Goal: Complete application form: Complete application form

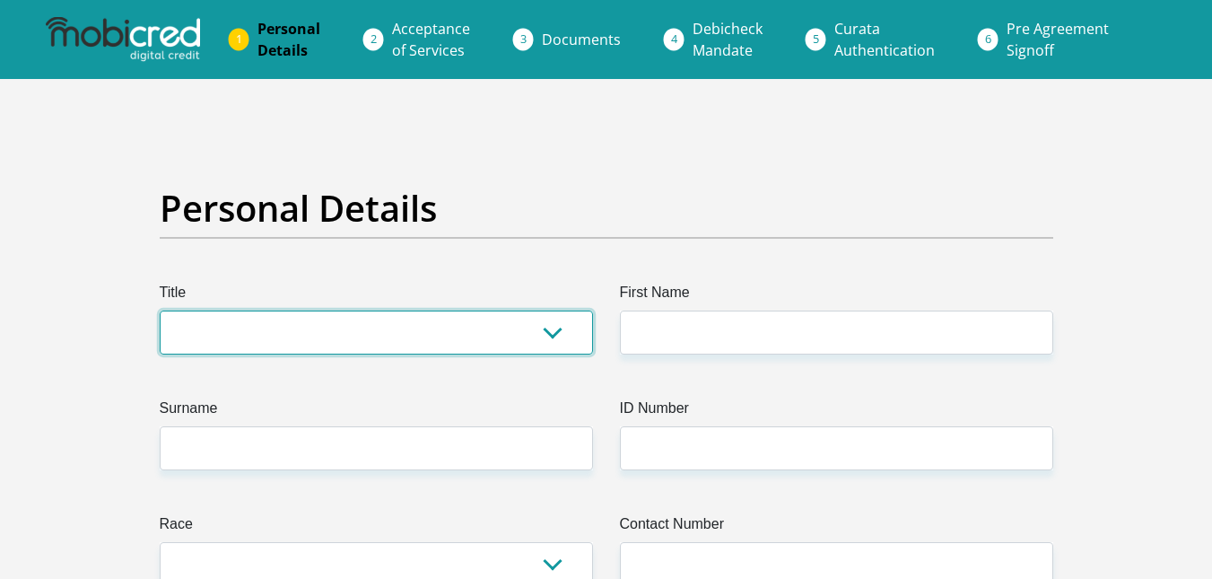
click at [417, 335] on select "Mr Ms Mrs Dr Other" at bounding box center [376, 332] width 433 height 44
select select "Mr"
click at [160, 310] on select "Mr Ms Mrs Dr Other" at bounding box center [376, 332] width 433 height 44
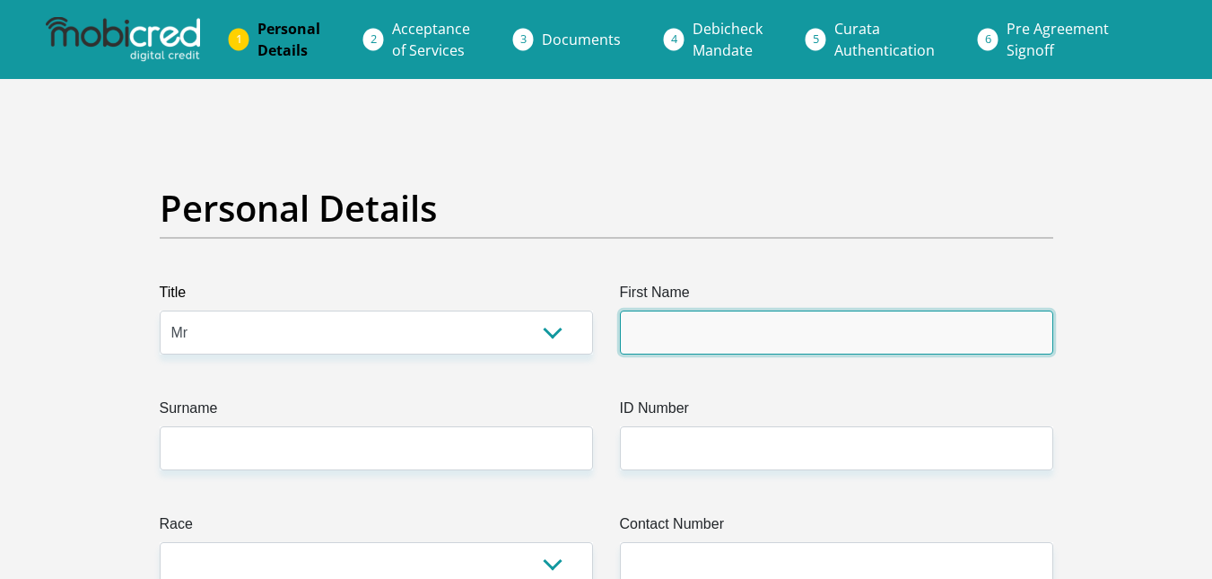
click at [709, 318] on input "First Name" at bounding box center [836, 332] width 433 height 44
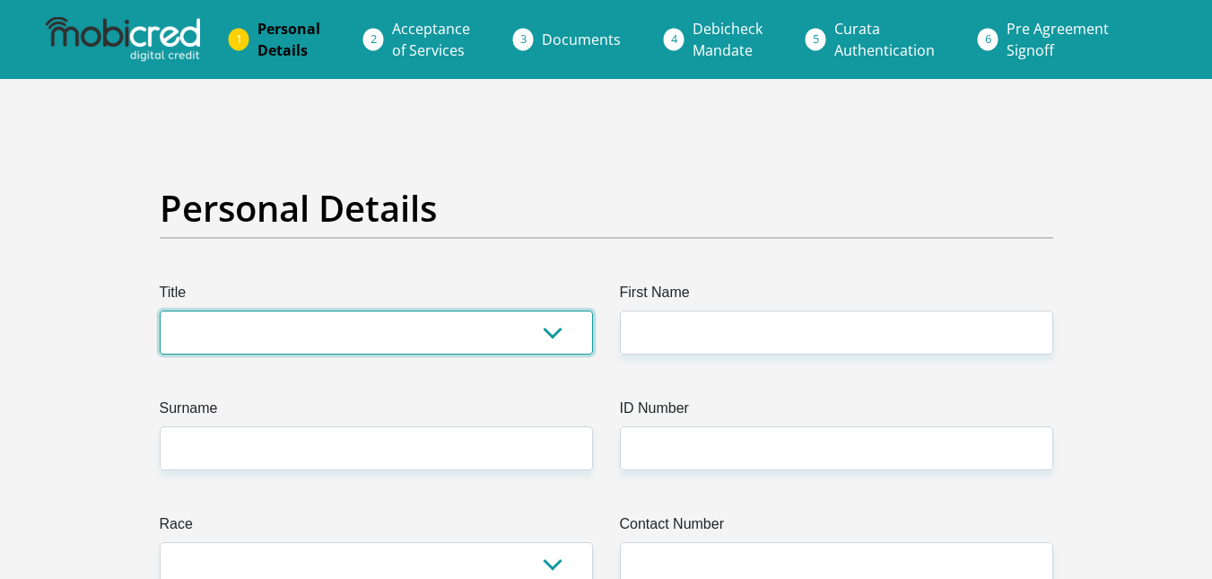
click at [226, 319] on select "Mr Ms Mrs Dr [PERSON_NAME]" at bounding box center [376, 332] width 433 height 44
select select "Mr"
click at [160, 310] on select "Mr Ms Mrs Dr Other" at bounding box center [376, 332] width 433 height 44
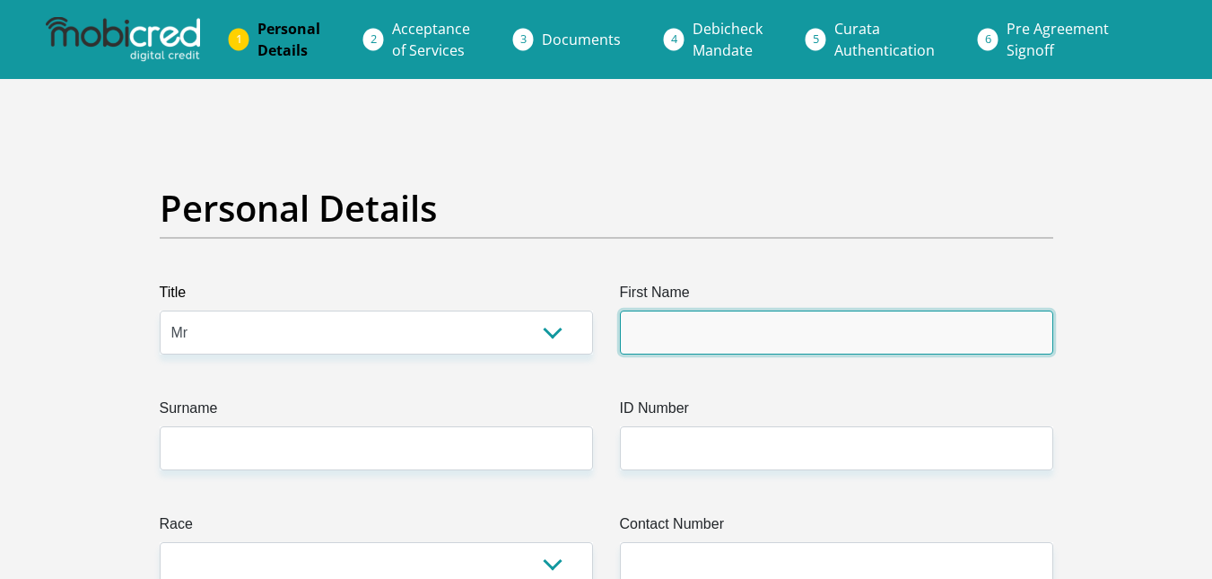
click at [680, 322] on input "First Name" at bounding box center [836, 332] width 433 height 44
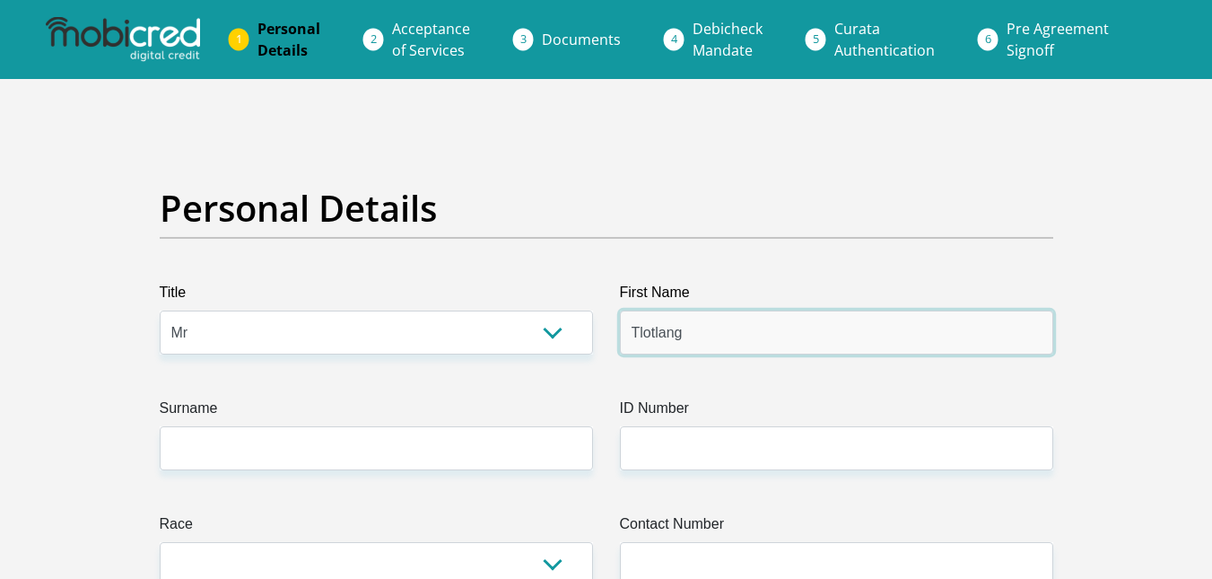
type input "Tlotlang"
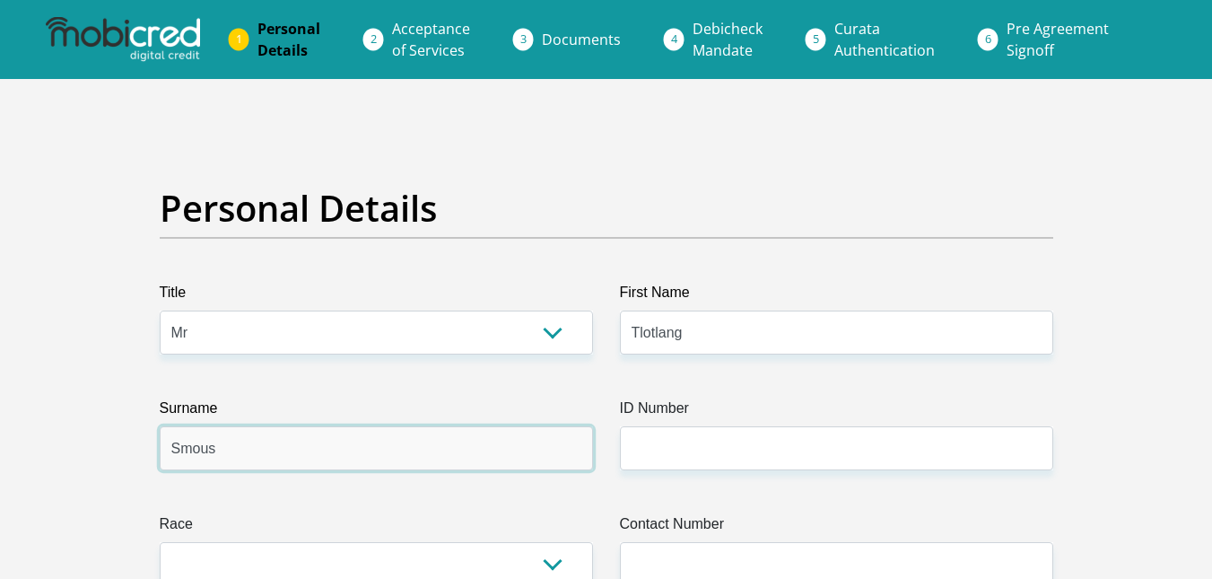
type input "Smous"
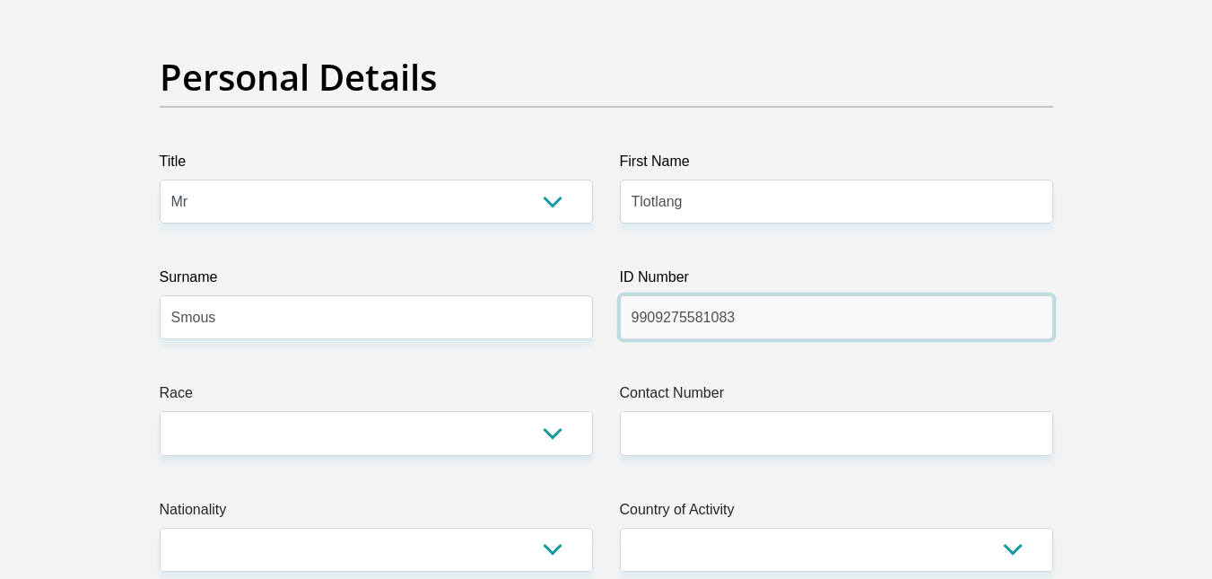
scroll to position [138, 0]
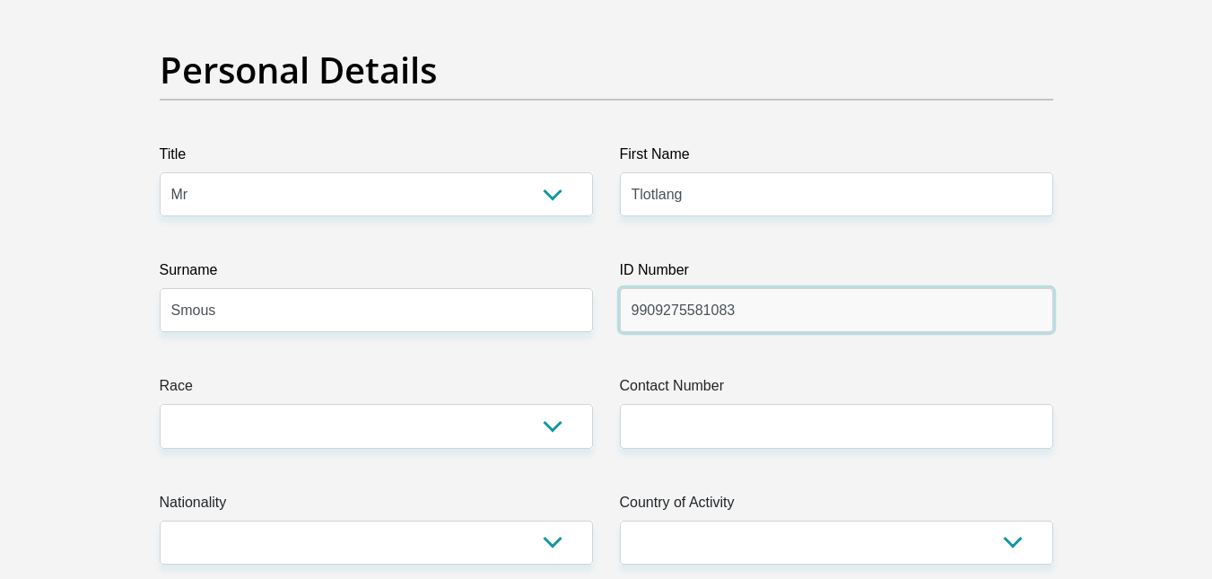
type input "9909275581083"
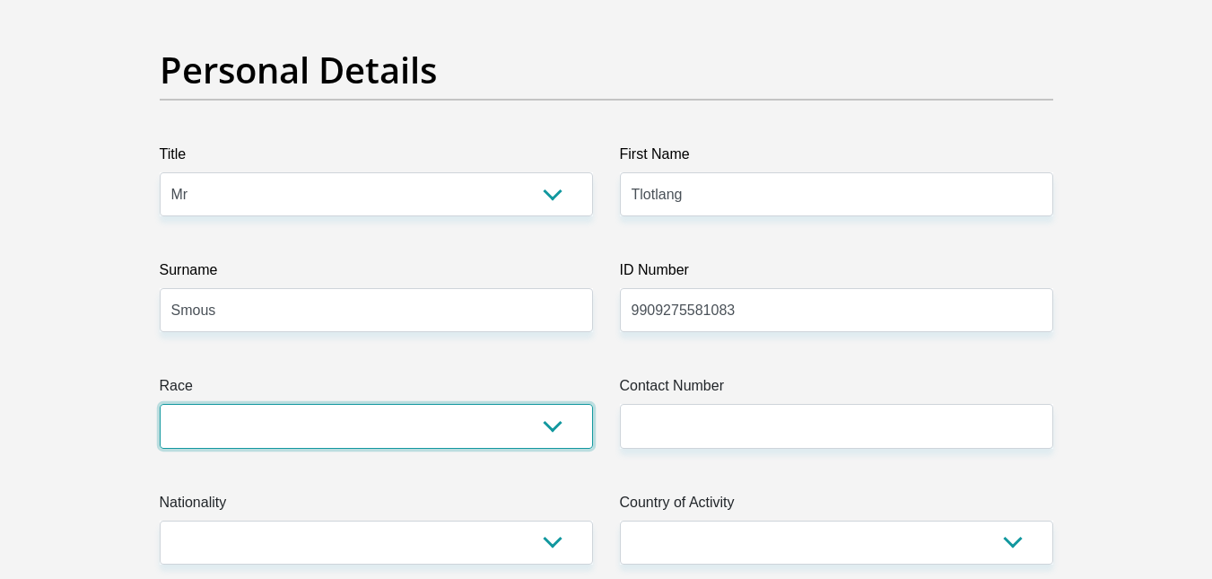
click at [410, 414] on select "Black Coloured Indian White Other" at bounding box center [376, 426] width 433 height 44
select select "1"
click at [160, 404] on select "Black Coloured Indian White Other" at bounding box center [376, 426] width 433 height 44
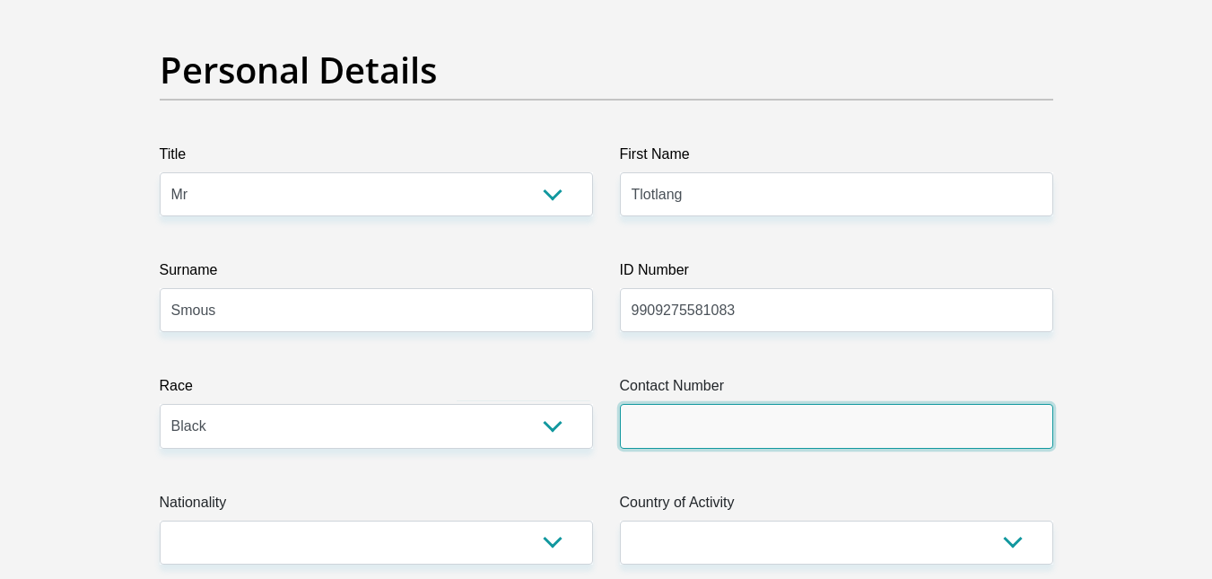
click at [712, 438] on input "Contact Number" at bounding box center [836, 426] width 433 height 44
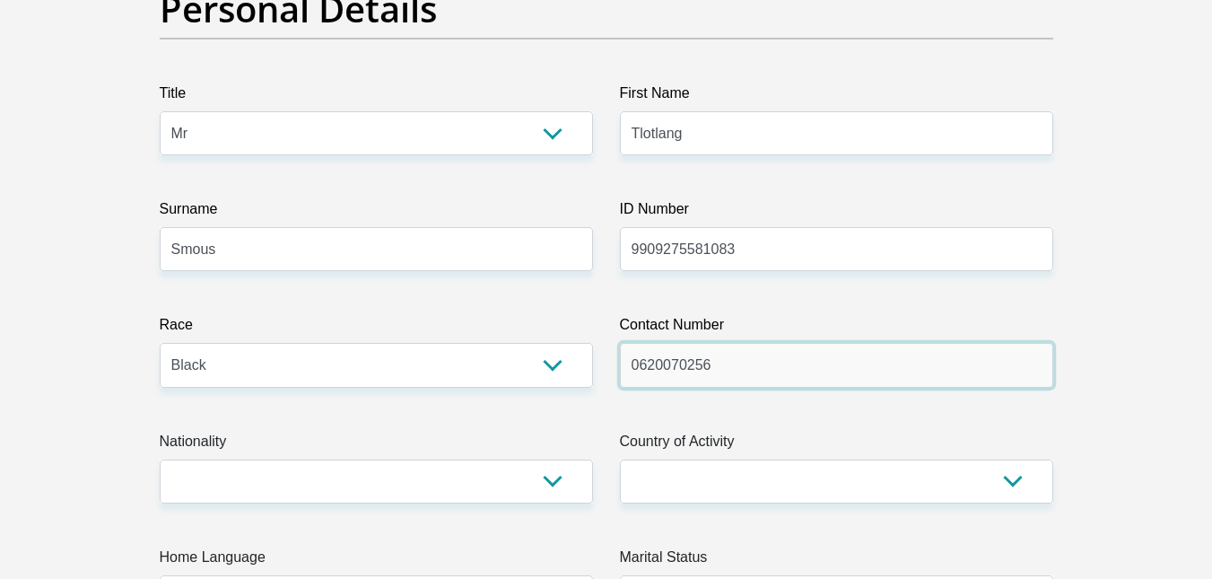
scroll to position [203, 0]
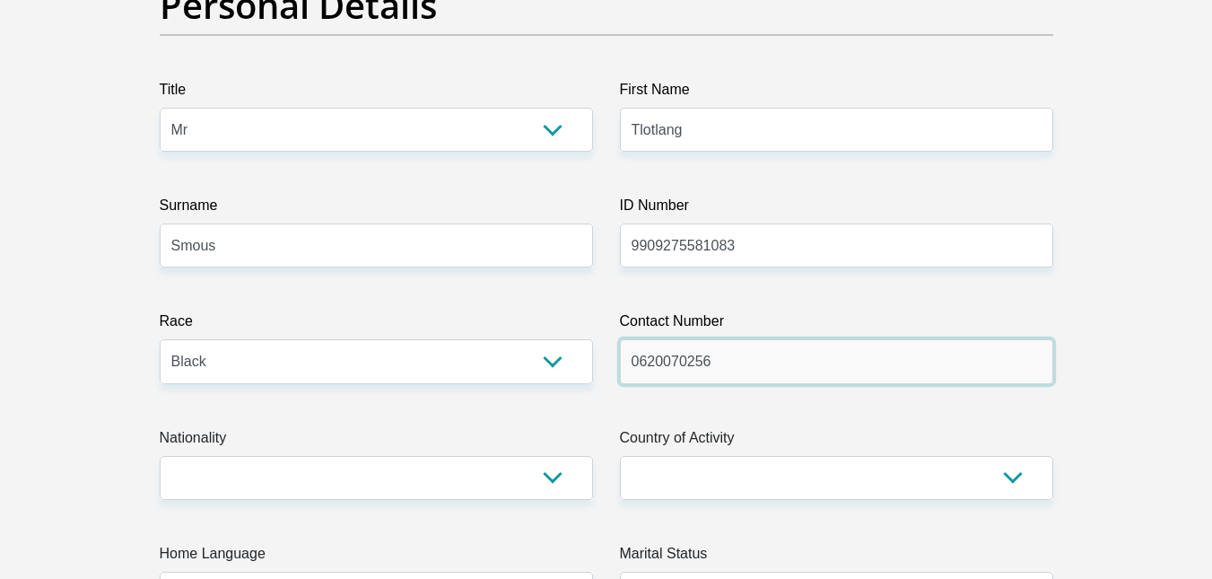
type input "0620070256"
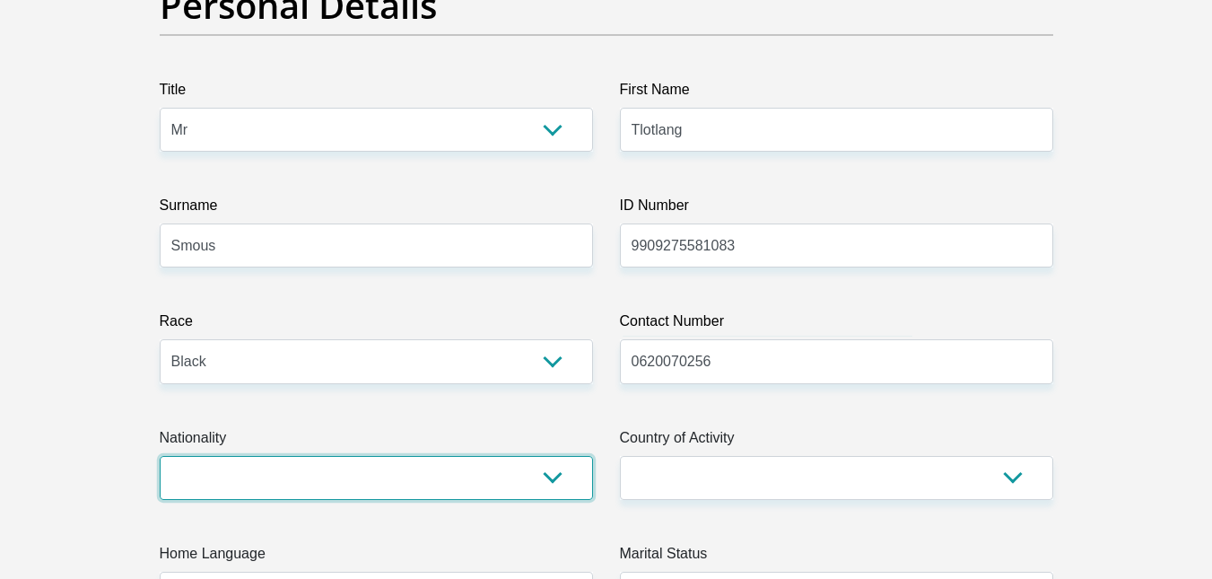
click at [444, 469] on select "South Africa Afghanistan Aland Islands Albania Algeria America Samoa American V…" at bounding box center [376, 478] width 433 height 44
select select "ZAF"
click at [160, 456] on select "South Africa Afghanistan Aland Islands Albania Algeria America Samoa American V…" at bounding box center [376, 478] width 433 height 44
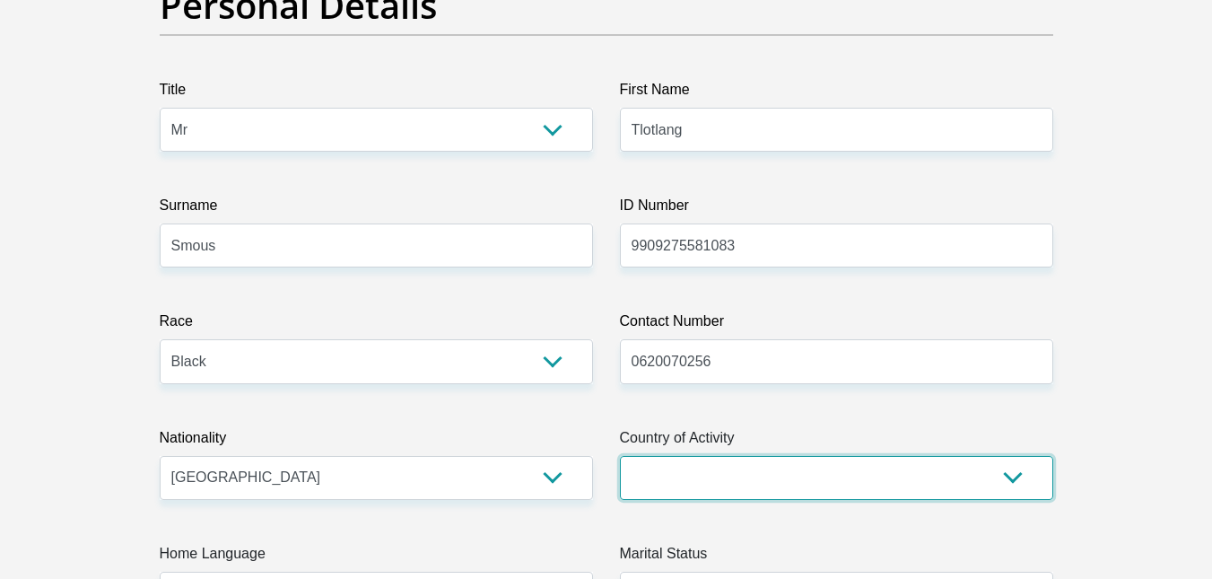
click at [704, 477] on select "South Africa Afghanistan Aland Islands Albania Algeria America Samoa American V…" at bounding box center [836, 478] width 433 height 44
select select "ZAF"
click at [620, 456] on select "South Africa Afghanistan Aland Islands Albania Algeria America Samoa American V…" at bounding box center [836, 478] width 433 height 44
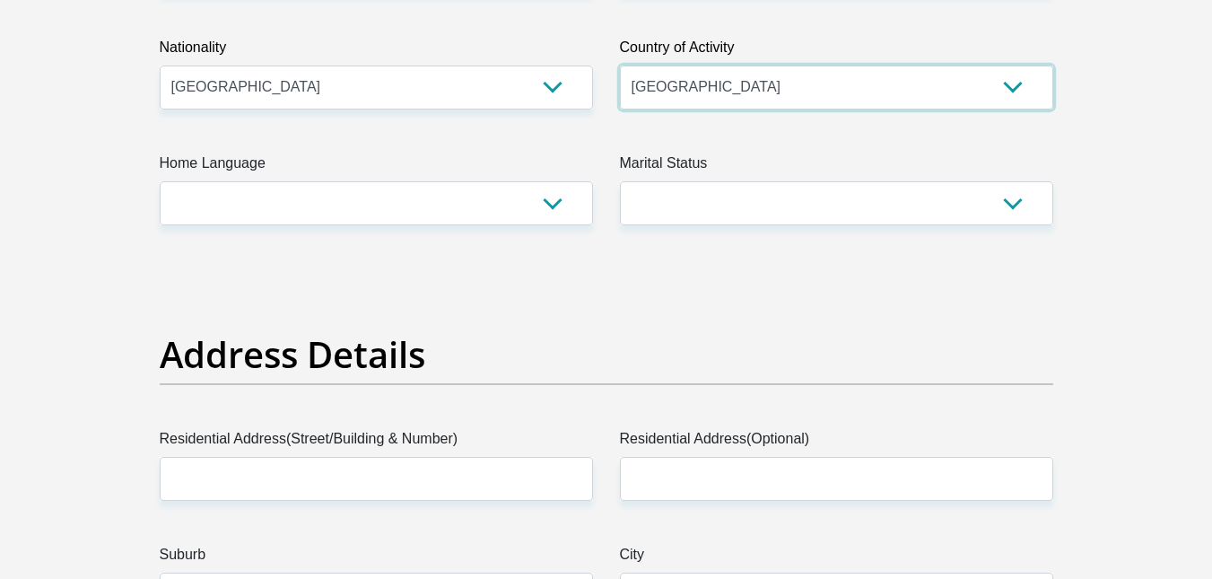
scroll to position [594, 0]
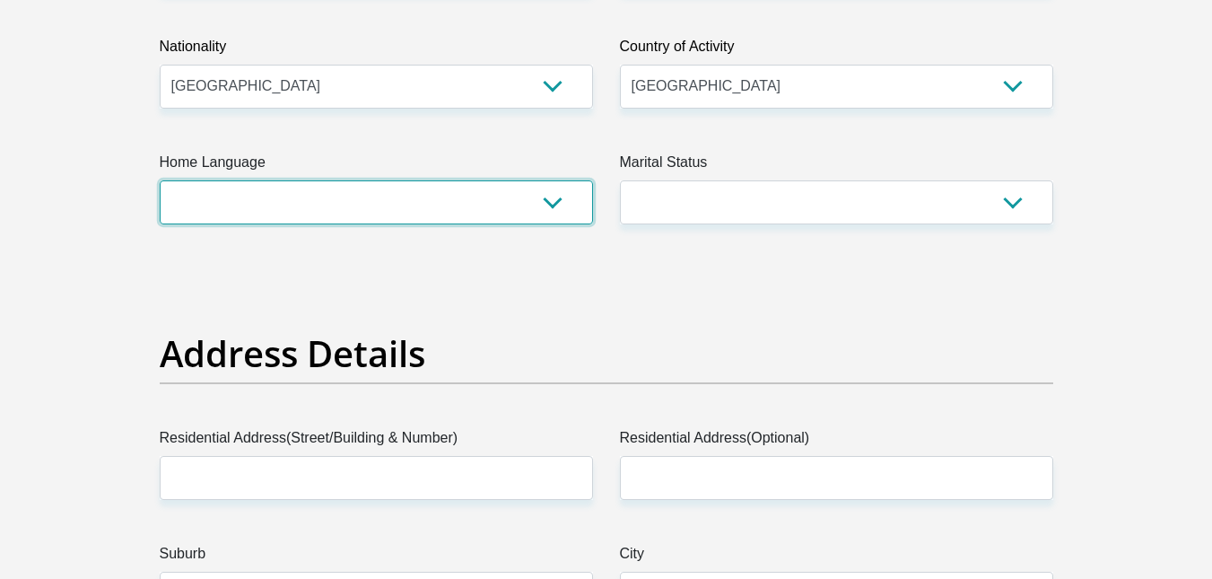
click at [227, 210] on select "Afrikaans English Sepedi South Ndebele Southern Sotho Swati Tsonga Tswana Venda…" at bounding box center [376, 202] width 433 height 44
select select "tsn"
click at [160, 180] on select "Afrikaans English Sepedi South Ndebele Southern Sotho Swati Tsonga Tswana Venda…" at bounding box center [376, 202] width 433 height 44
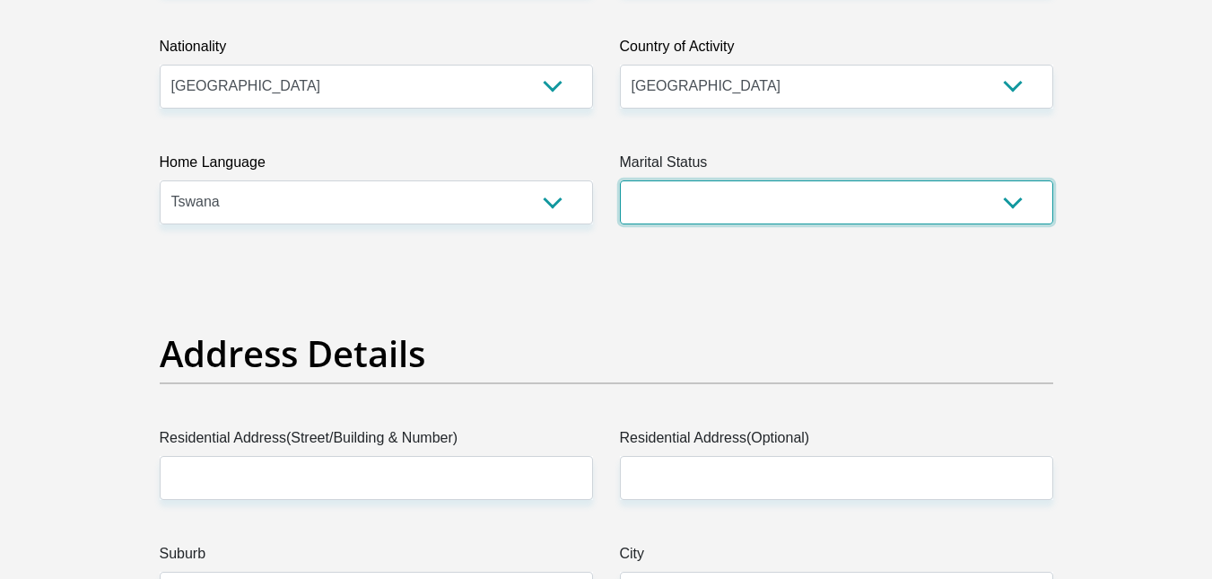
click at [850, 194] on select "Married ANC Single Divorced Widowed Married COP or Customary Law" at bounding box center [836, 202] width 433 height 44
select select "2"
click at [620, 180] on select "Married ANC Single Divorced Widowed Married COP or Customary Law" at bounding box center [836, 202] width 433 height 44
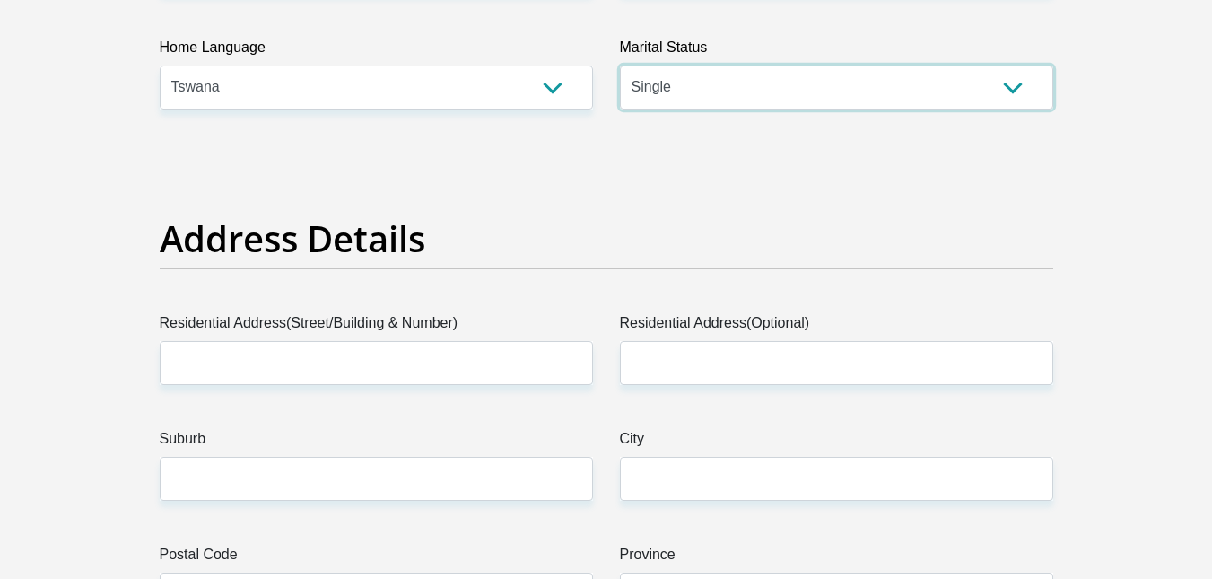
scroll to position [709, 0]
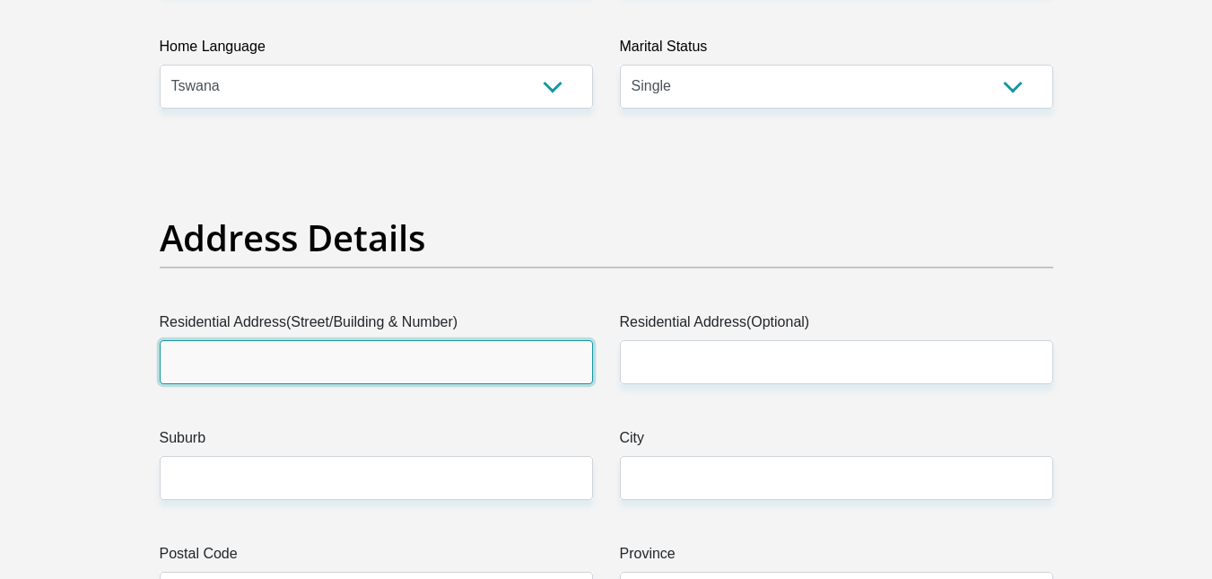
click at [318, 368] on input "Residential Address(Street/Building & Number)" at bounding box center [376, 362] width 433 height 44
type input "3"
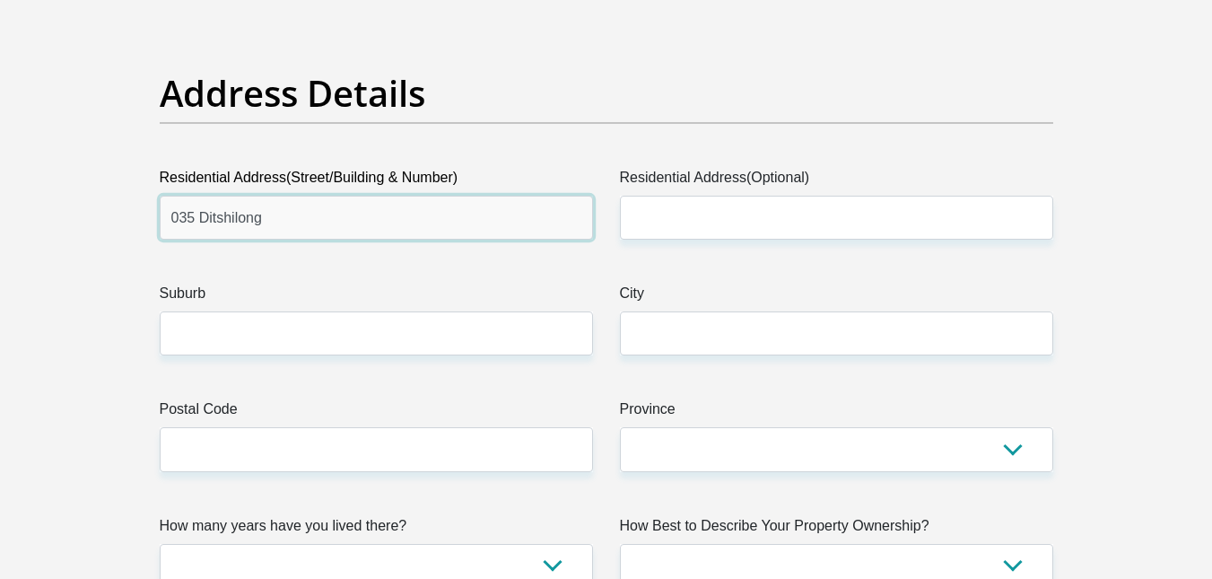
scroll to position [924, 0]
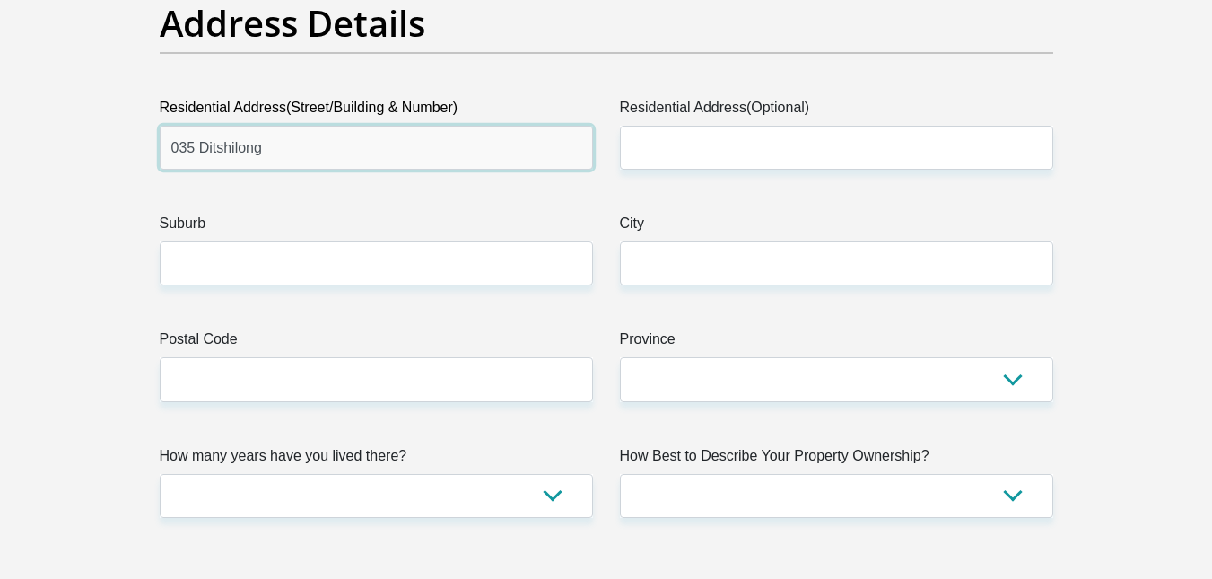
type input "035 Ditshilong"
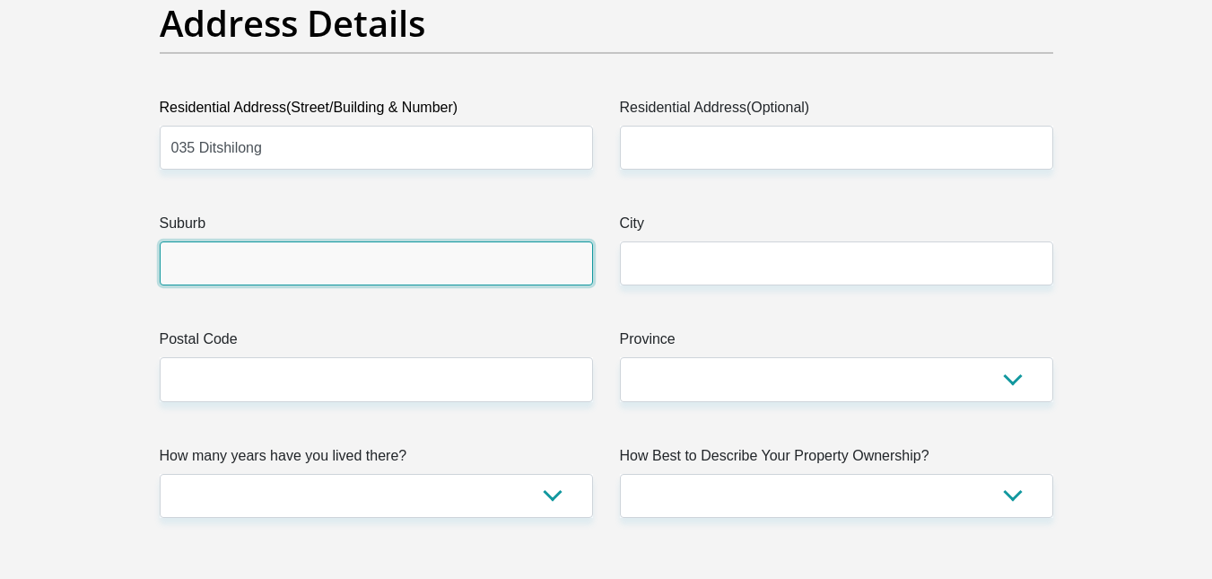
click at [283, 284] on input "Suburb" at bounding box center [376, 263] width 433 height 44
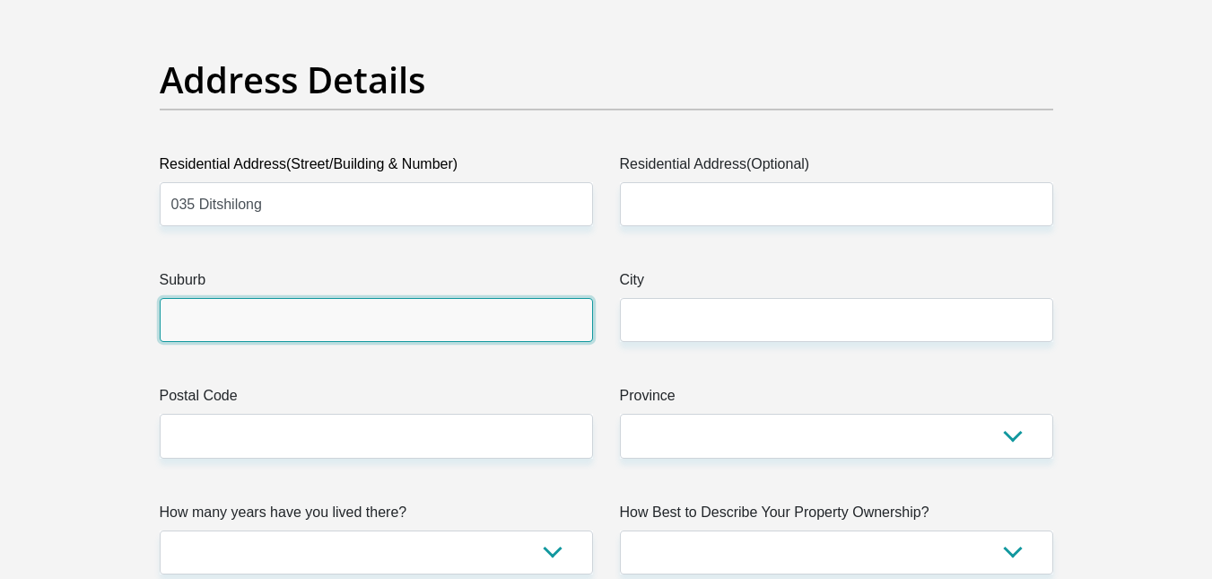
scroll to position [868, 0]
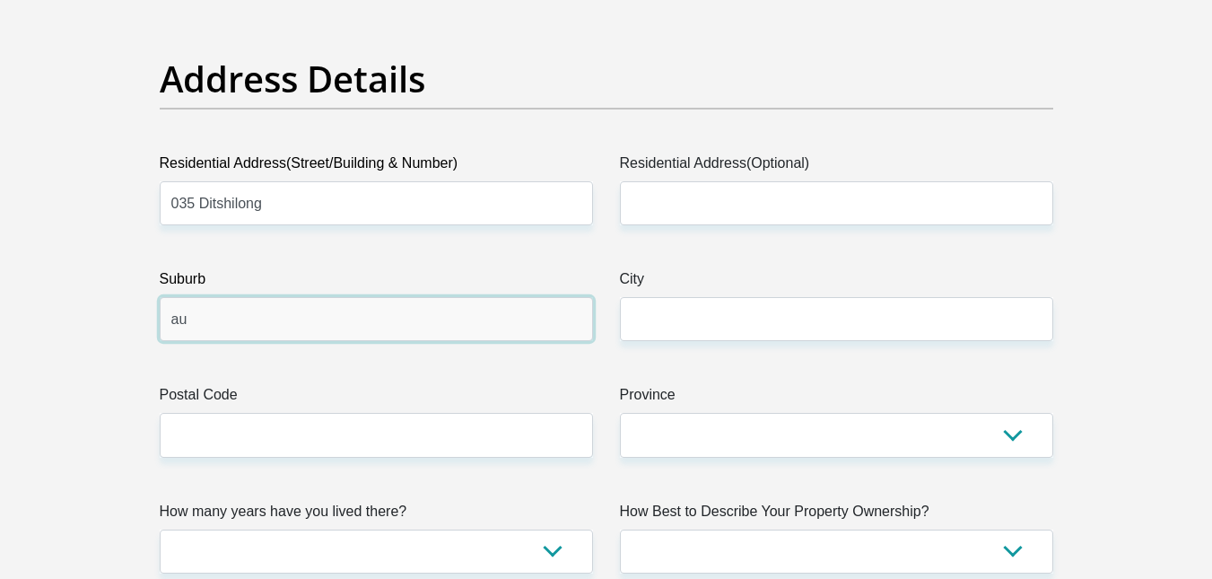
type input "a"
type input "Taung Village"
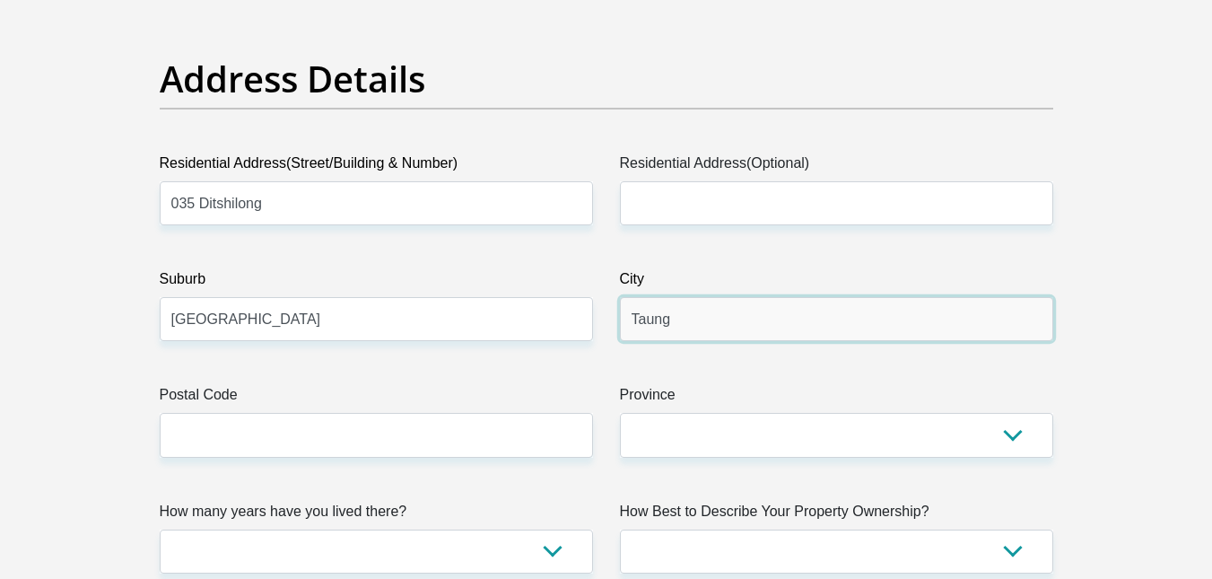
type input "Taung"
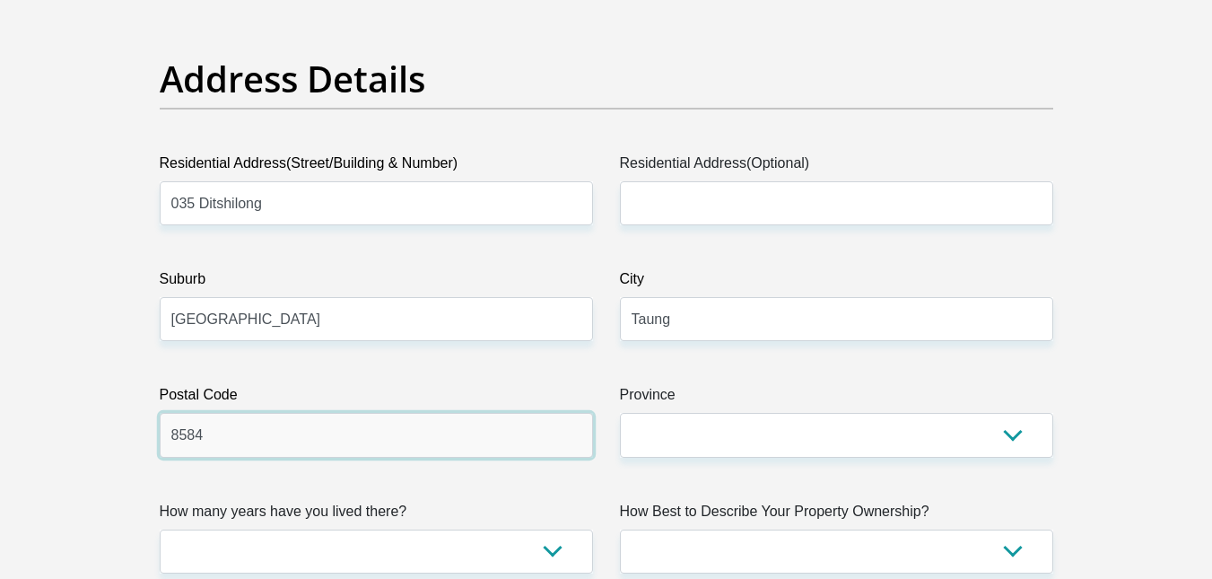
type input "8584"
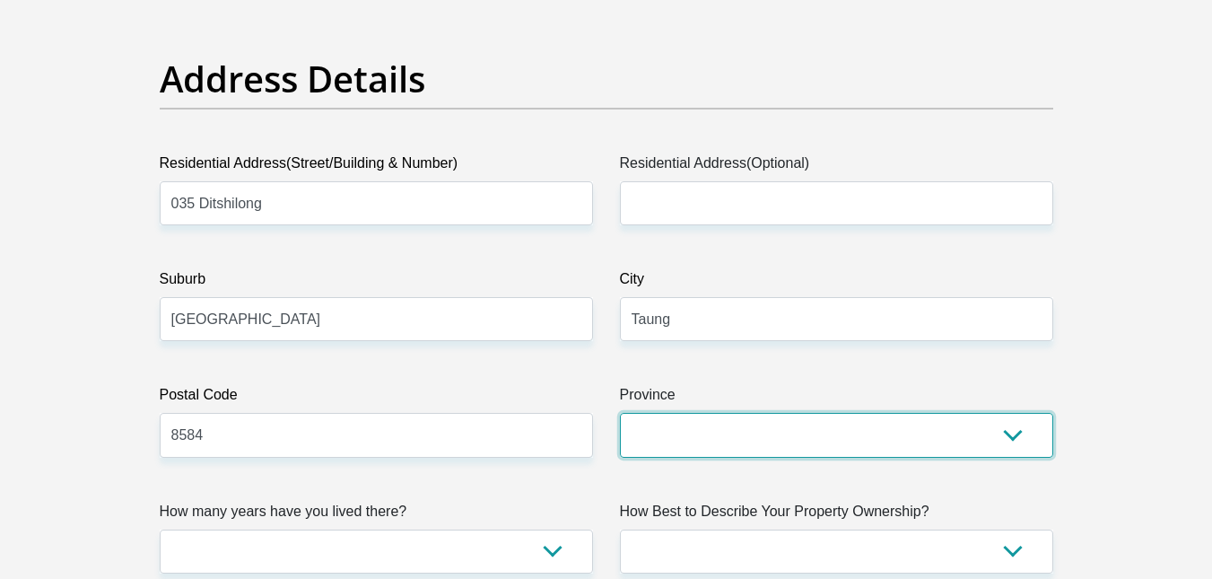
click at [965, 433] on select "Eastern Cape Free State Gauteng KwaZulu-Natal Limpopo Mpumalanga Northern Cape …" at bounding box center [836, 435] width 433 height 44
select select "North West"
click at [620, 413] on select "Eastern Cape Free State Gauteng KwaZulu-Natal Limpopo Mpumalanga Northern Cape …" at bounding box center [836, 435] width 433 height 44
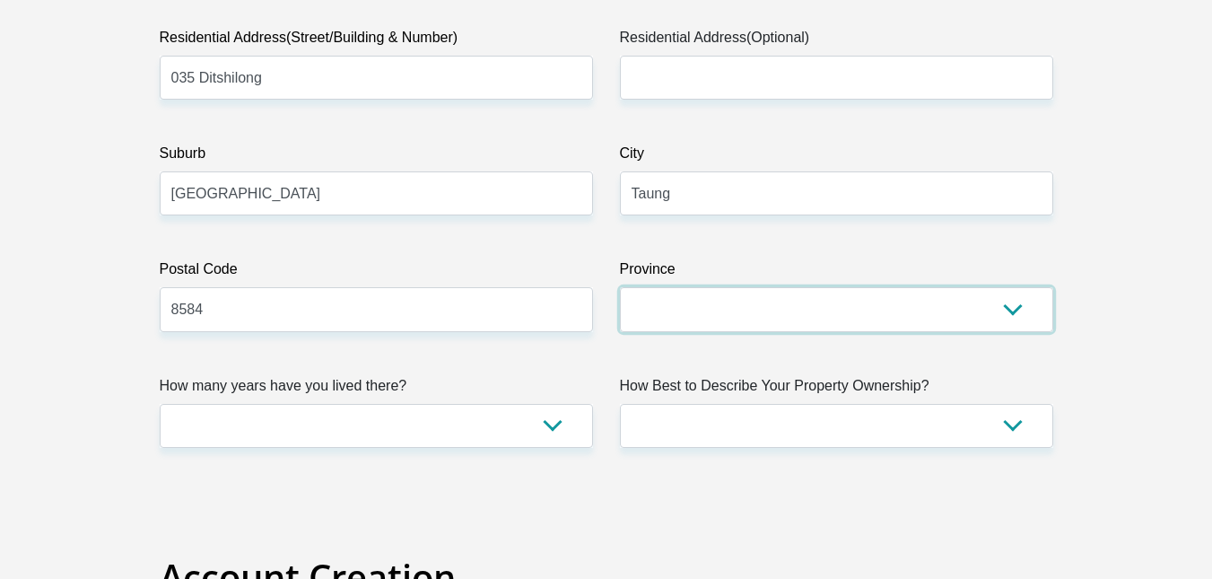
scroll to position [1000, 0]
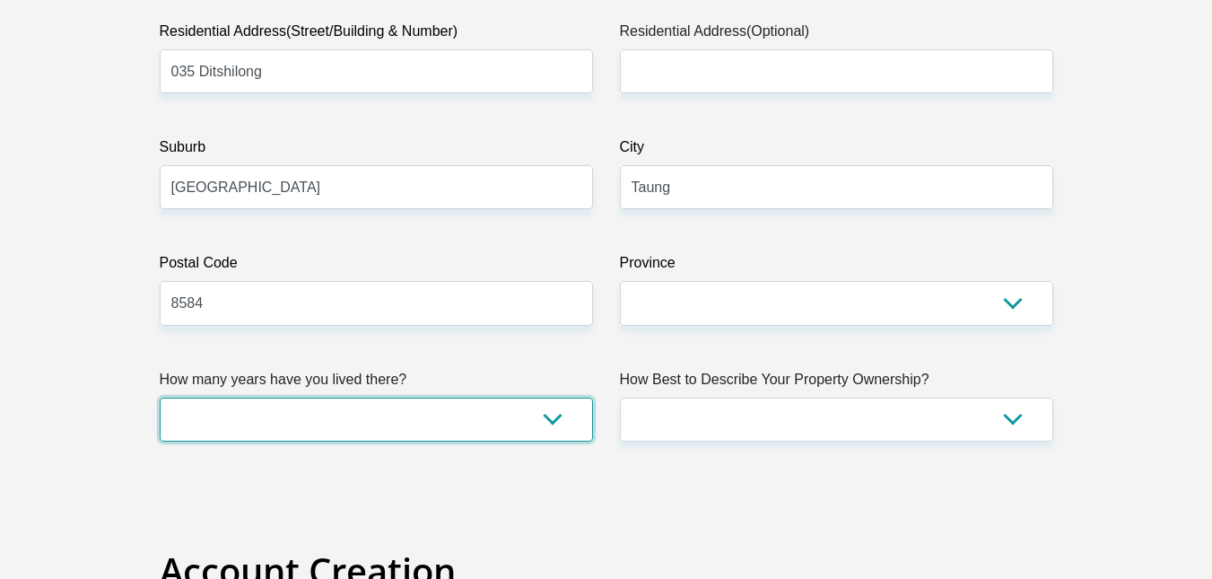
click at [405, 435] on select "less than 1 year 1-3 years 3-5 years 5+ years" at bounding box center [376, 419] width 433 height 44
select select "5"
click at [160, 397] on select "less than 1 year 1-3 years 3-5 years 5+ years" at bounding box center [376, 419] width 433 height 44
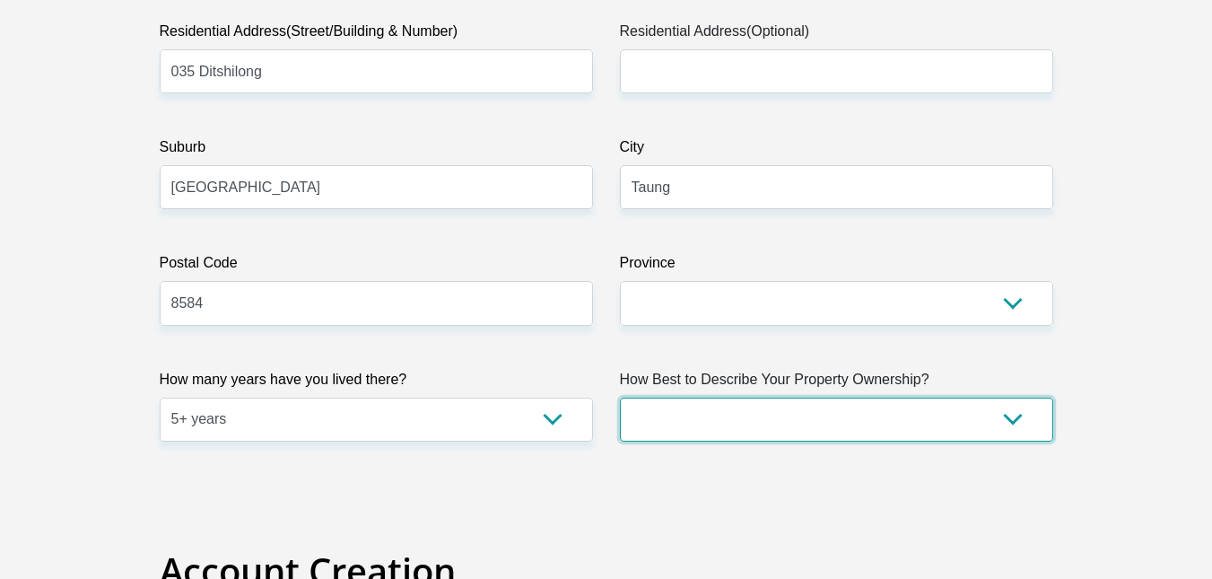
click at [753, 408] on select "Owned Rented Family Owned Company Dwelling" at bounding box center [836, 419] width 433 height 44
select select "parents"
click at [620, 397] on select "Owned Rented Family Owned Company Dwelling" at bounding box center [836, 419] width 433 height 44
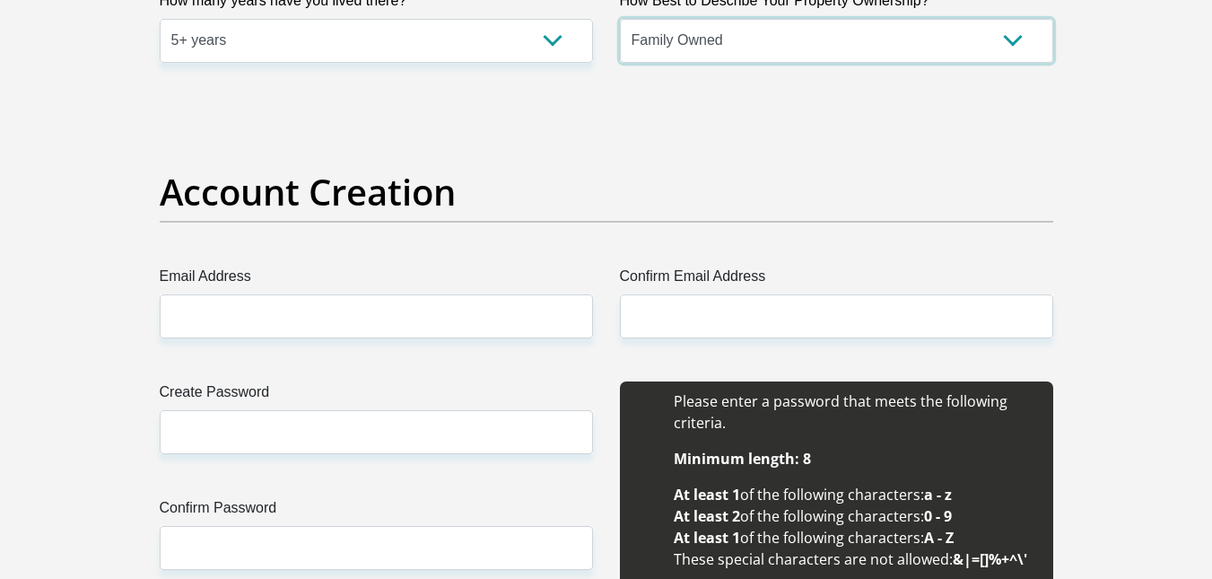
scroll to position [1387, 0]
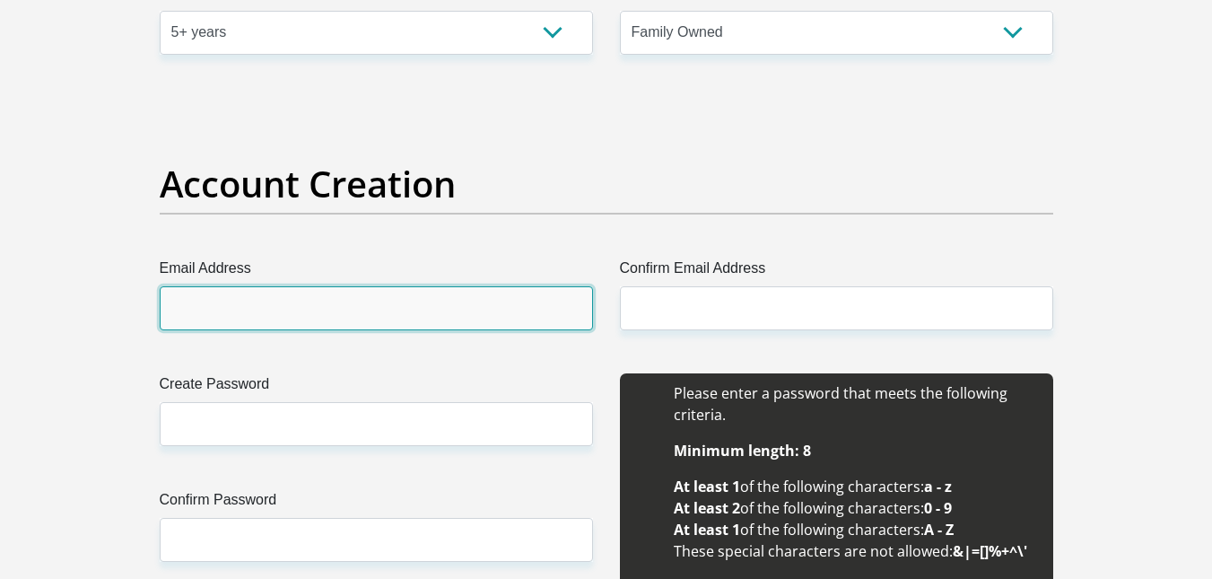
click at [353, 297] on input "Email Address" at bounding box center [376, 308] width 433 height 44
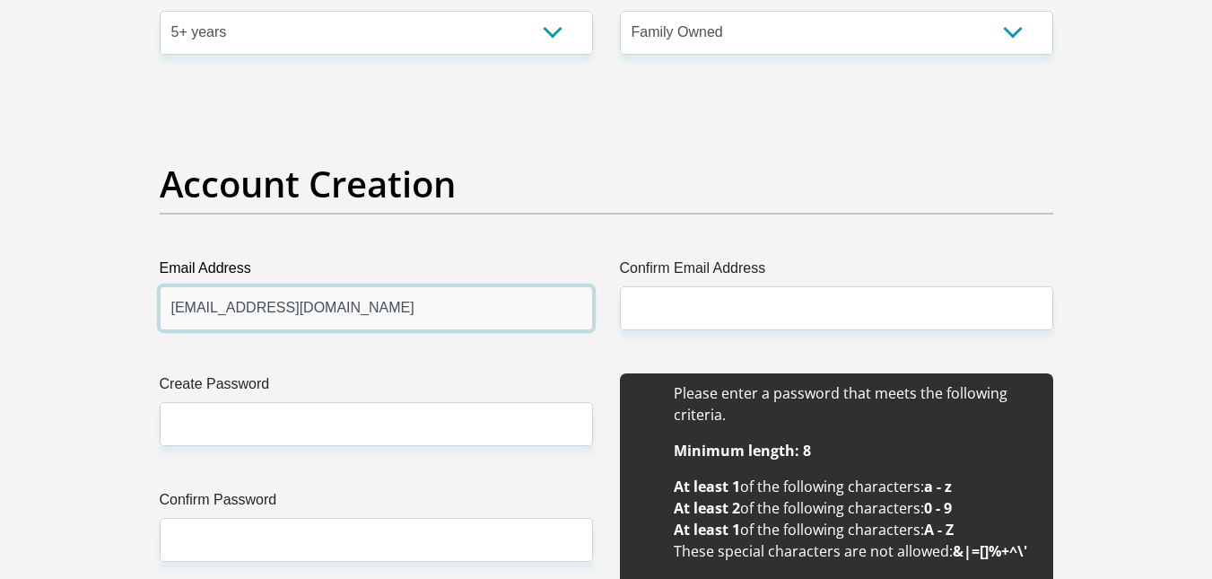
type input "tlsmous09@yahoo.com"
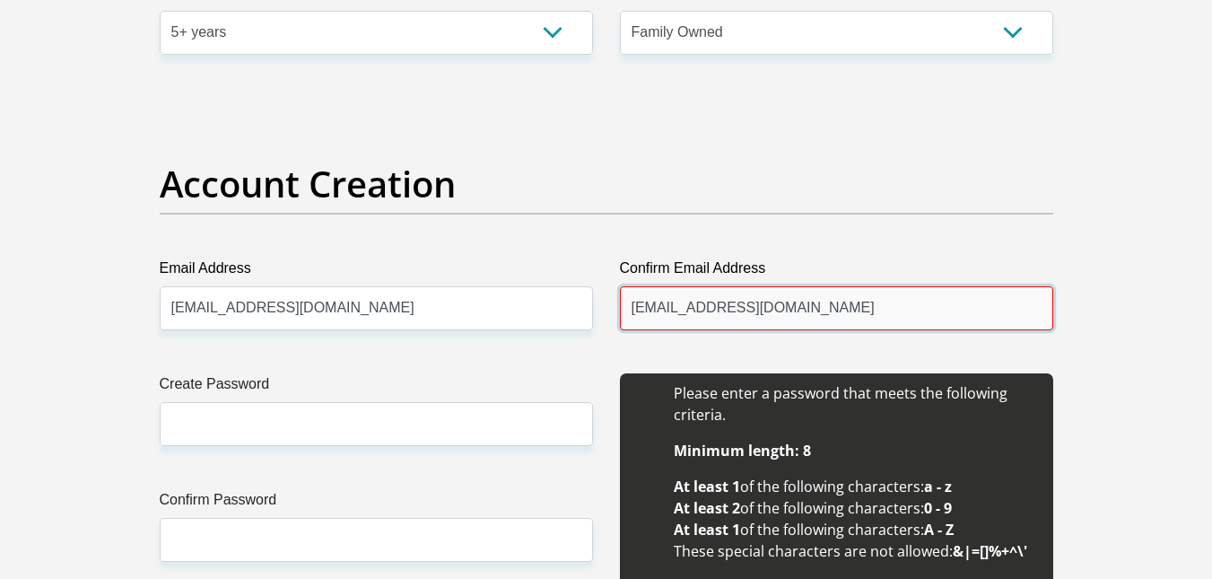
type input "tlsmous09@yahoo.com"
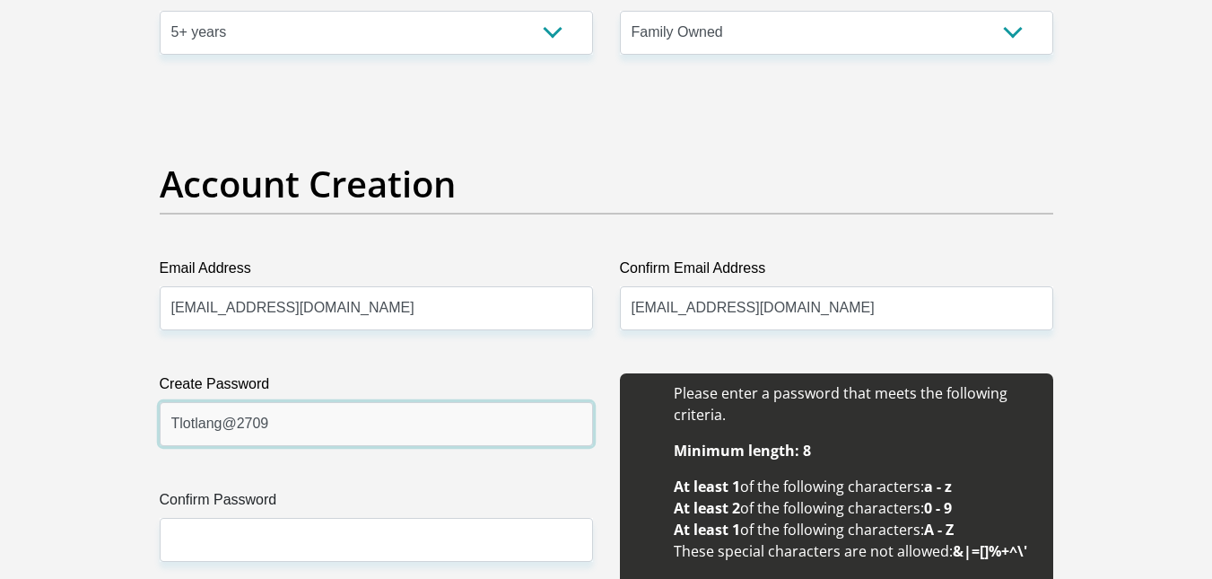
type input "Tlotlang@2709"
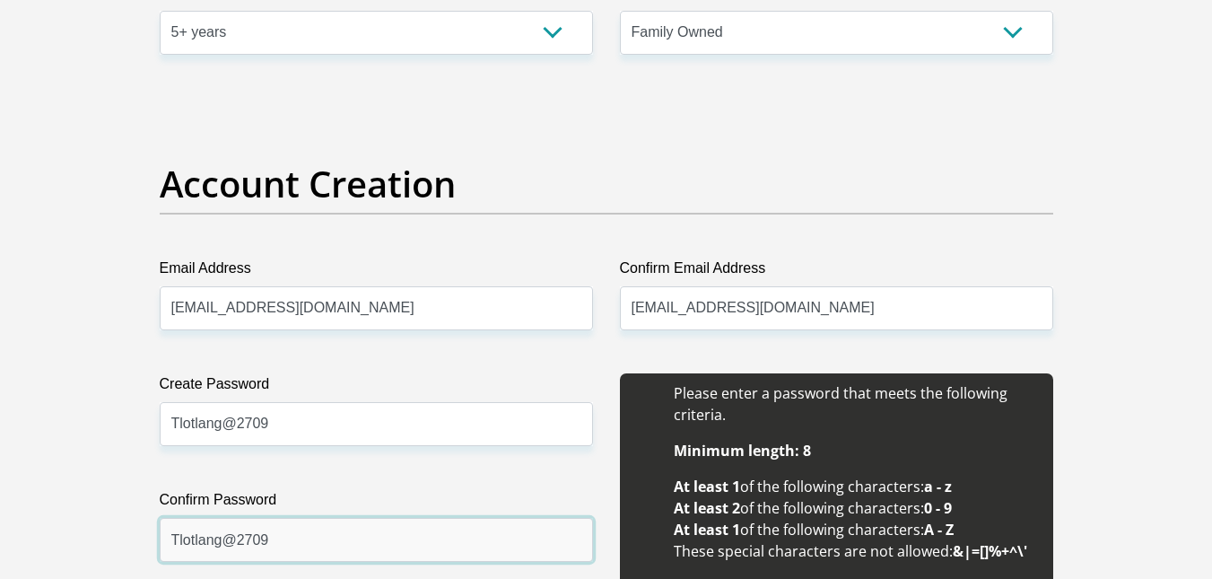
type input "Tlotlang@2709"
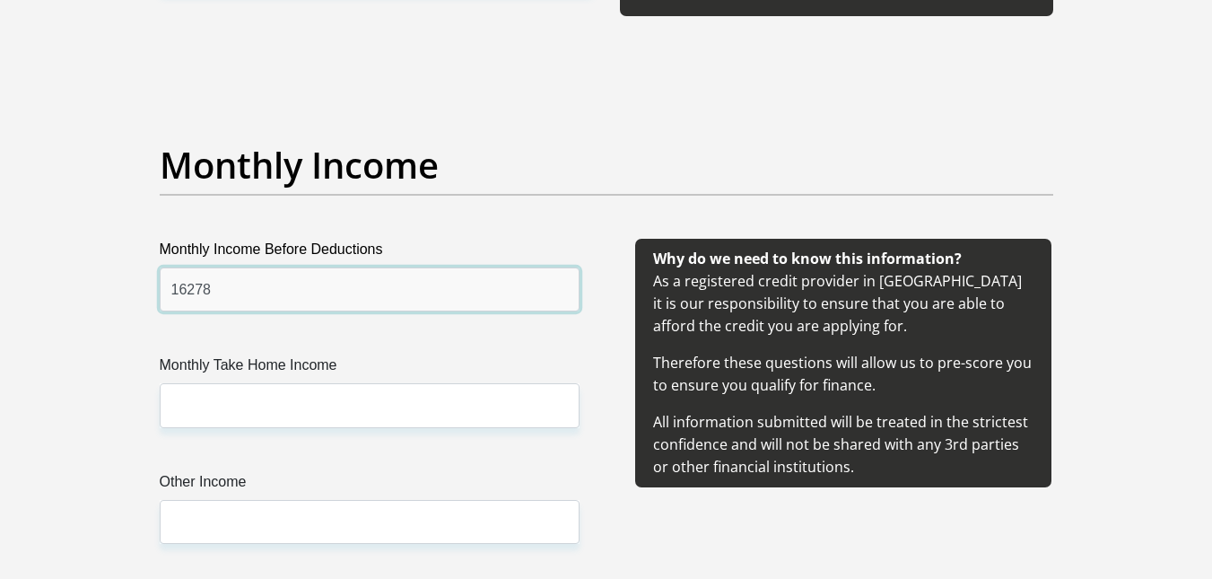
type input "16278"
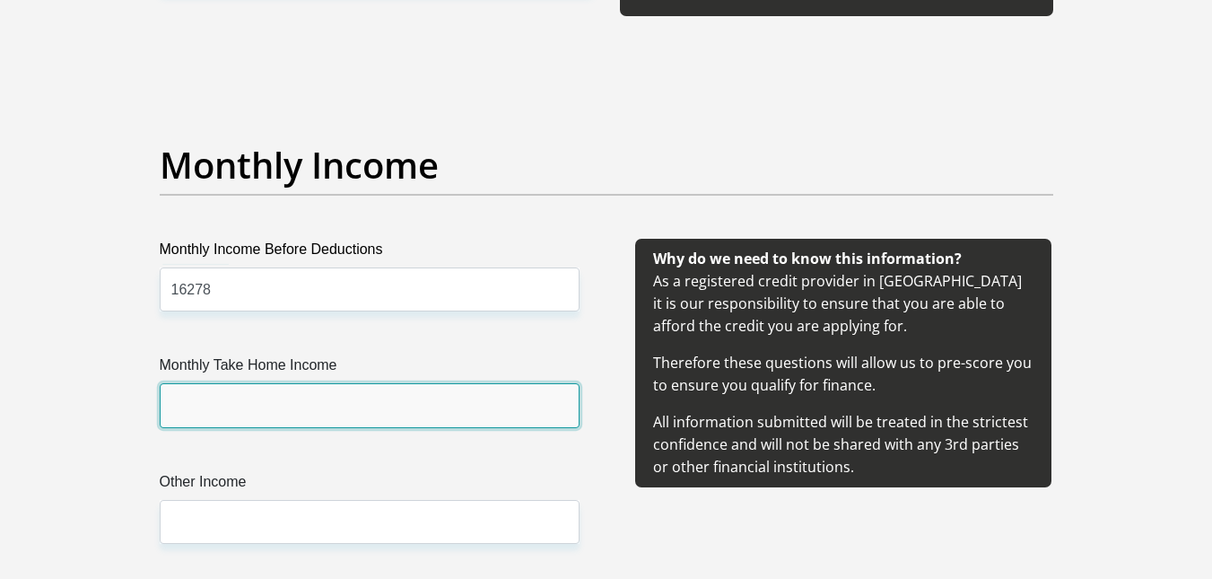
click at [291, 410] on input "Monthly Take Home Income" at bounding box center [370, 405] width 420 height 44
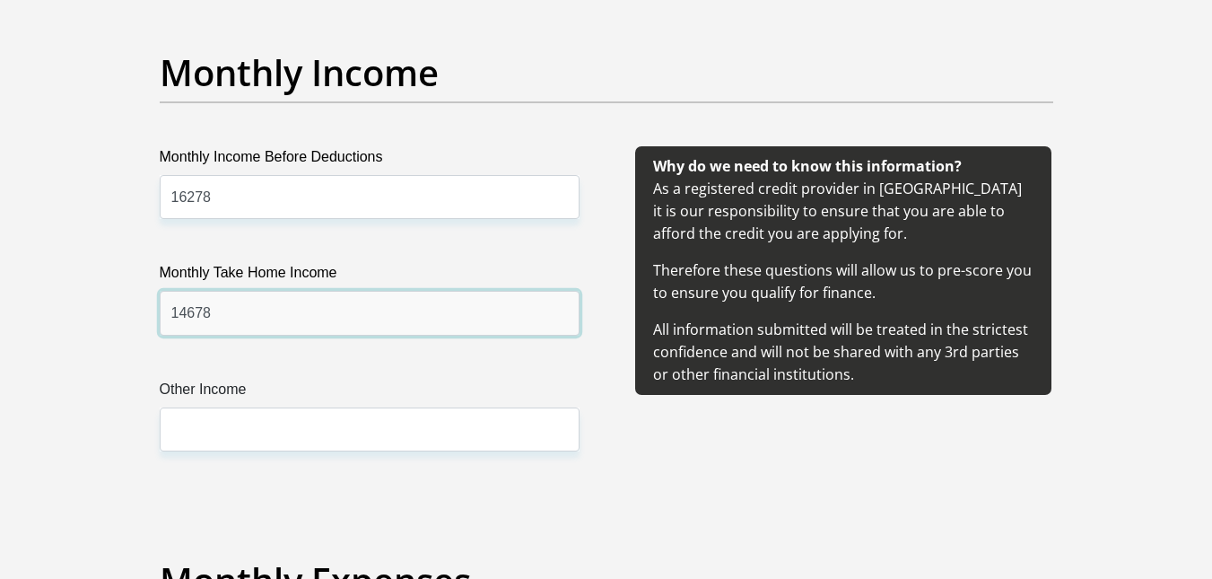
scroll to position [2049, 0]
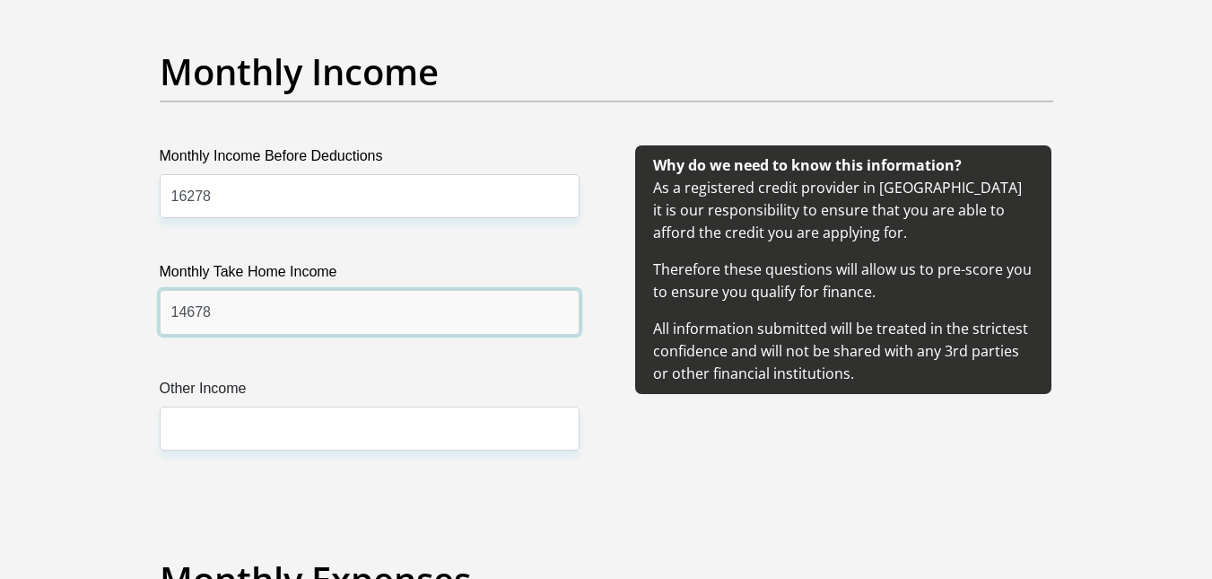
type input "14678"
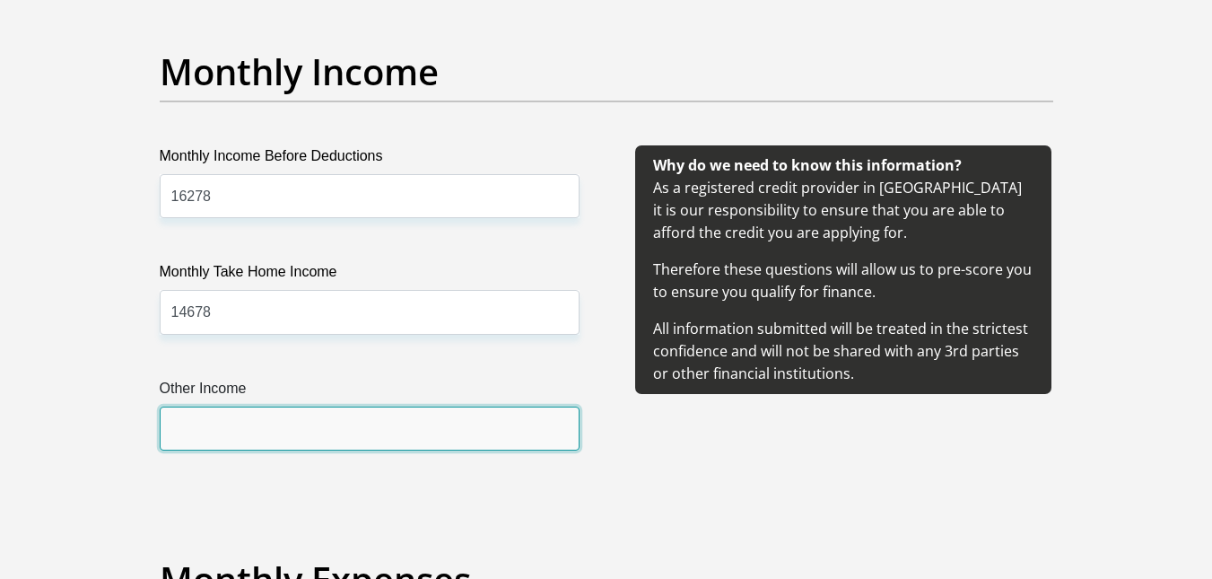
click at [257, 420] on input "Other Income" at bounding box center [370, 428] width 420 height 44
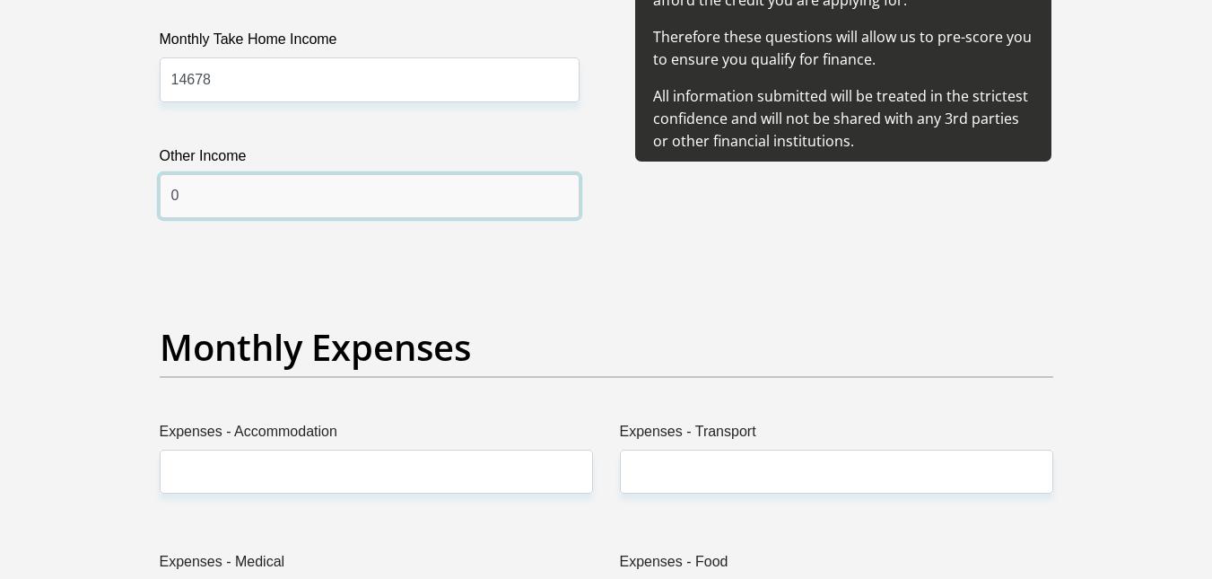
scroll to position [2282, 0]
type input "0"
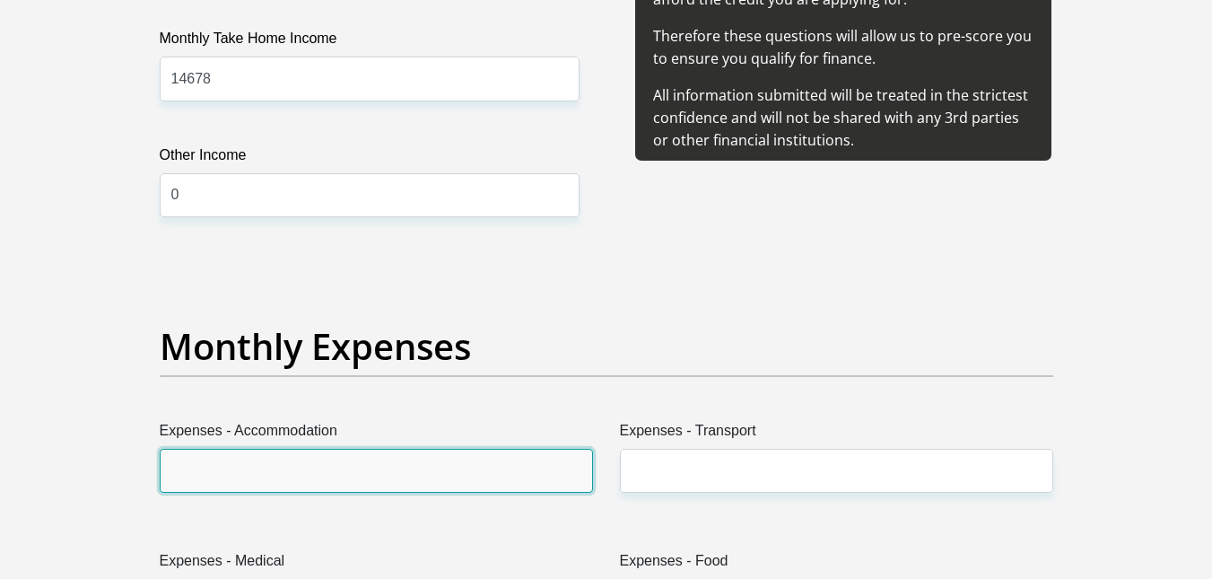
click at [267, 458] on input "Expenses - Accommodation" at bounding box center [376, 470] width 433 height 44
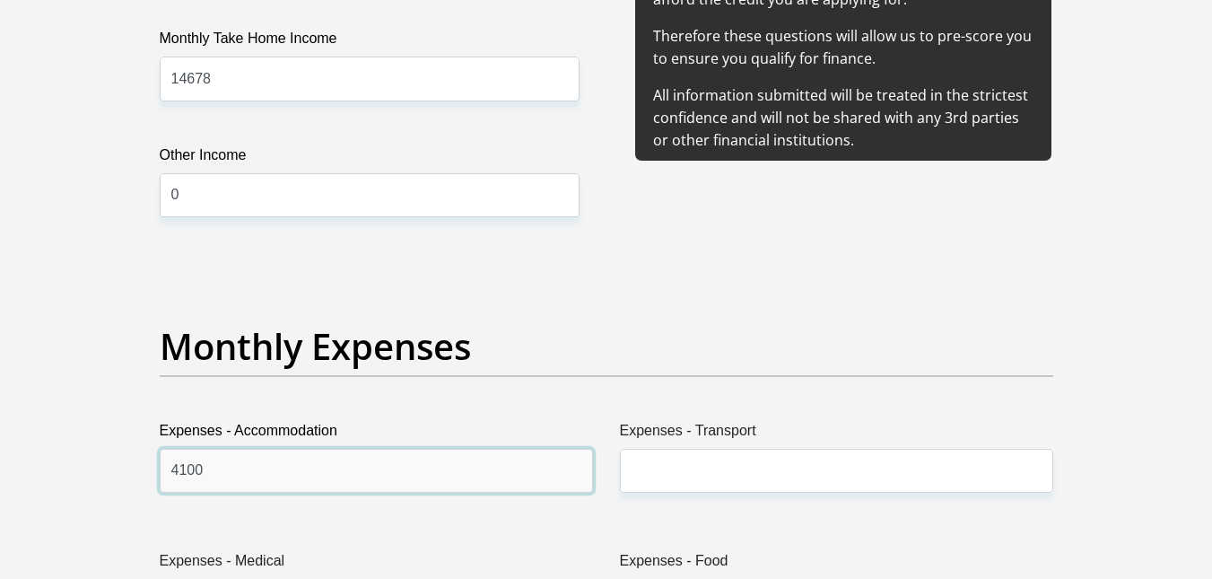
type input "4100"
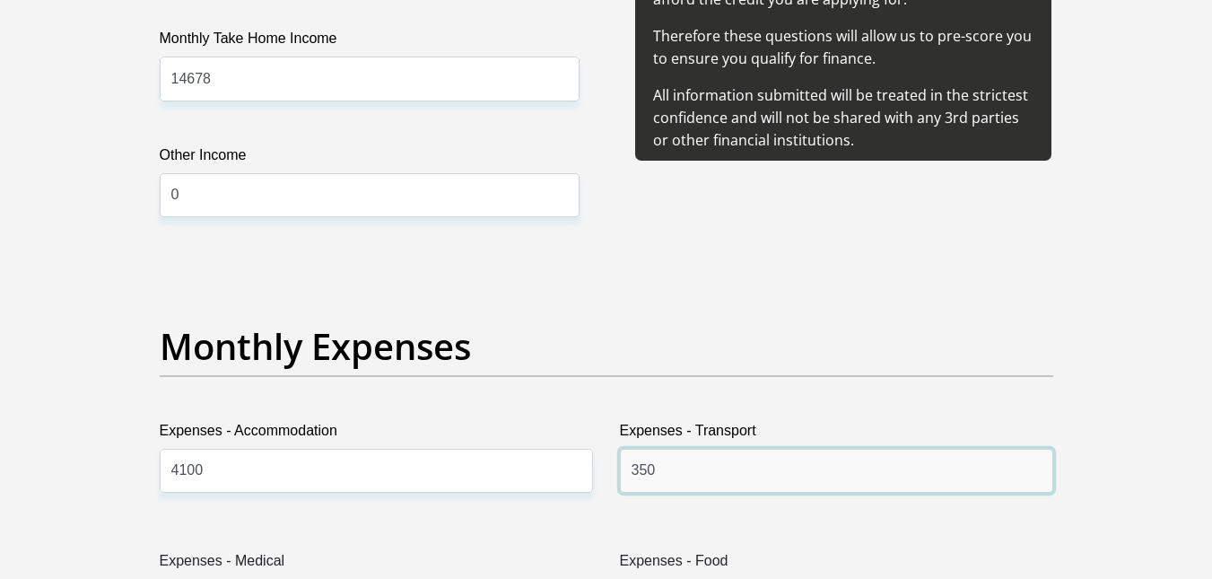
type input "350"
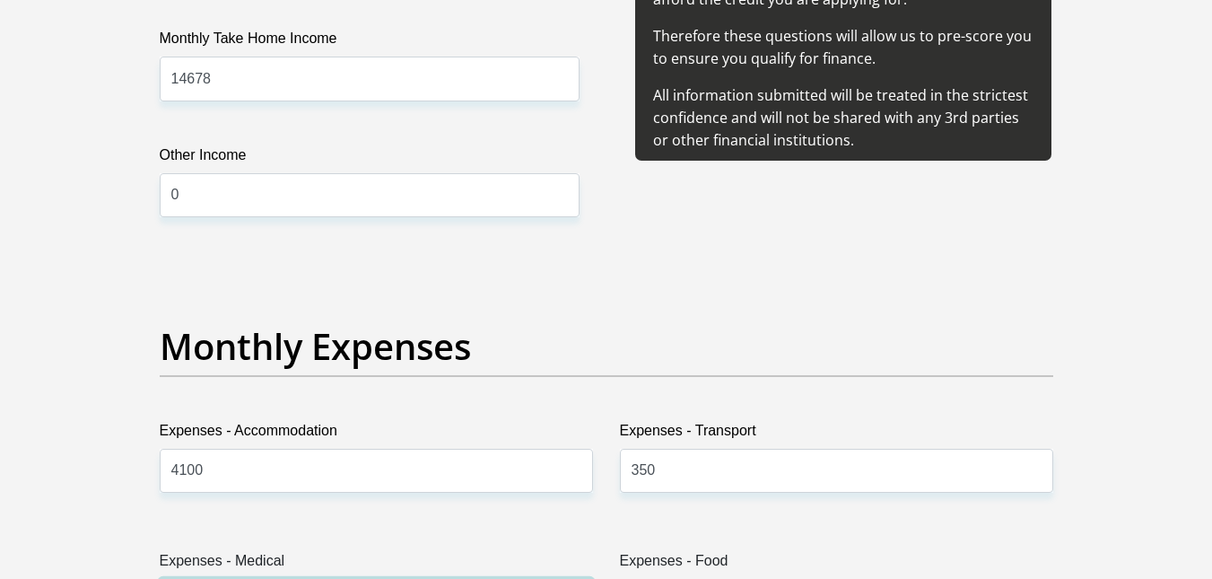
scroll to position [2593, 0]
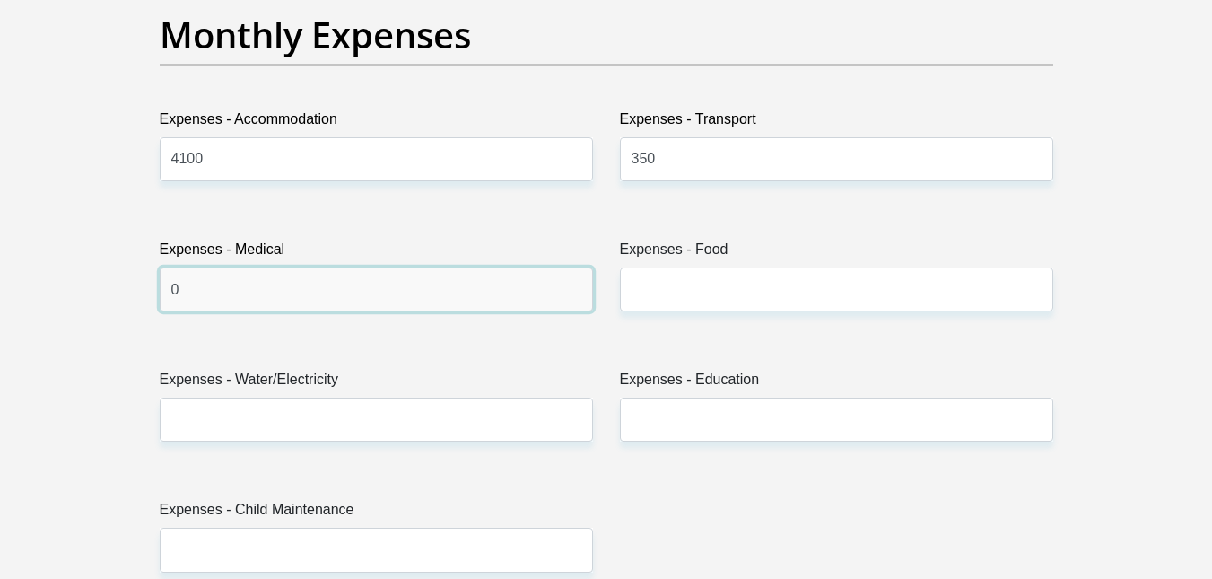
type input "0"
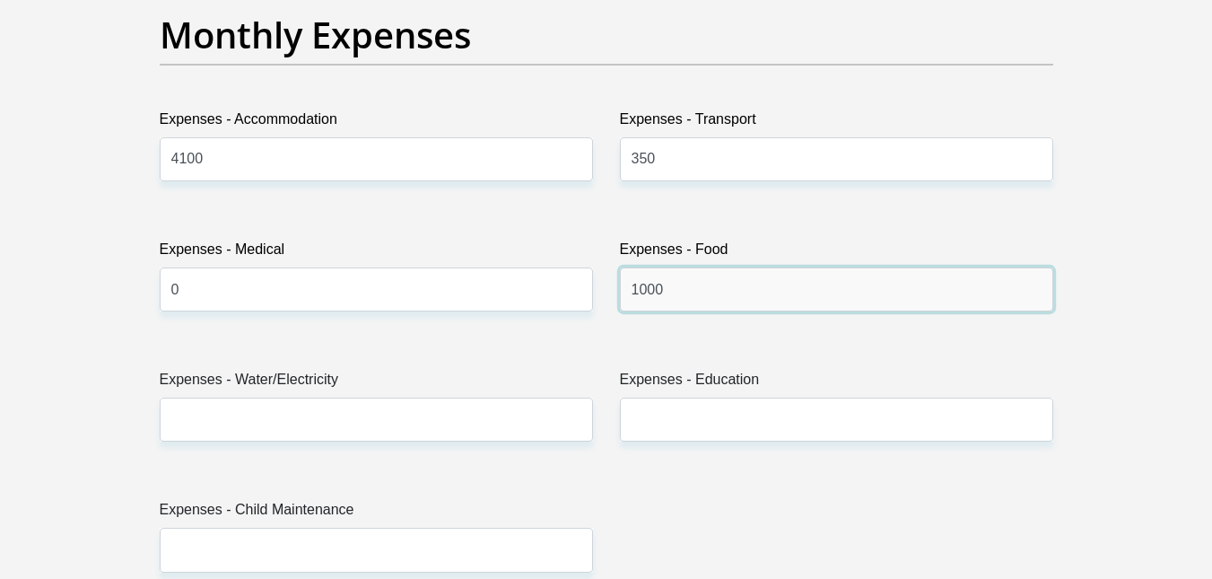
type input "1000"
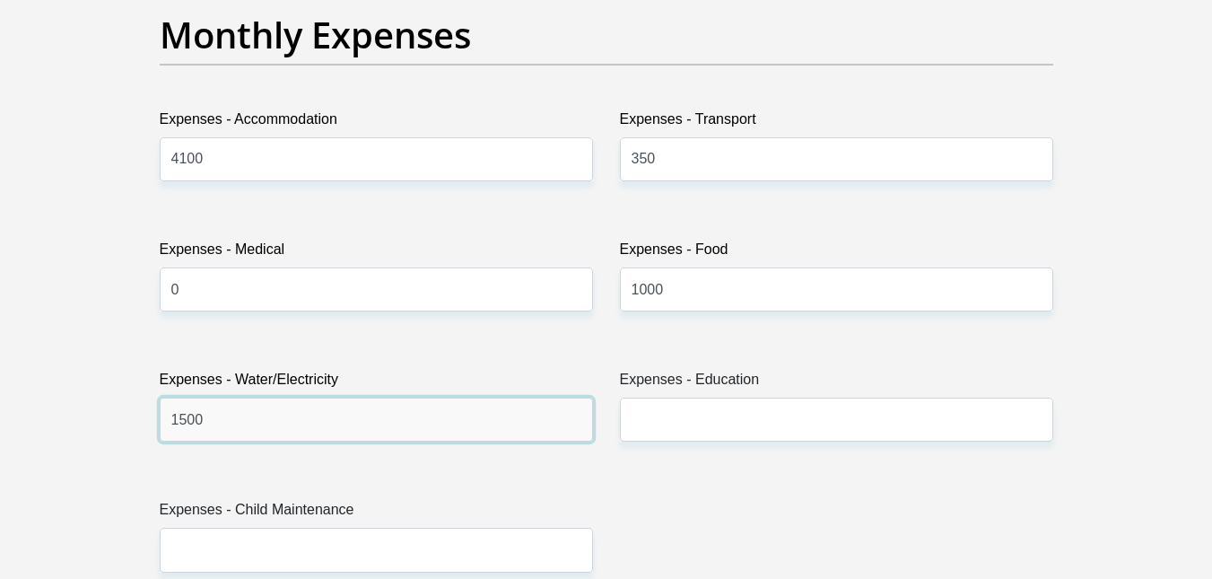
type input "1500"
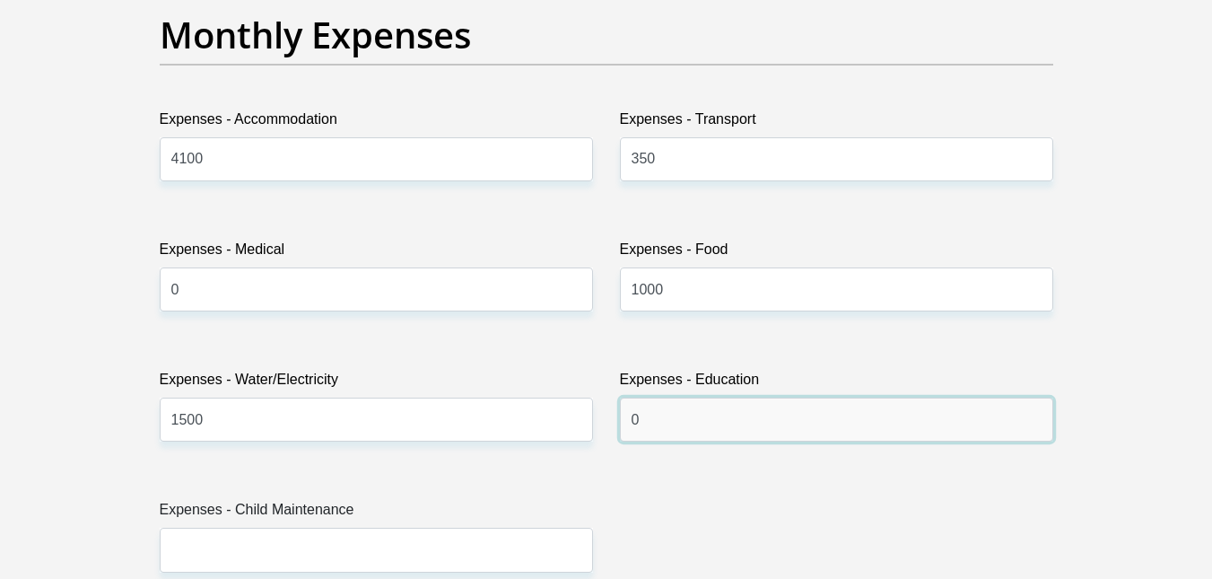
type input "0"
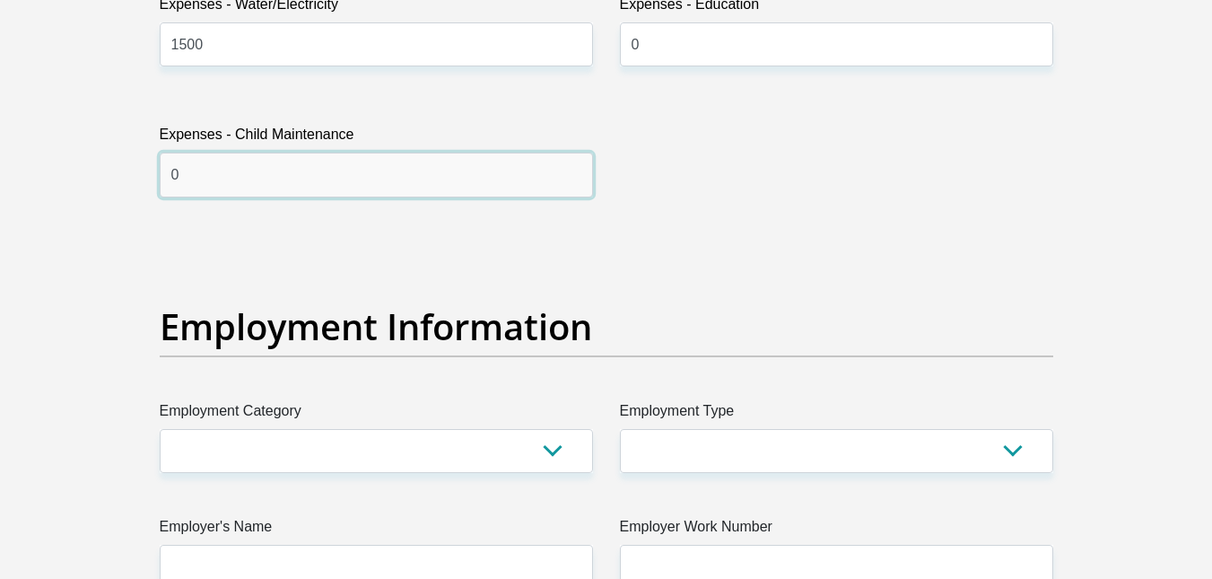
scroll to position [2973, 0]
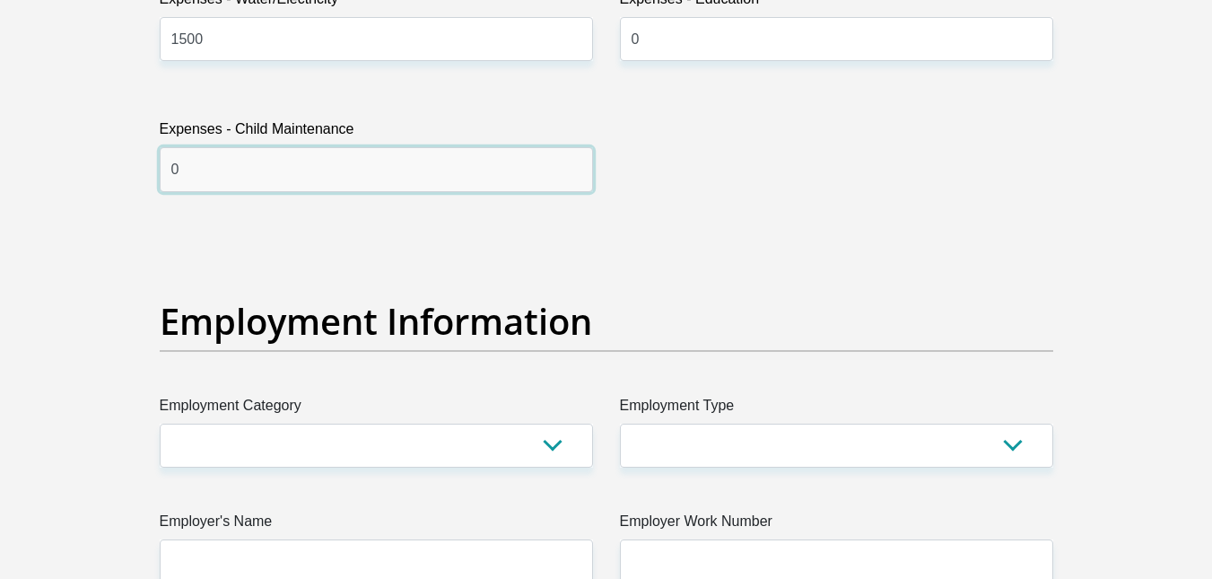
type input "0"
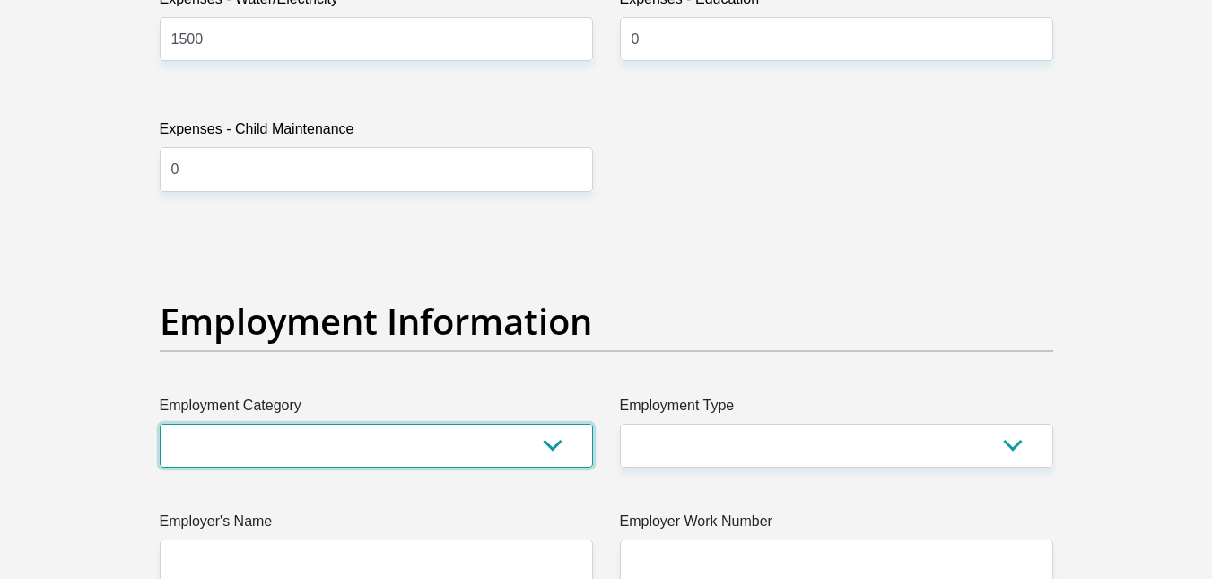
click at [386, 445] on select "AGRICULTURE ALCOHOL & TOBACCO CONSTRUCTION MATERIALS METALLURGY EQUIPMENT FOR R…" at bounding box center [376, 445] width 433 height 44
select select "77"
click at [160, 423] on select "AGRICULTURE ALCOHOL & TOBACCO CONSTRUCTION MATERIALS METALLURGY EQUIPMENT FOR R…" at bounding box center [376, 445] width 433 height 44
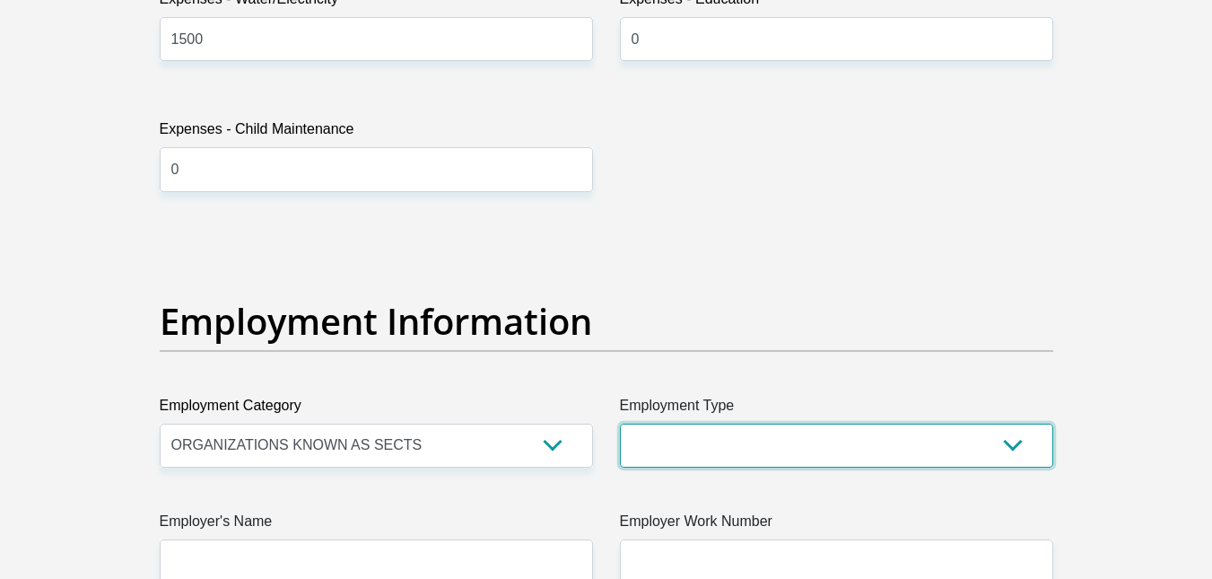
click at [801, 442] on select "College/Lecturer Craft Seller Creative Driver Executive Farmer Forces - Non Com…" at bounding box center [836, 445] width 433 height 44
select select "Unknown/Other"
click at [620, 423] on select "College/Lecturer Craft Seller Creative Driver Executive Farmer Forces - Non Com…" at bounding box center [836, 445] width 433 height 44
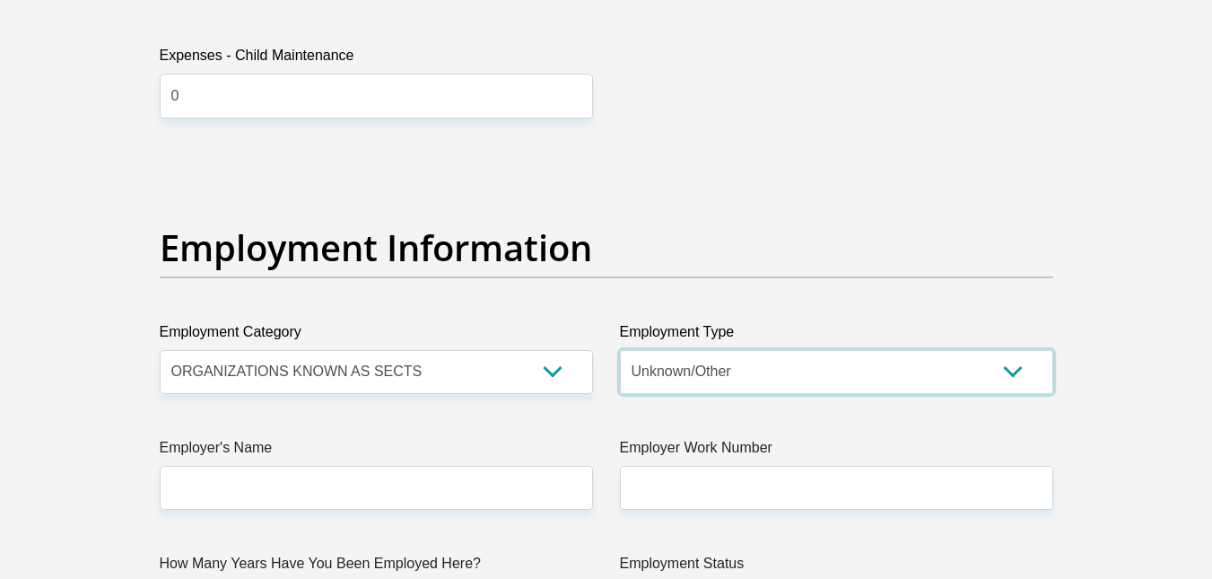
scroll to position [3048, 0]
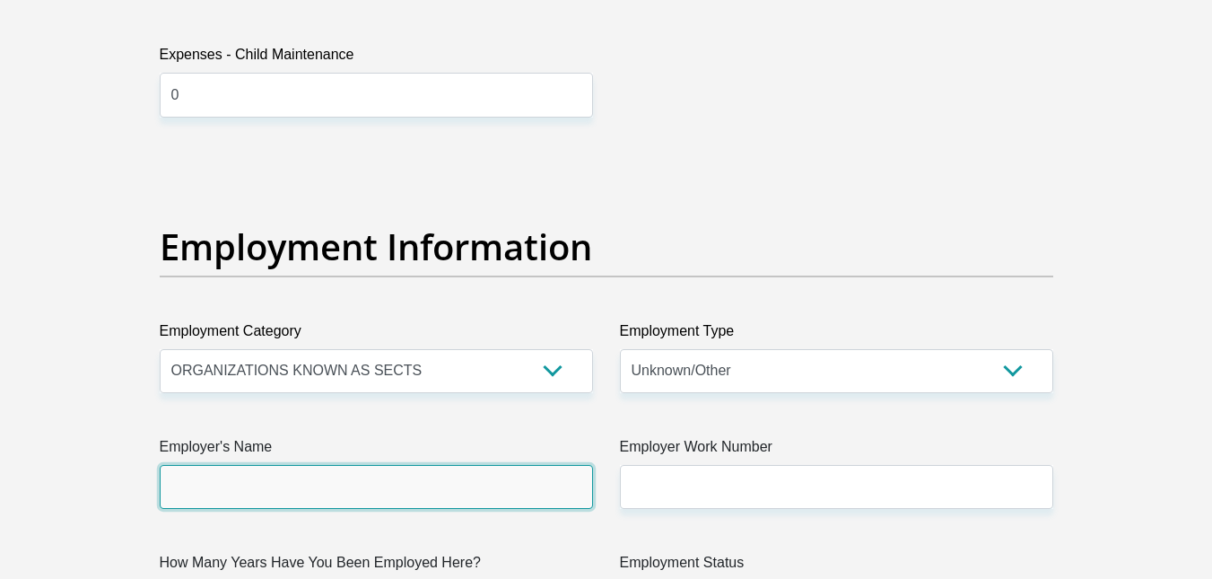
click at [306, 466] on input "Employer's Name" at bounding box center [376, 487] width 433 height 44
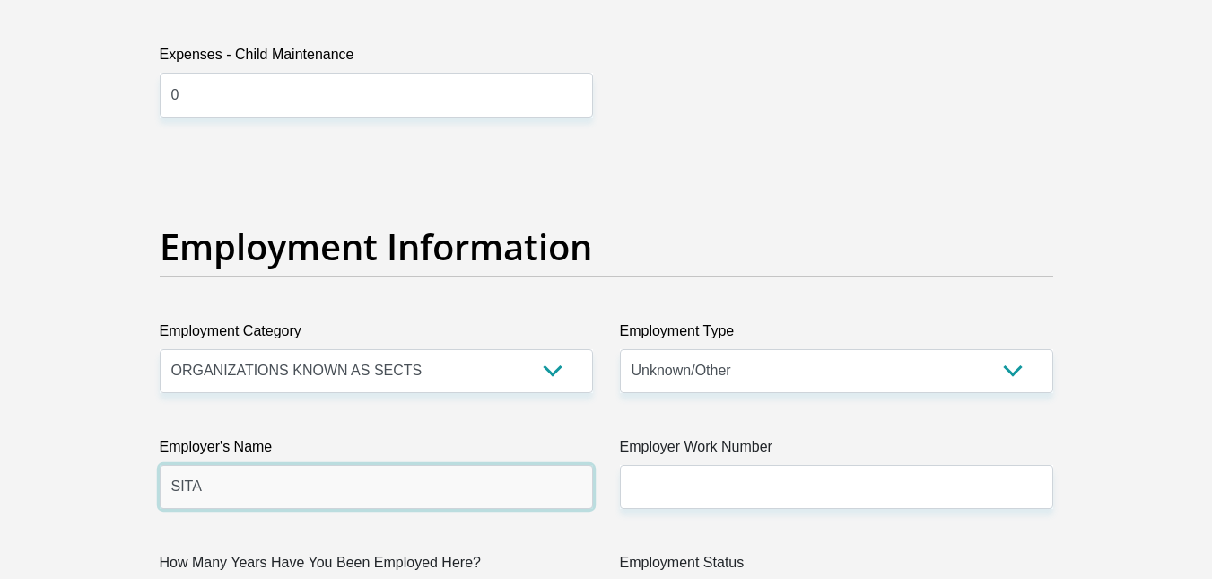
type input "SITA"
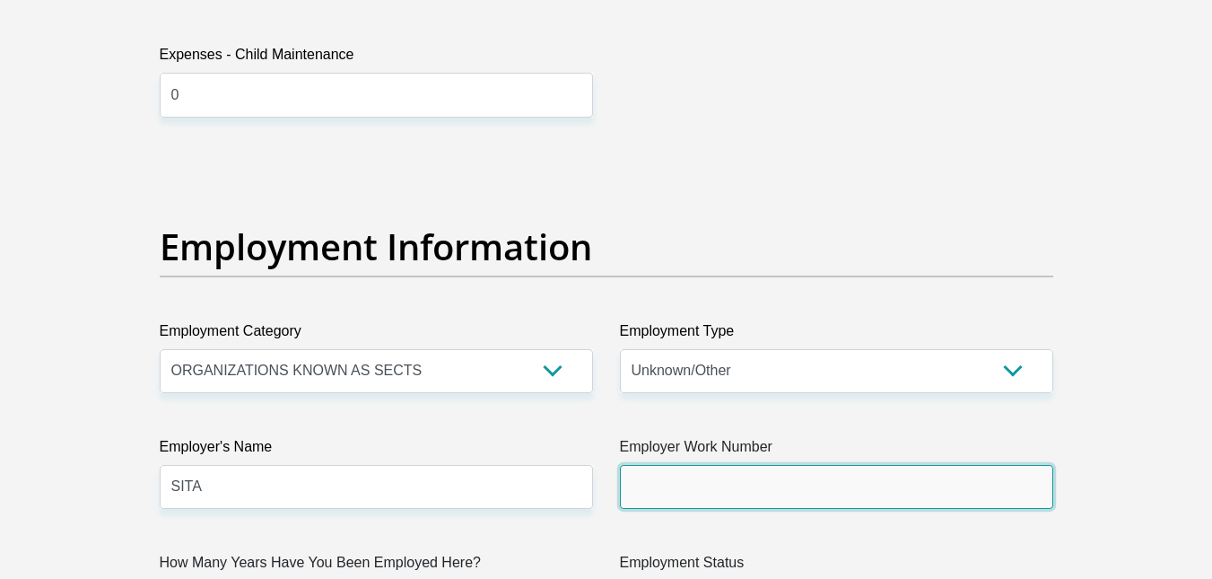
click at [705, 492] on input "Employer Work Number" at bounding box center [836, 487] width 433 height 44
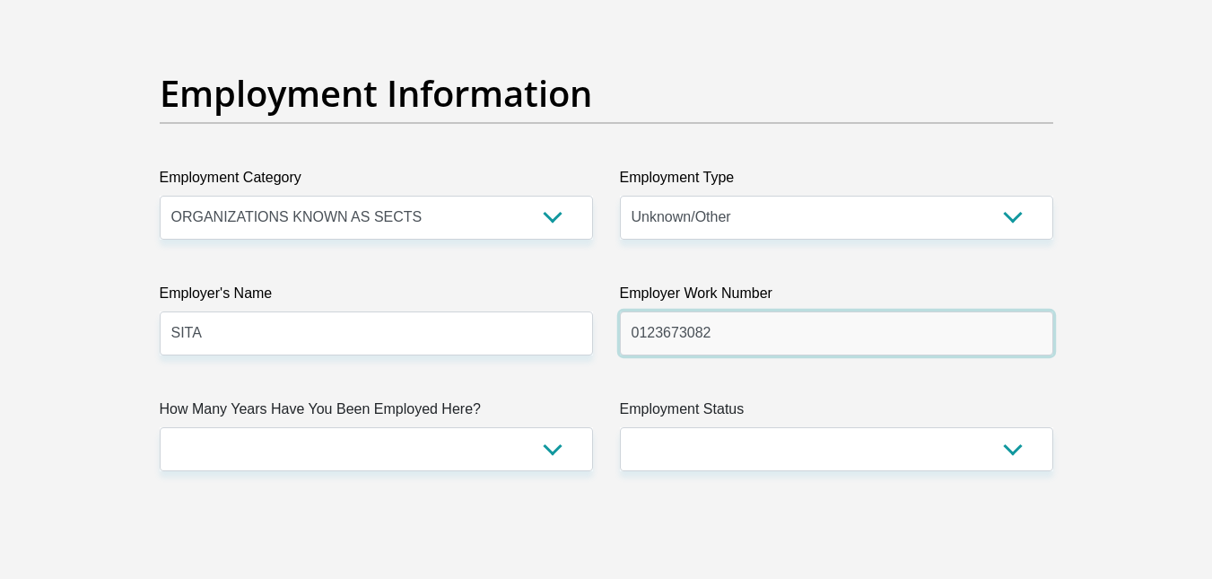
scroll to position [3204, 0]
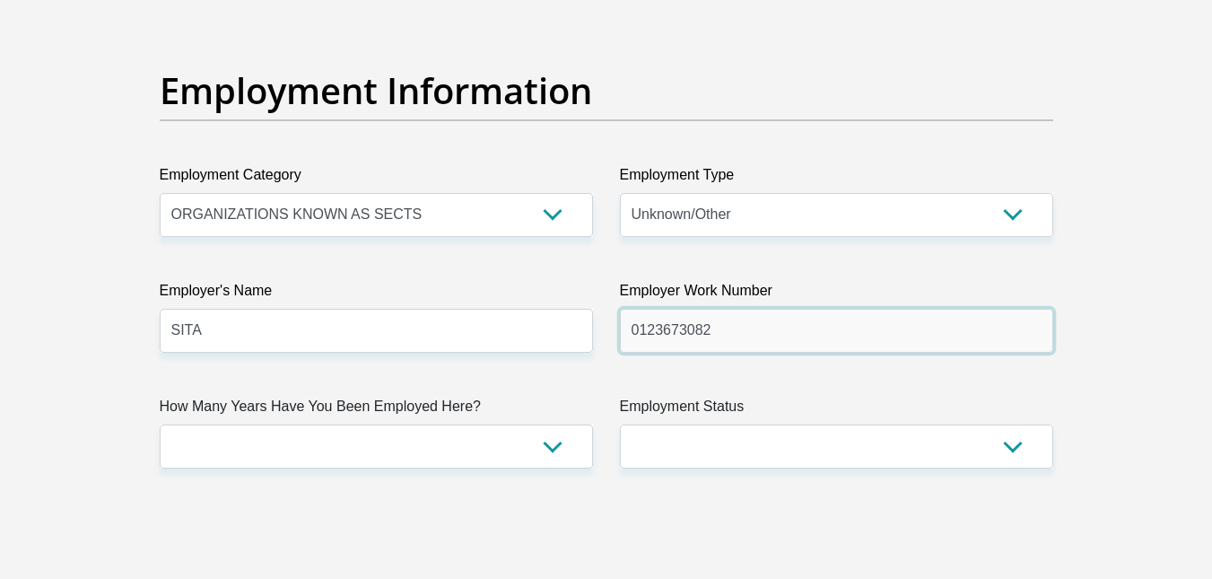
type input "0123673082"
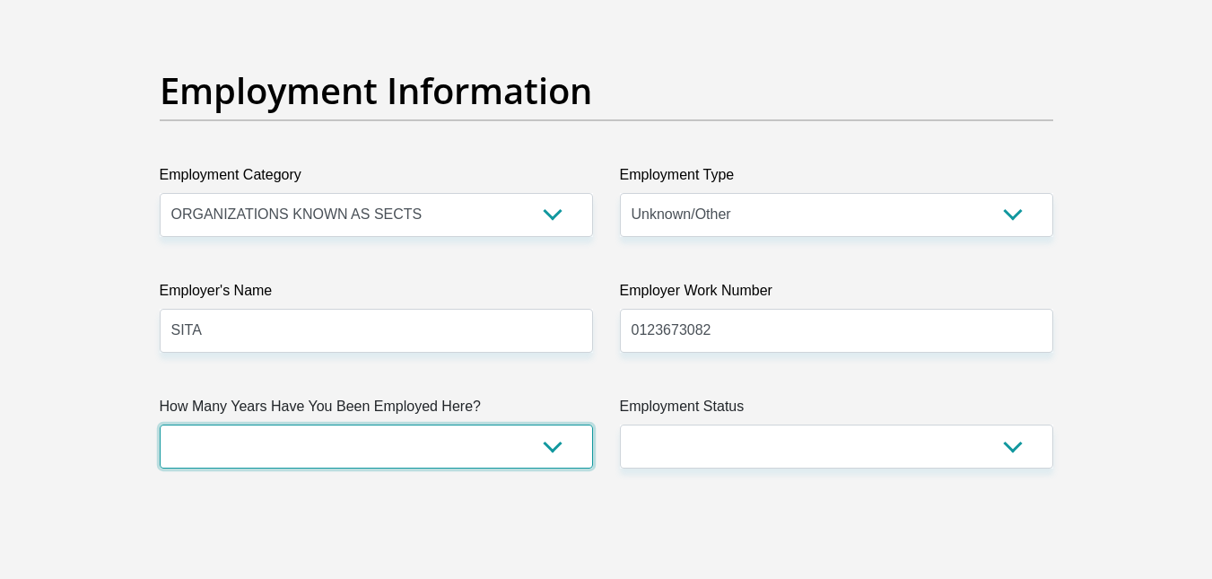
click at [545, 452] on select "less than 1 year 1-3 years 3-5 years 5+ years" at bounding box center [376, 446] width 433 height 44
click at [160, 424] on select "less than 1 year 1-3 years 3-5 years 5+ years" at bounding box center [376, 446] width 433 height 44
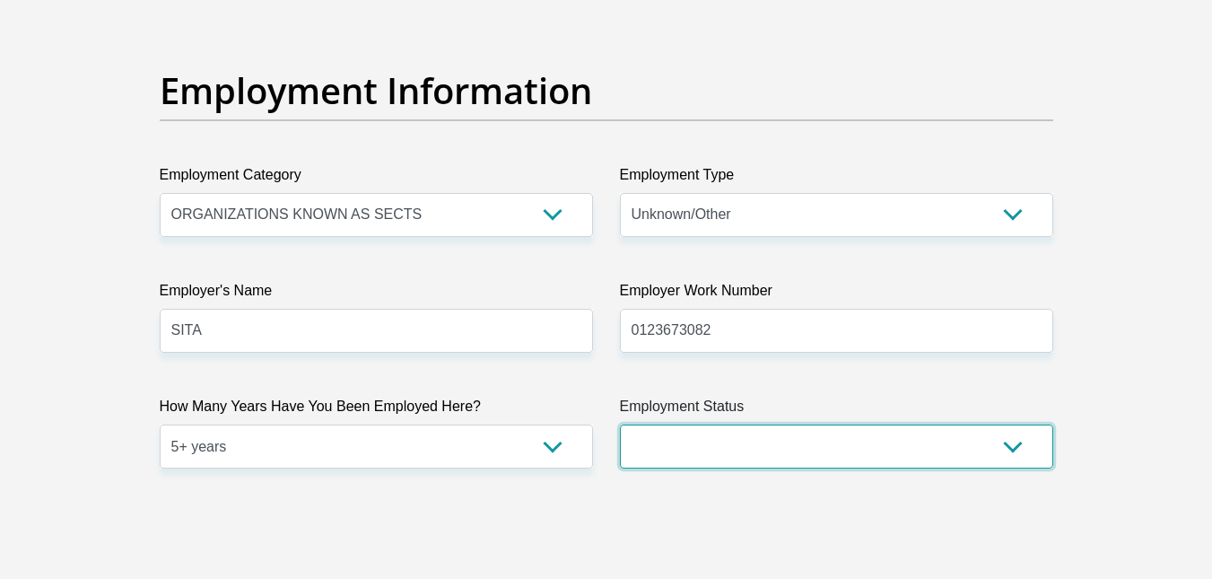
click at [783, 448] on select "Permanent/Full-time Part-time/Casual Contract Worker Self-Employed Housewife Re…" at bounding box center [836, 446] width 433 height 44
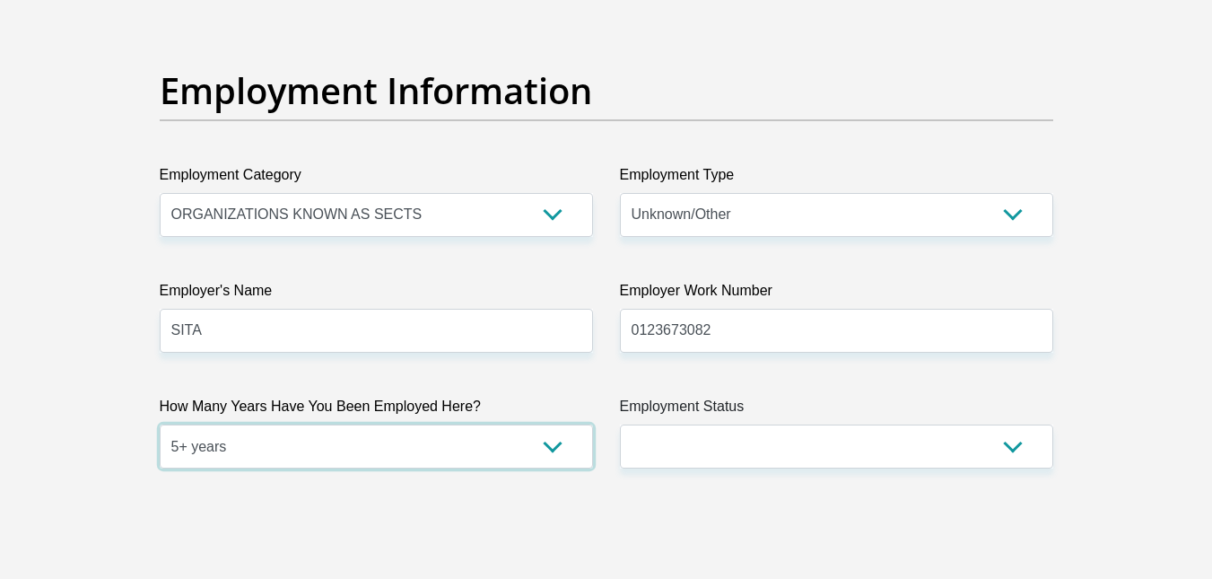
click at [388, 450] on select "less than 1 year 1-3 years 3-5 years 5+ years" at bounding box center [376, 446] width 433 height 44
select select "24"
click at [160, 424] on select "less than 1 year 1-3 years 3-5 years 5+ years" at bounding box center [376, 446] width 433 height 44
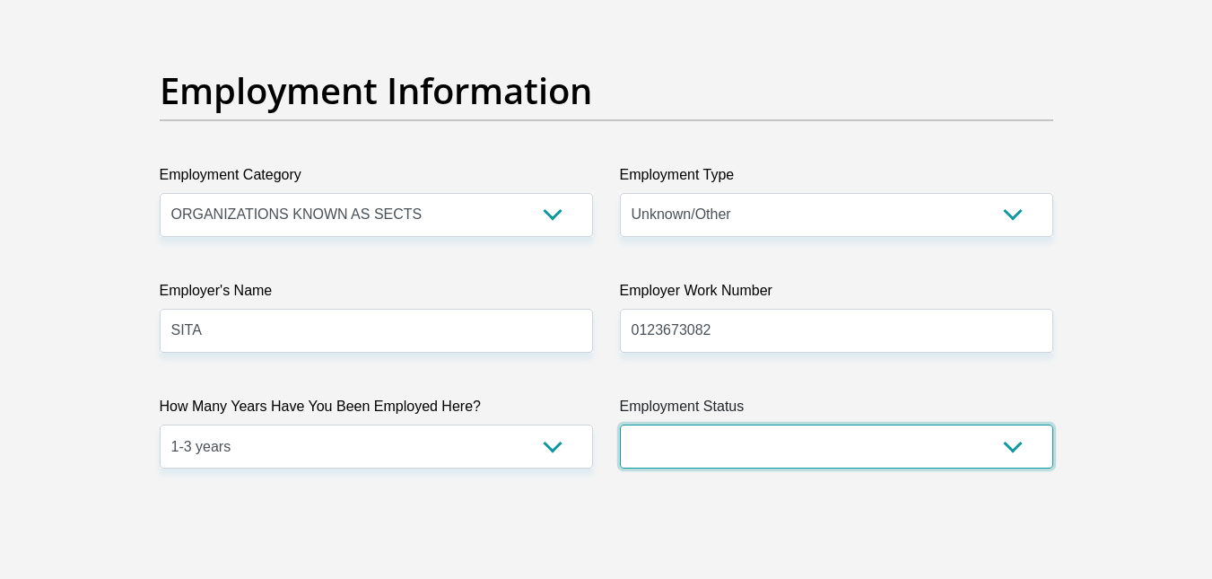
click at [775, 449] on select "Permanent/Full-time Part-time/Casual Contract Worker Self-Employed Housewife Re…" at bounding box center [836, 446] width 433 height 44
select select "3"
click at [620, 424] on select "Permanent/Full-time Part-time/Casual Contract Worker Self-Employed Housewife Re…" at bounding box center [836, 446] width 433 height 44
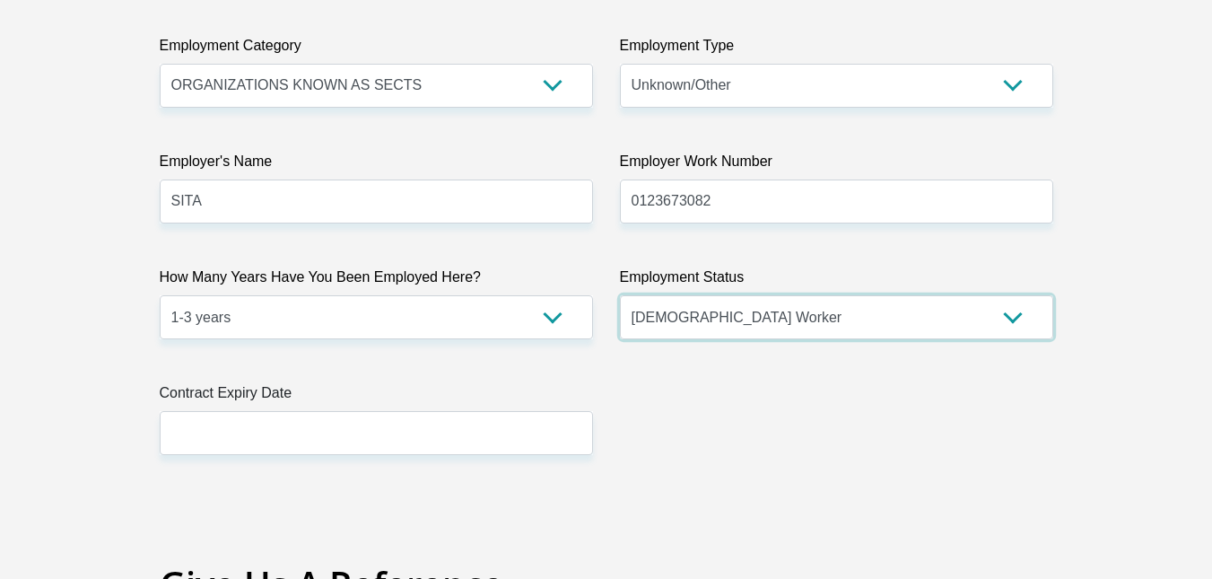
scroll to position [3338, 0]
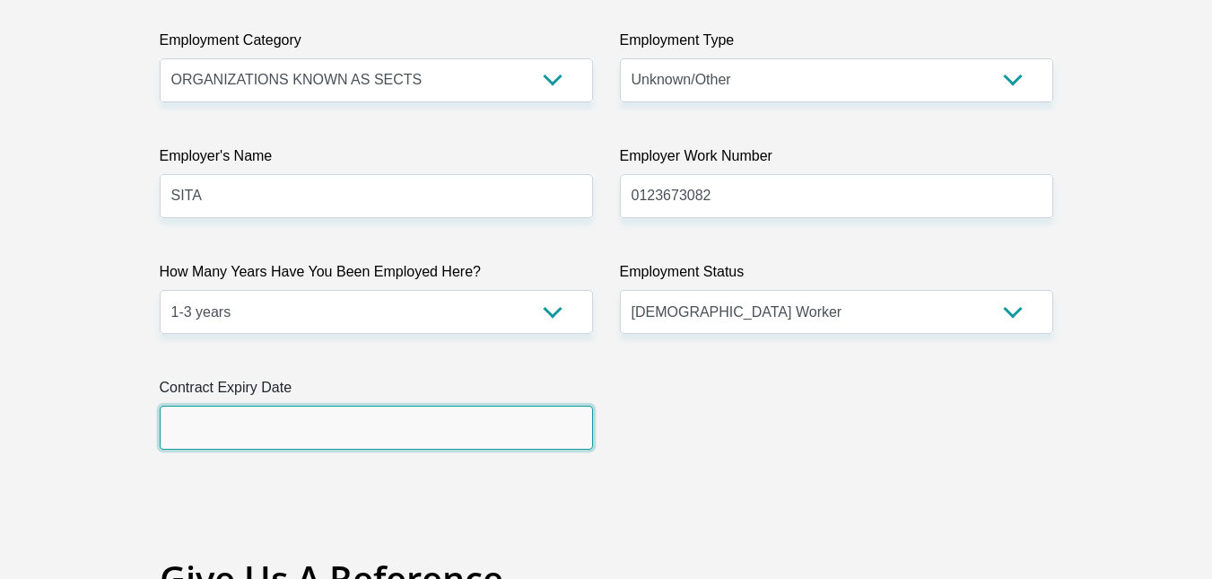
click at [291, 434] on input "text" at bounding box center [376, 427] width 433 height 44
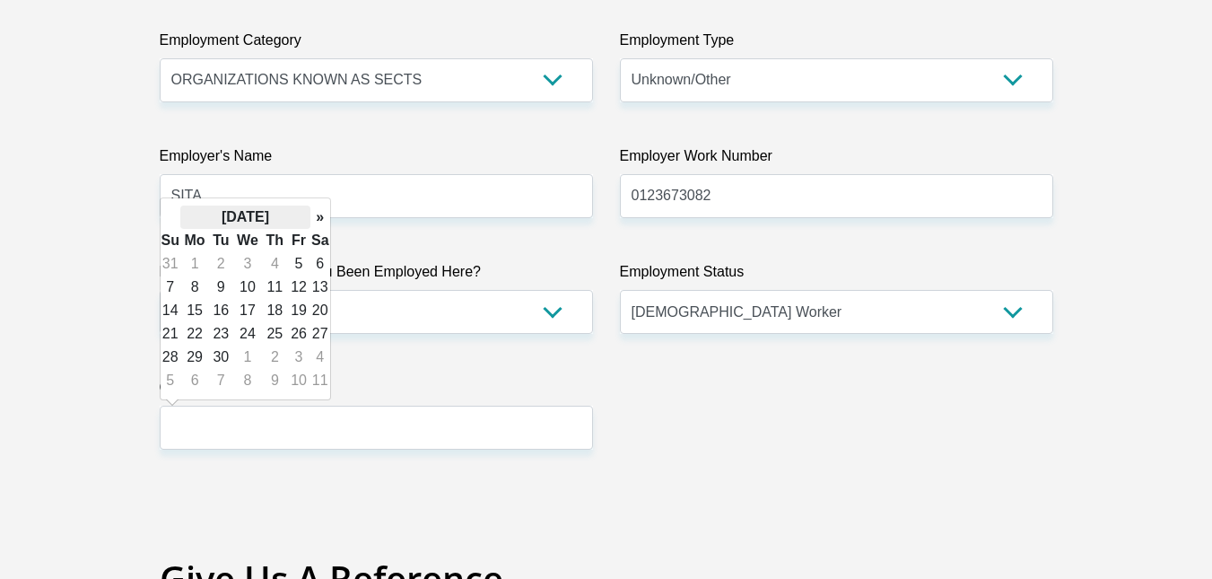
click at [232, 220] on th "September 2025" at bounding box center [245, 216] width 130 height 23
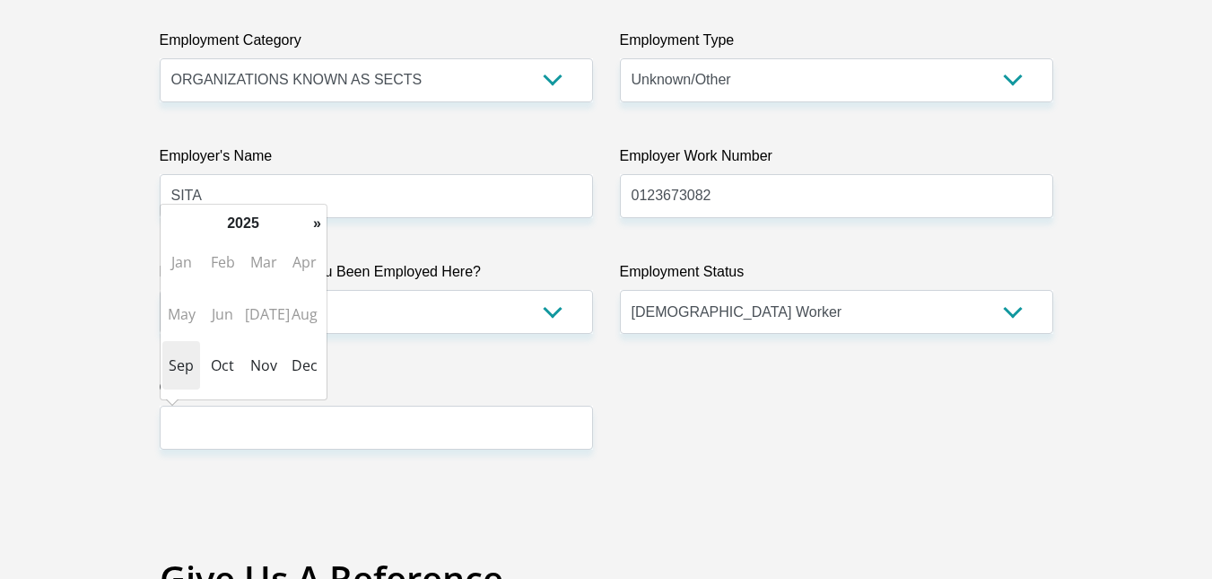
click at [232, 220] on th "2025" at bounding box center [243, 223] width 130 height 23
click at [179, 359] on span "2027" at bounding box center [181, 365] width 38 height 48
click at [180, 309] on span "May" at bounding box center [181, 314] width 38 height 48
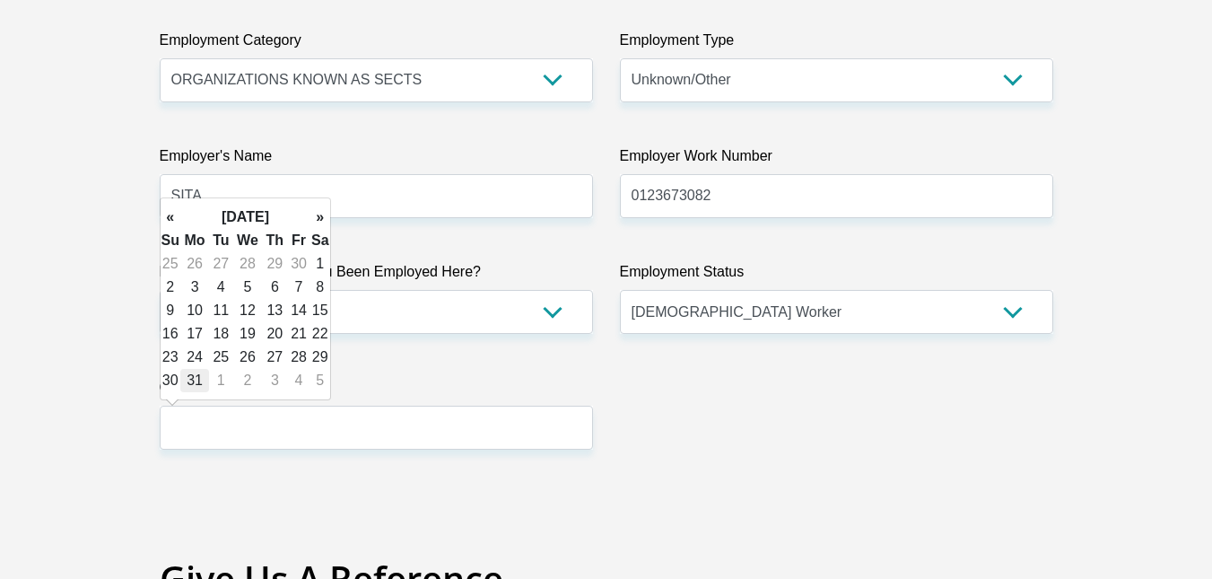
click at [194, 381] on td "31" at bounding box center [194, 380] width 29 height 23
type input "2027/05/31"
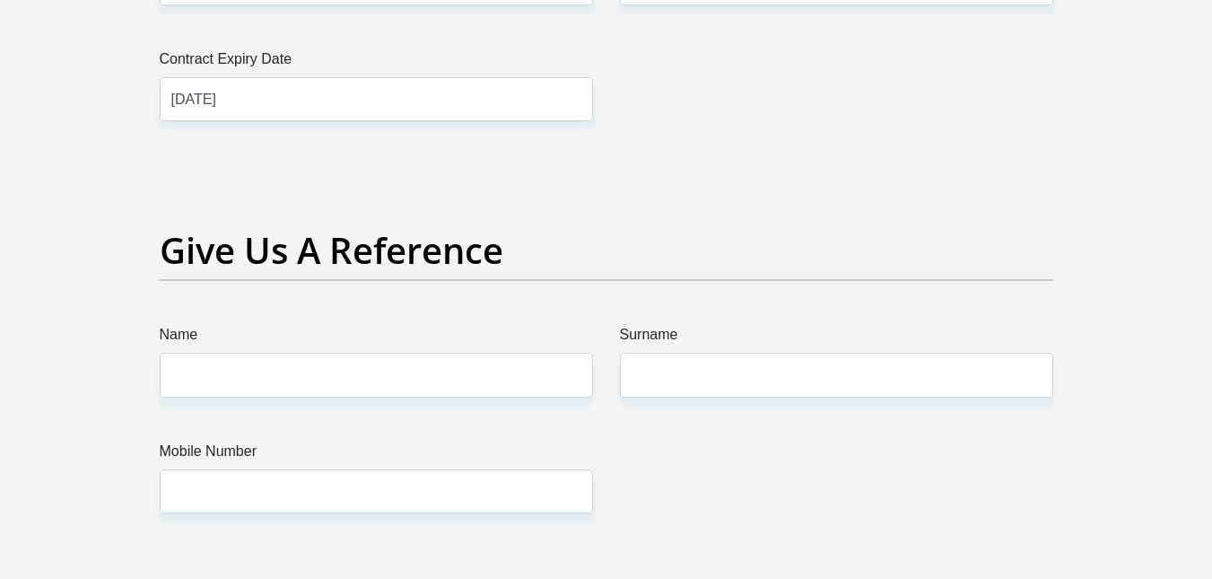
scroll to position [3667, 0]
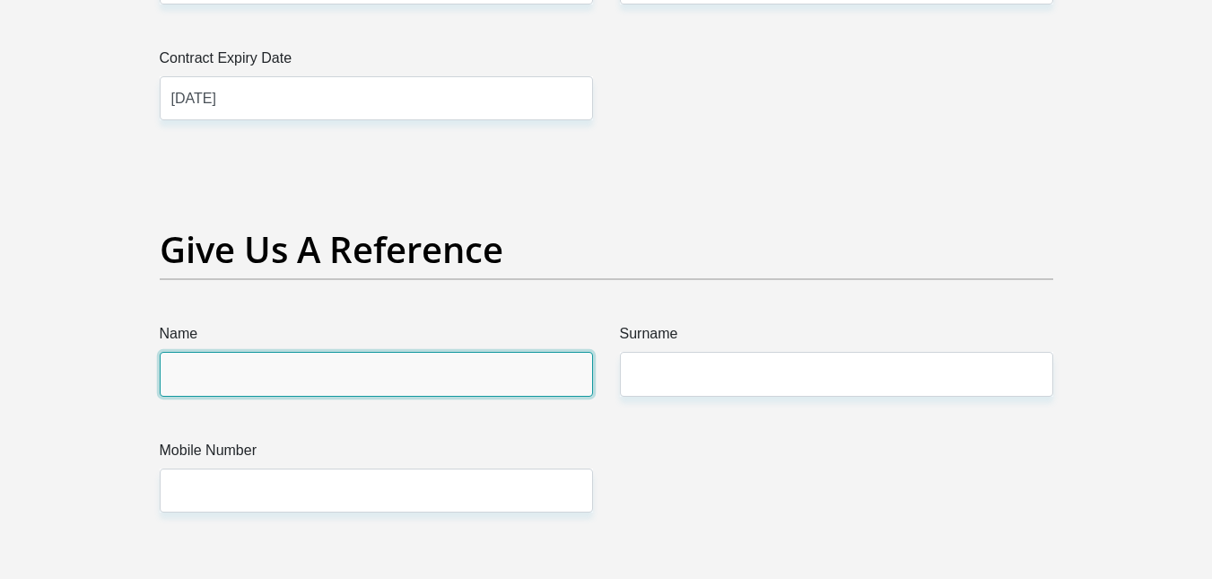
click at [348, 381] on input "Name" at bounding box center [376, 374] width 433 height 44
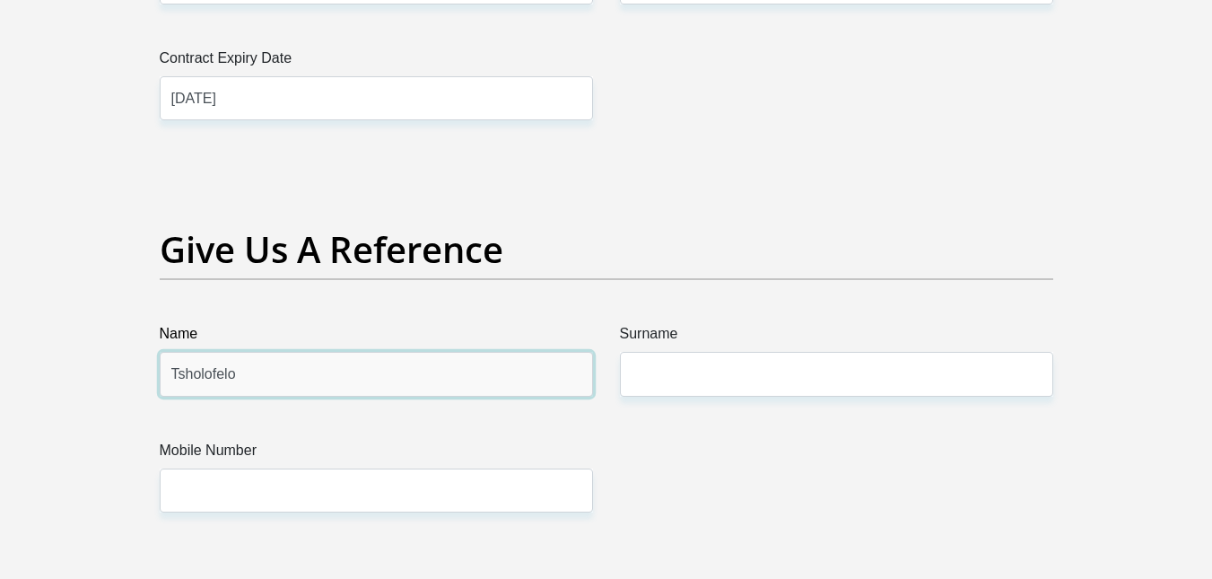
type input "Tsholofelo"
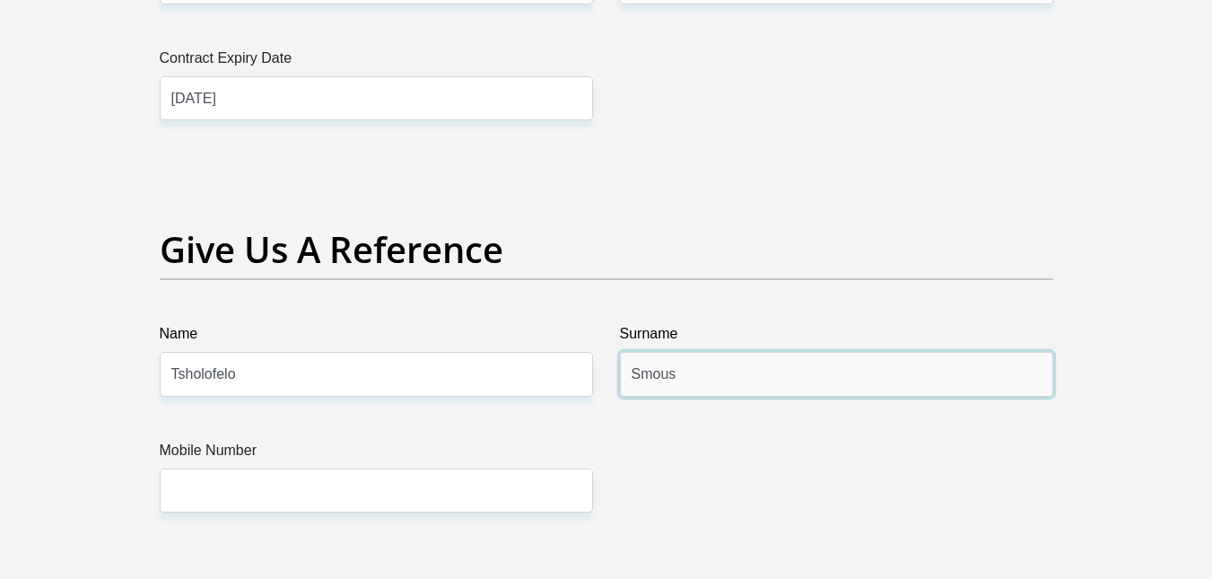
type input "Smous"
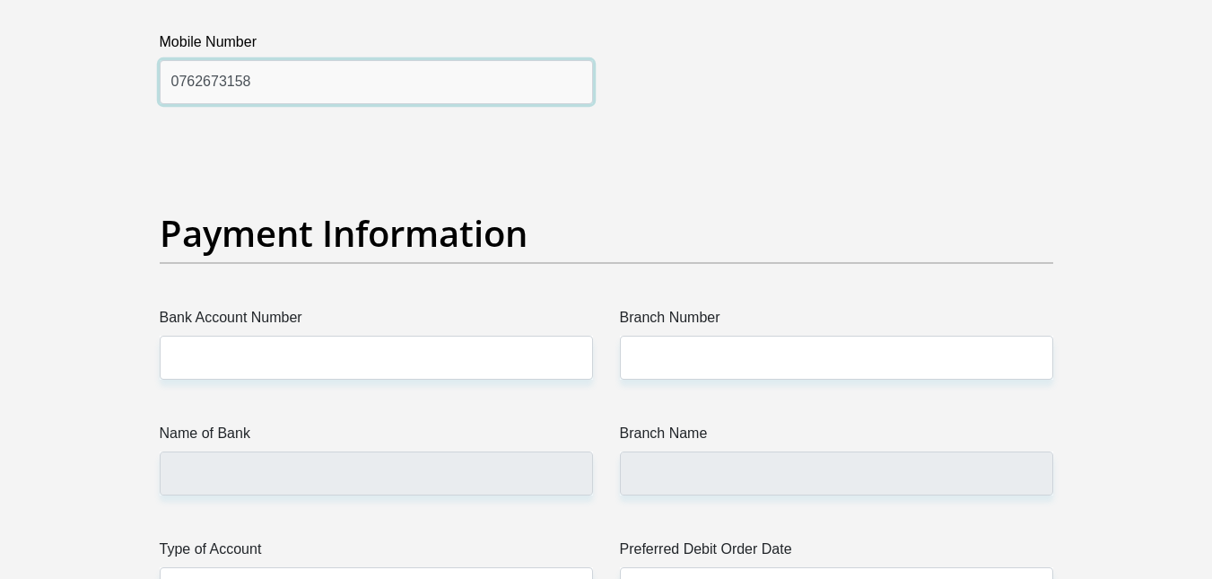
scroll to position [4081, 0]
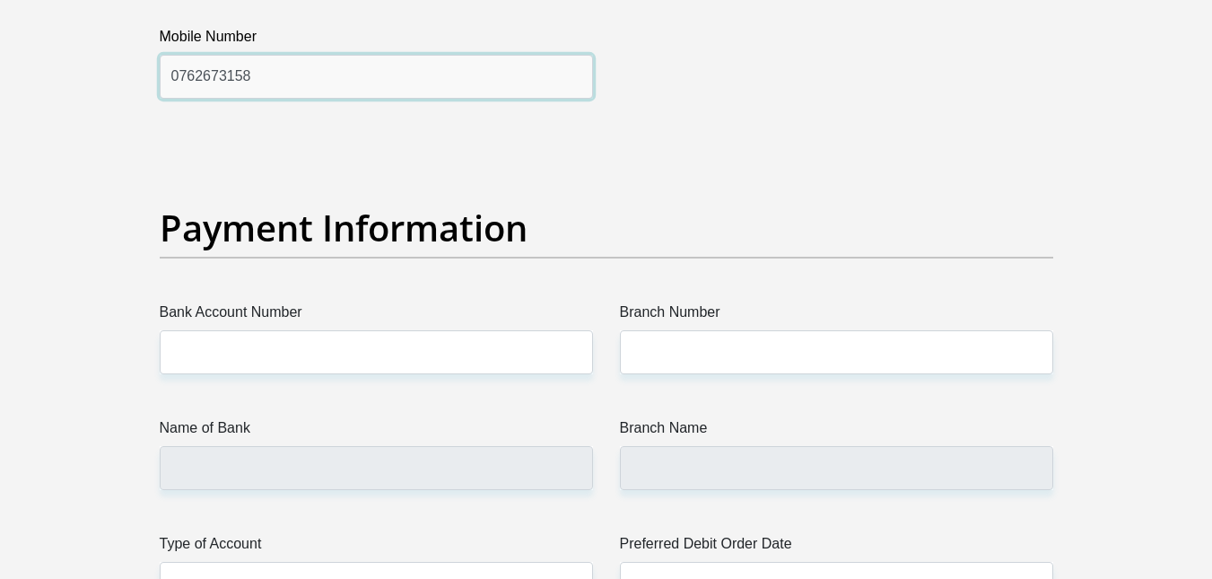
type input "0762673158"
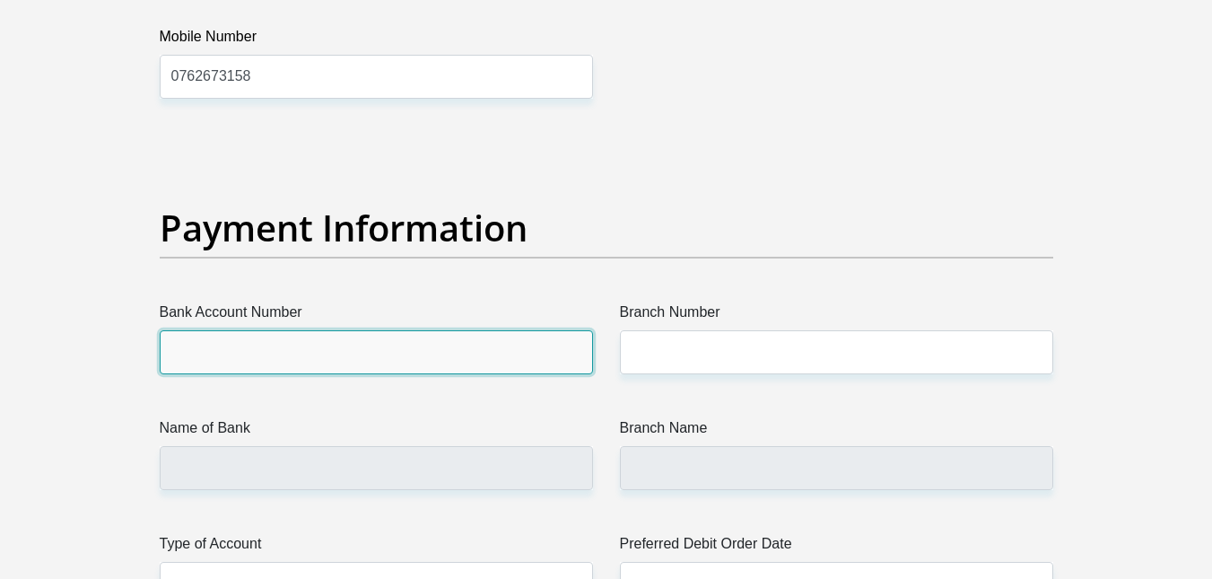
click at [344, 335] on input "Bank Account Number" at bounding box center [376, 352] width 433 height 44
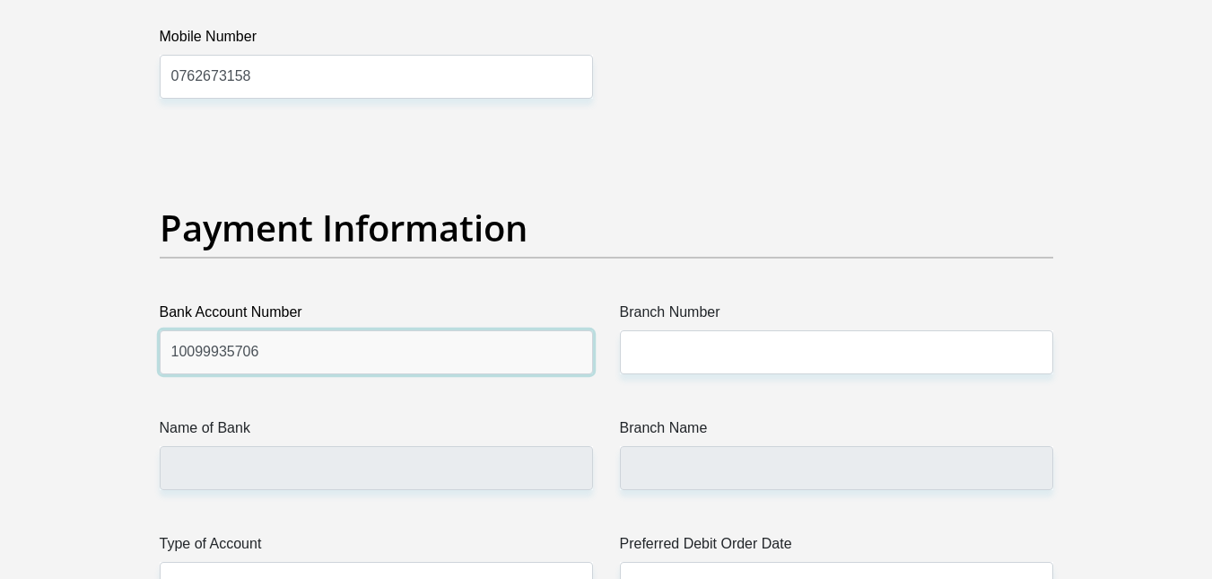
type input "10099935706"
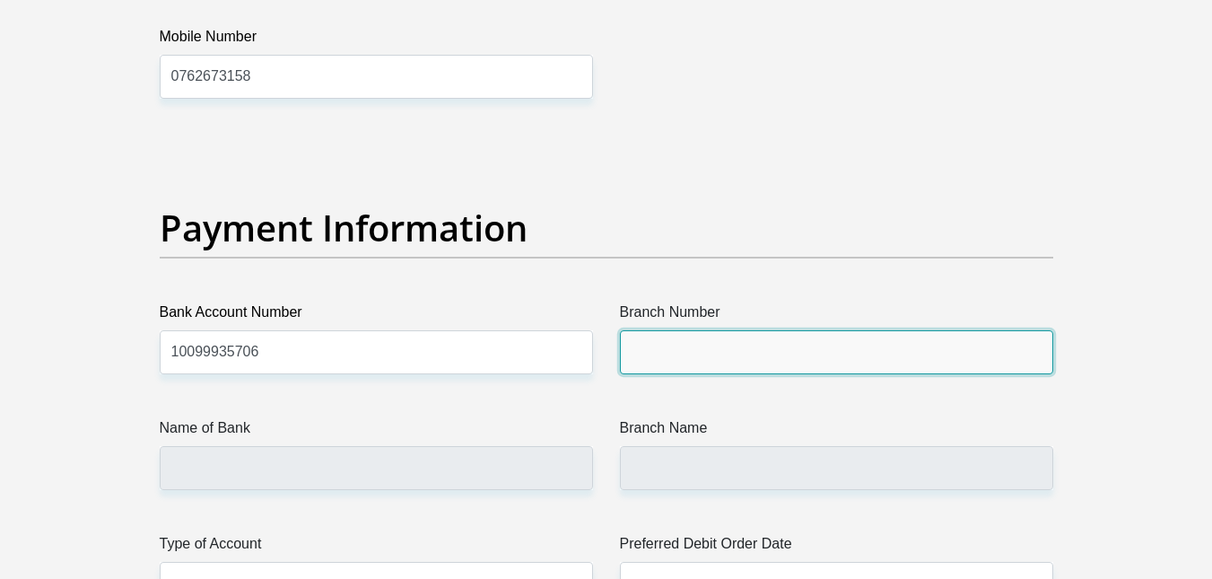
click at [668, 358] on input "Branch Number" at bounding box center [836, 352] width 433 height 44
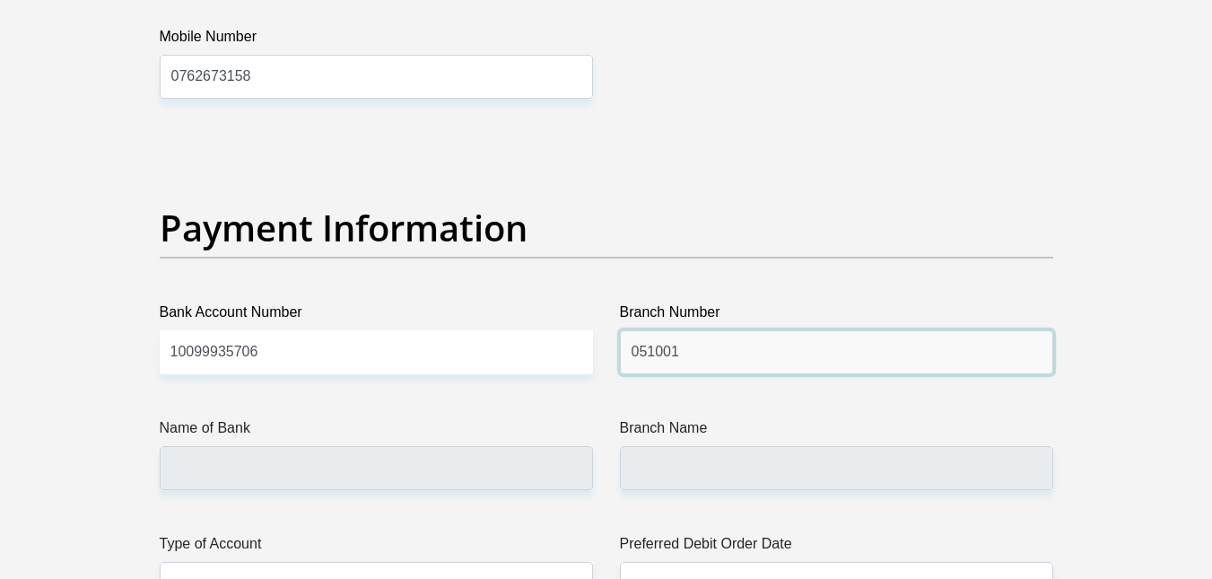
scroll to position [4195, 0]
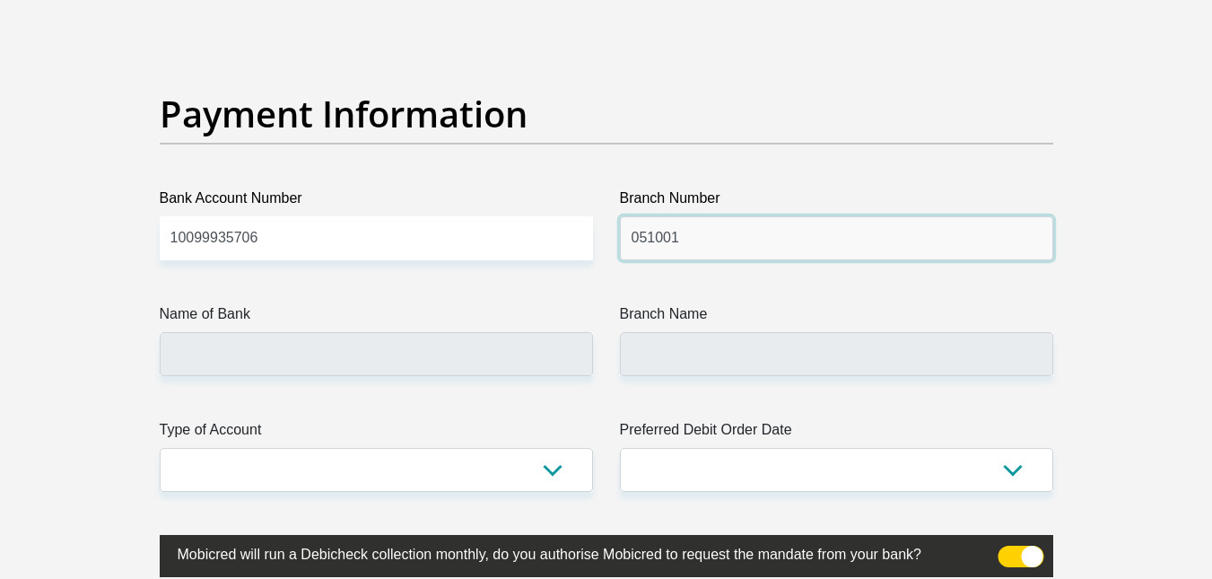
type input "051001"
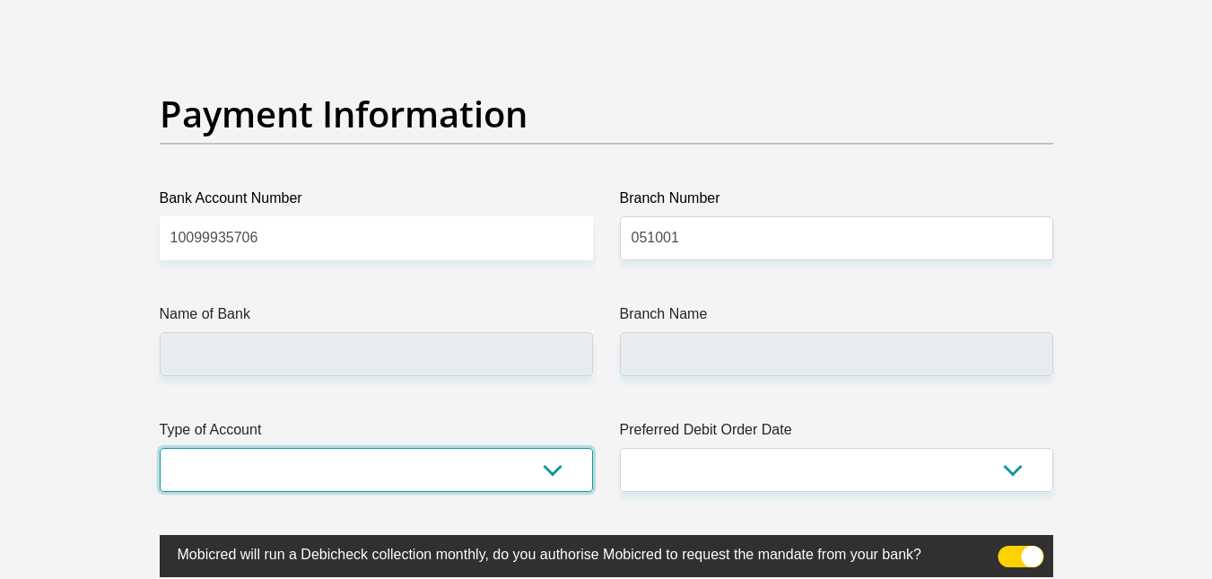
click at [362, 450] on select "Cheque Savings" at bounding box center [376, 470] width 433 height 44
type input "STANDARD BANK"
type input "STANDARD BANK SOUTH AFRICA"
select select "CUR"
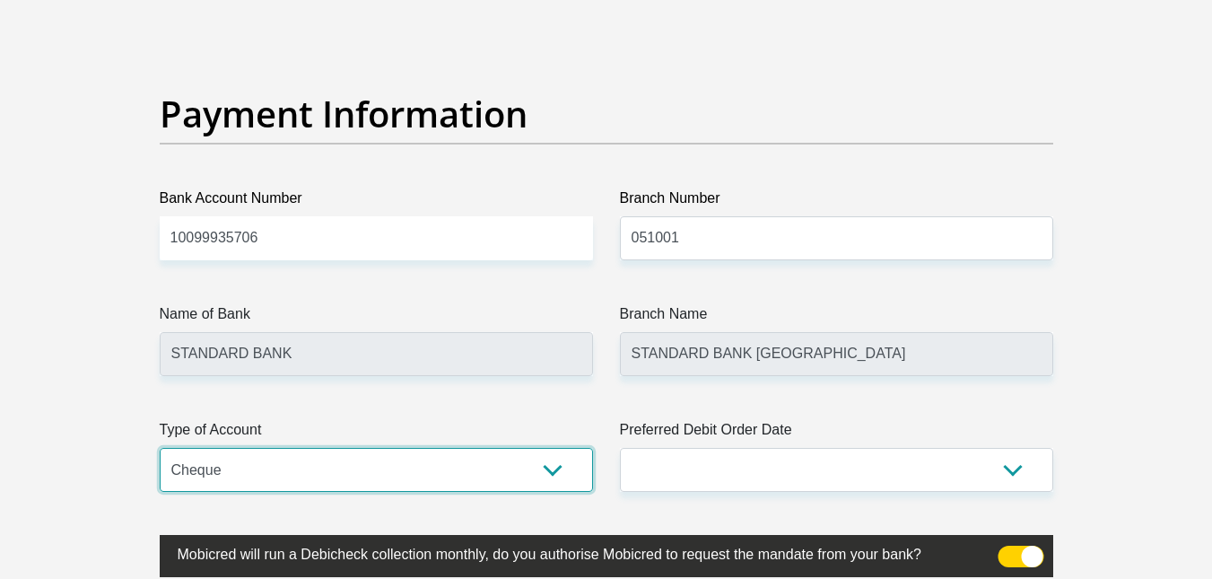
click at [160, 448] on select "Cheque Savings" at bounding box center [376, 470] width 433 height 44
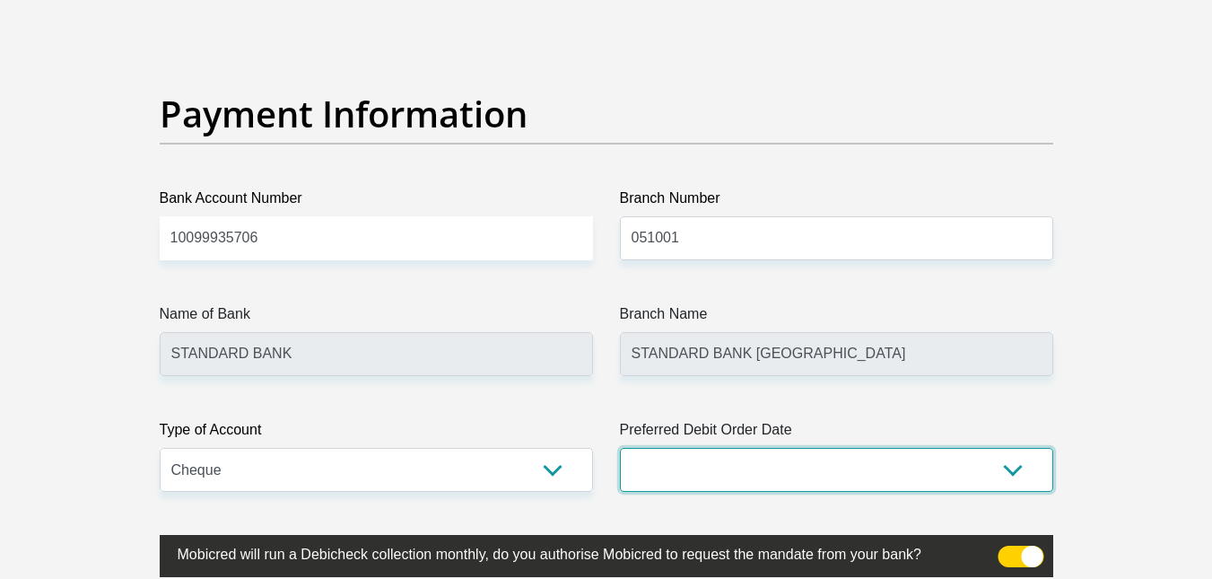
click at [732, 465] on select "1st 2nd 3rd 4th 5th 7th 18th 19th 20th 21st 22nd 23rd 24th 25th 26th 27th 28th …" at bounding box center [836, 470] width 433 height 44
select select "26"
click at [620, 448] on select "1st 2nd 3rd 4th 5th 7th 18th 19th 20th 21st 22nd 23rd 24th 25th 26th 27th 28th …" at bounding box center [836, 470] width 433 height 44
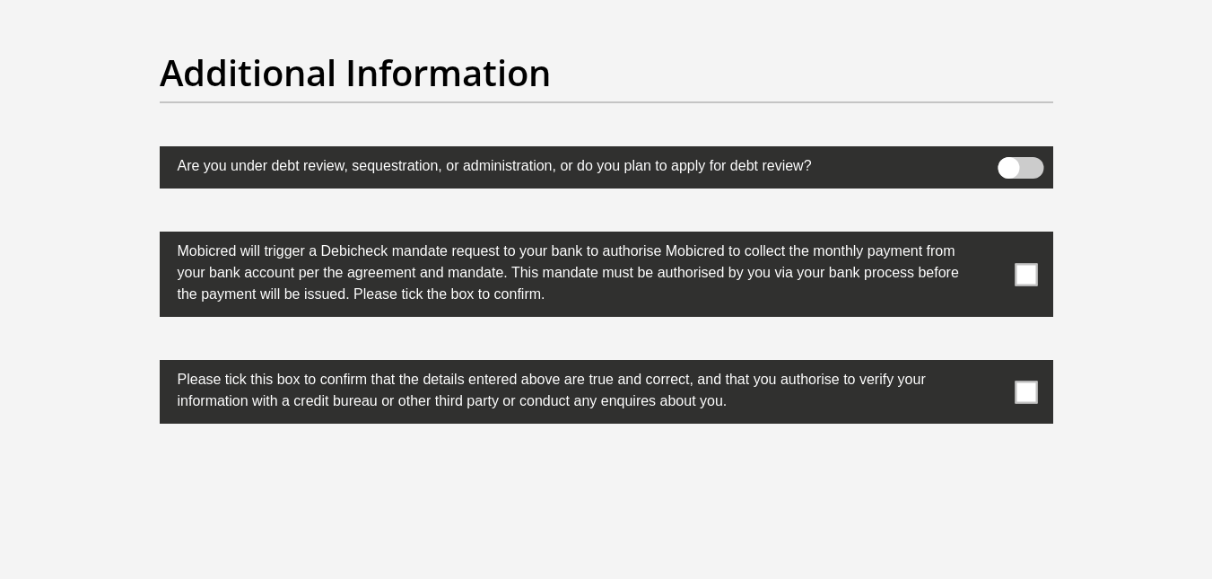
scroll to position [5698, 0]
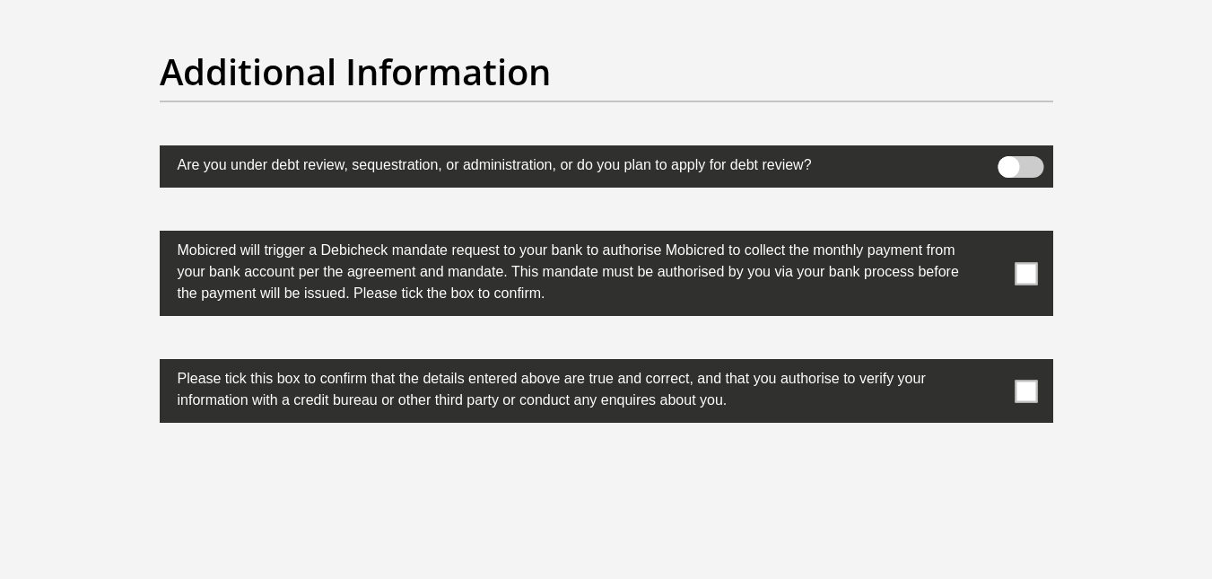
click at [1037, 263] on label at bounding box center [606, 273] width 893 height 85
click at [990, 235] on input "checkbox" at bounding box center [990, 235] width 0 height 0
click at [1024, 391] on span at bounding box center [1025, 390] width 22 height 22
click at [990, 363] on input "checkbox" at bounding box center [990, 363] width 0 height 0
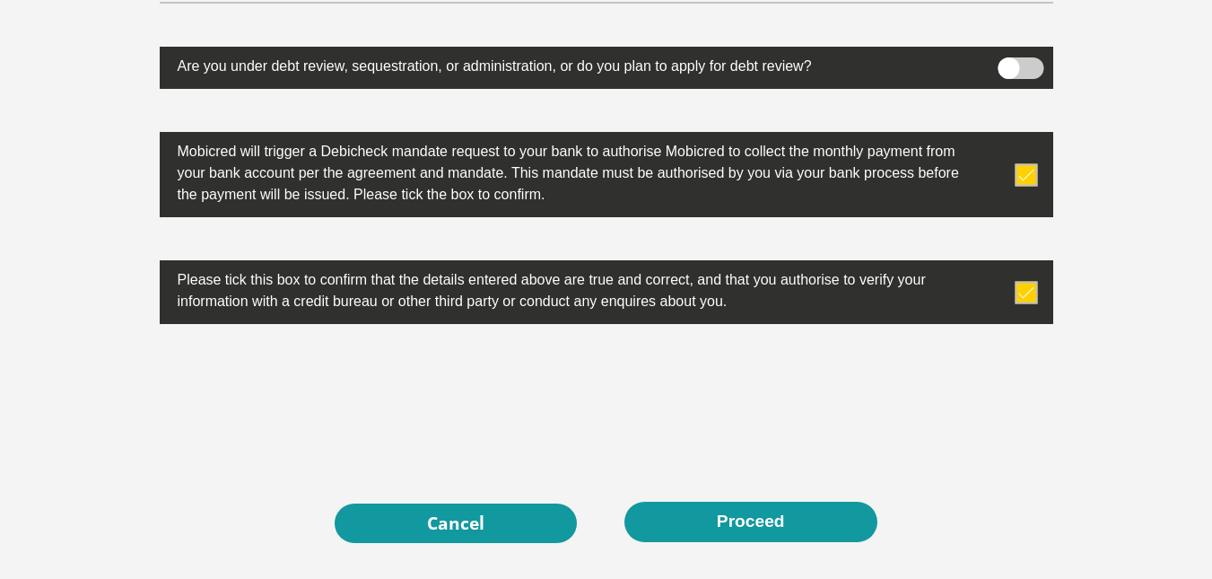
scroll to position [5799, 0]
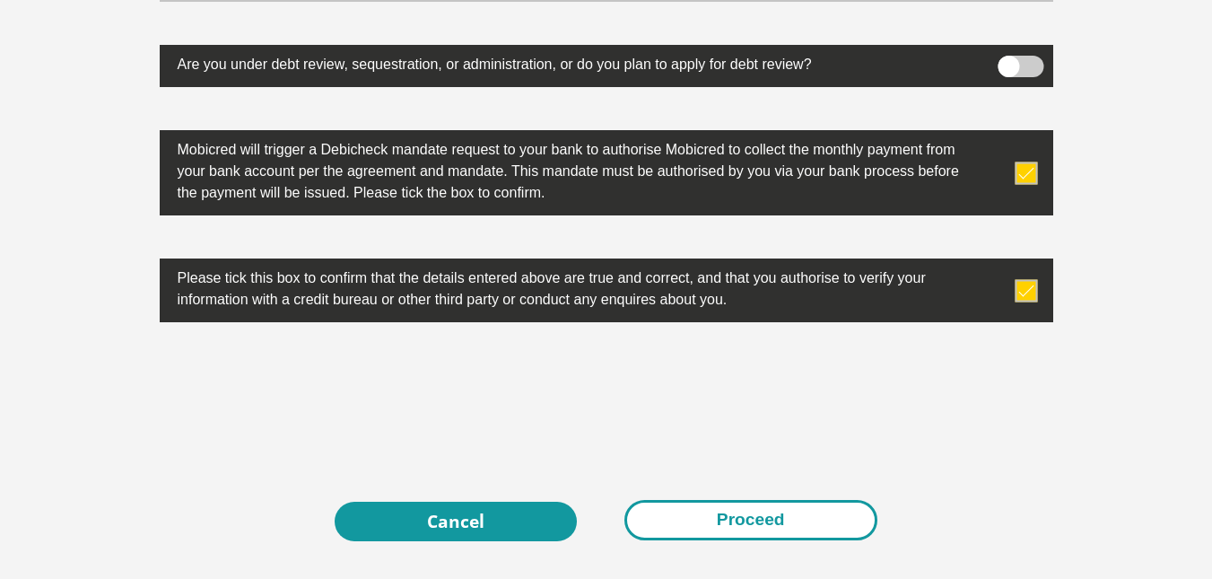
click at [774, 522] on button "Proceed" at bounding box center [750, 520] width 253 height 40
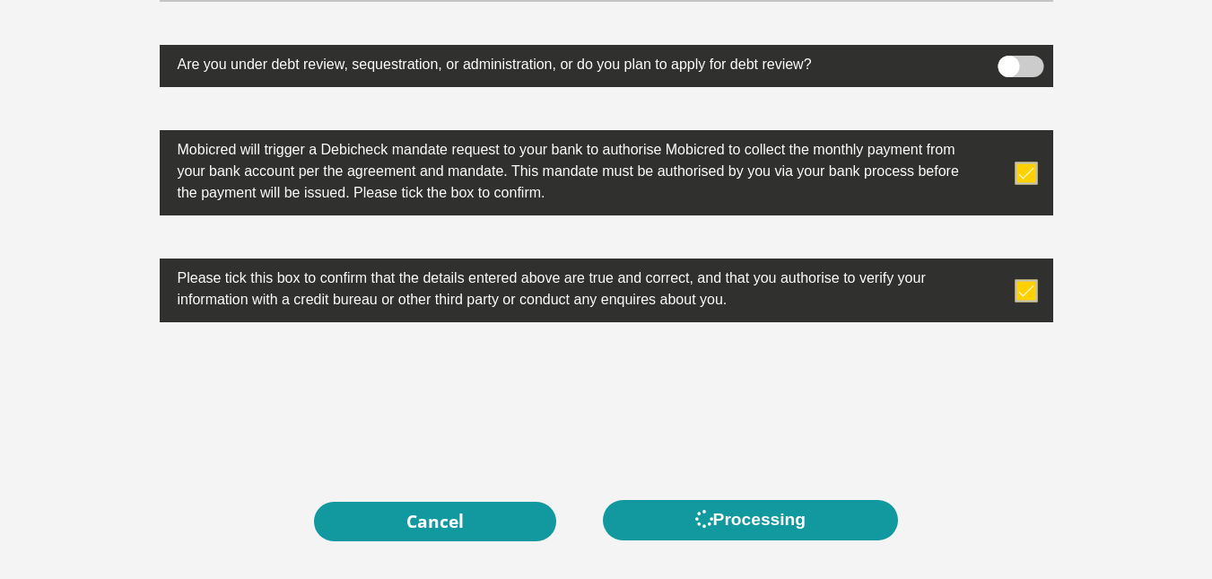
scroll to position [0, 0]
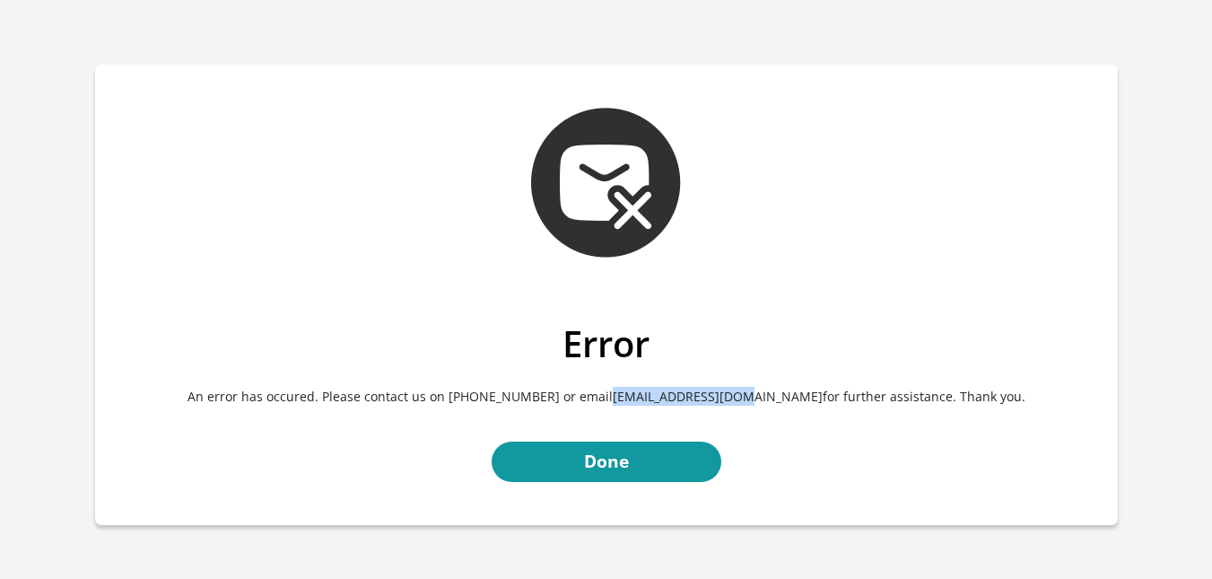
drag, startPoint x: 632, startPoint y: 398, endPoint x: 763, endPoint y: 394, distance: 131.0
click at [763, 394] on p "An error has occured. Please contact us on [PHONE_NUMBER] or email [EMAIL_ADDRE…" at bounding box center [607, 396] width 996 height 62
copy p "[EMAIL_ADDRESS][DOMAIN_NAME]"
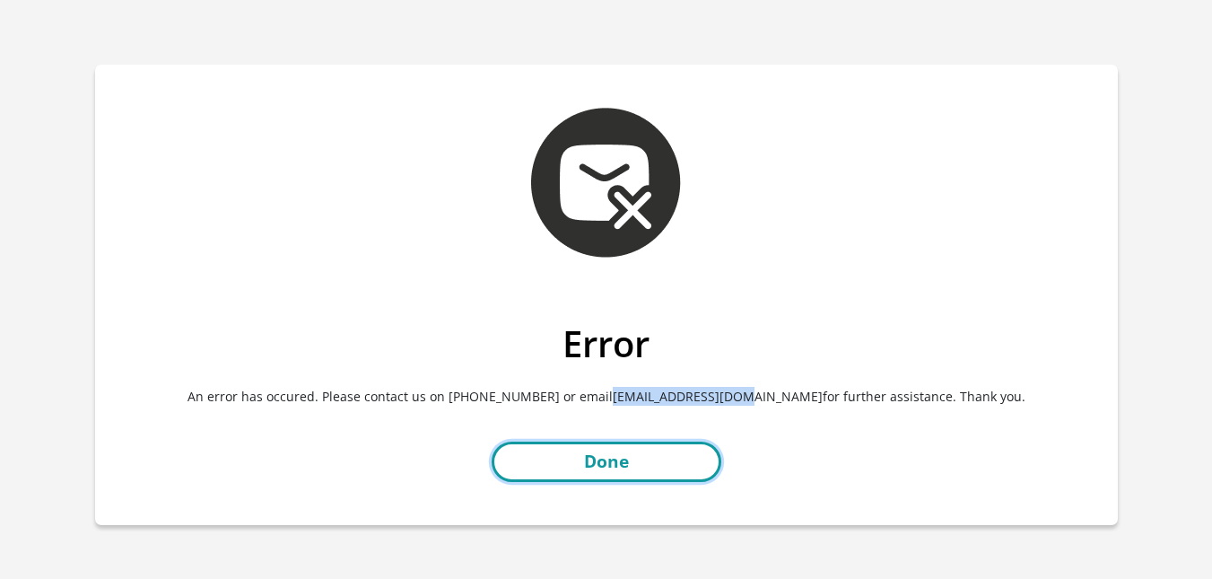
click at [604, 457] on link "Done" at bounding box center [607, 461] width 230 height 40
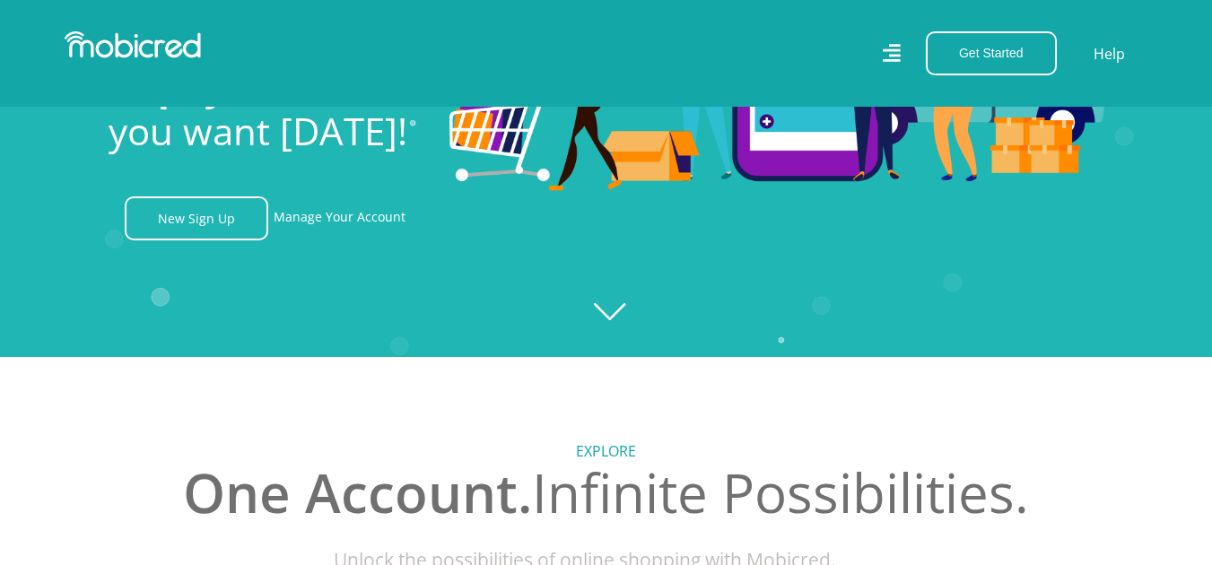
scroll to position [0, 1278]
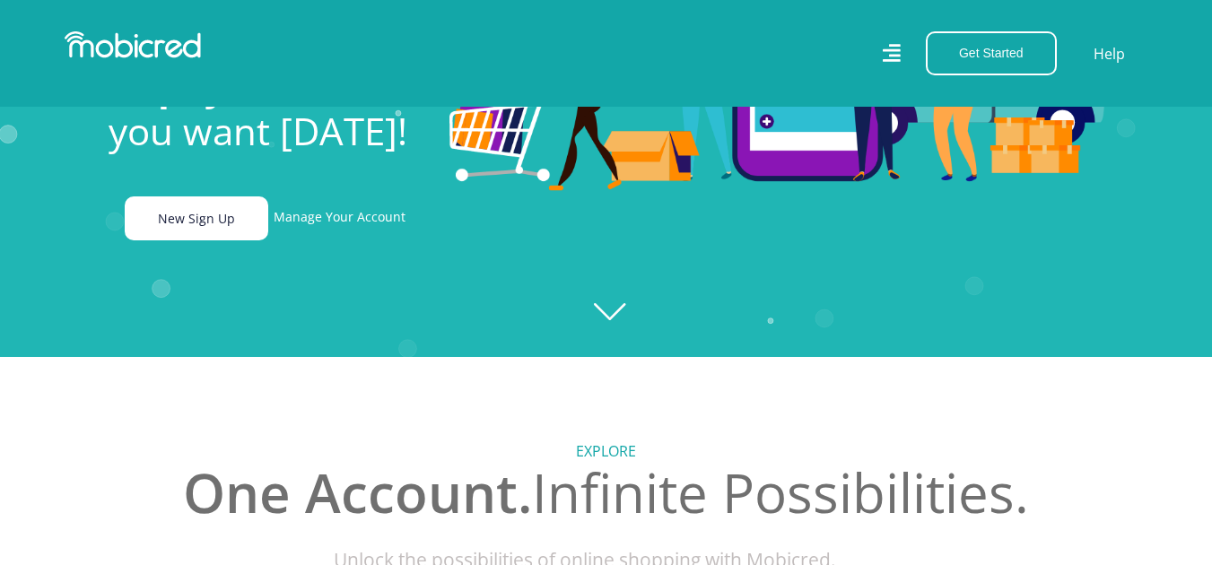
click at [199, 228] on link "New Sign Up" at bounding box center [197, 218] width 144 height 44
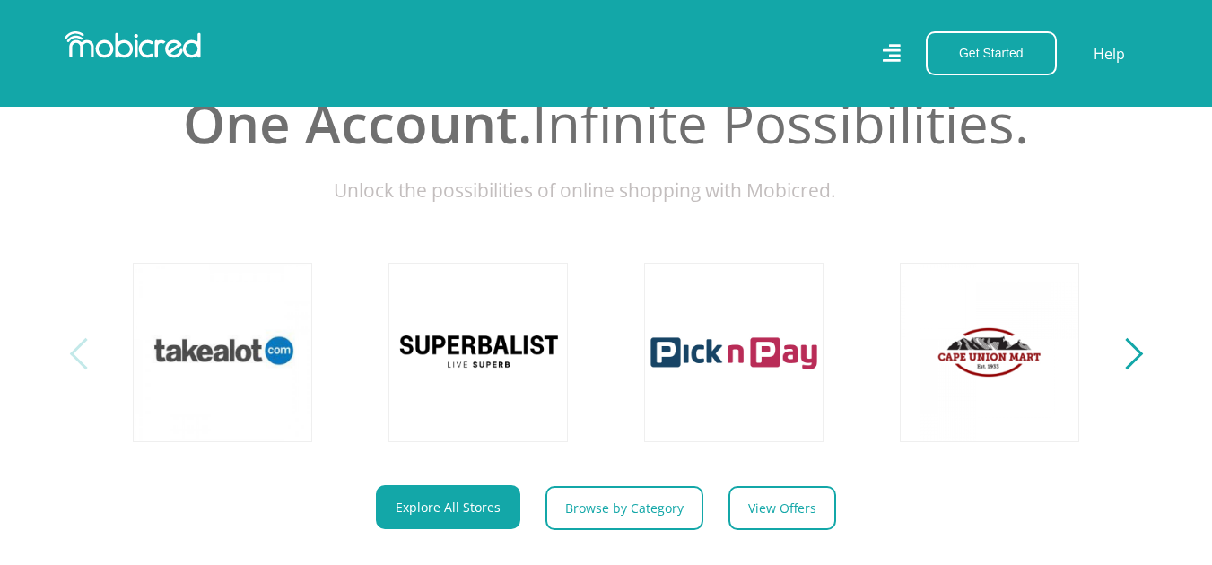
scroll to position [579, 0]
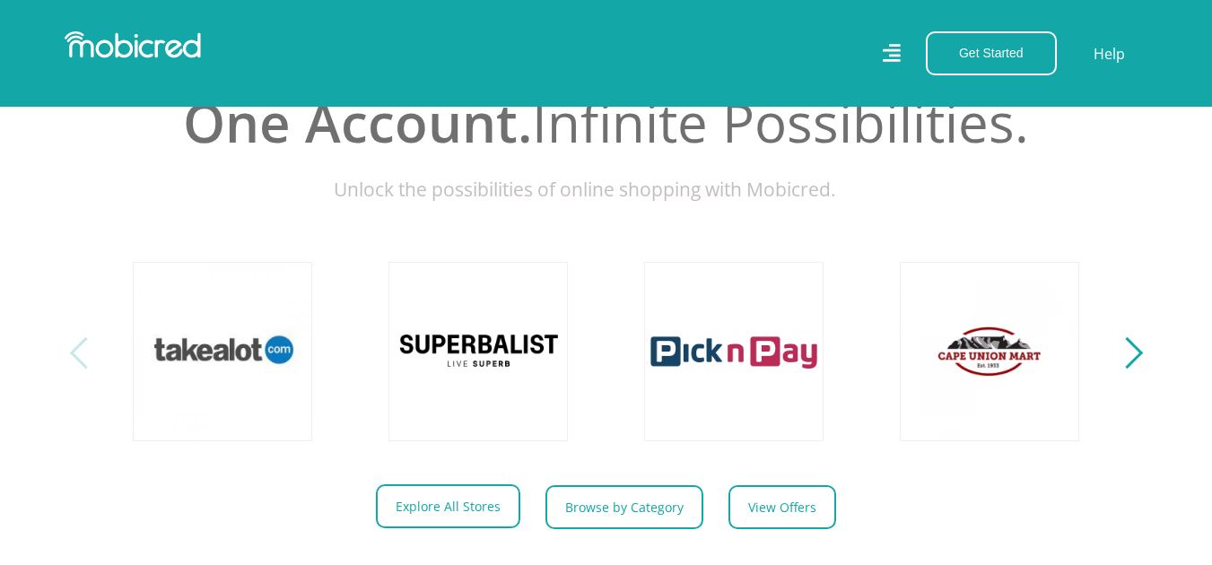
click at [471, 519] on link "Explore All Stores" at bounding box center [448, 506] width 144 height 44
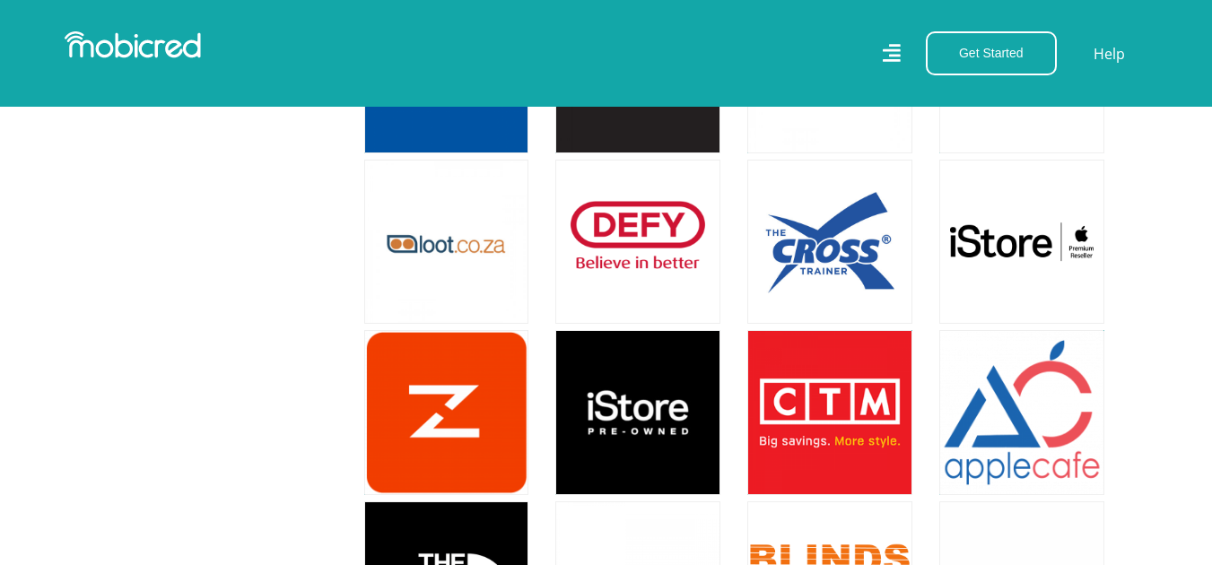
scroll to position [3724, 13]
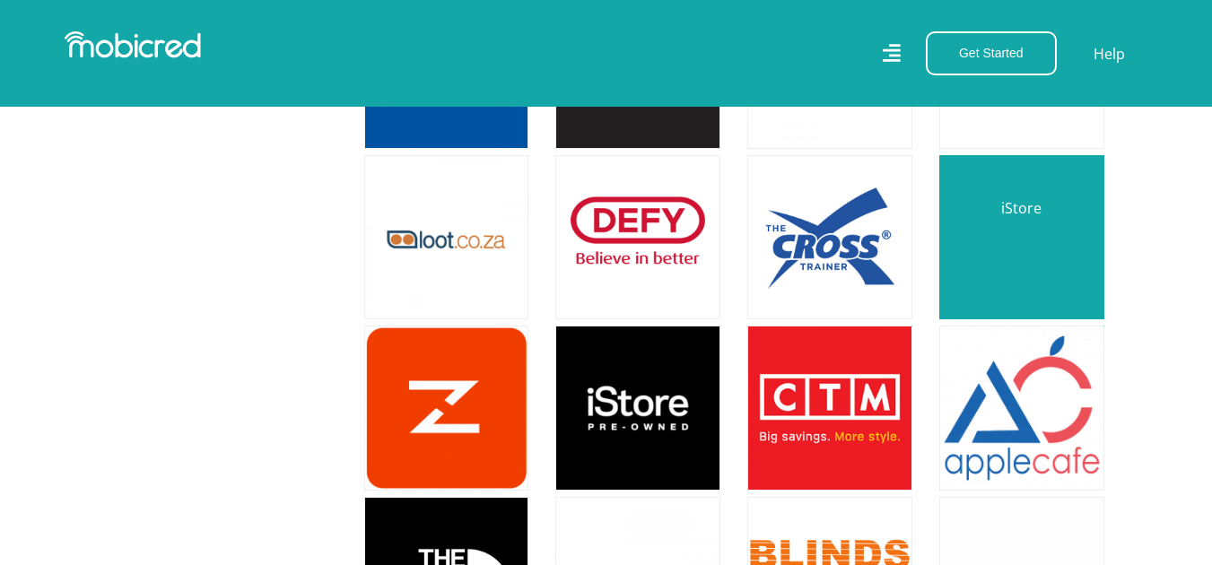
click at [1038, 213] on link at bounding box center [1022, 238] width 194 height 194
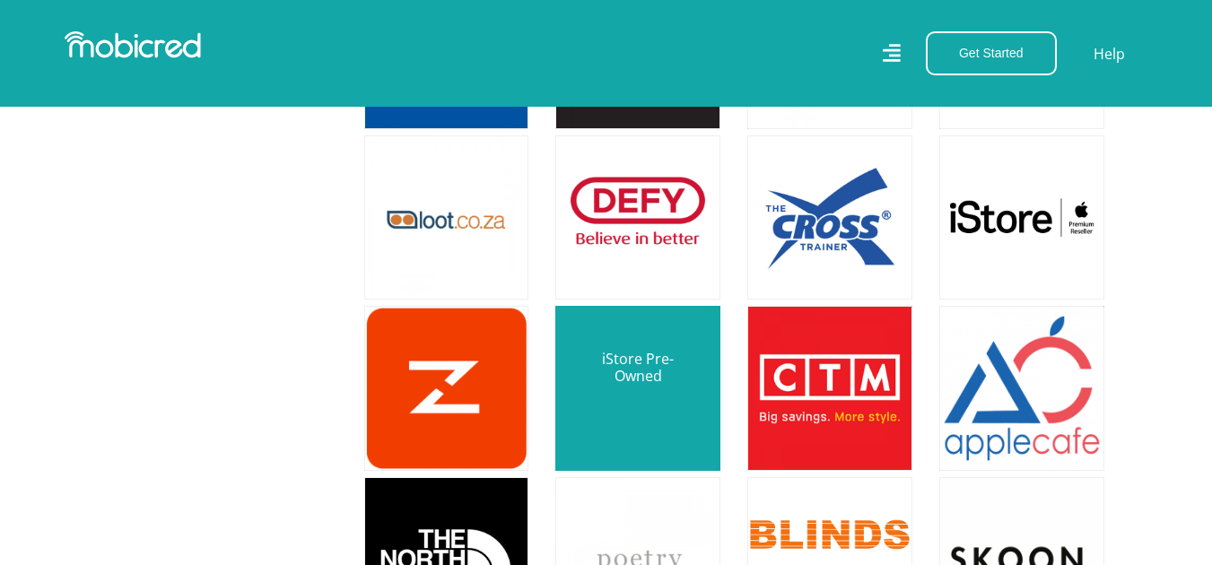
scroll to position [3747, 0]
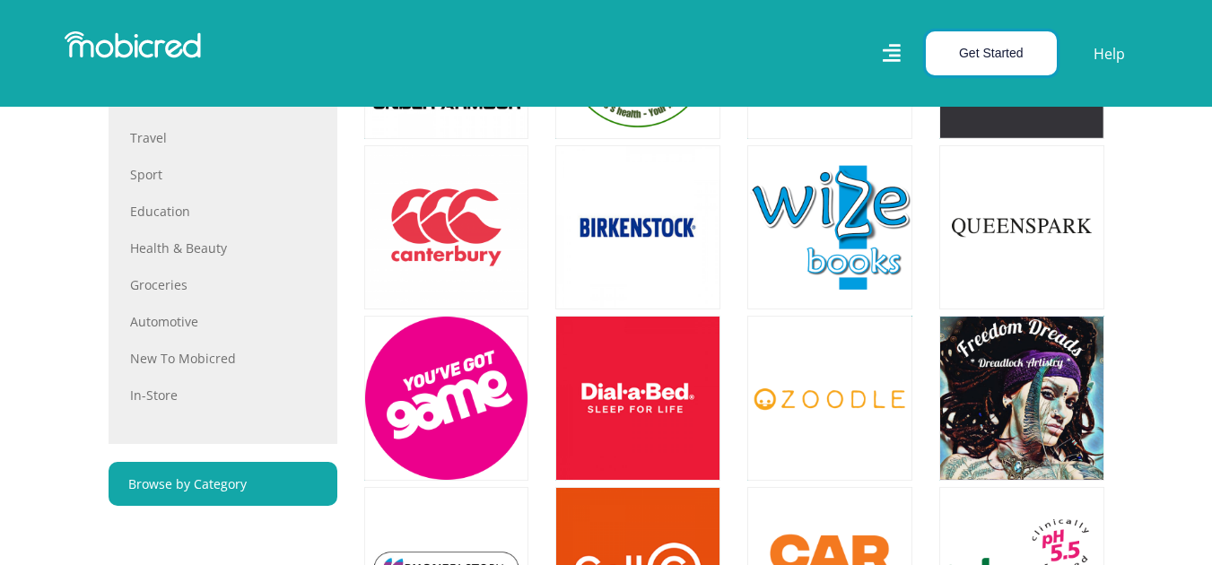
click at [1000, 57] on button "Get Started" at bounding box center [991, 53] width 131 height 44
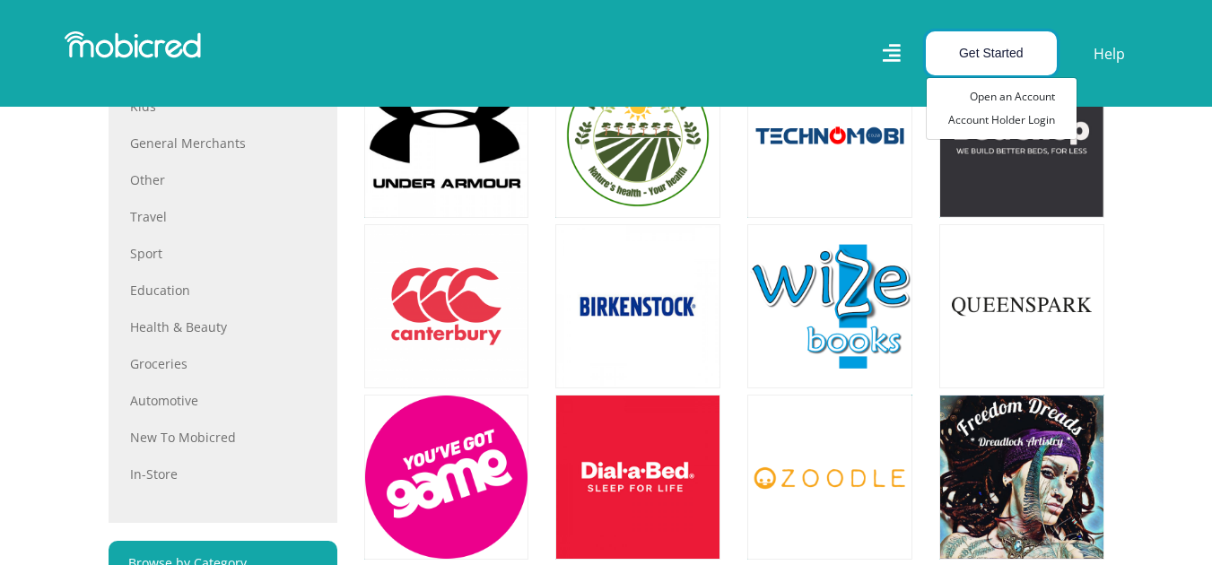
scroll to position [917, 13]
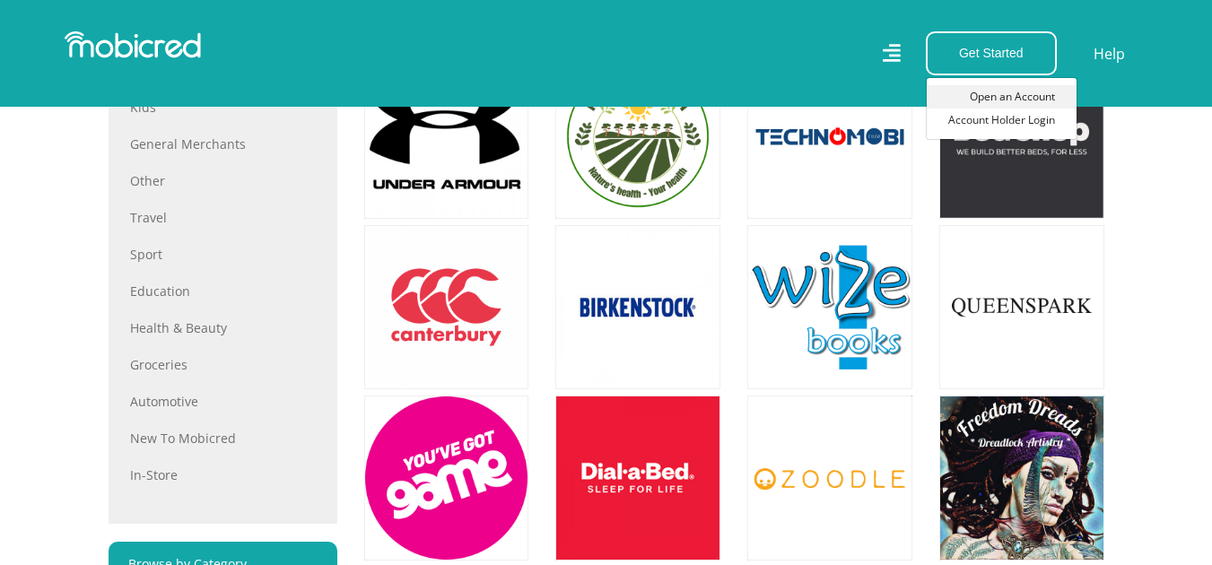
click at [1007, 95] on link "Open an Account" at bounding box center [1002, 96] width 150 height 23
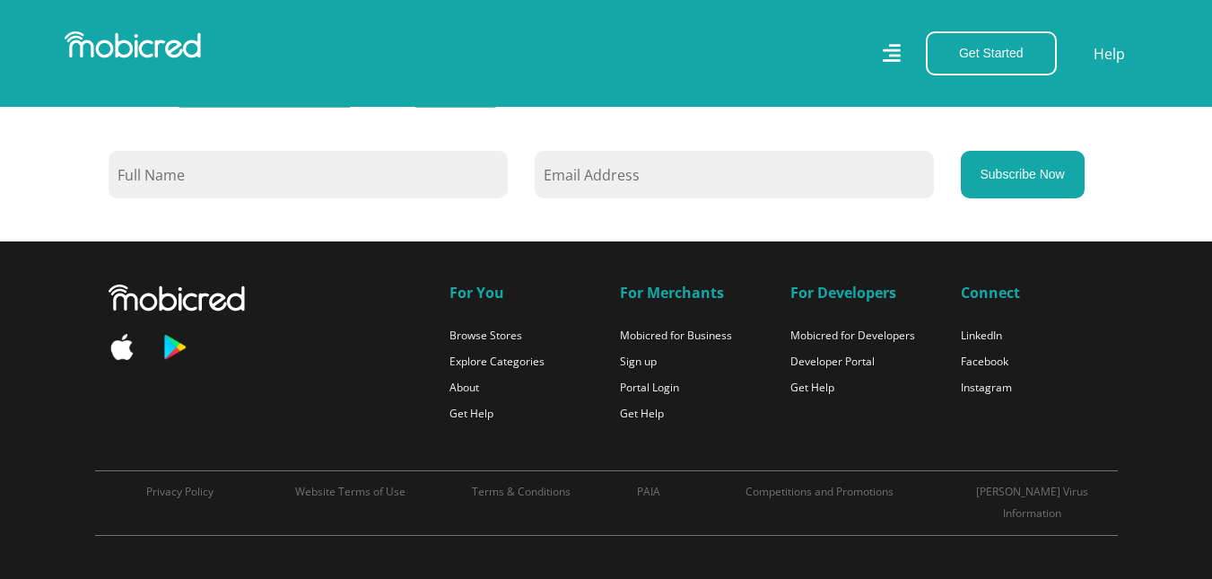
scroll to position [1736, 0]
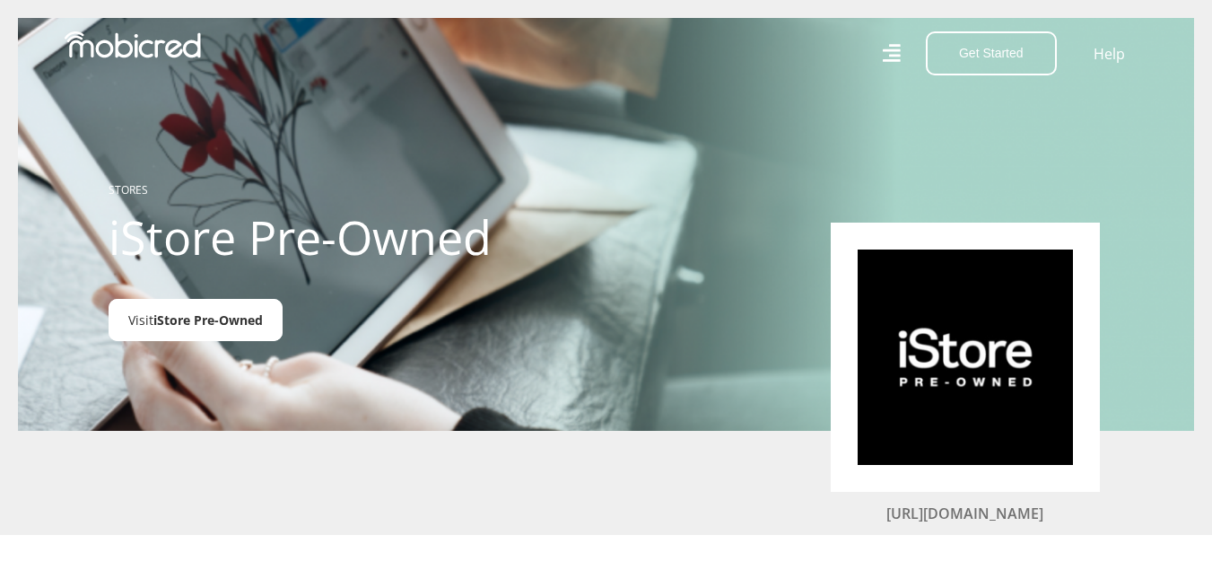
click at [198, 318] on span "iStore Pre-Owned" at bounding box center [207, 319] width 109 height 17
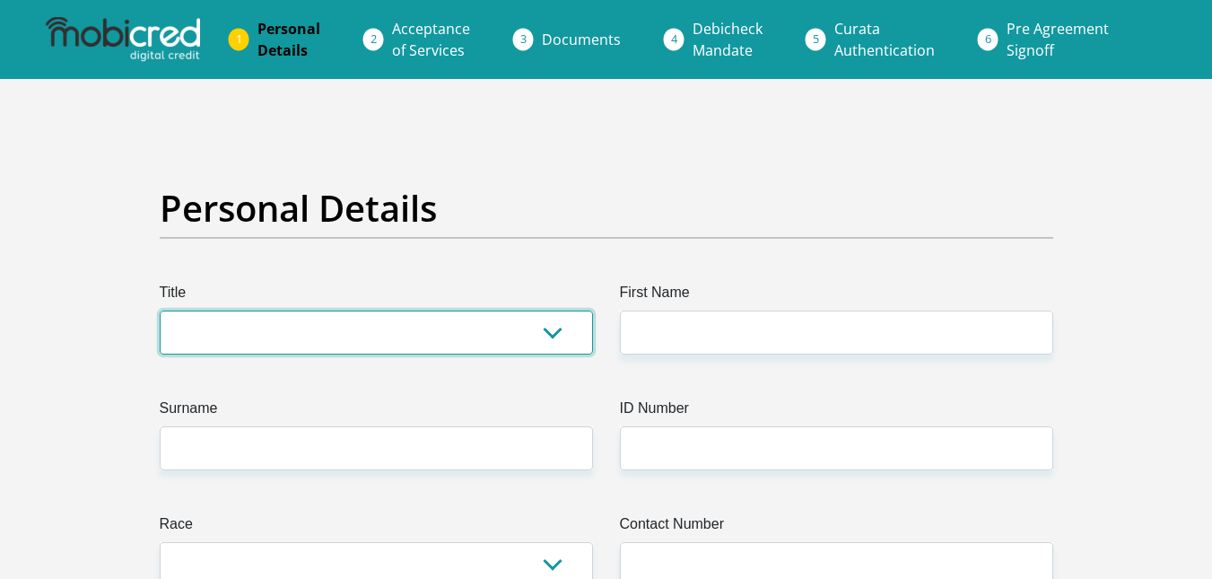
click at [448, 337] on select "Mr Ms Mrs Dr [PERSON_NAME]" at bounding box center [376, 332] width 433 height 44
click at [160, 310] on select "Mr Ms Mrs Dr [PERSON_NAME]" at bounding box center [376, 332] width 433 height 44
click at [304, 352] on select "Mr Ms Mrs Dr Other" at bounding box center [376, 332] width 433 height 44
select select "Mr"
click at [160, 310] on select "Mr Ms Mrs Dr Other" at bounding box center [376, 332] width 433 height 44
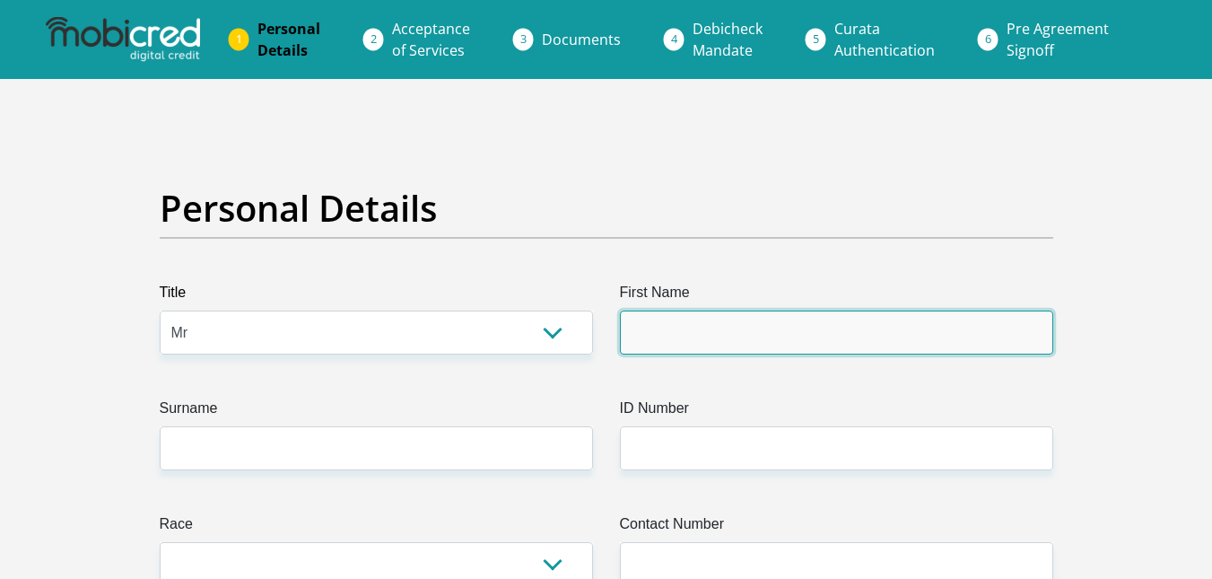
click at [716, 347] on input "First Name" at bounding box center [836, 332] width 433 height 44
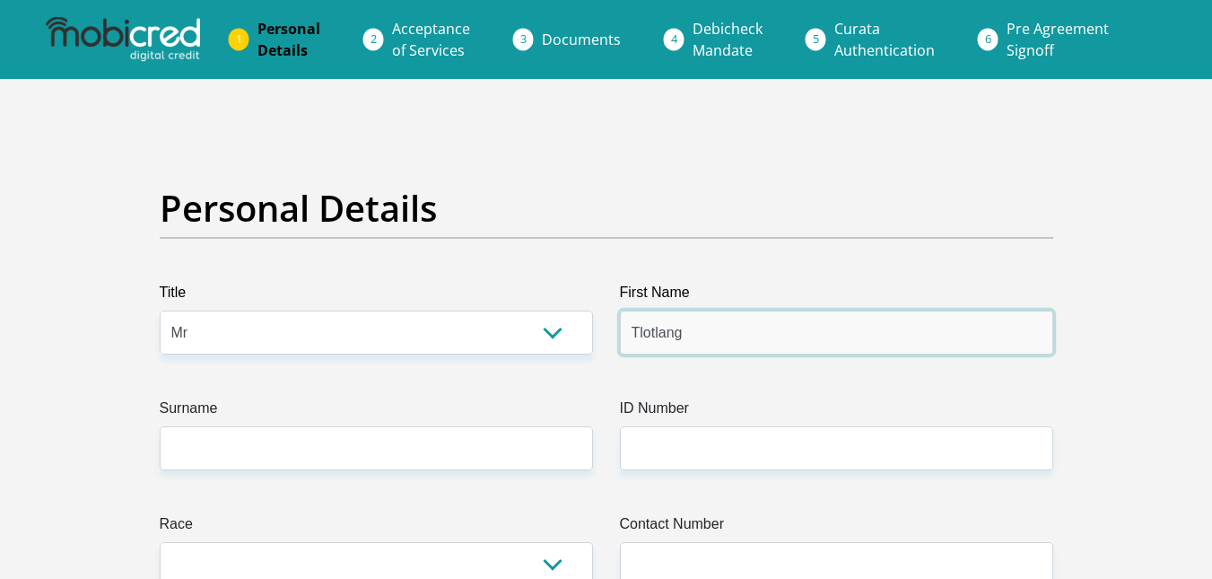
type input "Tlotlang"
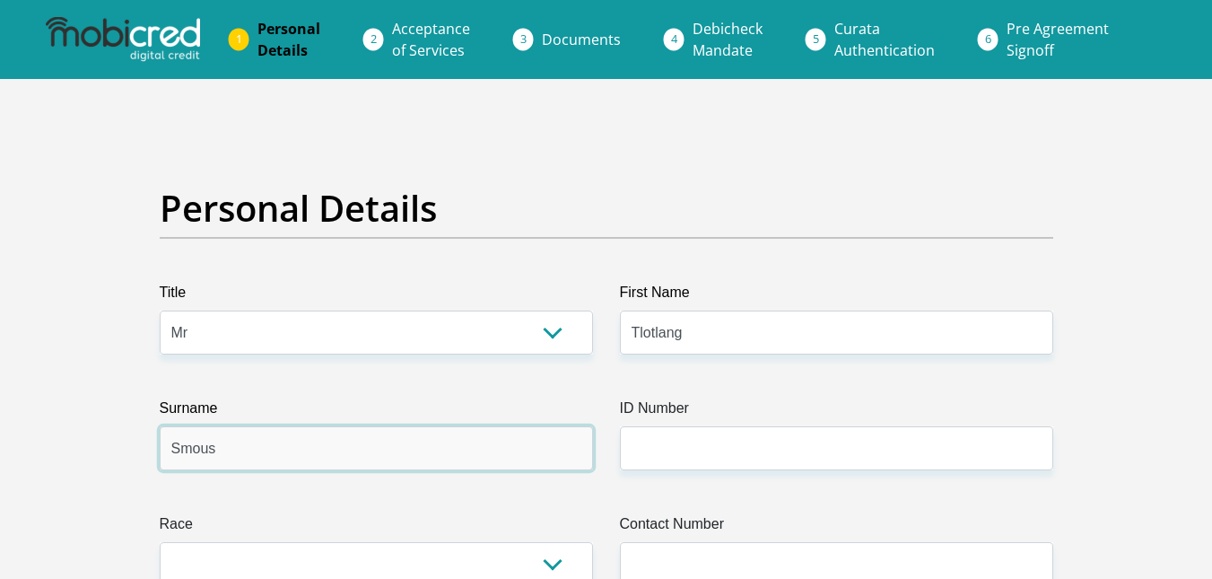
type input "Smous"
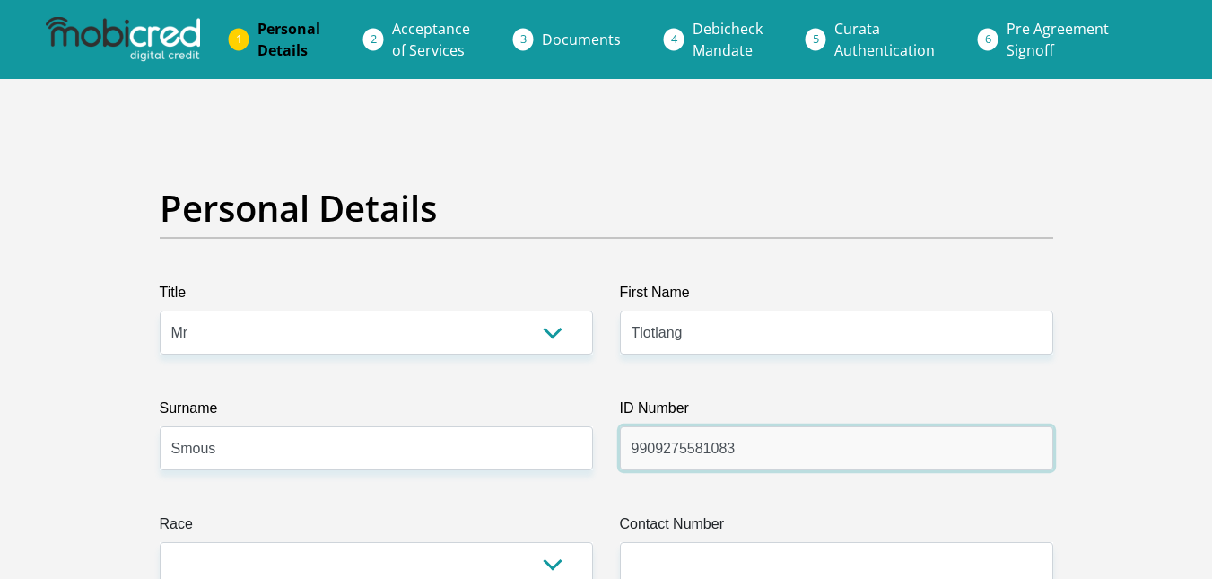
type input "9909275581083"
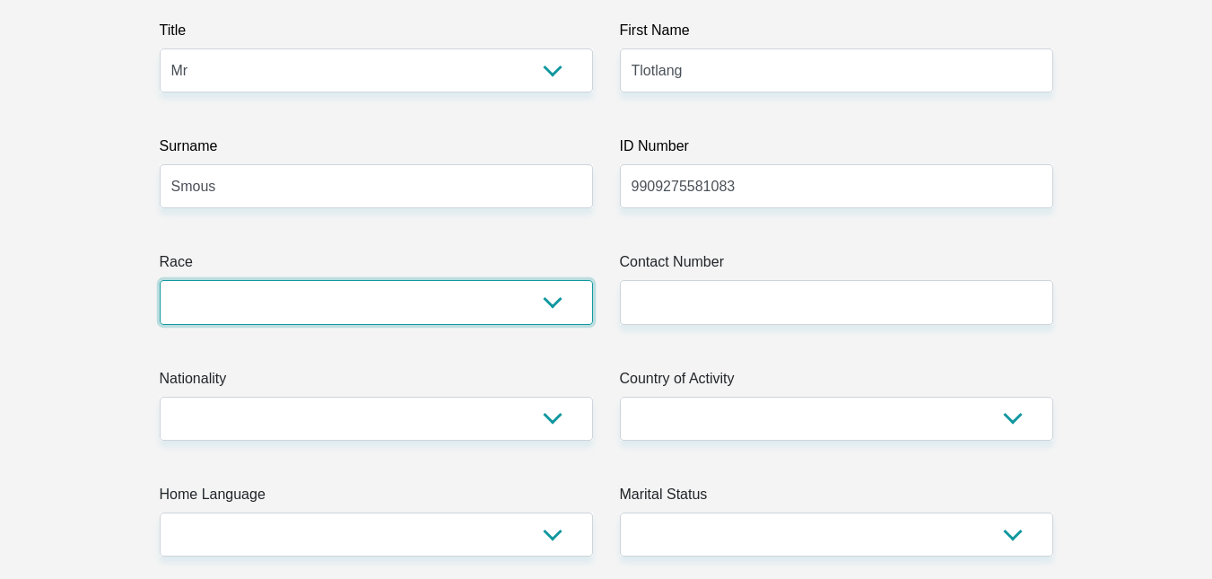
scroll to position [264, 0]
click at [514, 287] on select "Black Coloured Indian White Other" at bounding box center [376, 300] width 433 height 44
select select "1"
click at [160, 278] on select "Black Coloured Indian White Other" at bounding box center [376, 300] width 433 height 44
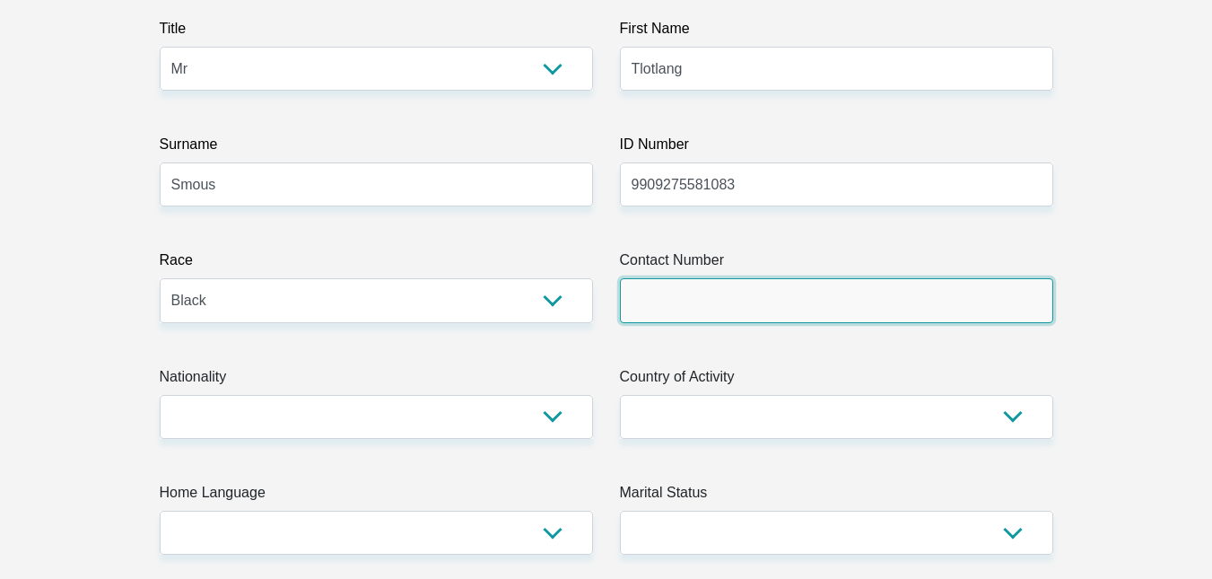
click at [706, 285] on input "Contact Number" at bounding box center [836, 300] width 433 height 44
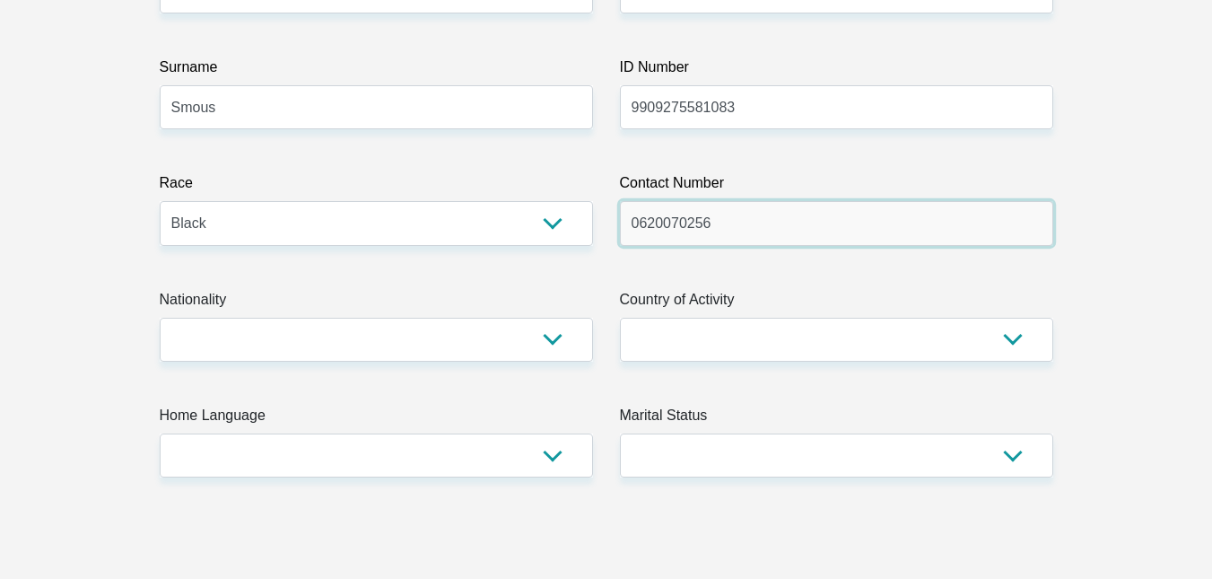
scroll to position [343, 0]
type input "0620070256"
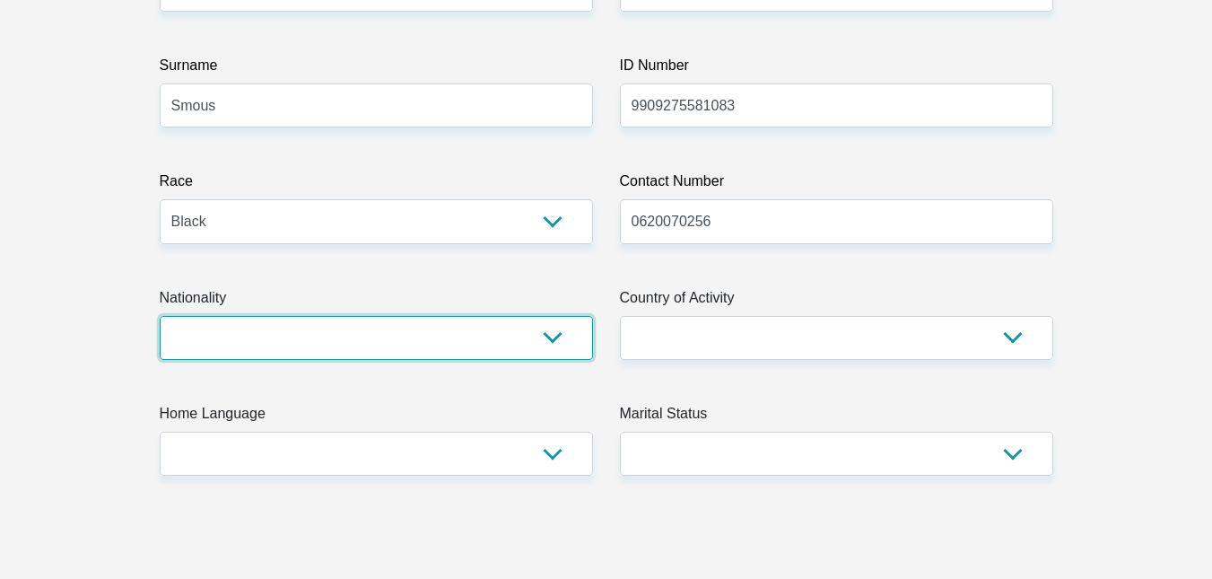
click at [396, 346] on select "South Africa Afghanistan Aland Islands Albania Algeria America Samoa American V…" at bounding box center [376, 338] width 433 height 44
select select "ZAF"
click at [160, 316] on select "South Africa Afghanistan Aland Islands Albania Algeria America Samoa American V…" at bounding box center [376, 338] width 433 height 44
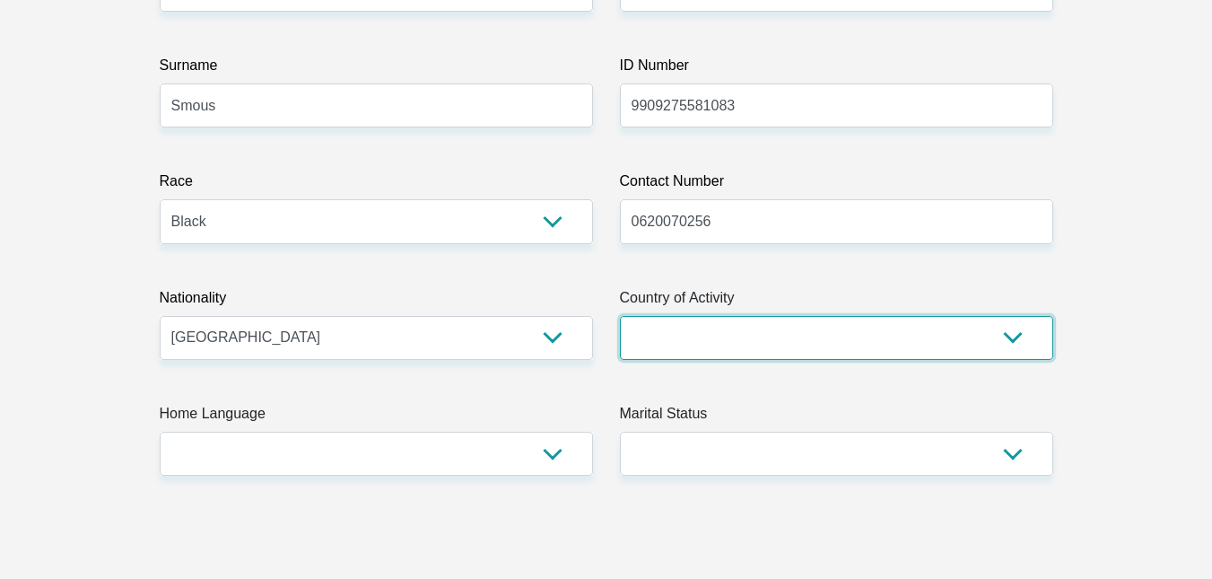
click at [811, 343] on select "South Africa Afghanistan Aland Islands Albania Algeria America Samoa American V…" at bounding box center [836, 338] width 433 height 44
select select "ZAF"
click at [620, 316] on select "South Africa Afghanistan Aland Islands Albania Algeria America Samoa American V…" at bounding box center [836, 338] width 433 height 44
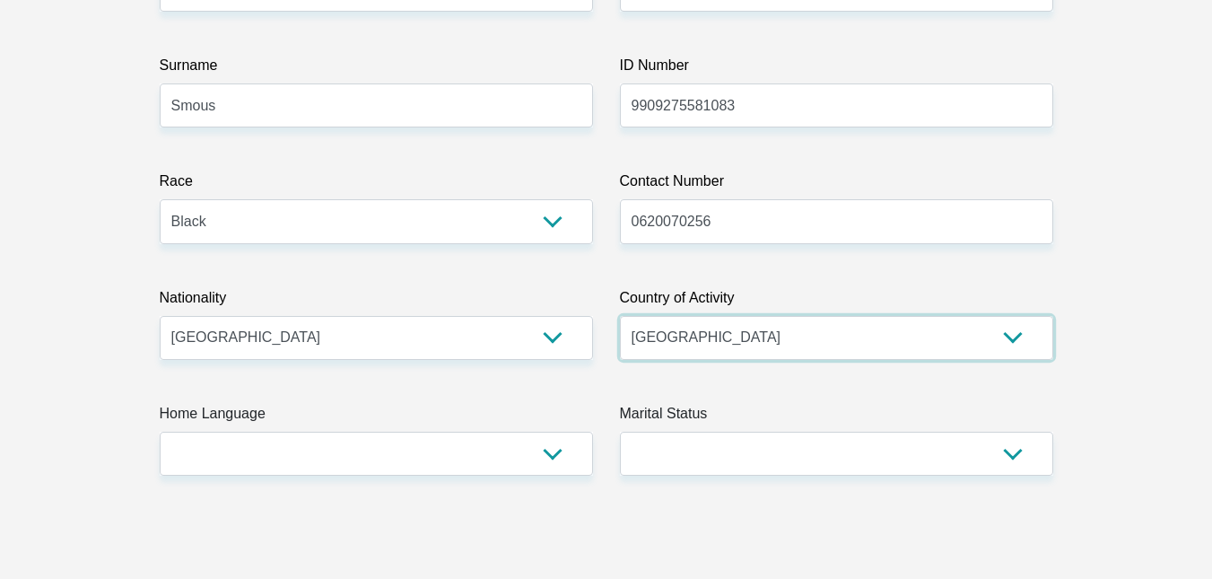
scroll to position [460, 0]
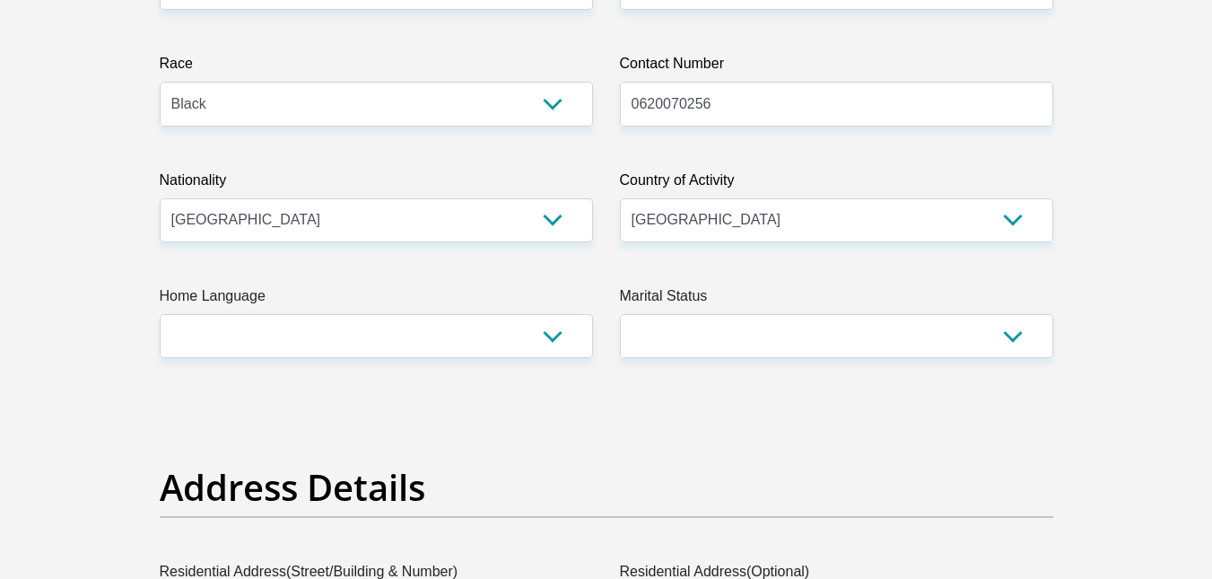
click at [263, 312] on label "Home Language" at bounding box center [376, 299] width 433 height 29
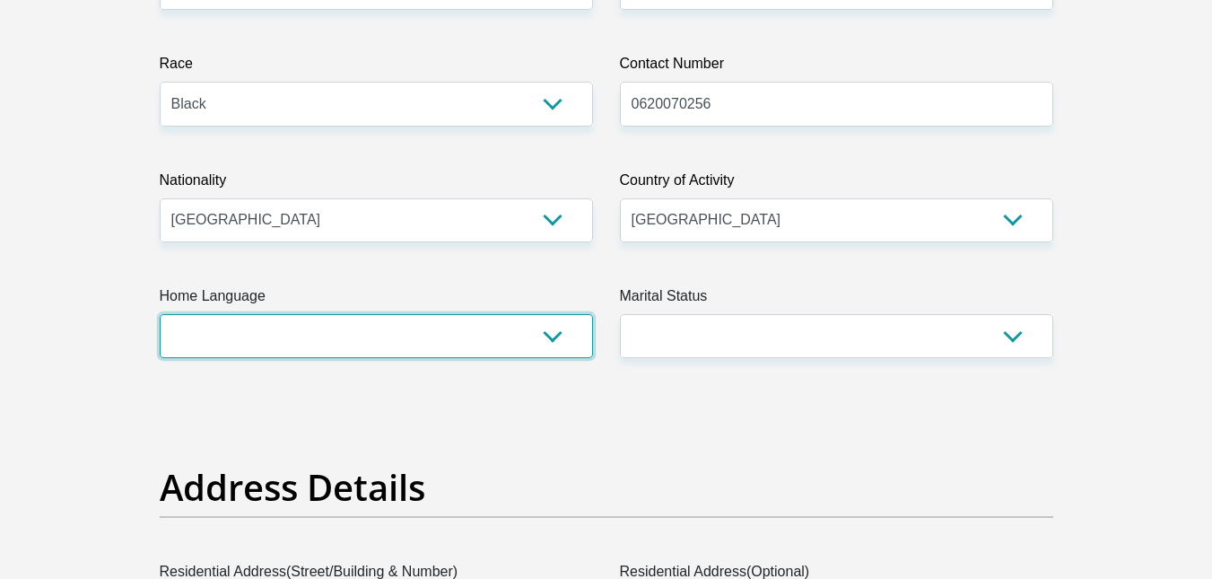
click at [263, 314] on select "Afrikaans English Sepedi South Ndebele Southern Sotho Swati Tsonga Tswana Venda…" at bounding box center [376, 336] width 433 height 44
click at [239, 335] on select "Afrikaans English Sepedi South Ndebele Southern Sotho Swati Tsonga Tswana Venda…" at bounding box center [376, 336] width 433 height 44
select select "tsn"
click at [160, 314] on select "Afrikaans English Sepedi South Ndebele Southern Sotho Swati Tsonga Tswana Venda…" at bounding box center [376, 336] width 433 height 44
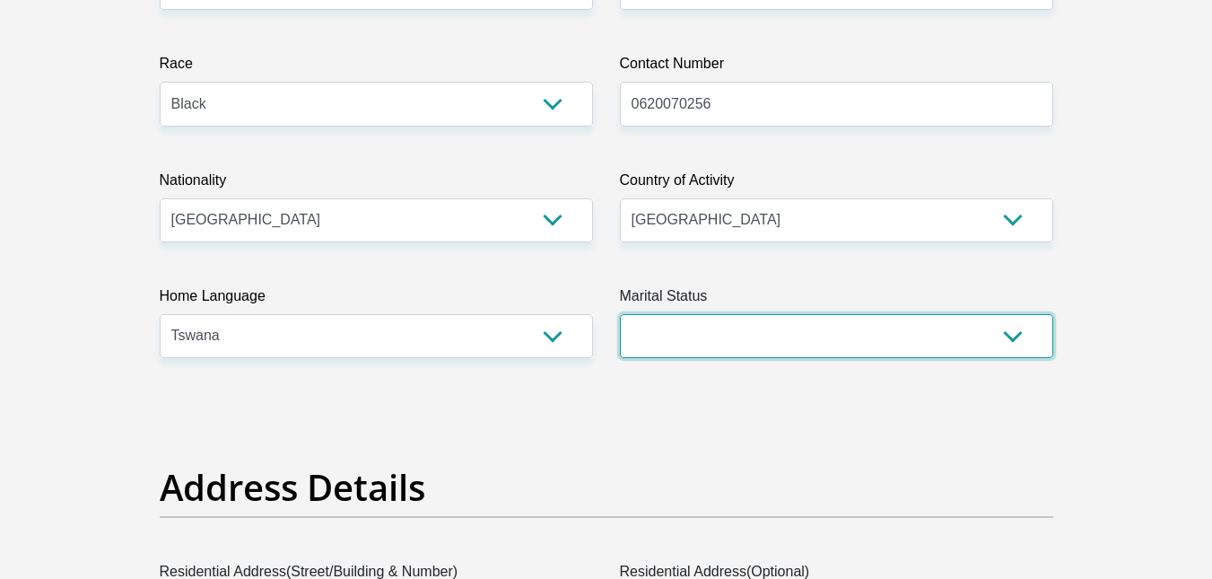
click at [712, 344] on select "Married ANC Single Divorced Widowed Married COP or Customary Law" at bounding box center [836, 336] width 433 height 44
select select "2"
click at [620, 314] on select "Married ANC Single Divorced Widowed Married COP or Customary Law" at bounding box center [836, 336] width 433 height 44
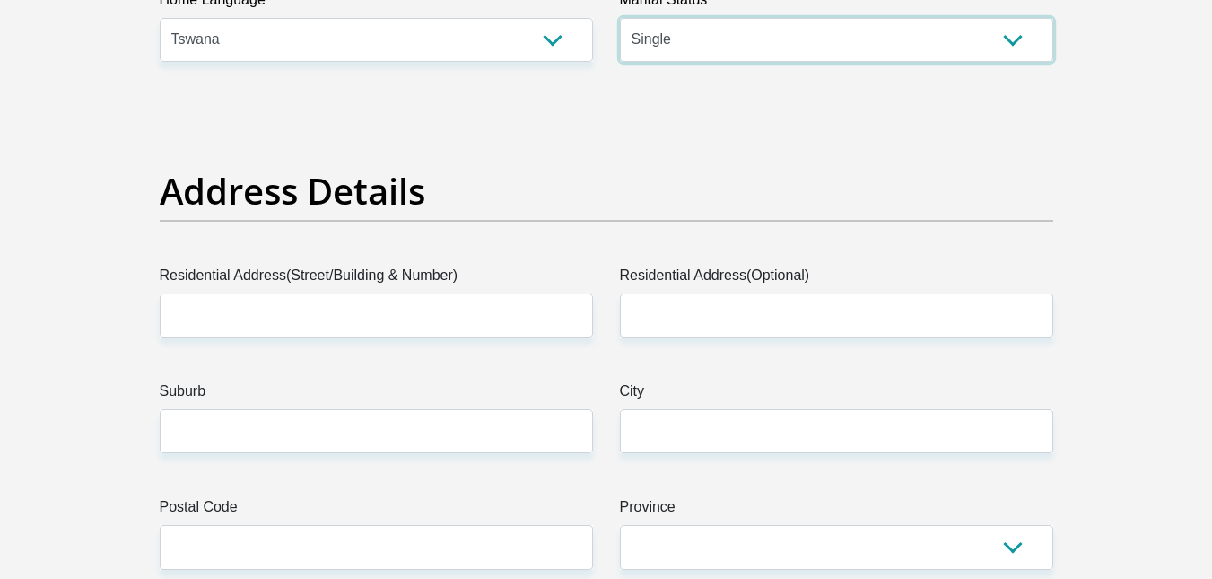
scroll to position [757, 0]
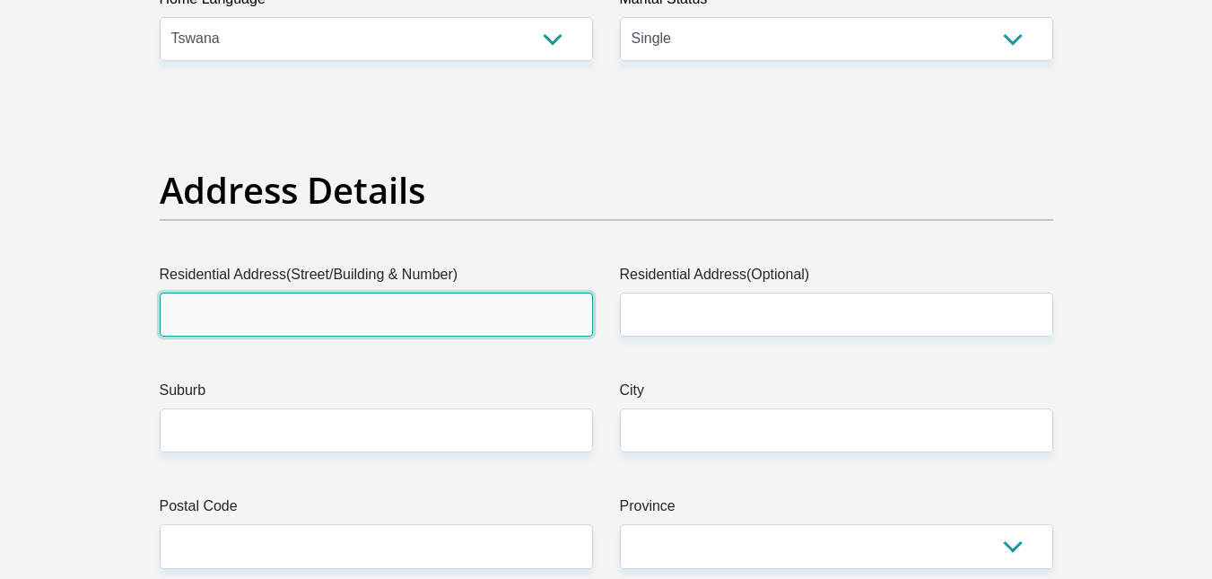
click at [321, 301] on input "Residential Address(Street/Building & Number)" at bounding box center [376, 314] width 433 height 44
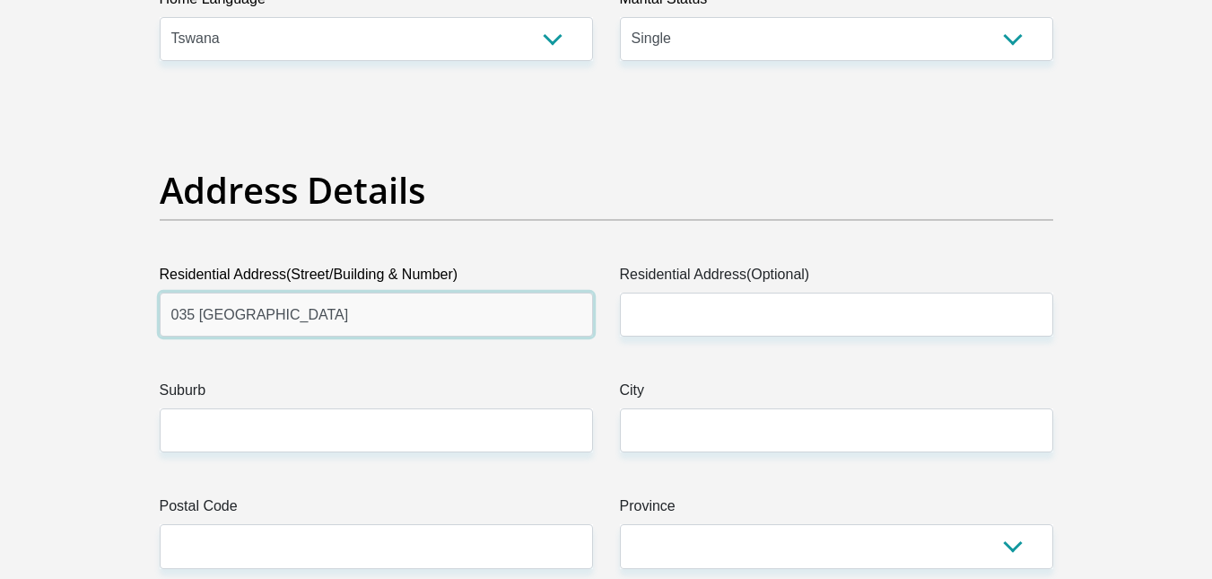
type input "035 Ditshilong Village"
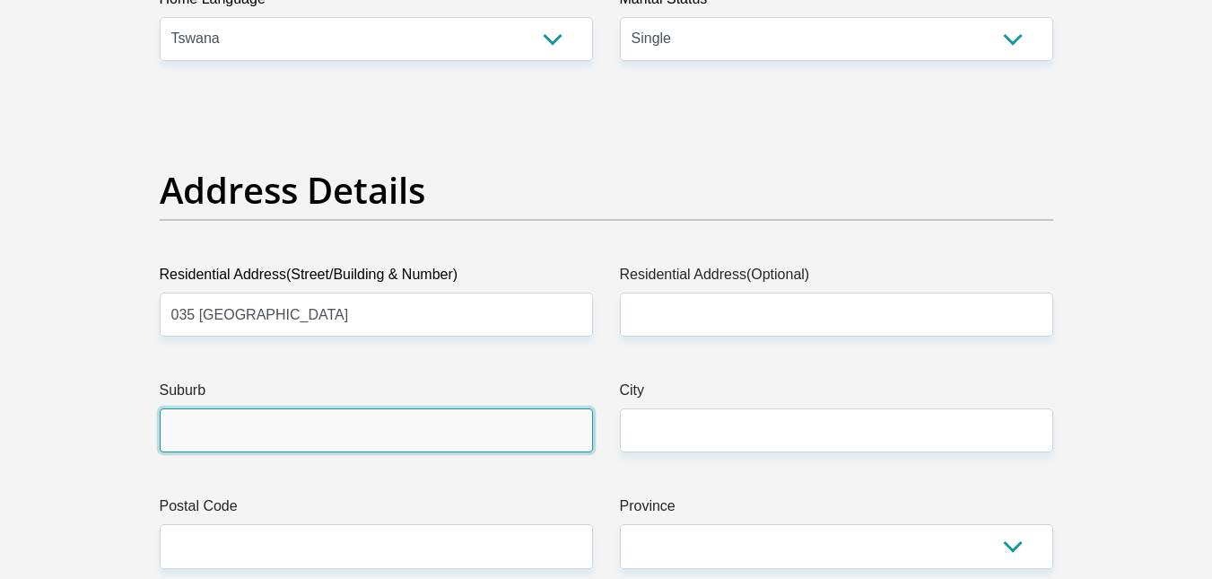
click at [285, 433] on input "Suburb" at bounding box center [376, 430] width 433 height 44
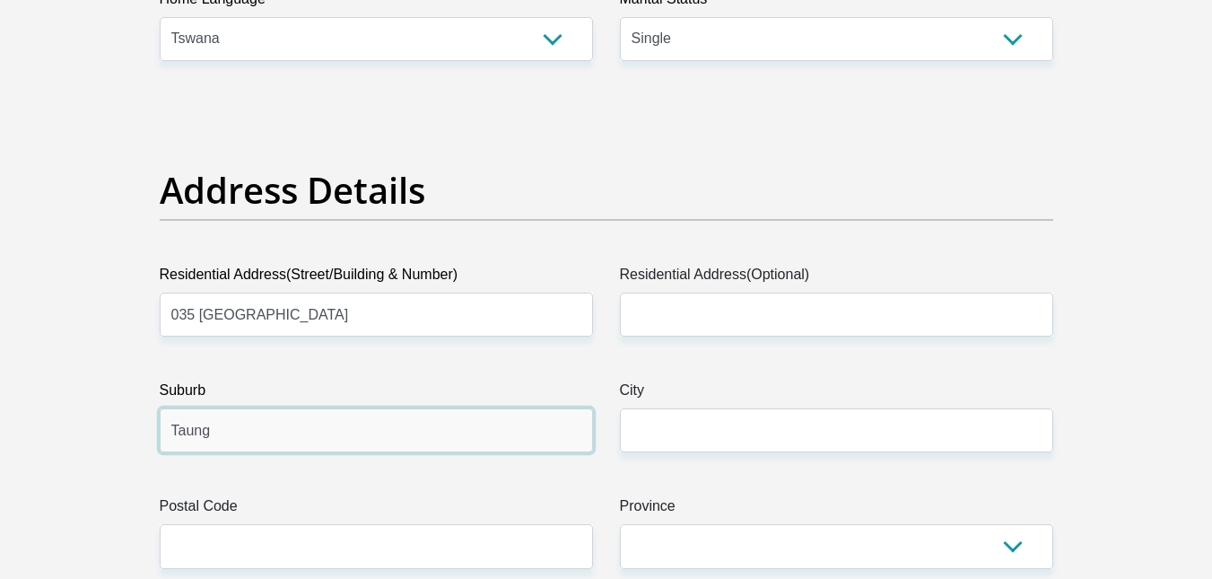
type input "Taung"
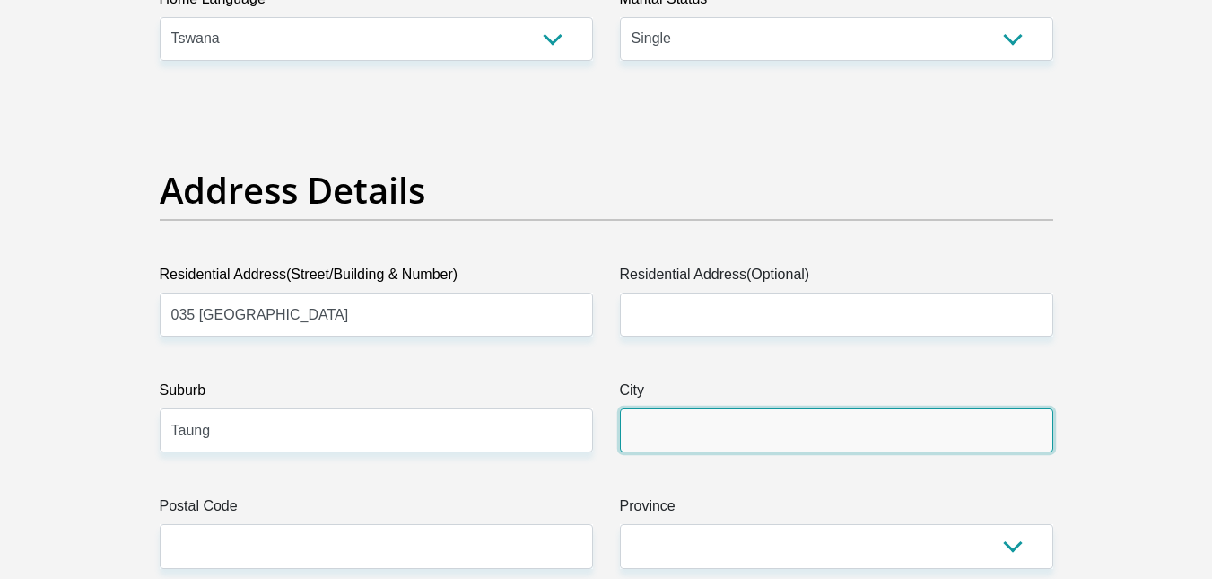
click at [707, 436] on input "City" at bounding box center [836, 430] width 433 height 44
type input "R"
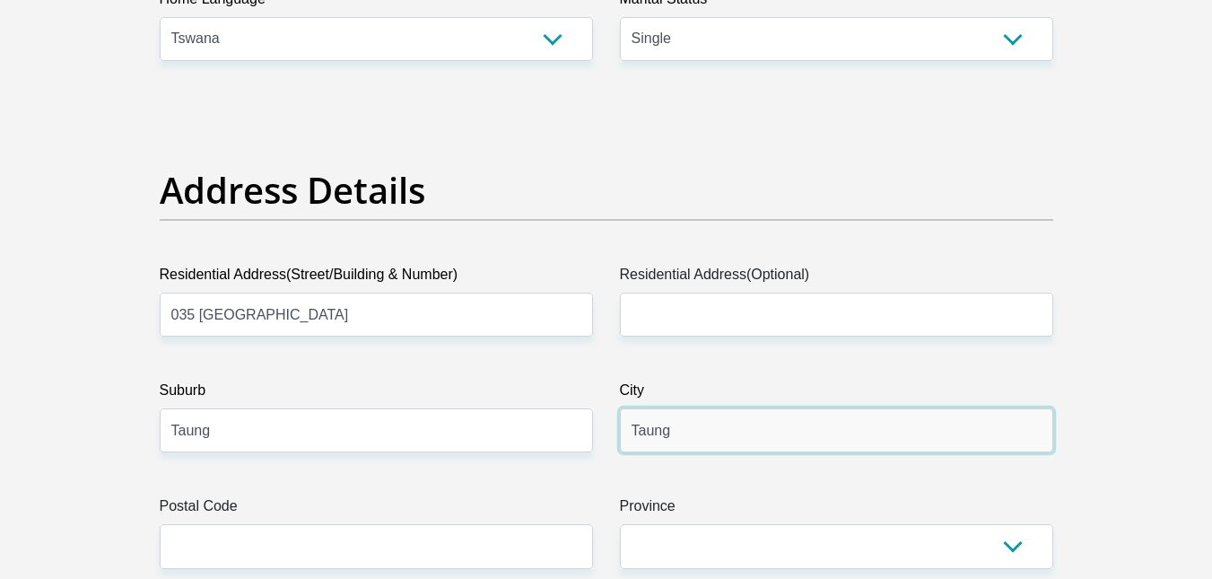
type input "Taung"
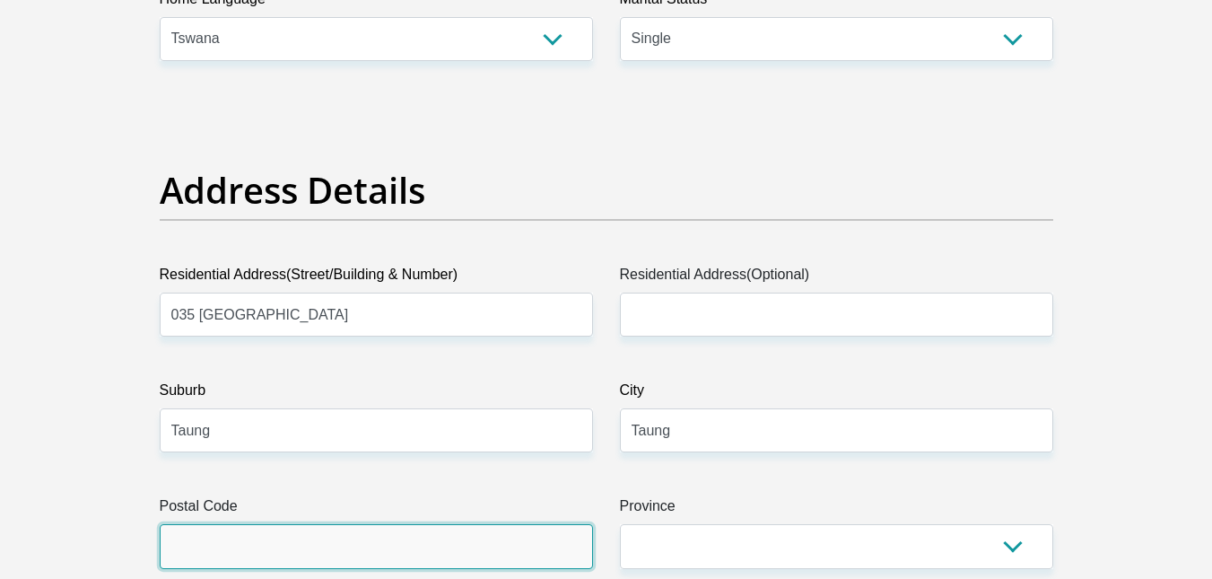
click at [362, 546] on input "Postal Code" at bounding box center [376, 546] width 433 height 44
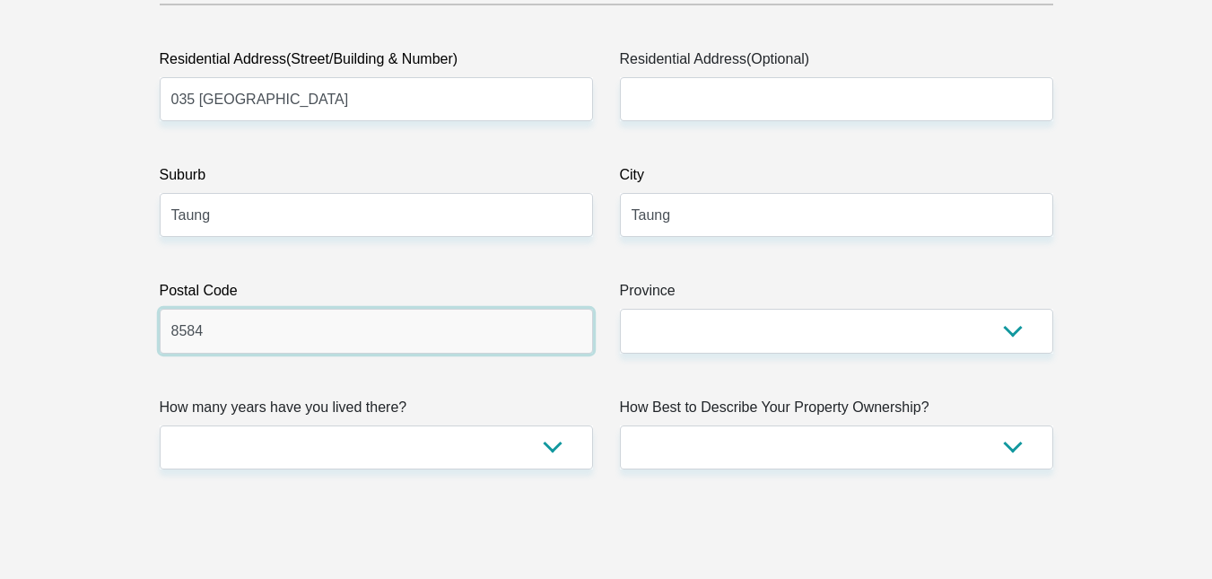
scroll to position [975, 0]
type input "8584"
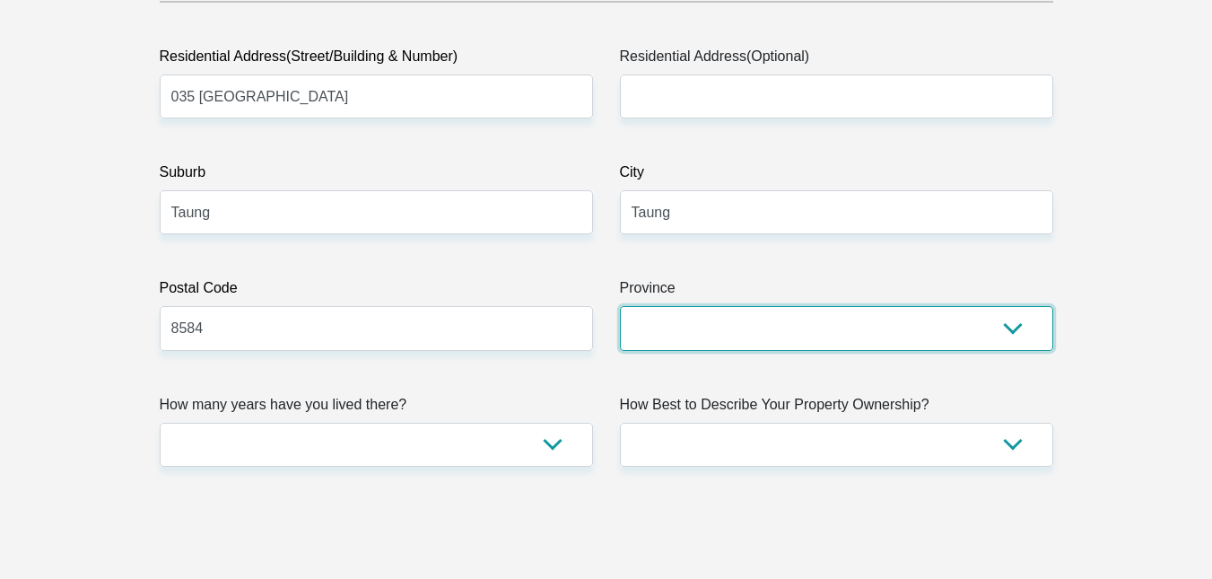
click at [645, 328] on select "Eastern Cape Free State Gauteng KwaZulu-Natal Limpopo Mpumalanga Northern Cape …" at bounding box center [836, 328] width 433 height 44
select select "North West"
click at [620, 306] on select "Eastern Cape Free State Gauteng KwaZulu-Natal Limpopo Mpumalanga Northern Cape …" at bounding box center [836, 328] width 433 height 44
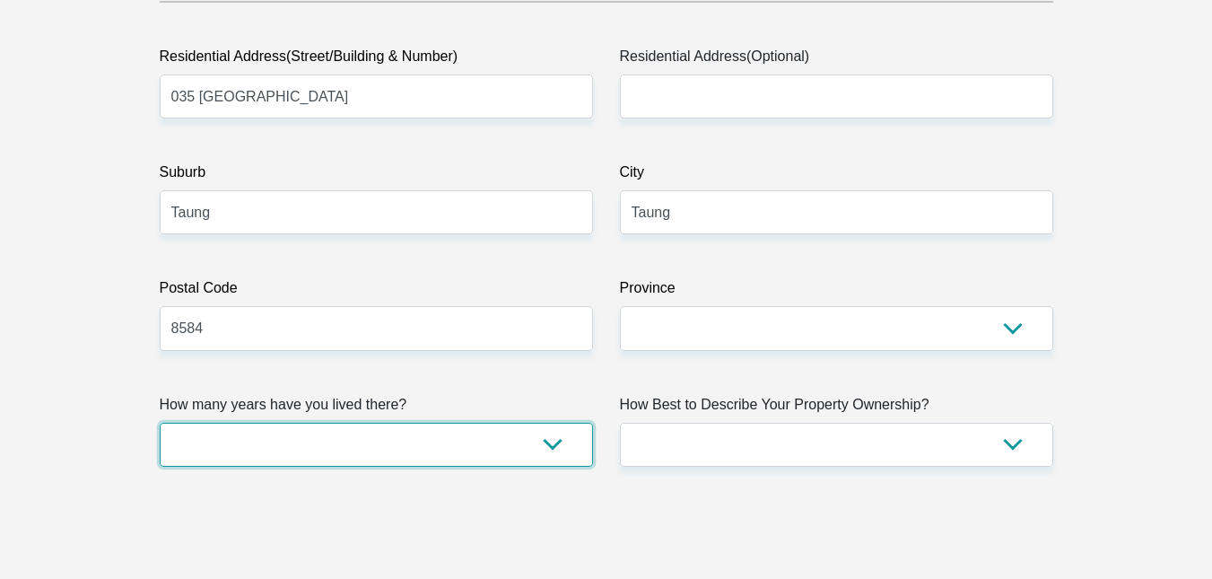
click at [345, 454] on select "less than 1 year 1-3 years 3-5 years 5+ years" at bounding box center [376, 444] width 433 height 44
click at [252, 422] on select "less than 1 year 1-3 years 3-5 years 5+ years" at bounding box center [376, 444] width 433 height 44
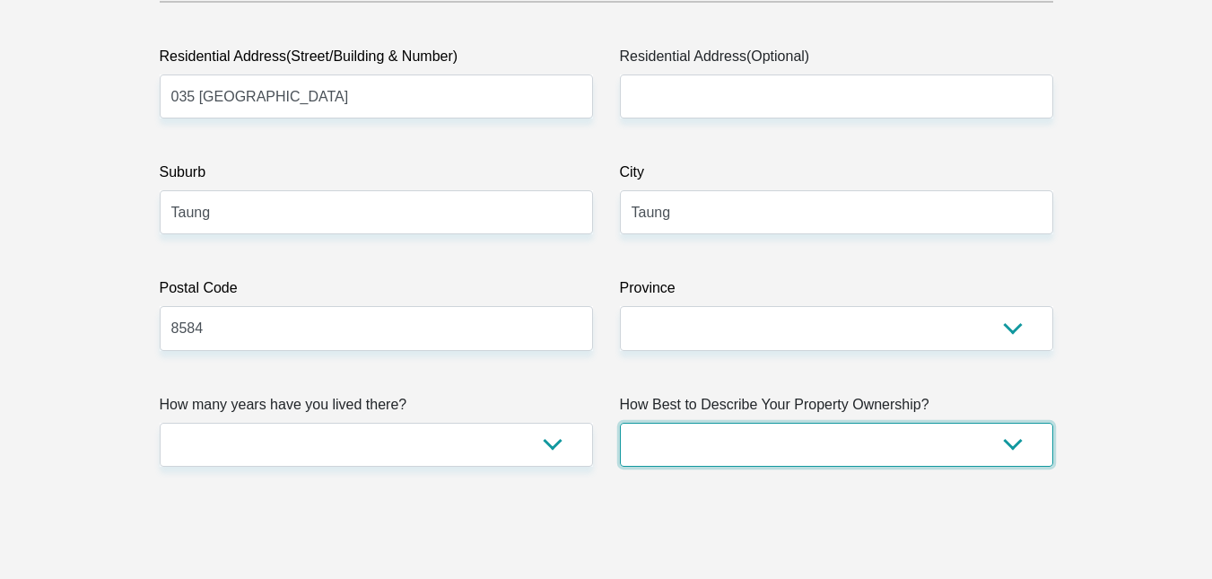
click at [810, 431] on select "Owned Rented Family Owned Company Dwelling" at bounding box center [836, 444] width 433 height 44
select select "parents"
click at [620, 422] on select "Owned Rented Family Owned Company Dwelling" at bounding box center [836, 444] width 433 height 44
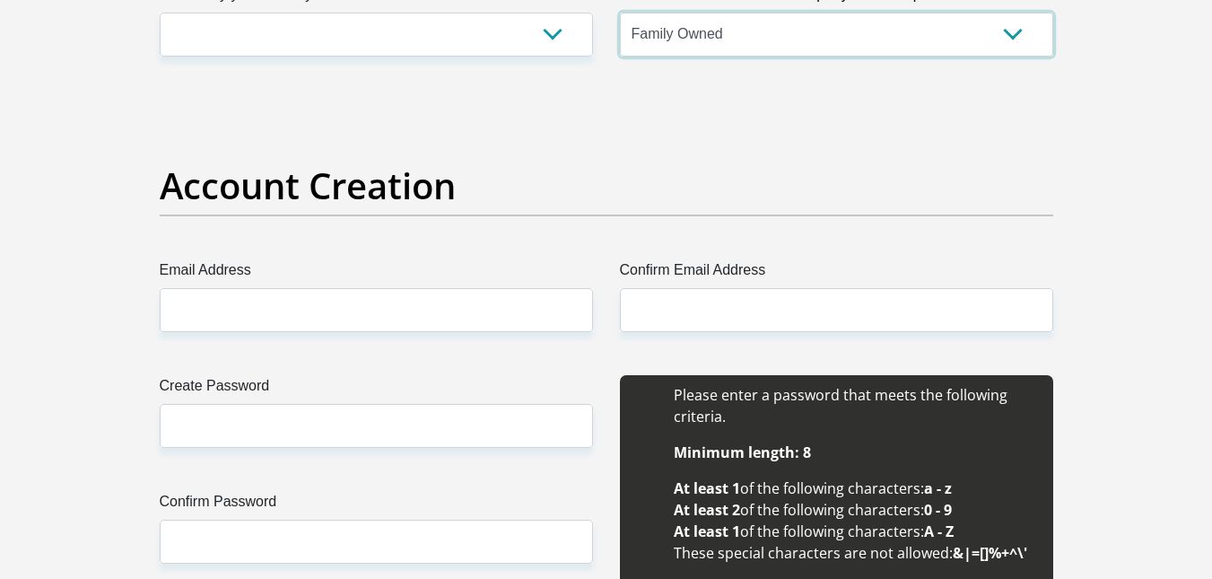
scroll to position [1386, 0]
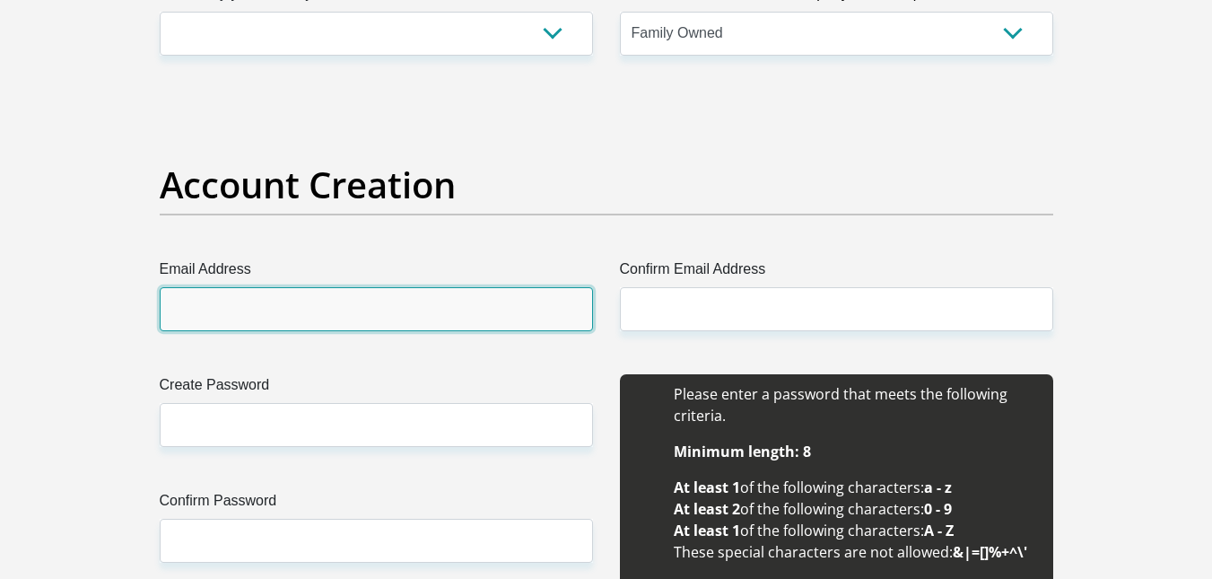
click at [304, 315] on input "Email Address" at bounding box center [376, 309] width 433 height 44
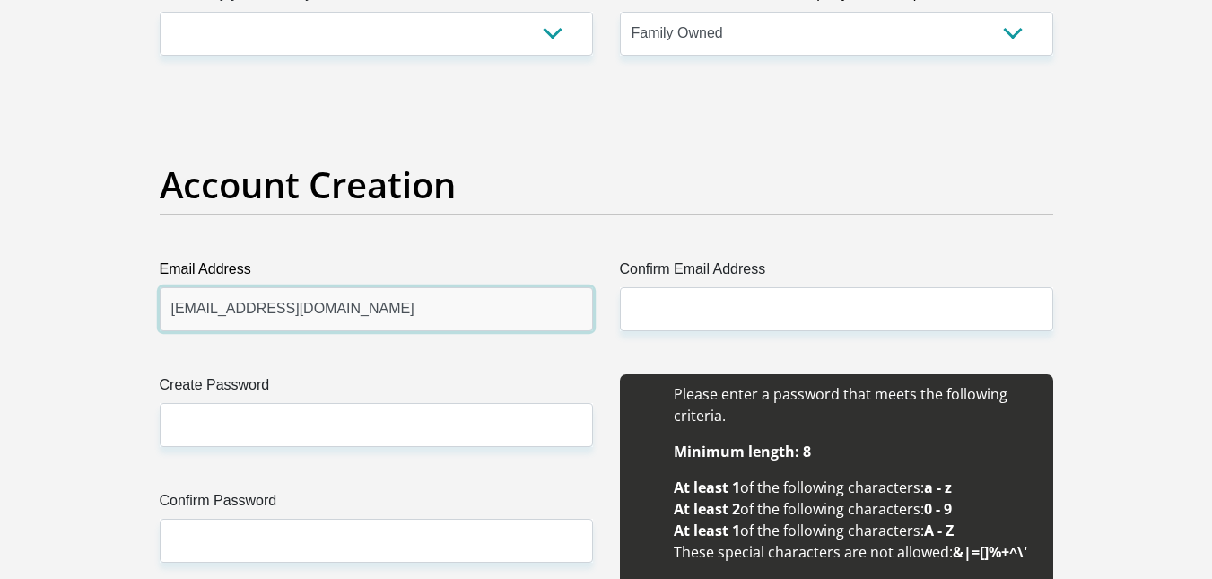
type input "tlsmous09@yahoo.com"
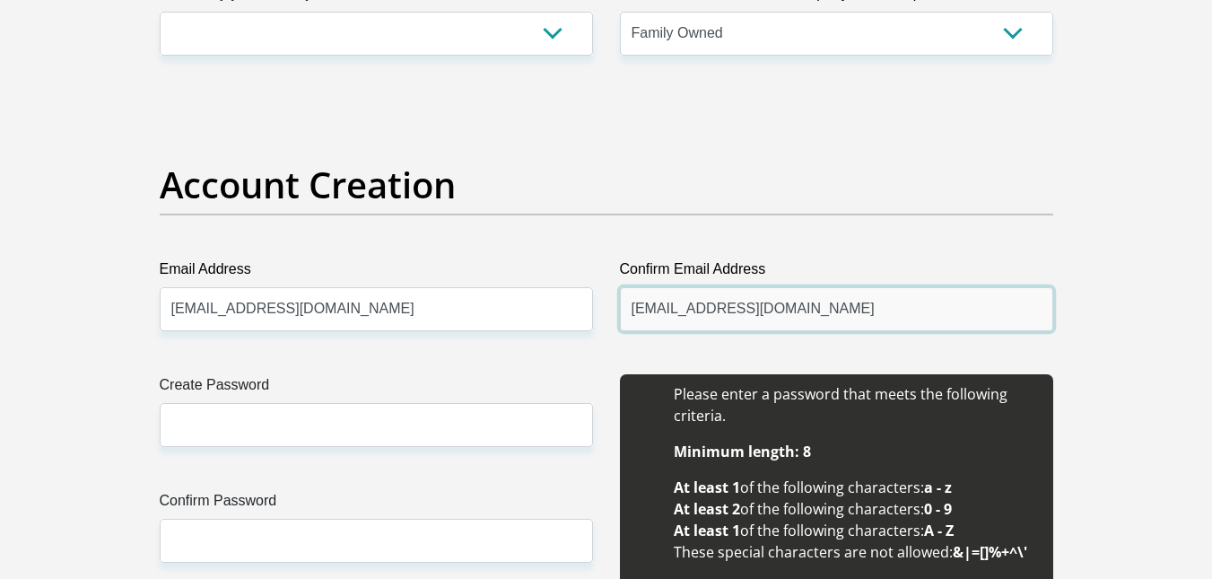
type input "tlsmous09@yahoo.com"
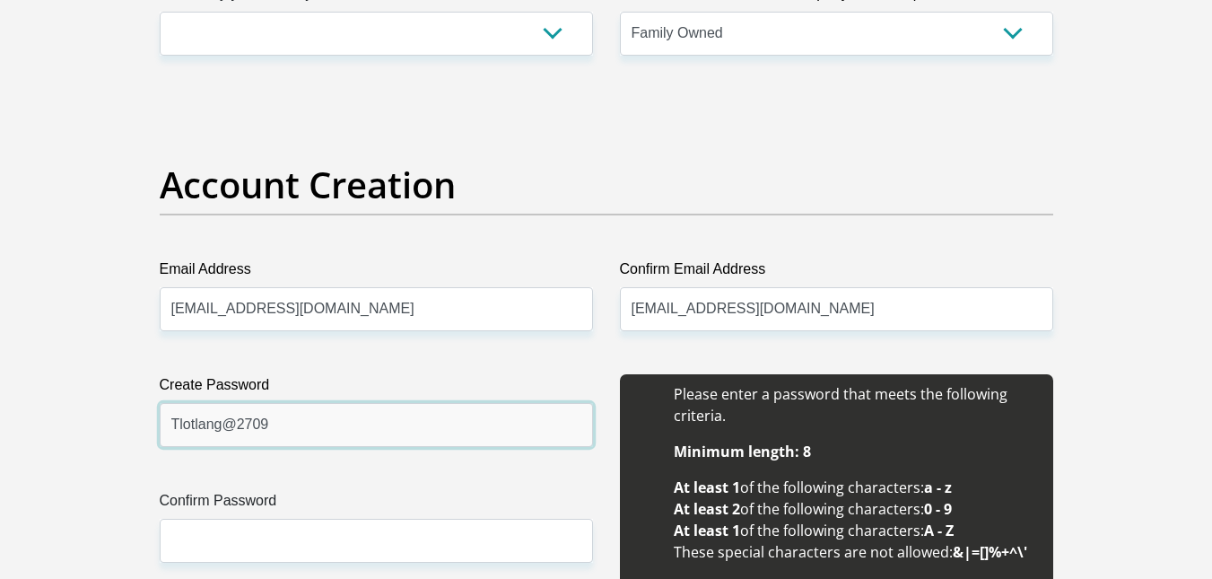
type input "Tlotlang@2709"
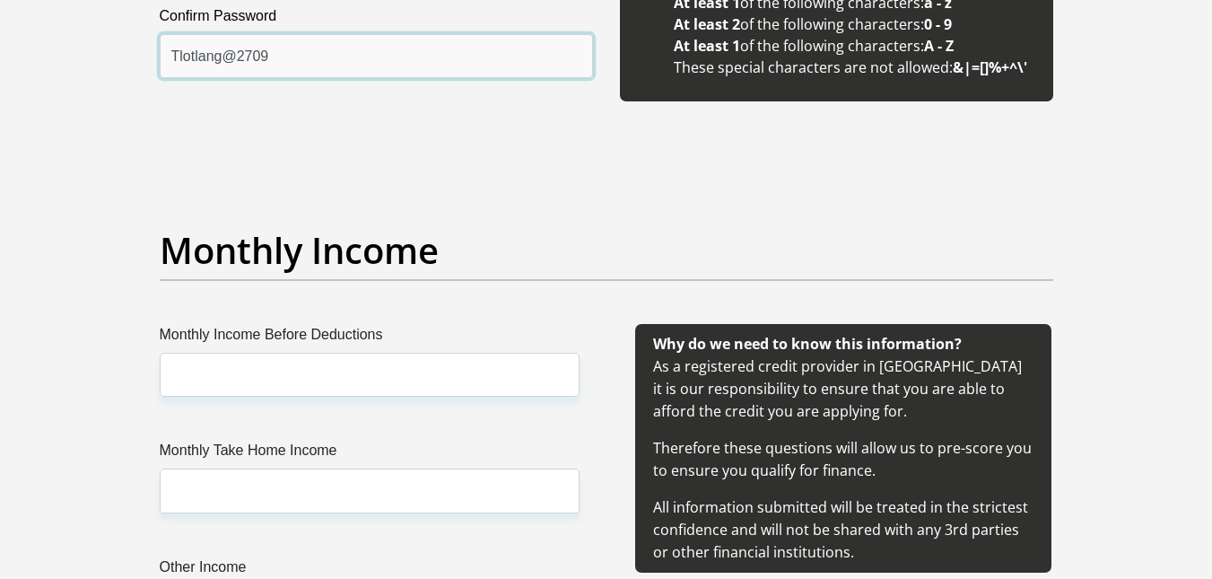
type input "Tlotlang@2709"
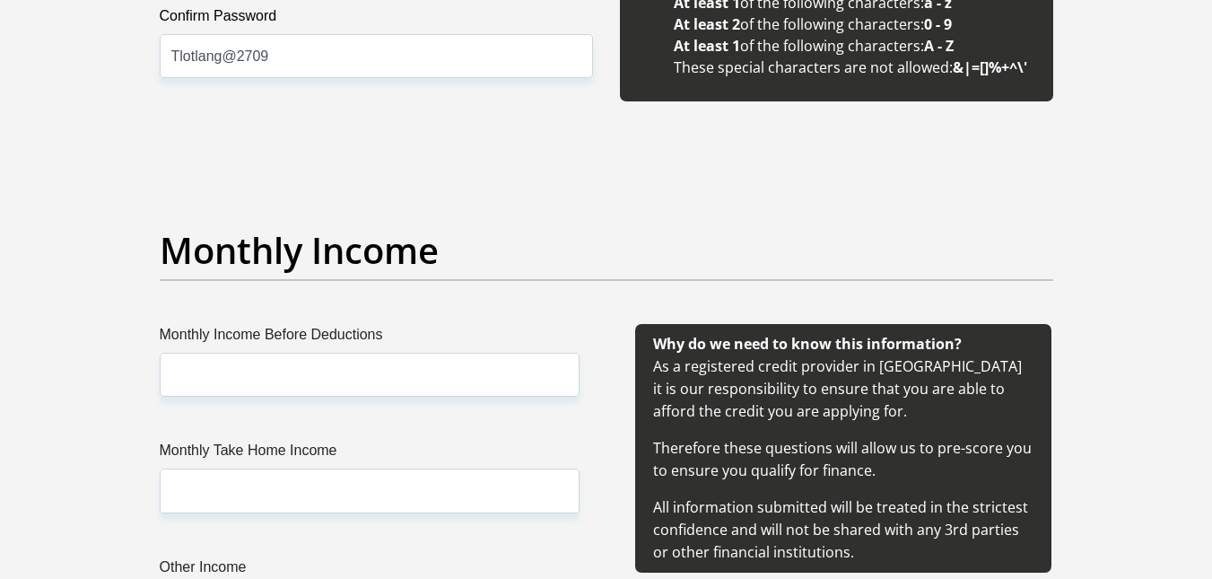
scroll to position [1871, 0]
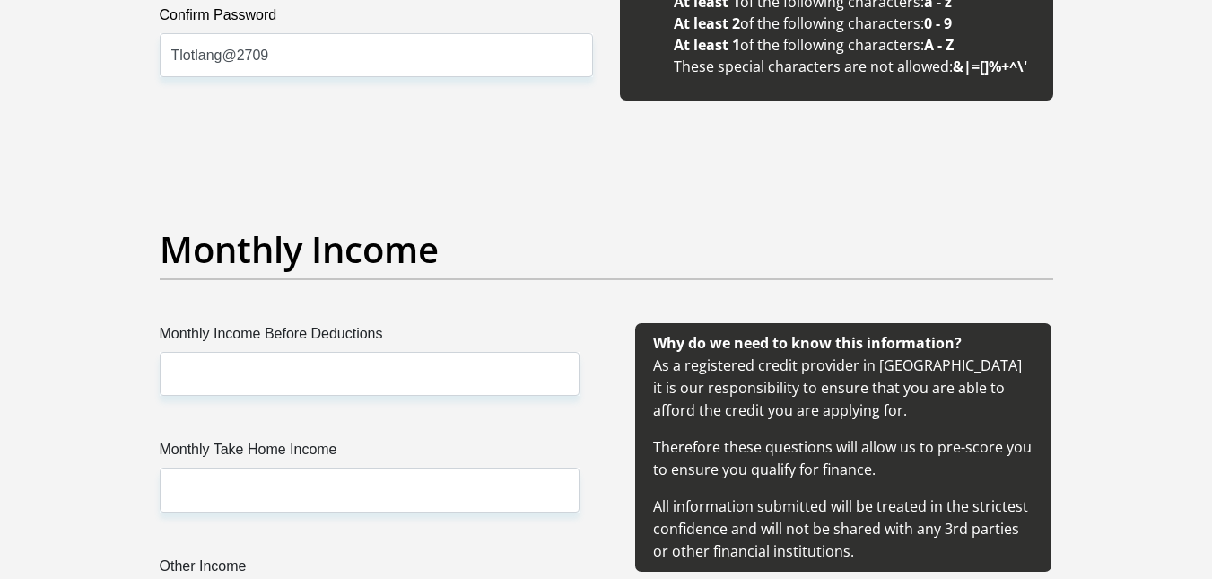
click at [408, 419] on div "Monthly Income Before Deductions Monthly Take Home Income Other Income" at bounding box center [370, 497] width 474 height 348
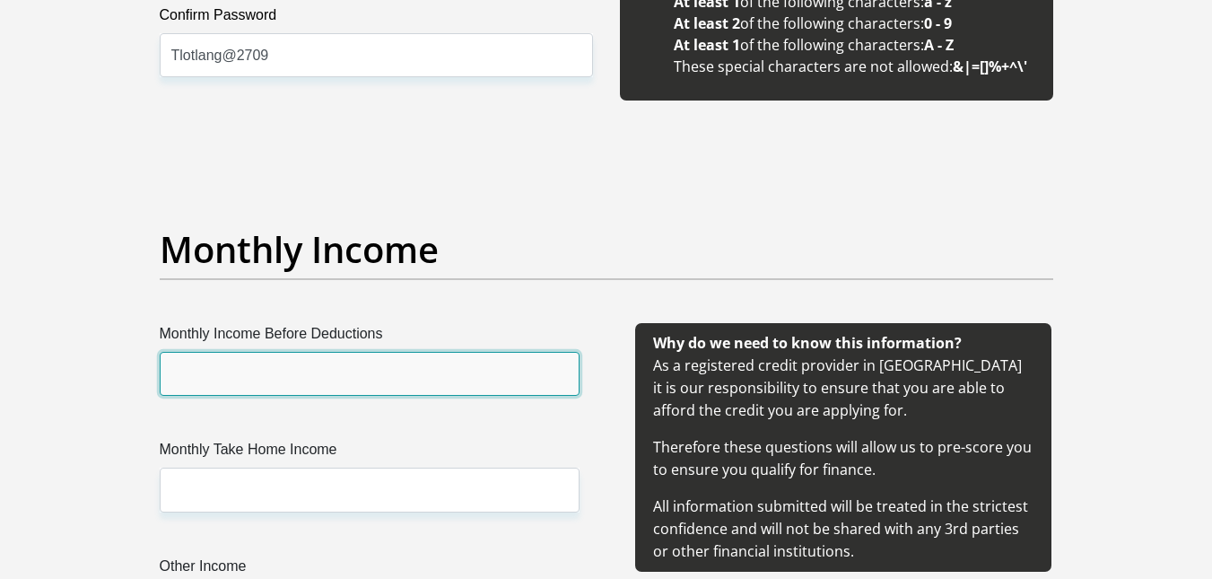
click at [357, 392] on input "Monthly Income Before Deductions" at bounding box center [370, 374] width 420 height 44
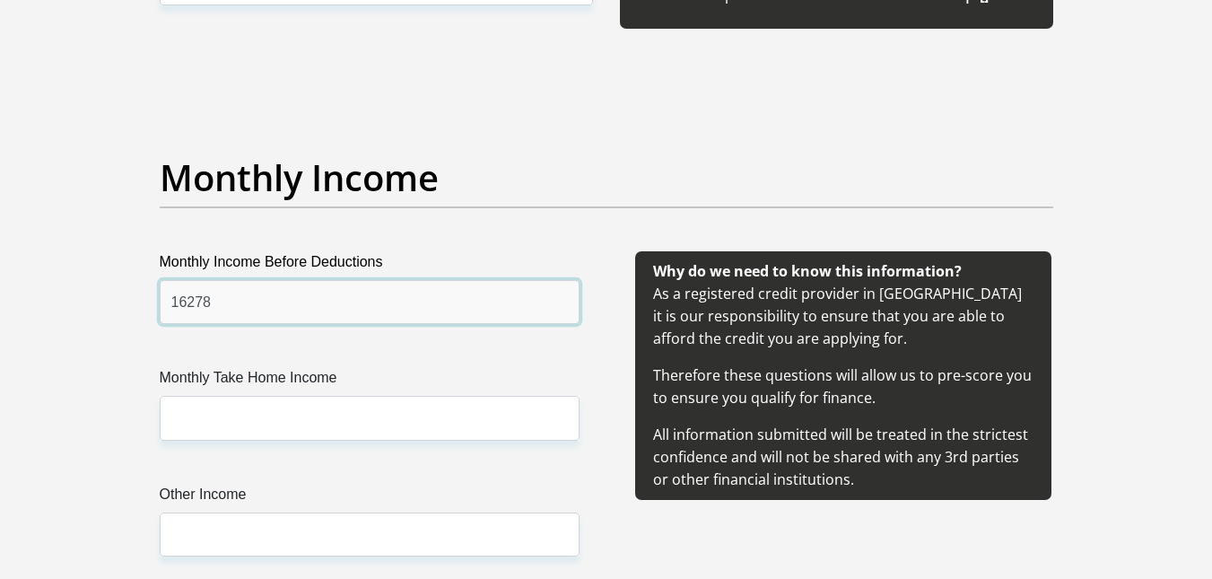
scroll to position [1944, 0]
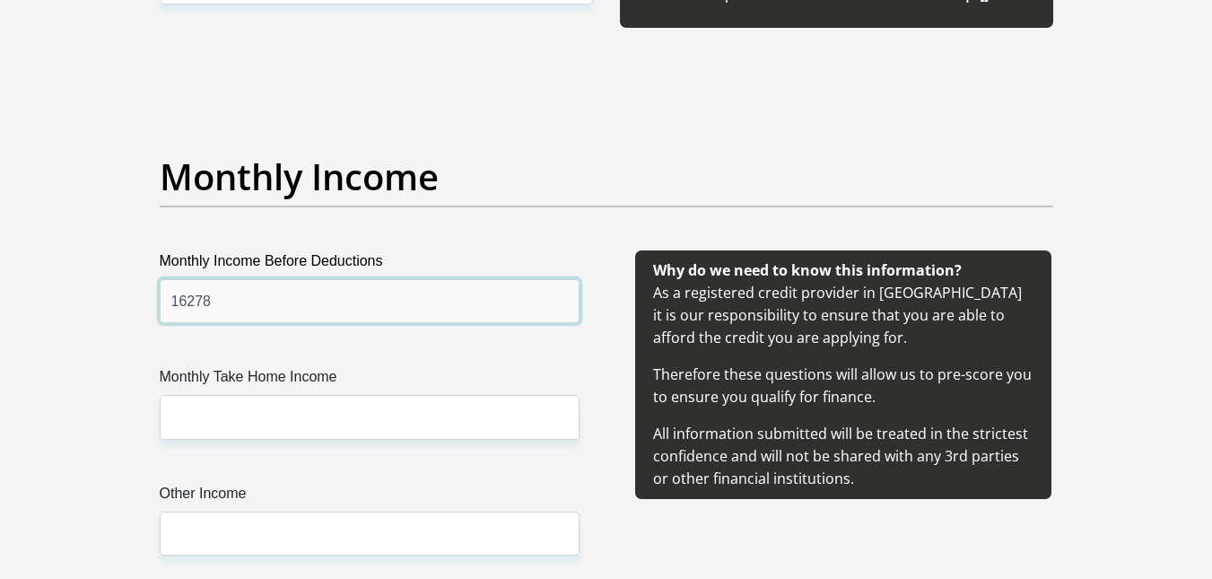
type input "16278"
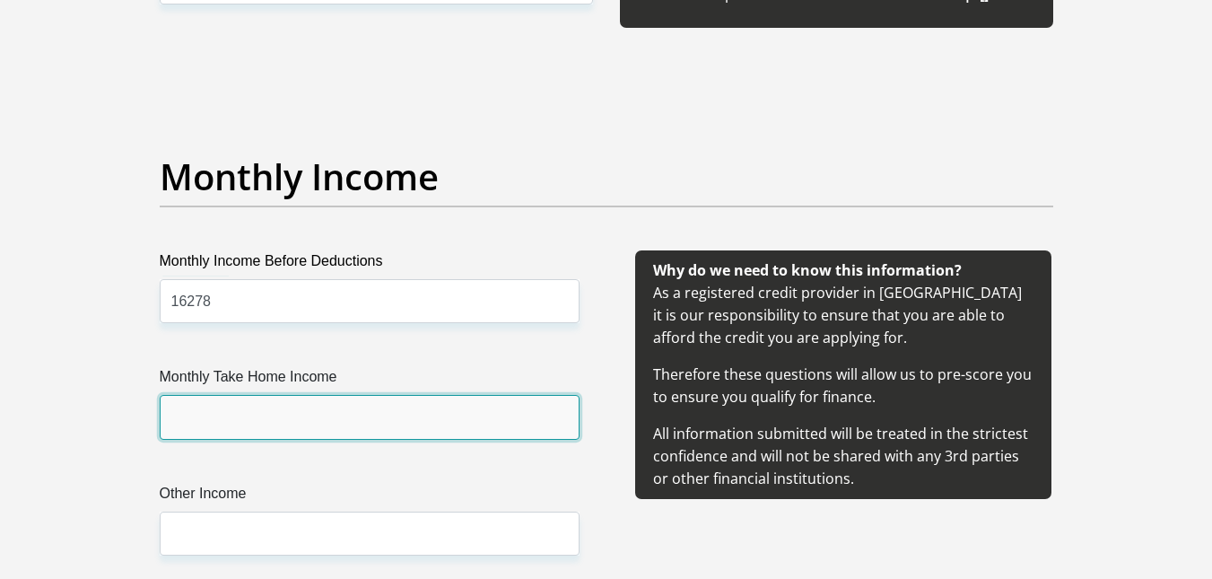
click at [284, 417] on input "Monthly Take Home Income" at bounding box center [370, 417] width 420 height 44
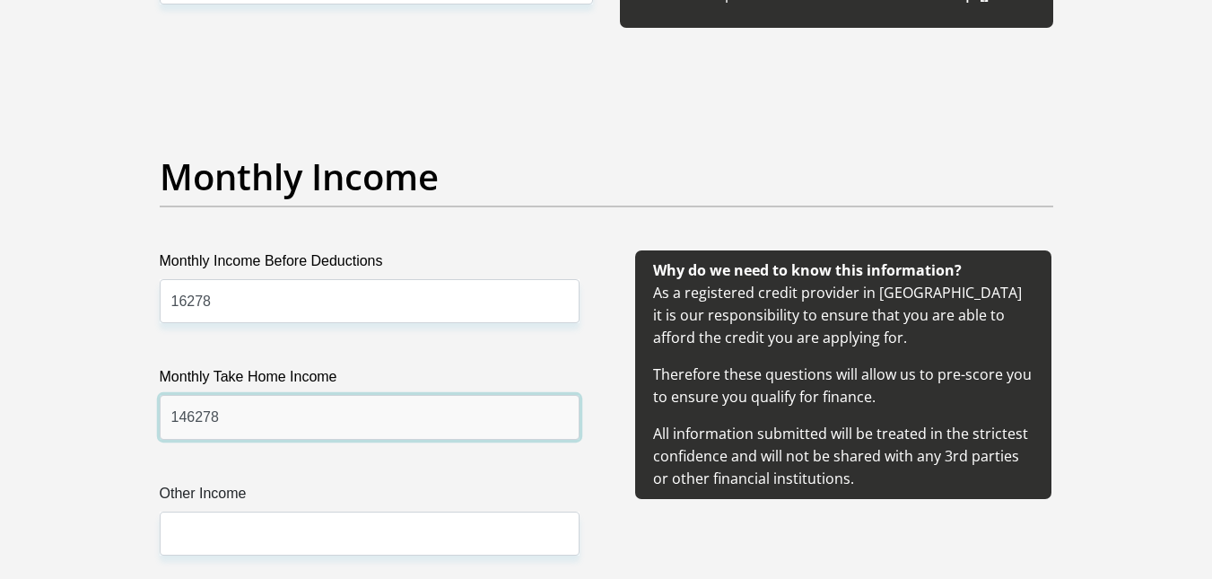
drag, startPoint x: 192, startPoint y: 420, endPoint x: 166, endPoint y: 420, distance: 26.0
click at [166, 420] on input "146278" at bounding box center [370, 417] width 420 height 44
click at [195, 421] on input "146278" at bounding box center [370, 417] width 420 height 44
click at [203, 421] on input "146278" at bounding box center [370, 417] width 420 height 44
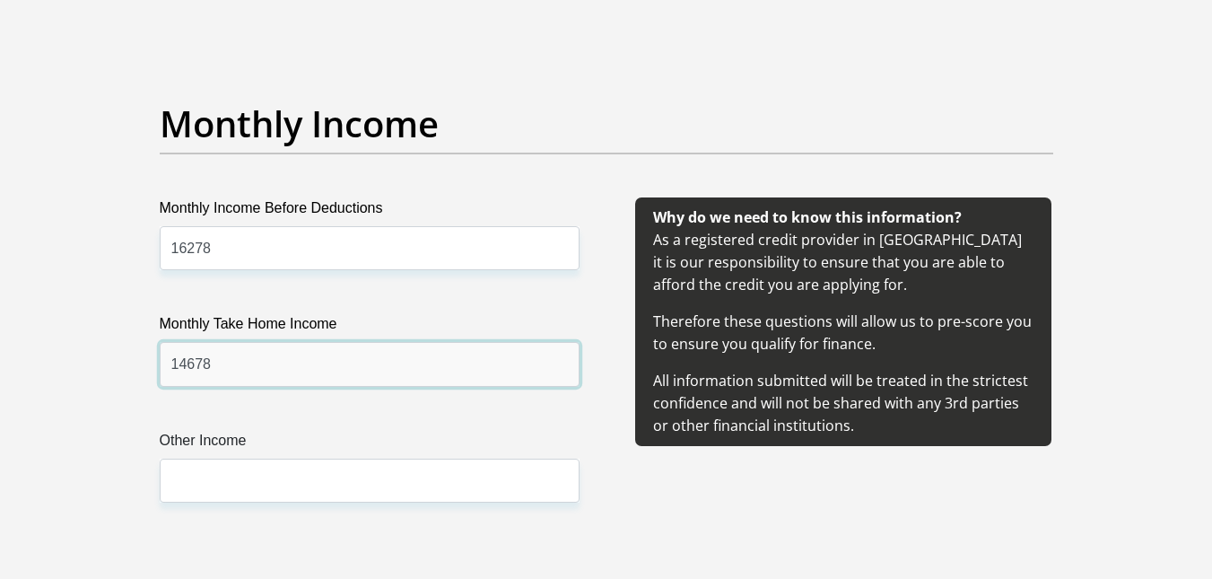
scroll to position [2005, 0]
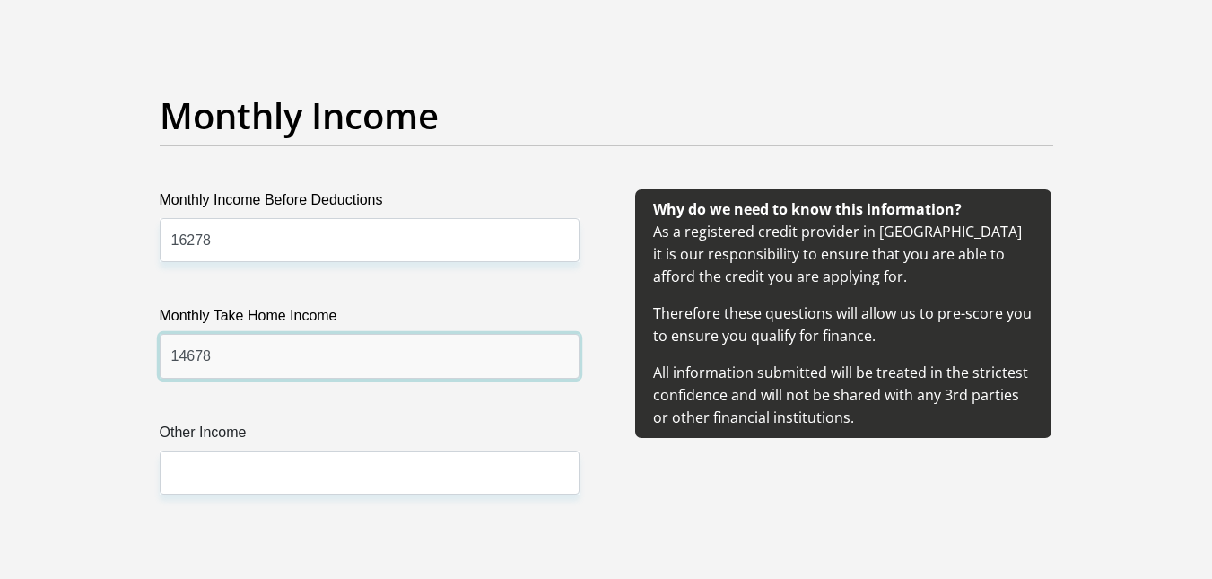
type input "14678"
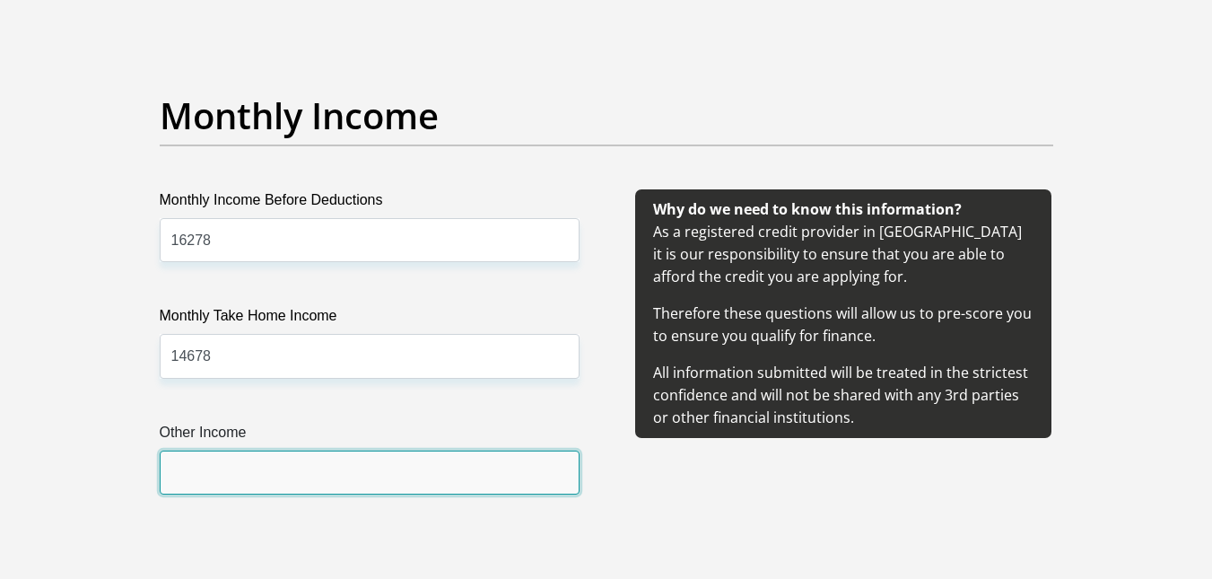
click at [209, 461] on input "Other Income" at bounding box center [370, 472] width 420 height 44
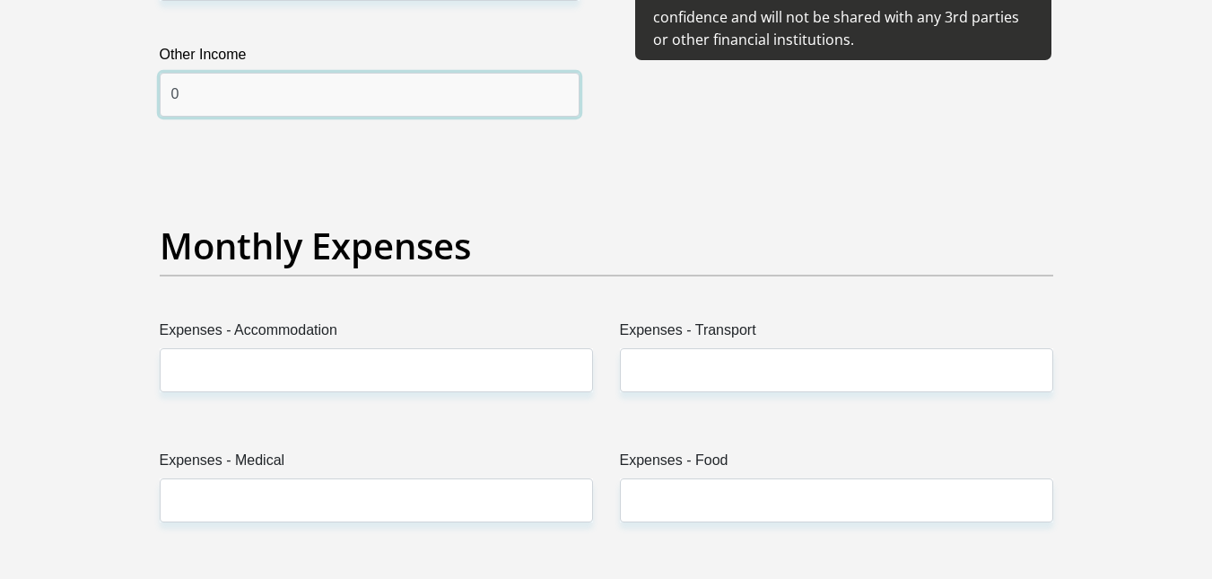
scroll to position [2383, 0]
type input "0"
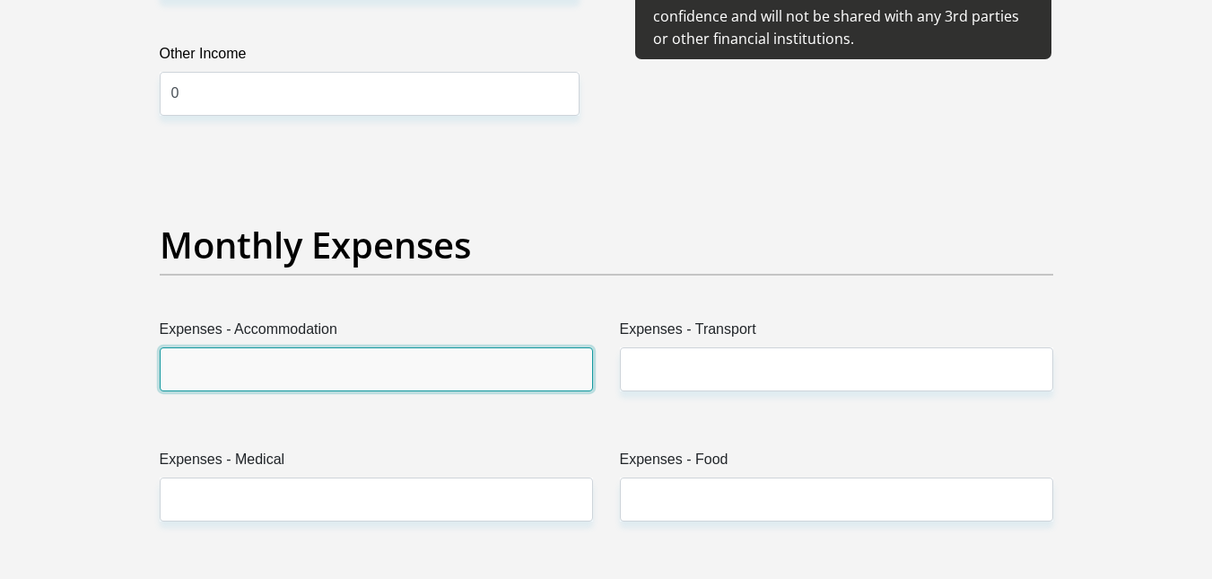
click at [326, 372] on input "Expenses - Accommodation" at bounding box center [376, 369] width 433 height 44
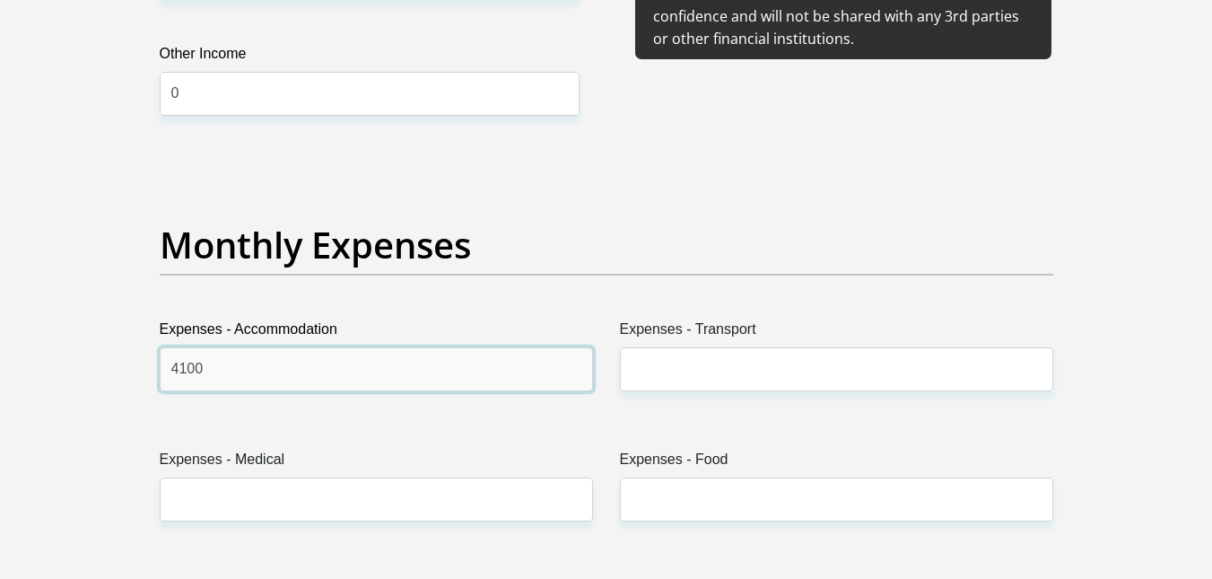
type input "4100"
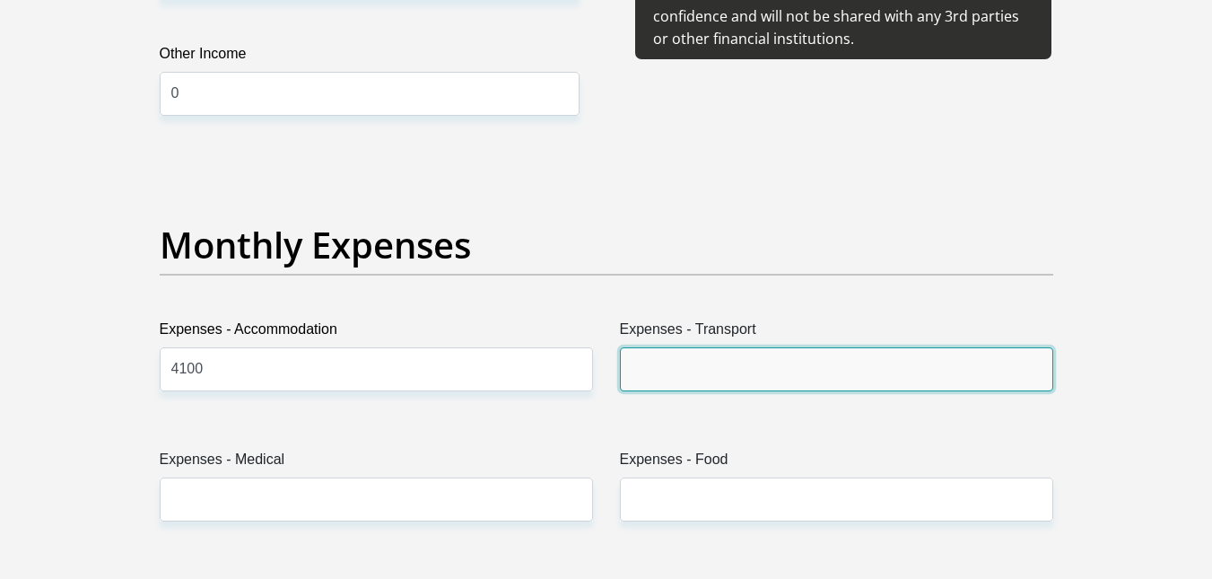
click at [722, 349] on input "Expenses - Transport" at bounding box center [836, 369] width 433 height 44
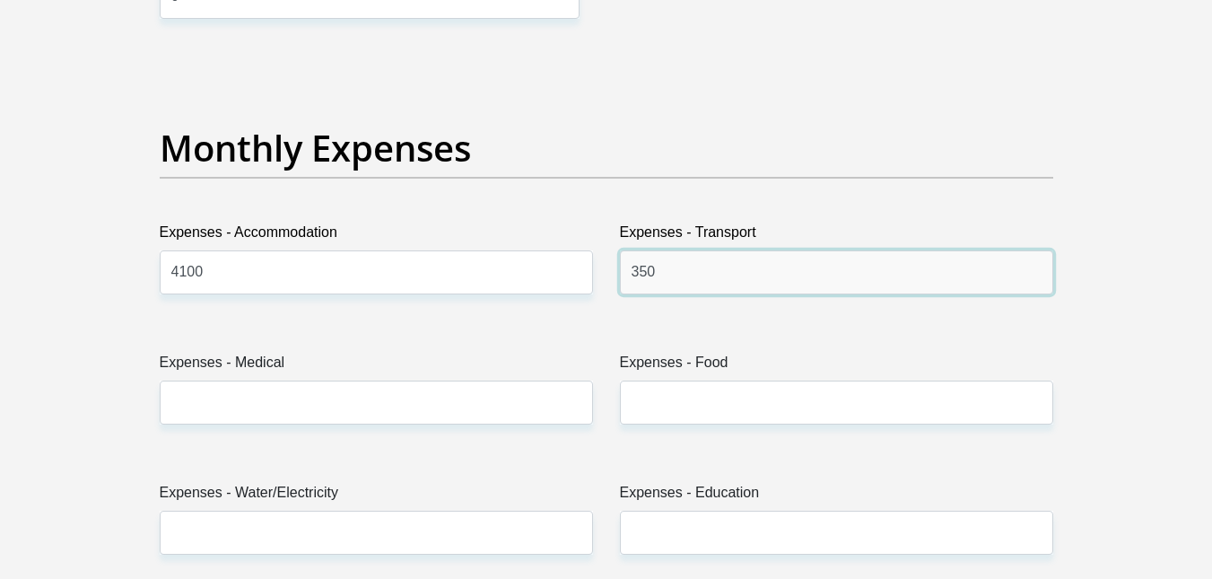
scroll to position [2483, 0]
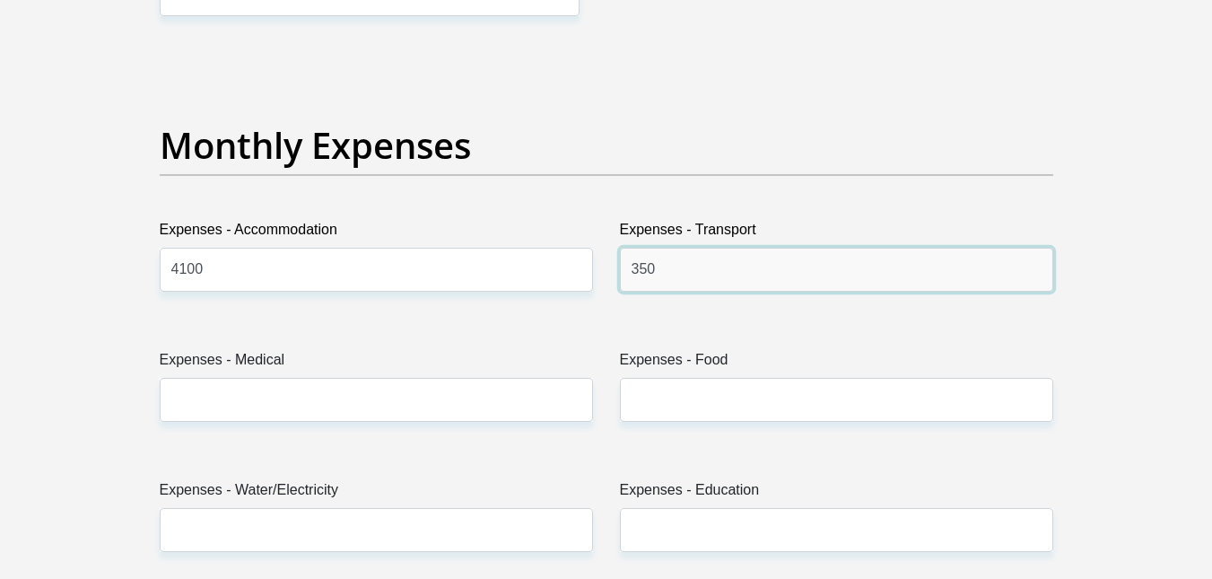
type input "350"
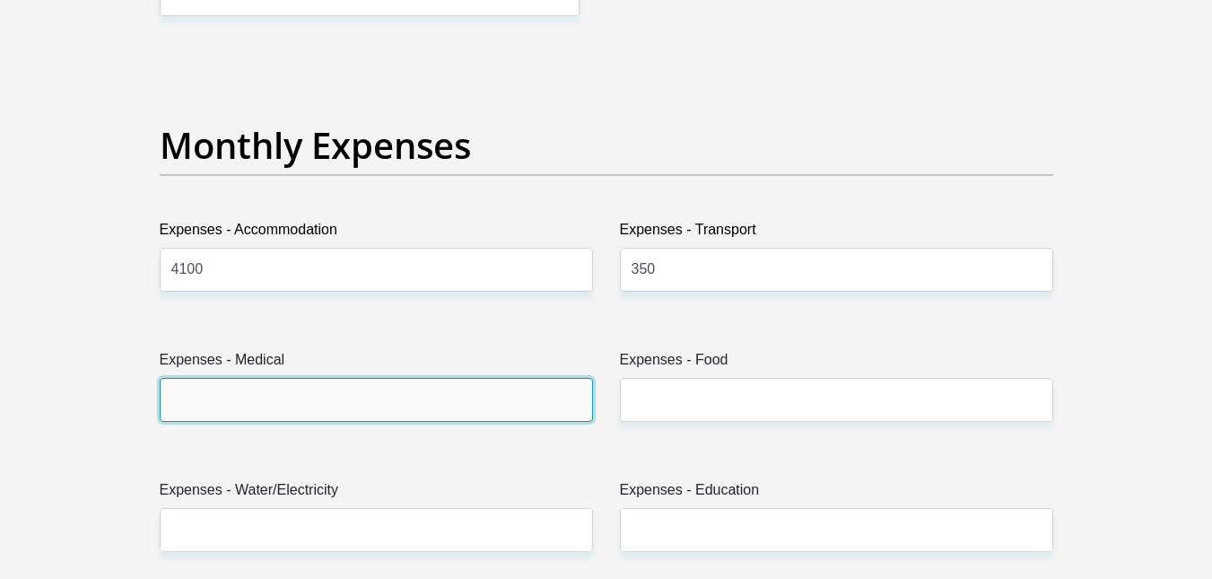
click at [375, 418] on input "Expenses - Medical" at bounding box center [376, 400] width 433 height 44
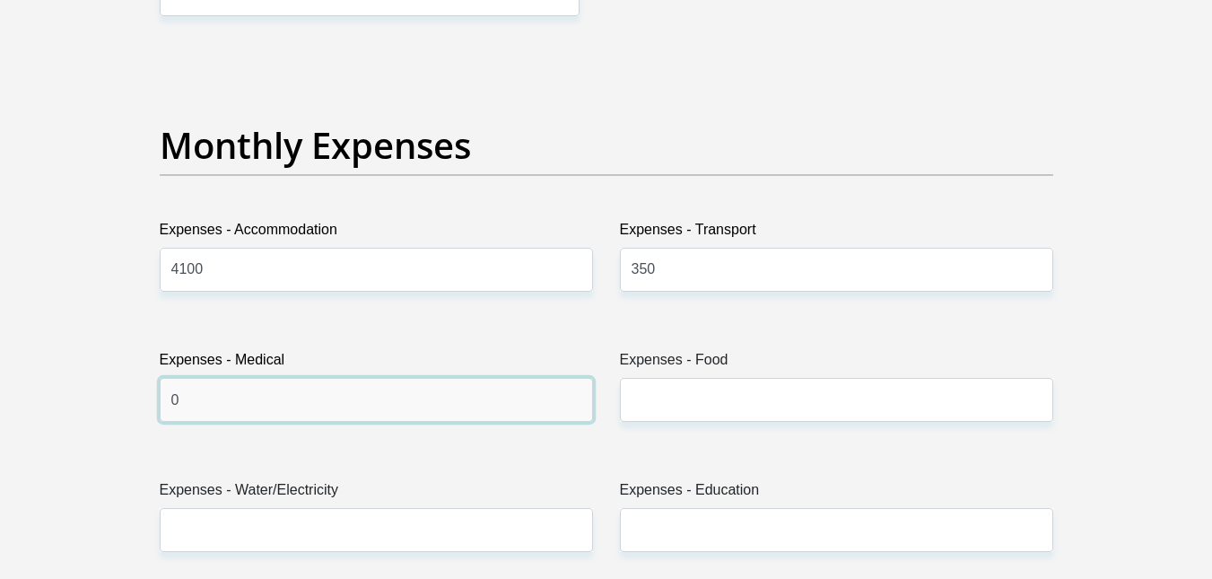
type input "0"
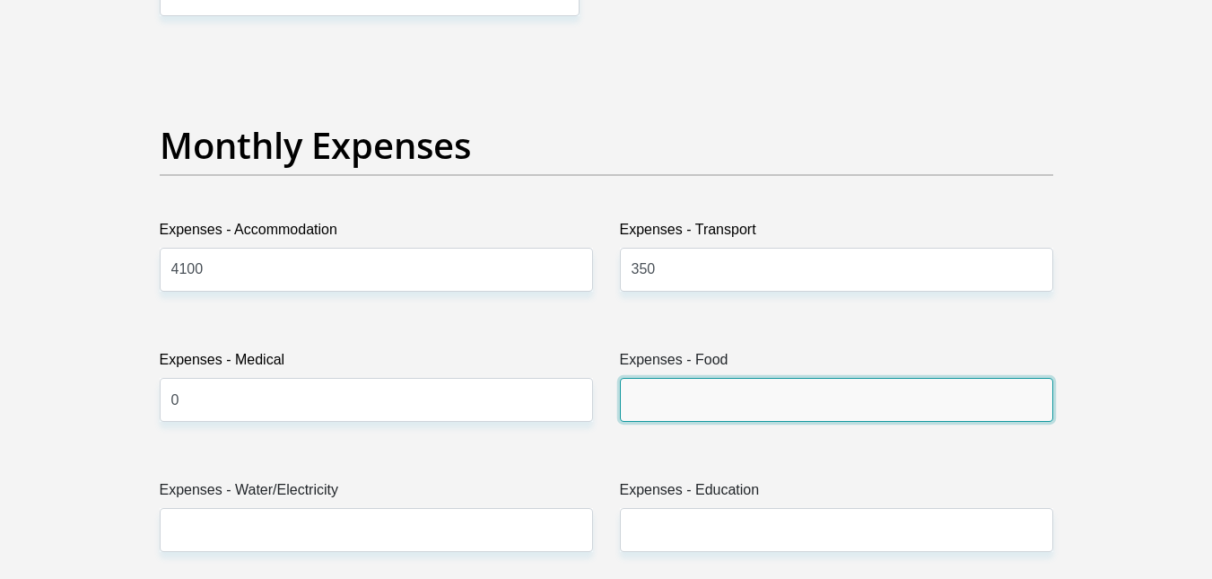
click at [712, 412] on input "Expenses - Food" at bounding box center [836, 400] width 433 height 44
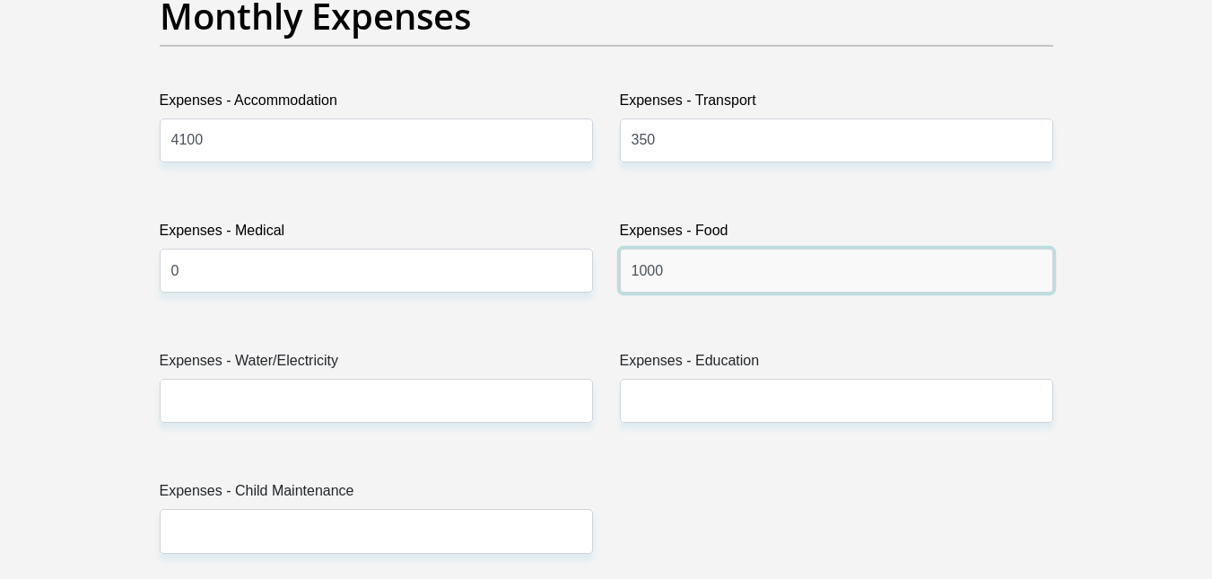
scroll to position [2613, 0]
type input "1000"
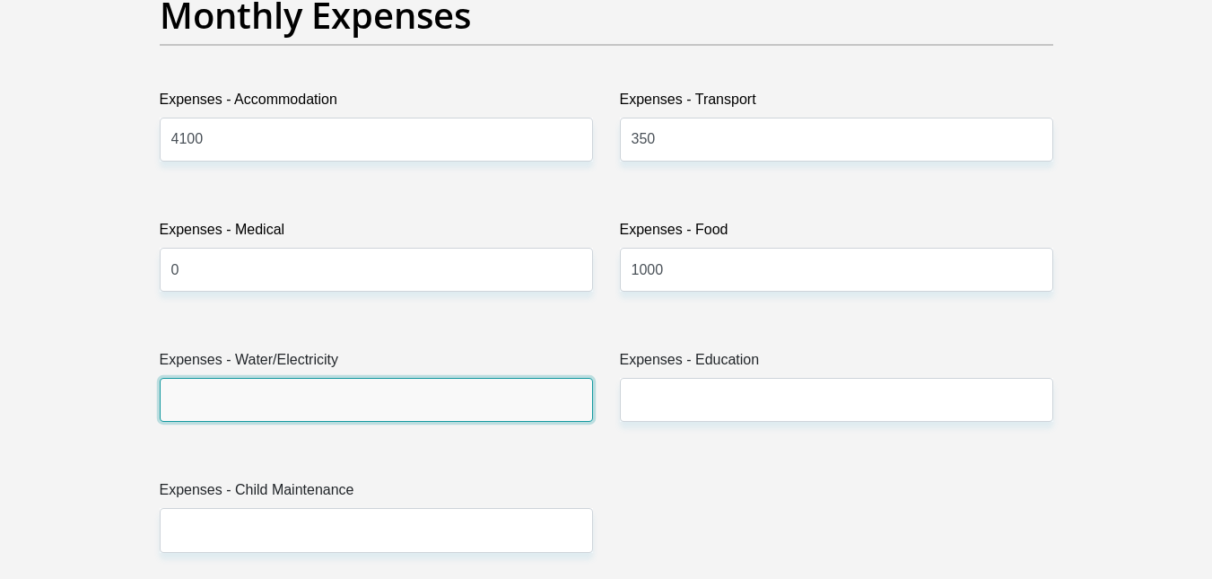
click at [393, 392] on input "Expenses - Water/Electricity" at bounding box center [376, 400] width 433 height 44
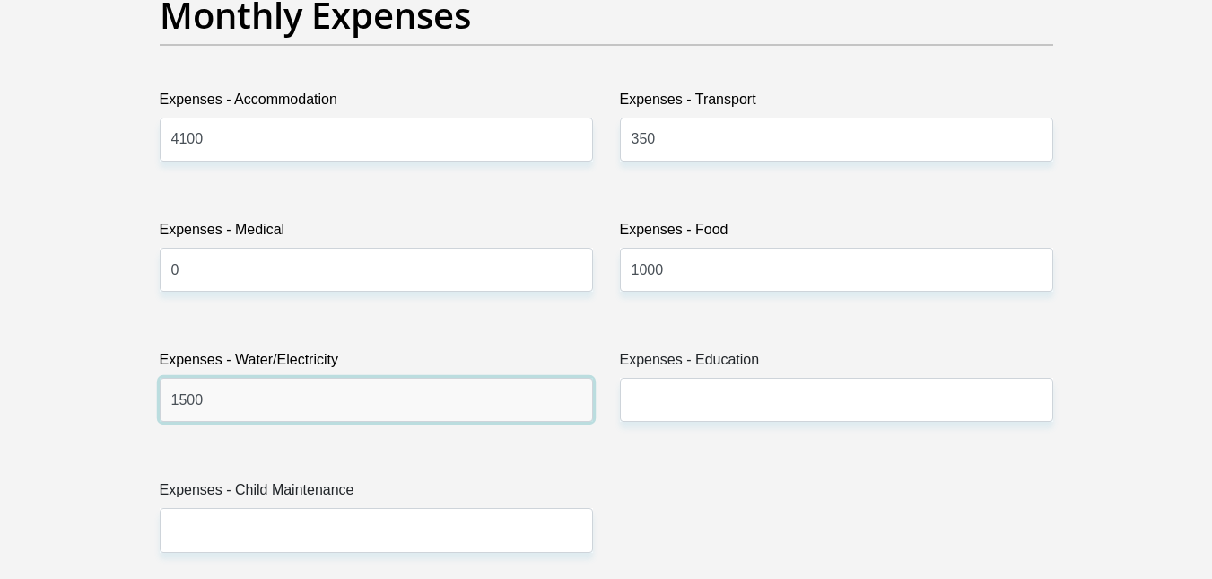
type input "1500"
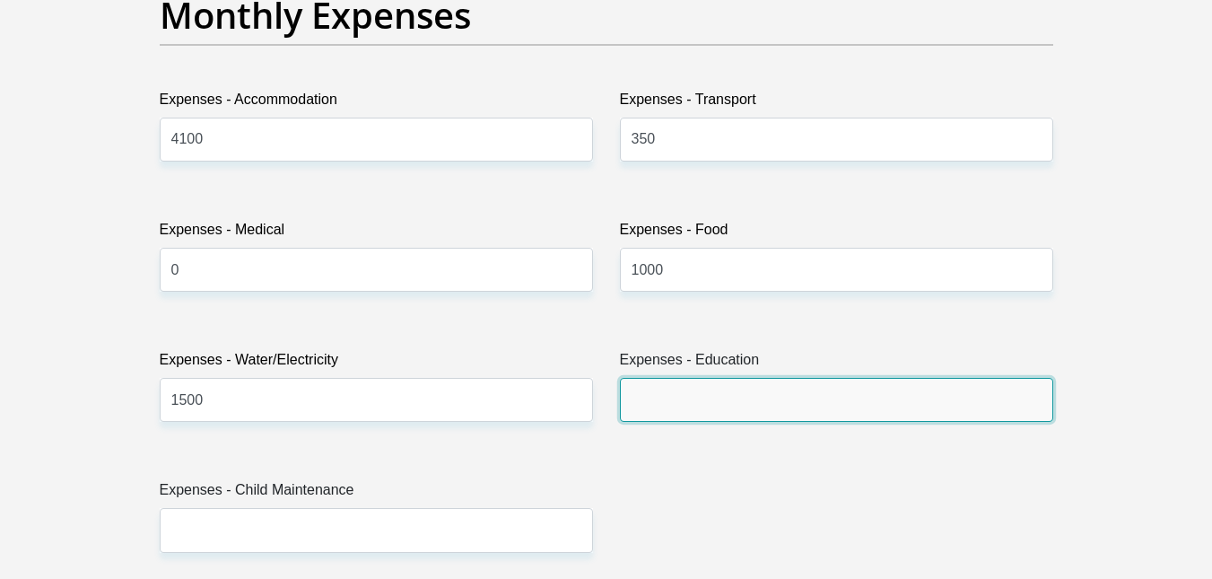
click at [779, 392] on input "Expenses - Education" at bounding box center [836, 400] width 433 height 44
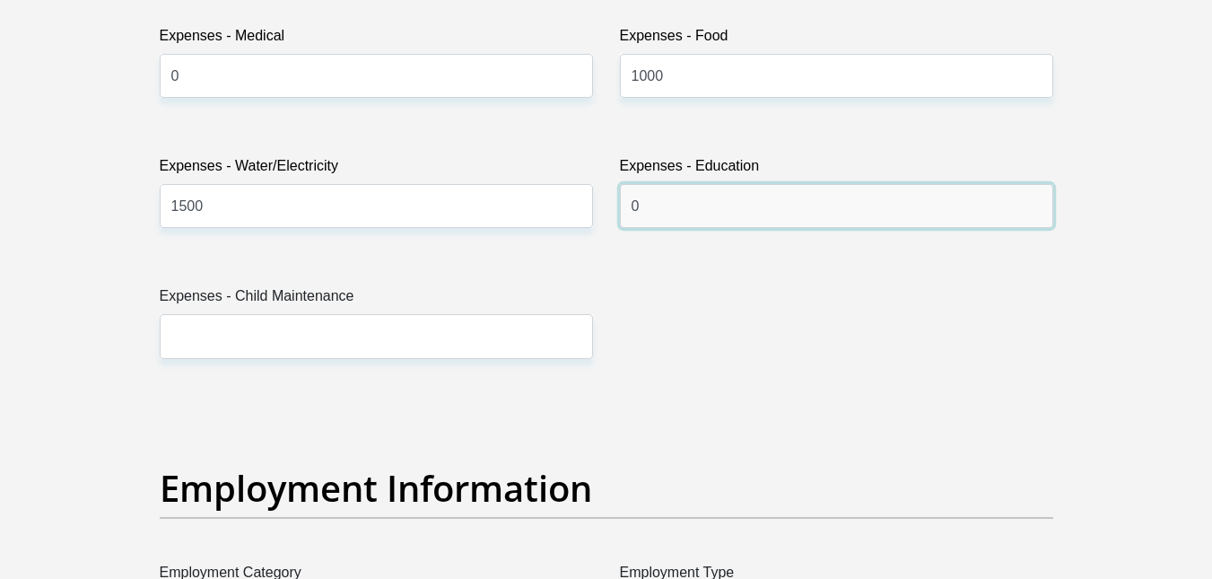
scroll to position [2808, 0]
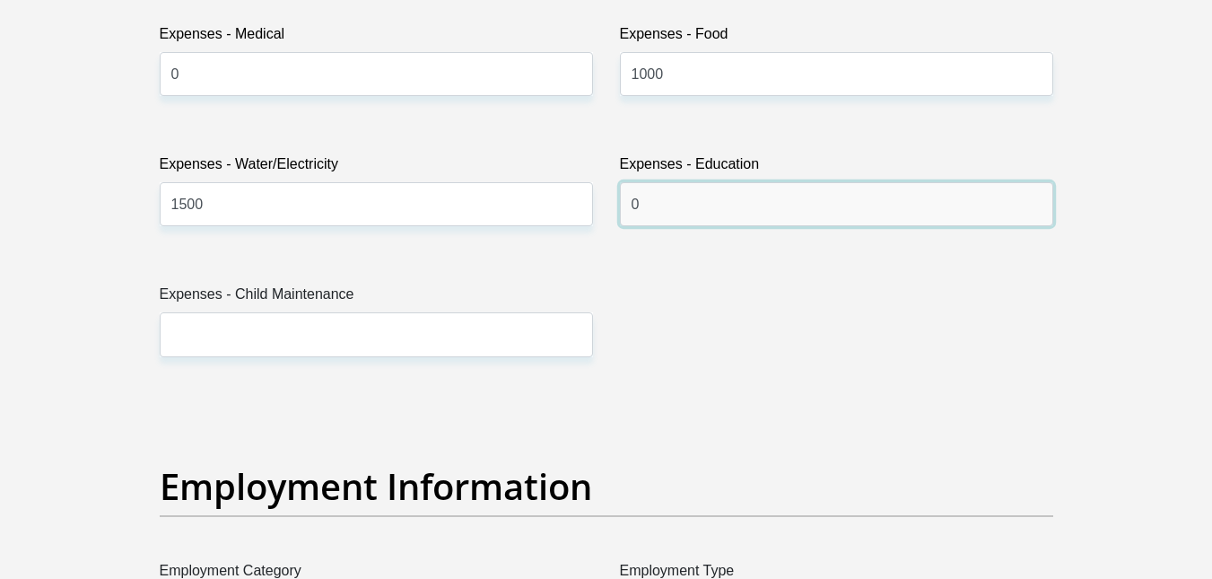
type input "0"
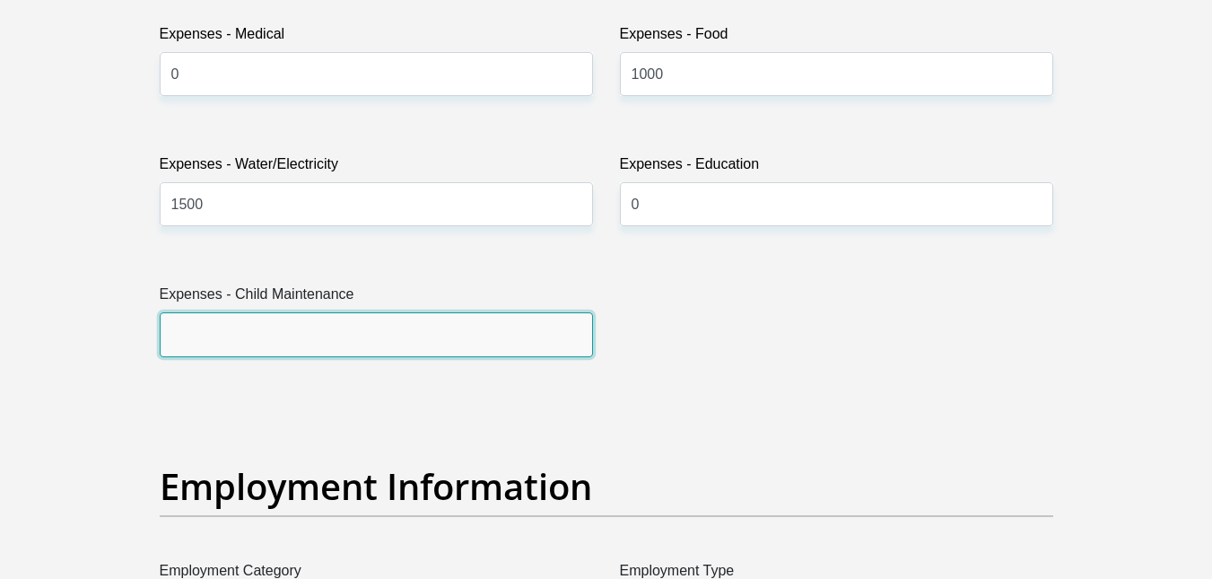
click at [358, 332] on input "Expenses - Child Maintenance" at bounding box center [376, 334] width 433 height 44
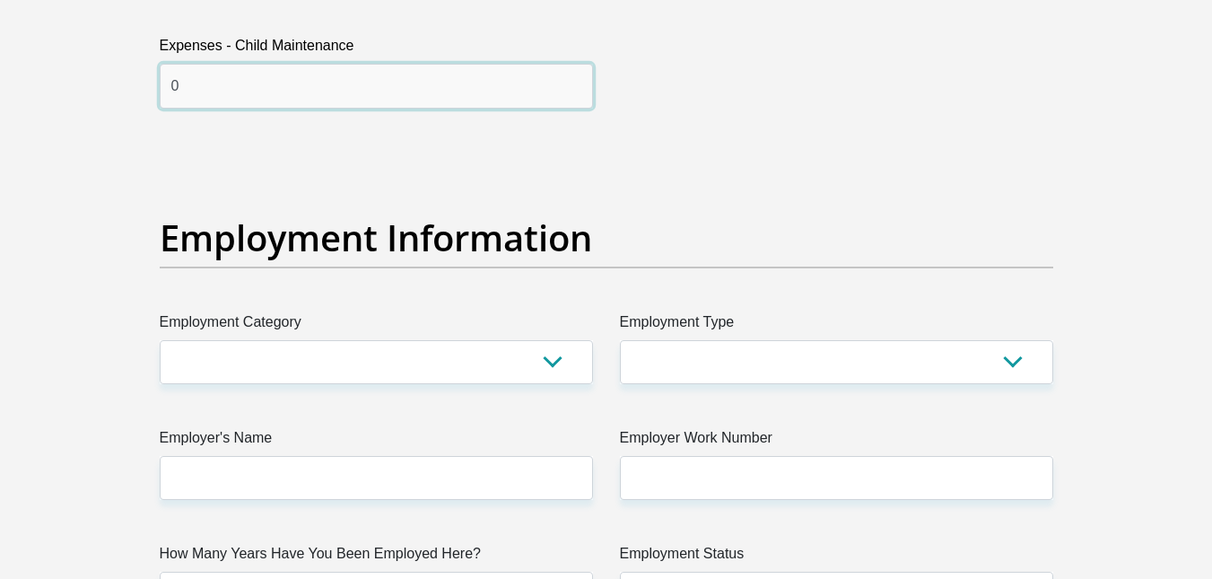
scroll to position [3058, 0]
type input "0"
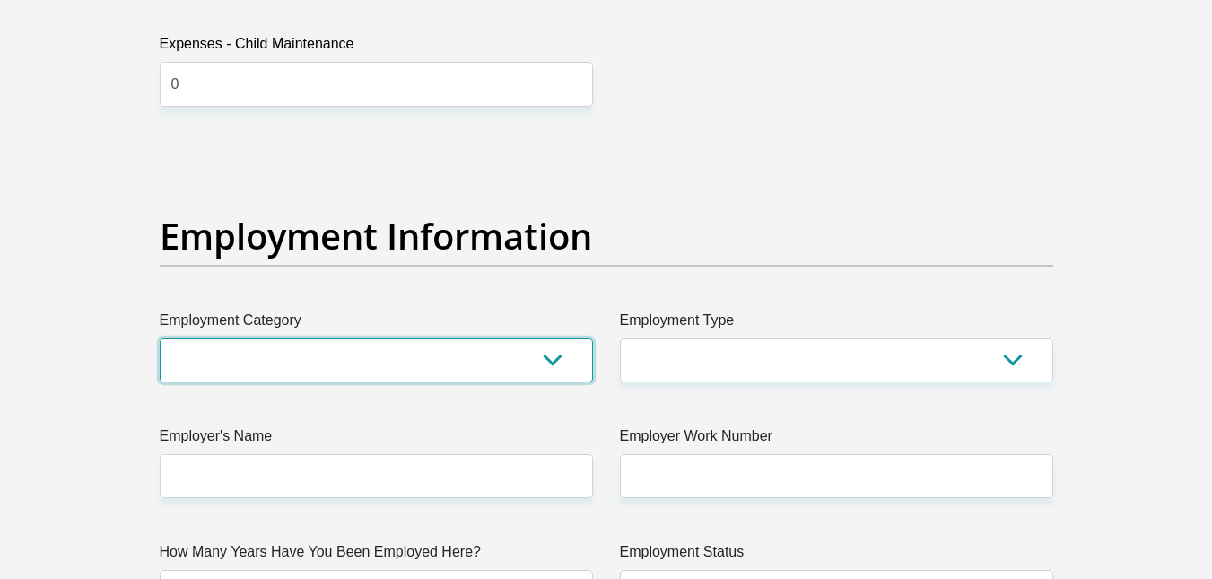
click at [266, 353] on select "AGRICULTURE ALCOHOL & TOBACCO CONSTRUCTION MATERIALS METALLURGY EQUIPMENT FOR R…" at bounding box center [376, 360] width 433 height 44
select select "77"
click at [160, 338] on select "AGRICULTURE ALCOHOL & TOBACCO CONSTRUCTION MATERIALS METALLURGY EQUIPMENT FOR R…" at bounding box center [376, 360] width 433 height 44
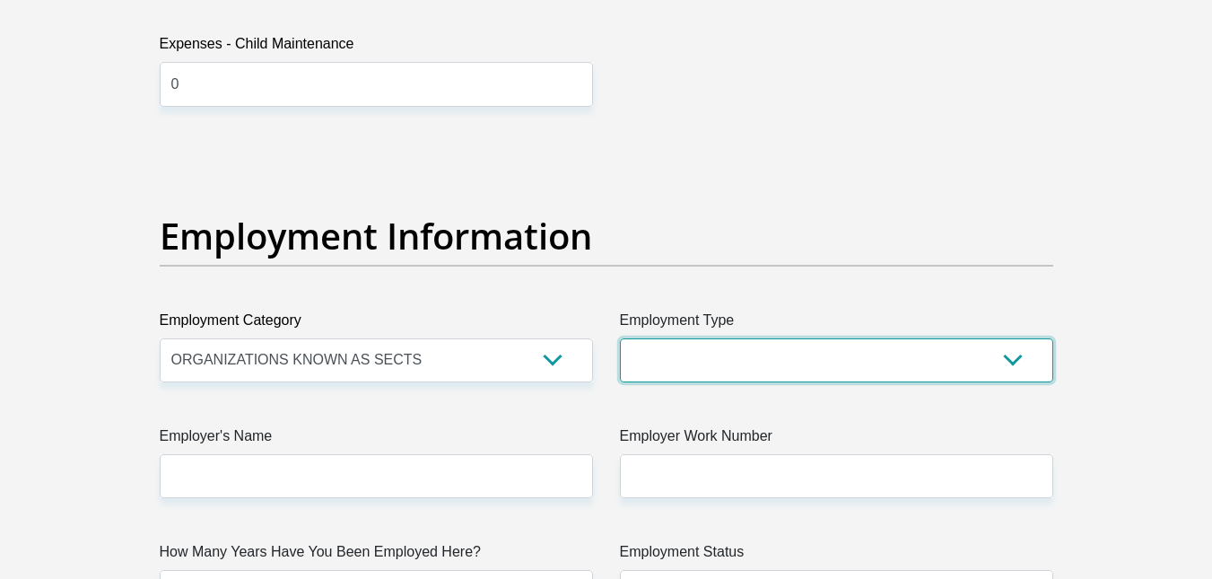
click at [758, 361] on select "College/Lecturer Craft Seller Creative Driver Executive Farmer Forces - Non Com…" at bounding box center [836, 360] width 433 height 44
select select "Unknown/Other"
click at [620, 338] on select "College/Lecturer Craft Seller Creative Driver Executive Farmer Forces - Non Com…" at bounding box center [836, 360] width 433 height 44
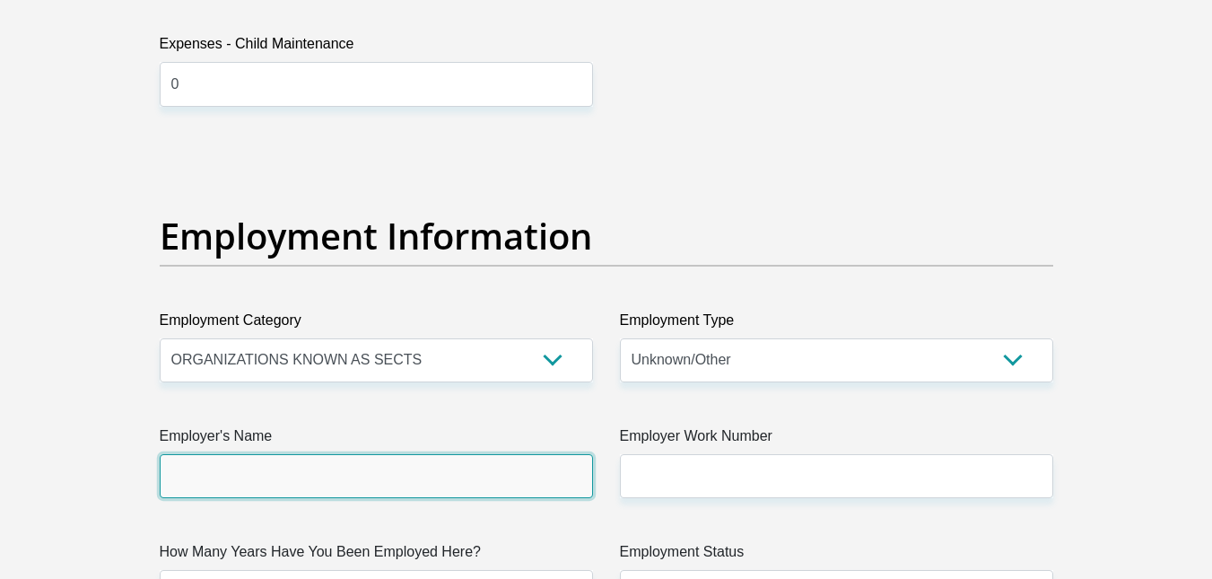
click at [309, 471] on input "Employer's Name" at bounding box center [376, 476] width 433 height 44
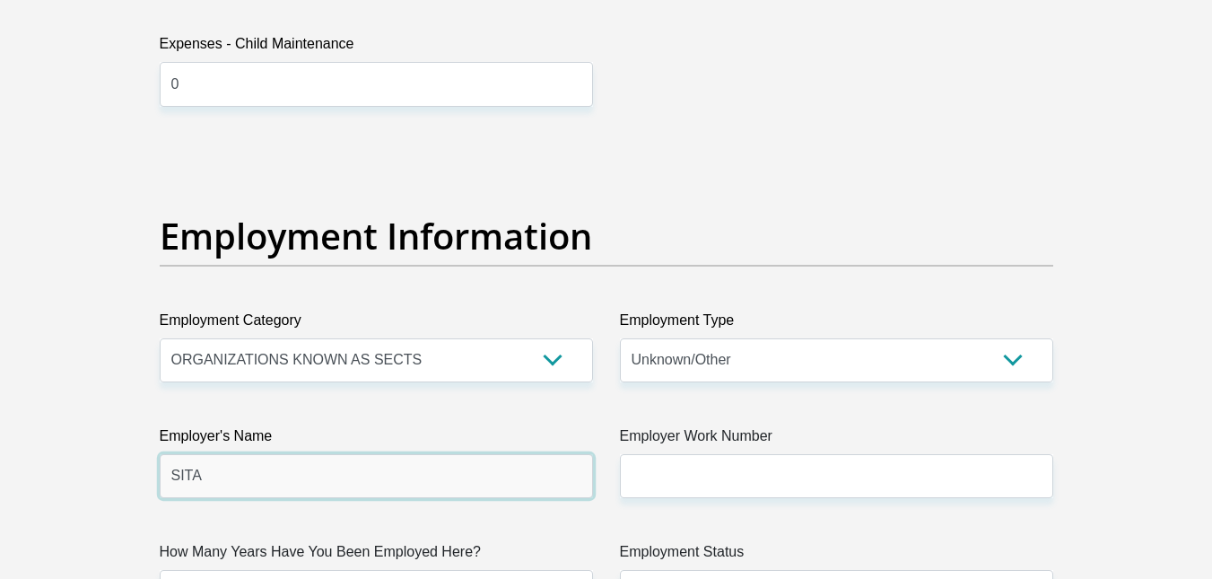
type input "SITA"
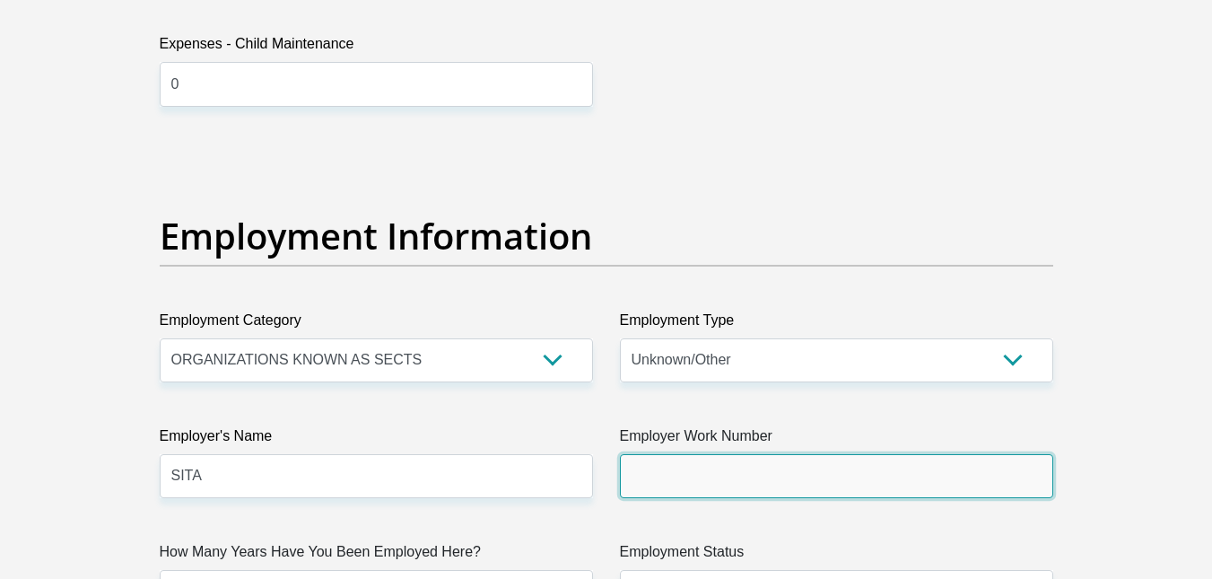
click at [699, 474] on input "Employer Work Number" at bounding box center [836, 476] width 433 height 44
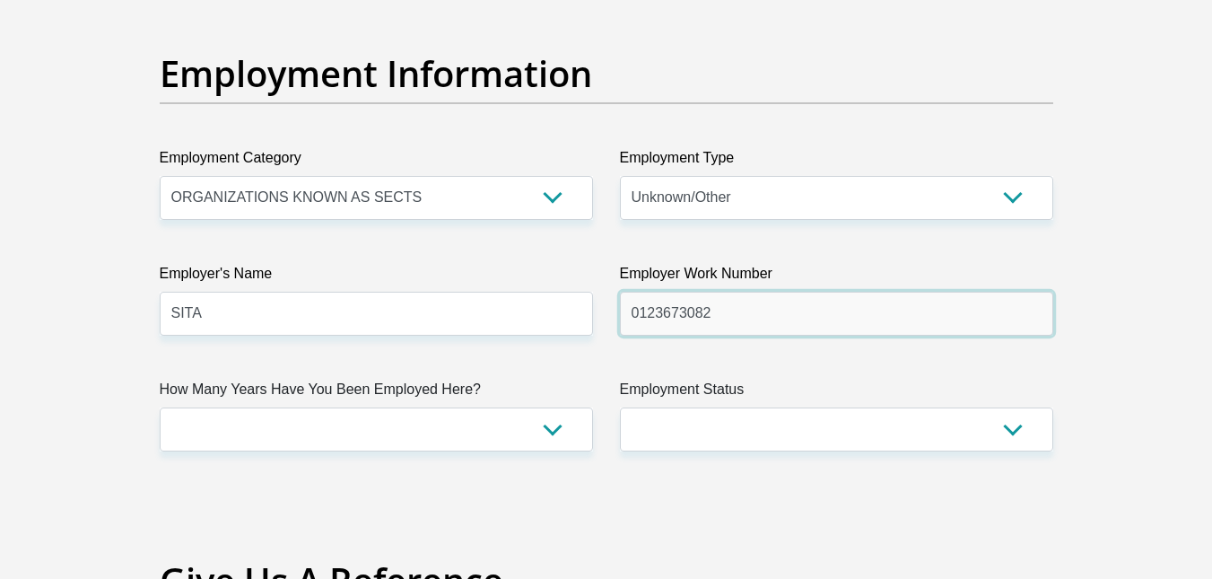
scroll to position [3222, 0]
type input "0123673082"
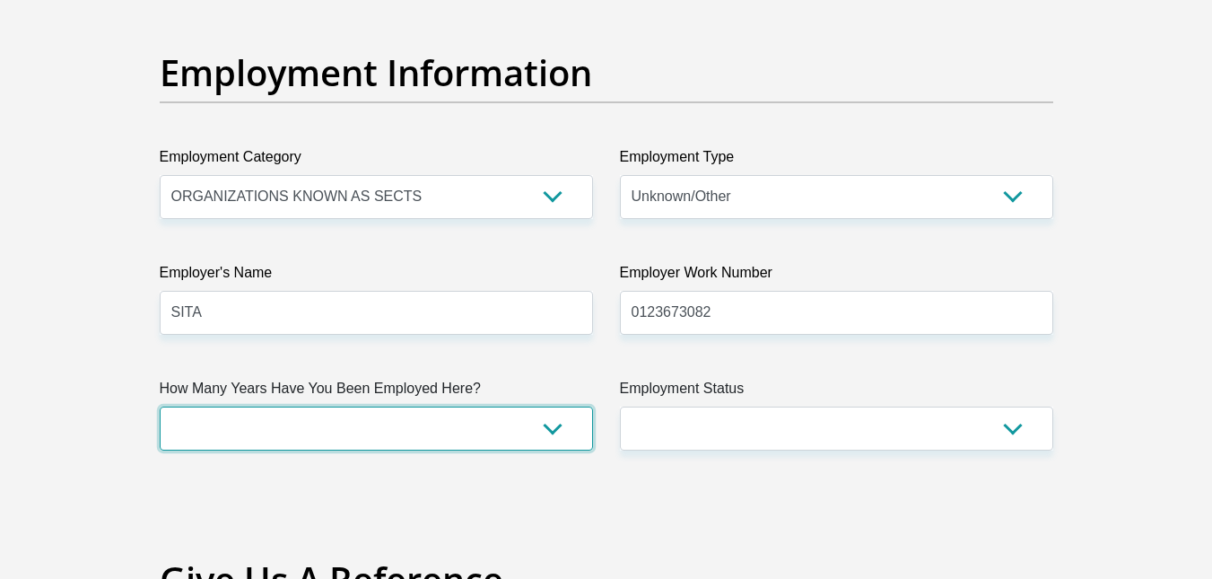
click at [420, 435] on select "less than 1 year 1-3 years 3-5 years 5+ years" at bounding box center [376, 428] width 433 height 44
select select "24"
click at [160, 406] on select "less than 1 year 1-3 years 3-5 years 5+ years" at bounding box center [376, 428] width 433 height 44
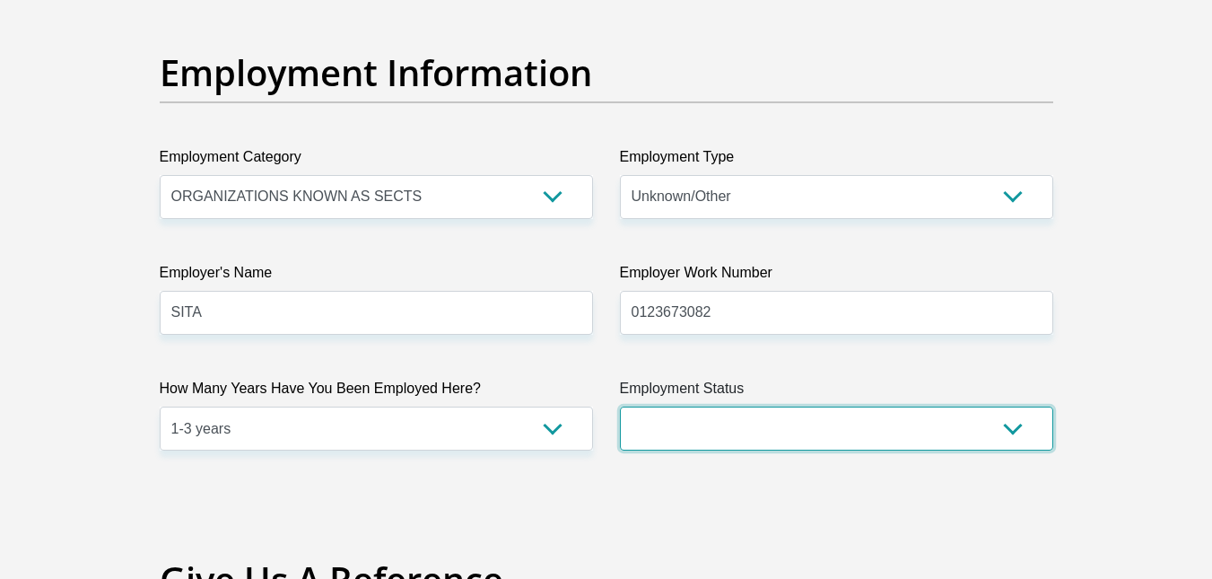
click at [689, 417] on select "Permanent/Full-time Part-time/Casual Contract Worker Self-Employed Housewife Re…" at bounding box center [836, 428] width 433 height 44
select select "1"
click at [620, 406] on select "Permanent/Full-time Part-time/Casual Contract Worker Self-Employed Housewife Re…" at bounding box center [836, 428] width 433 height 44
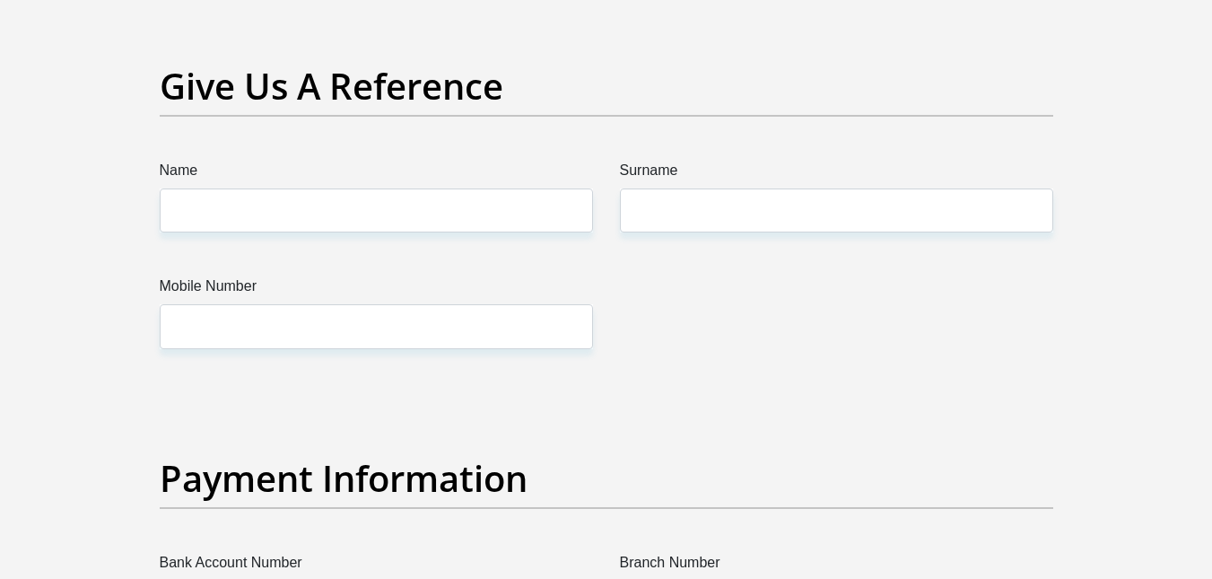
scroll to position [3716, 0]
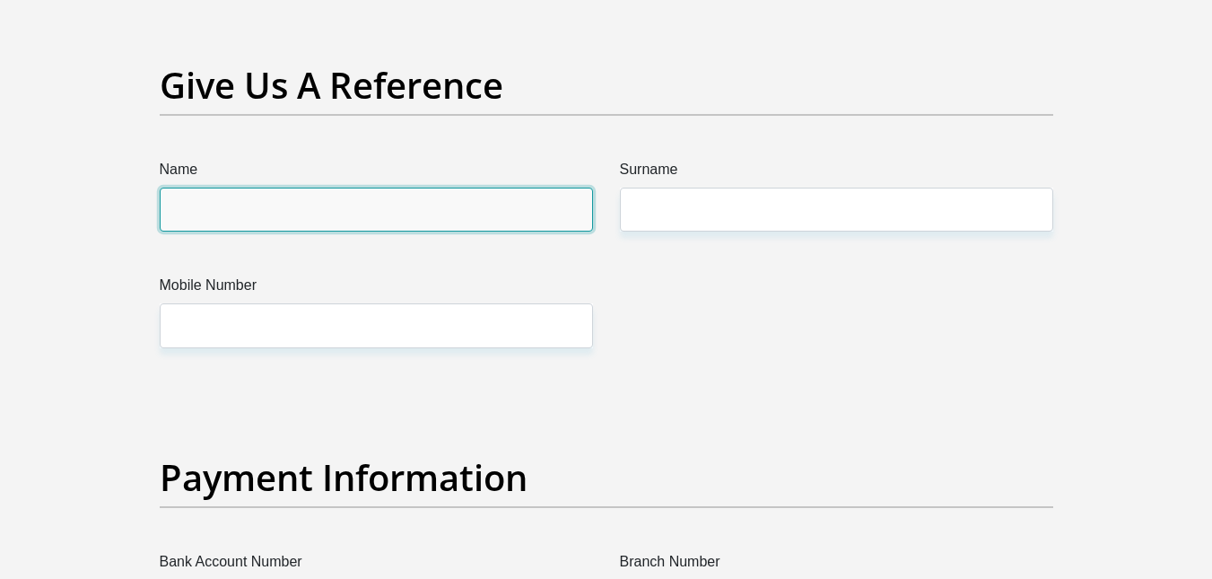
click at [283, 212] on input "Name" at bounding box center [376, 209] width 433 height 44
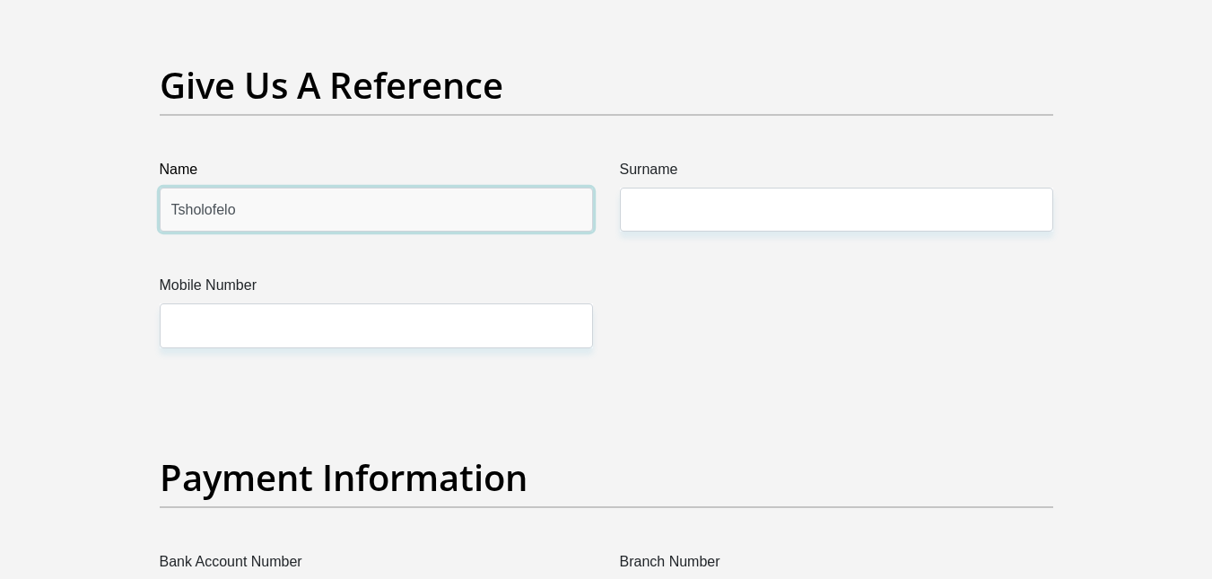
type input "Tsholofelo"
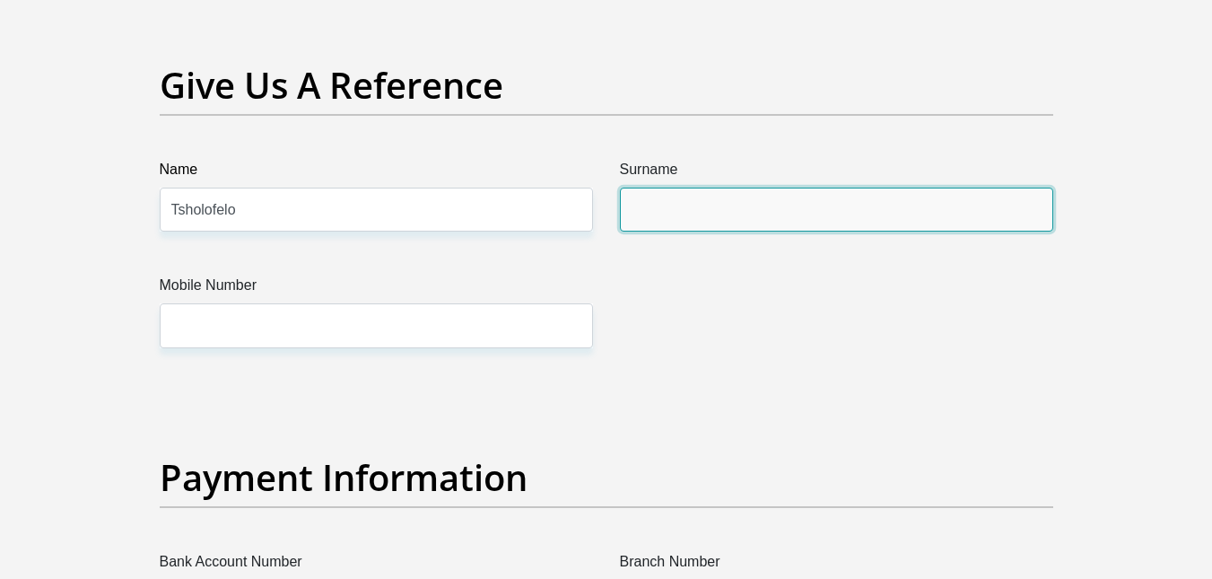
click at [674, 215] on input "Surname" at bounding box center [836, 209] width 433 height 44
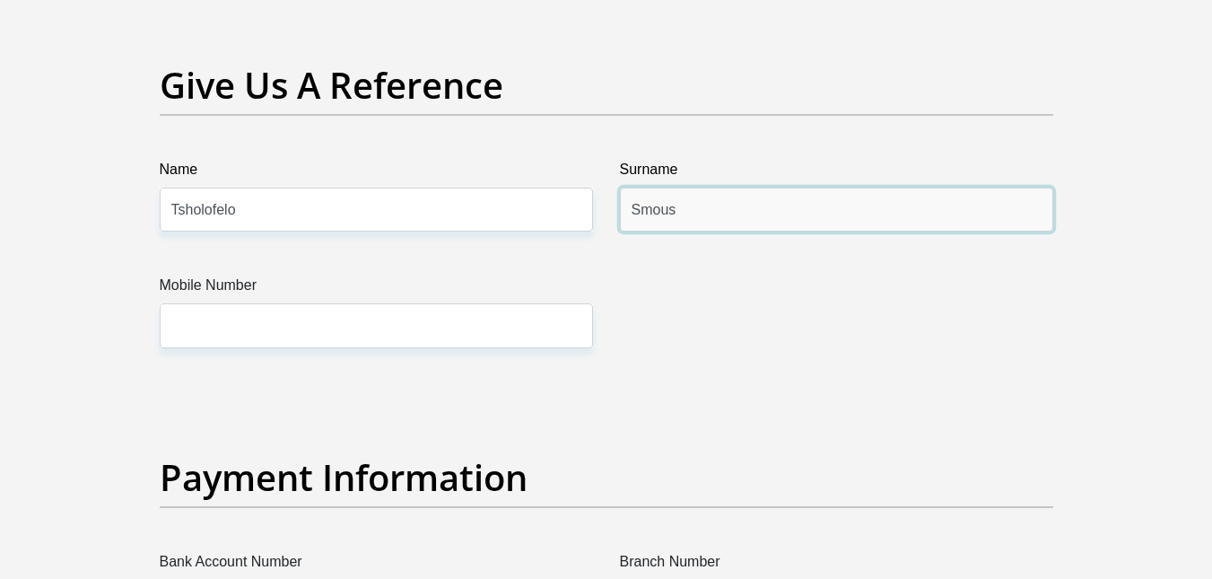
type input "Smous"
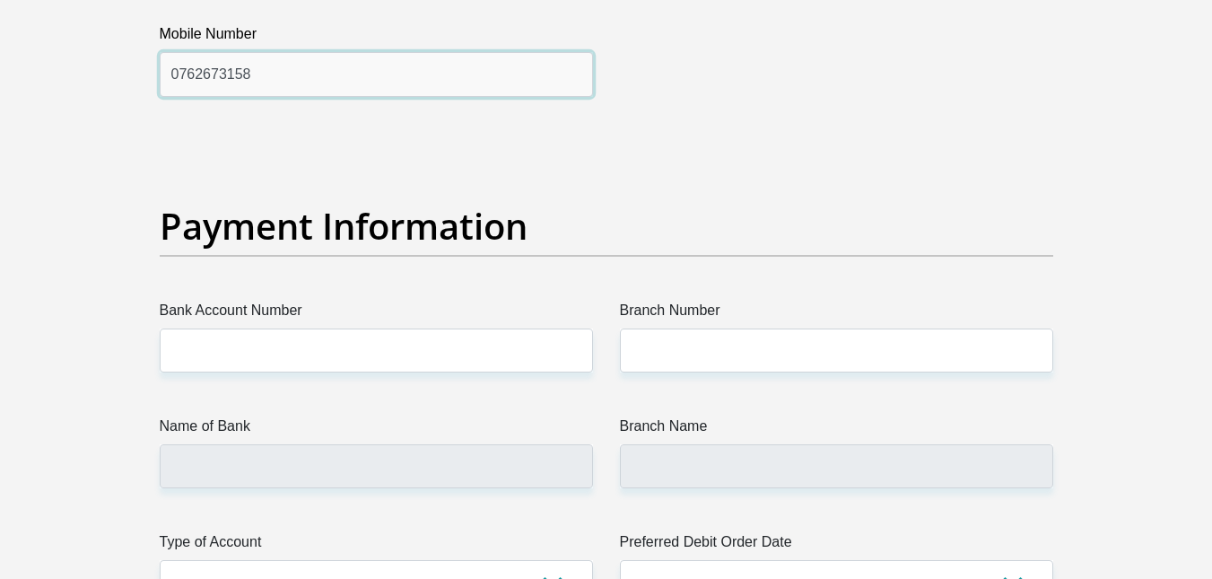
scroll to position [3998, 0]
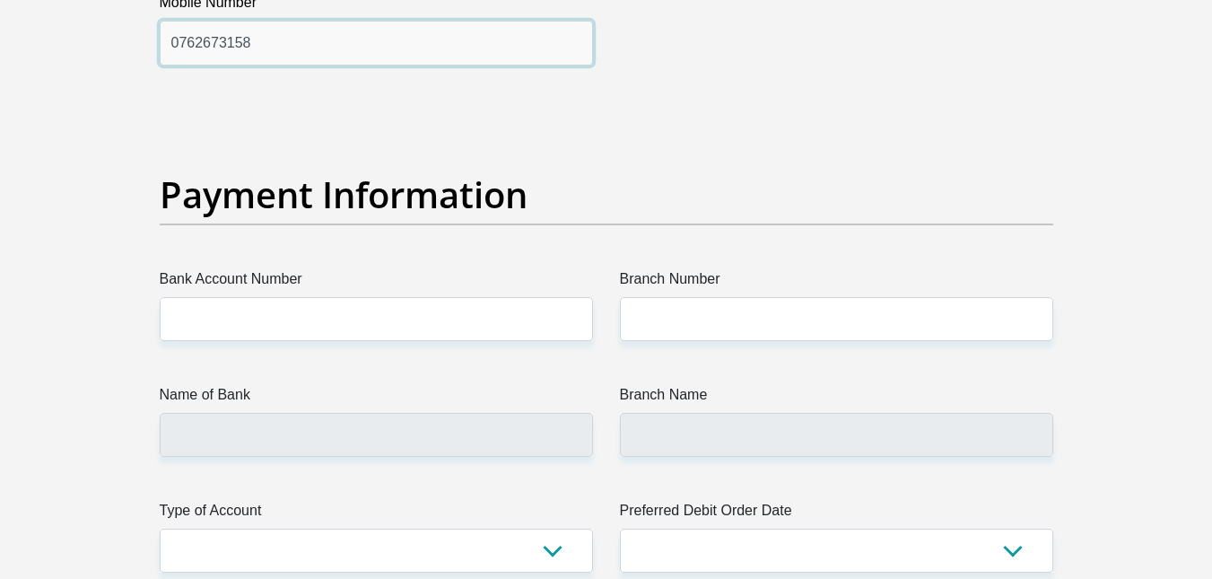
type input "0762673158"
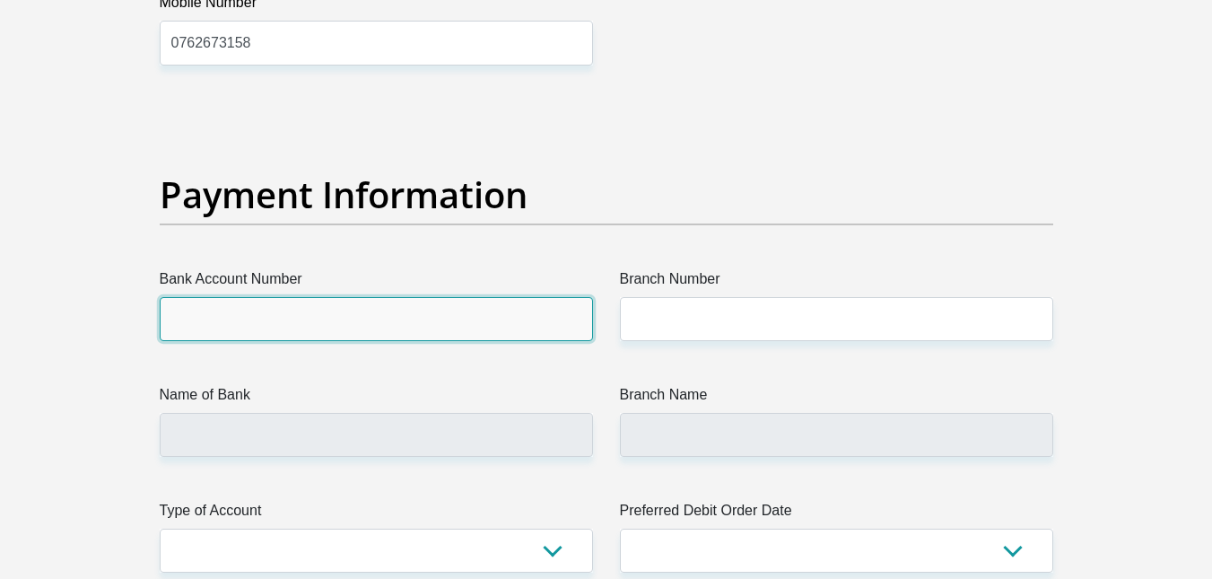
click at [414, 322] on input "Bank Account Number" at bounding box center [376, 319] width 433 height 44
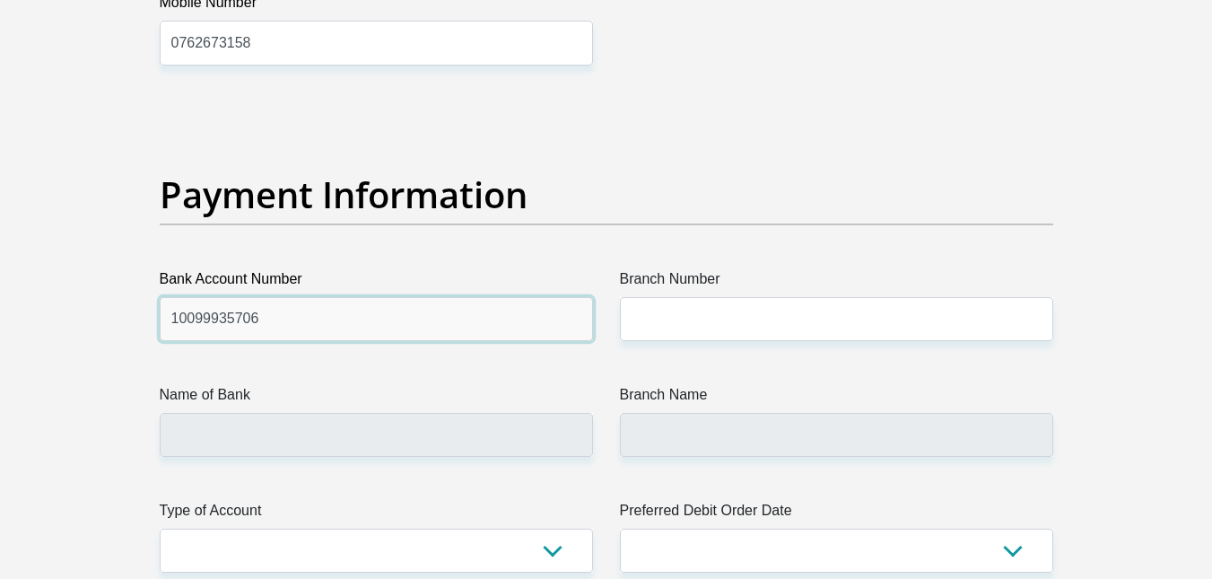
type input "10099935706"
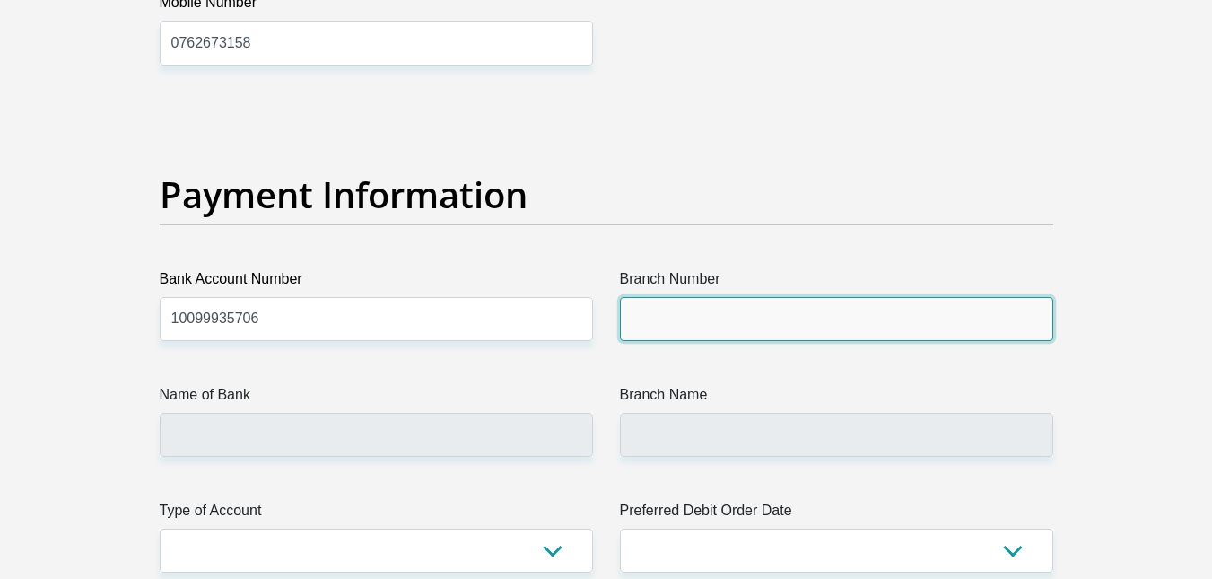
click at [792, 324] on input "Branch Number" at bounding box center [836, 319] width 433 height 44
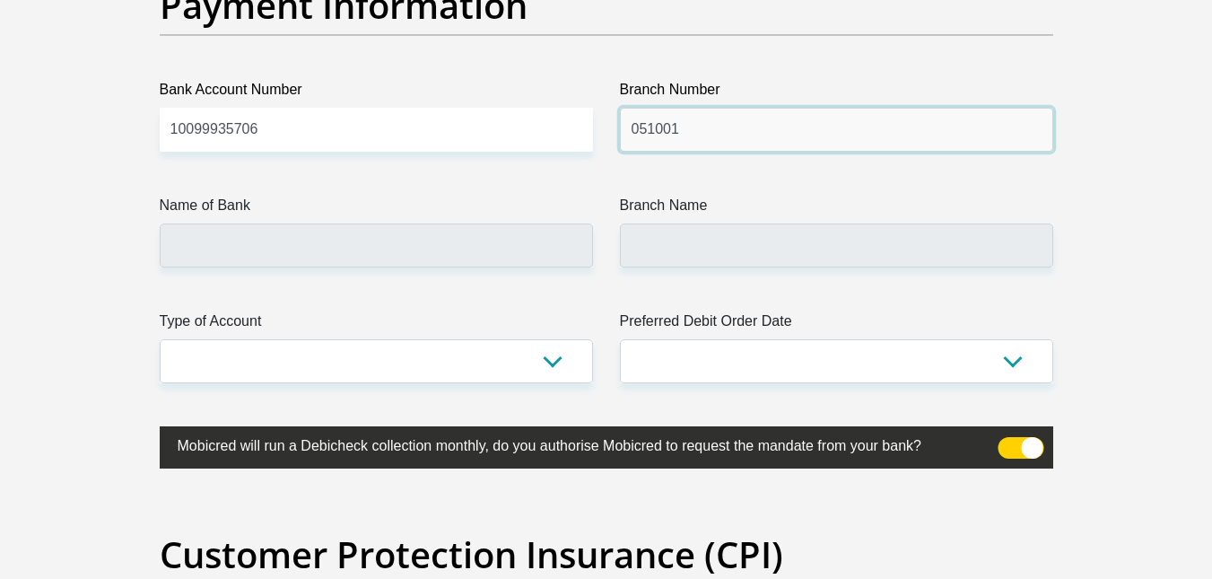
scroll to position [4192, 0]
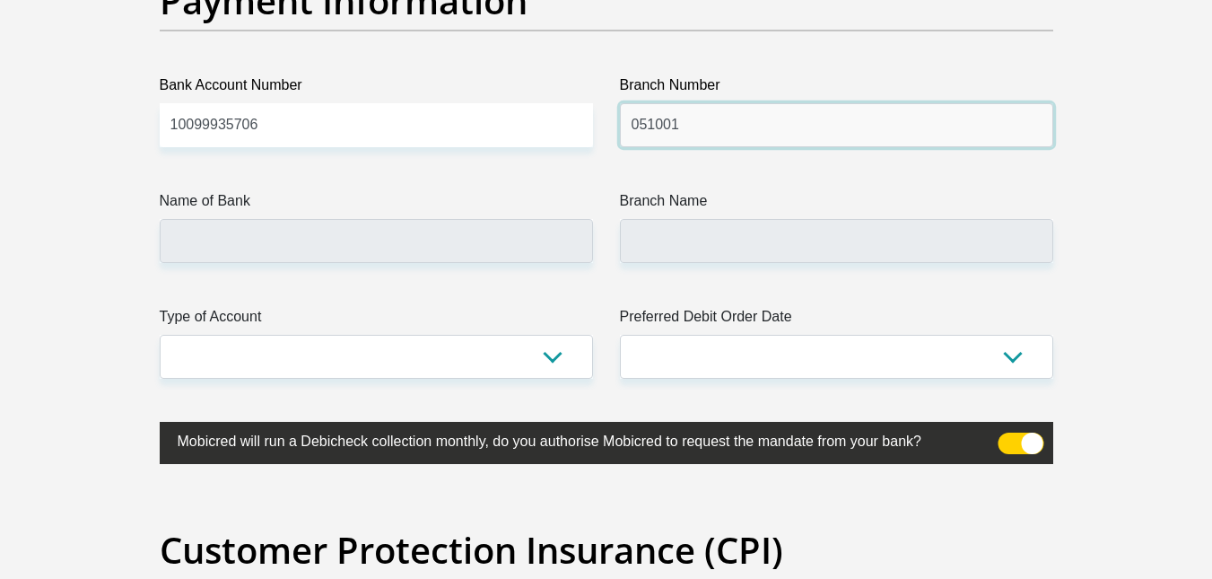
type input "051001"
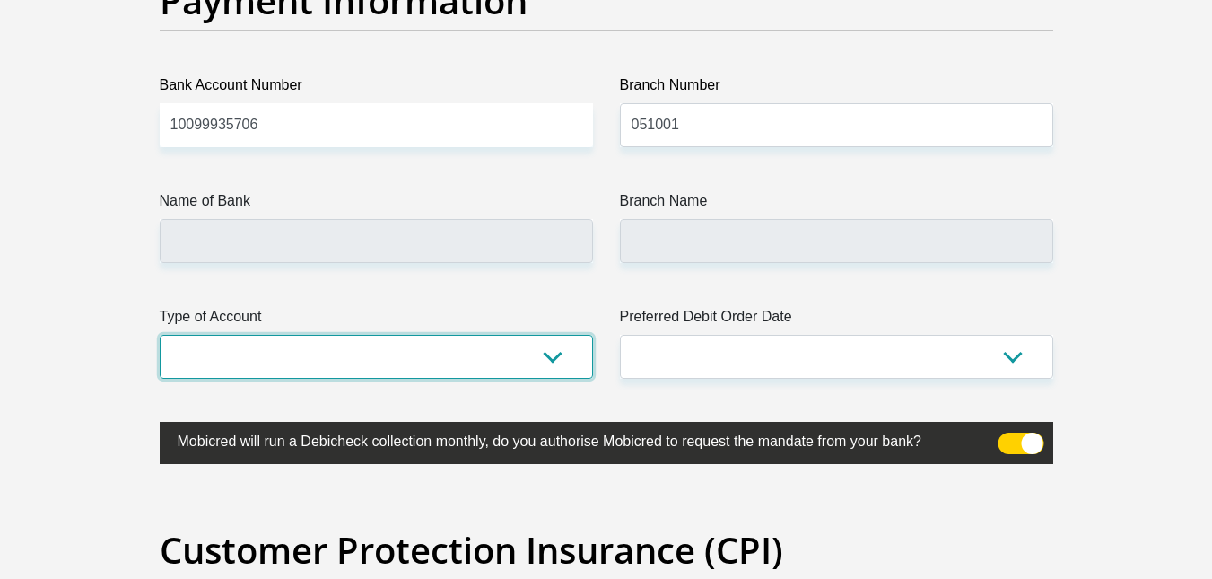
click at [403, 363] on select "Cheque Savings" at bounding box center [376, 357] width 433 height 44
type input "STANDARD BANK"
type input "STANDARD BANK SOUTH AFRICA"
select select "CUR"
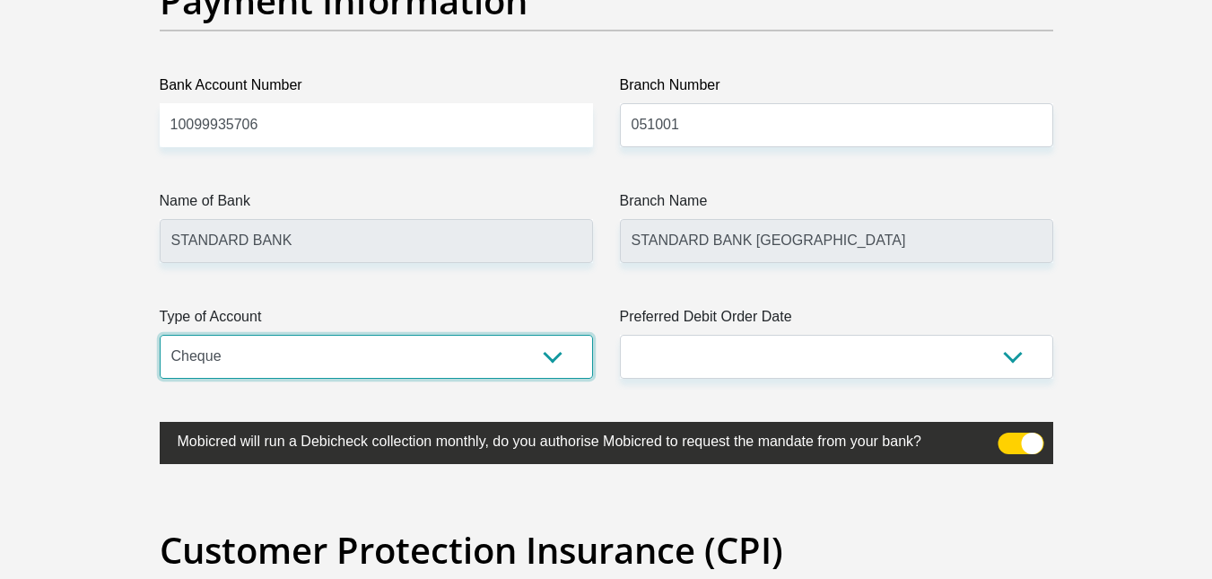
click at [160, 335] on select "Cheque Savings" at bounding box center [376, 357] width 433 height 44
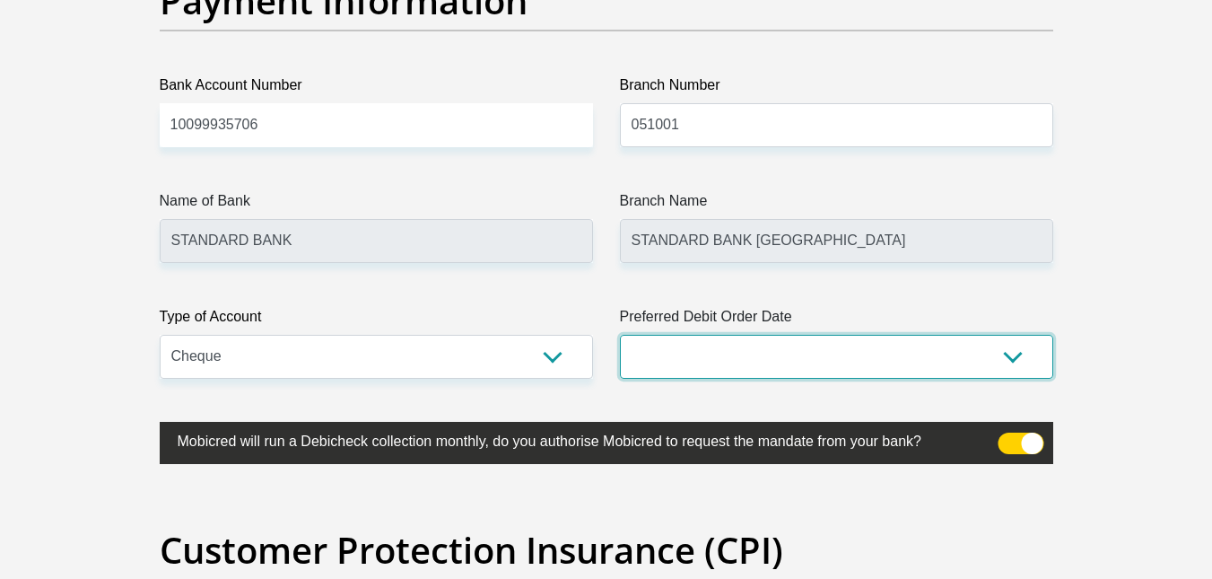
click at [720, 345] on select "1st 2nd 3rd 4th 5th 7th 18th 19th 20th 21st 22nd 23rd 24th 25th 26th 27th 28th …" at bounding box center [836, 357] width 433 height 44
select select "26"
click at [620, 335] on select "1st 2nd 3rd 4th 5th 7th 18th 19th 20th 21st 22nd 23rd 24th 25th 26th 27th 28th …" at bounding box center [836, 357] width 433 height 44
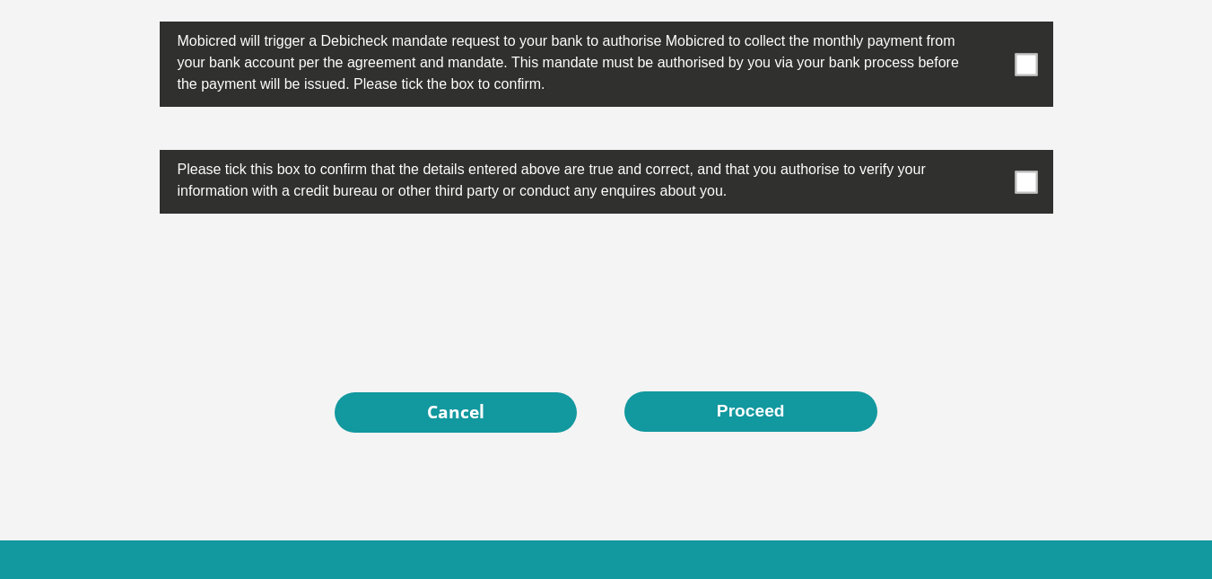
scroll to position [5790, 0]
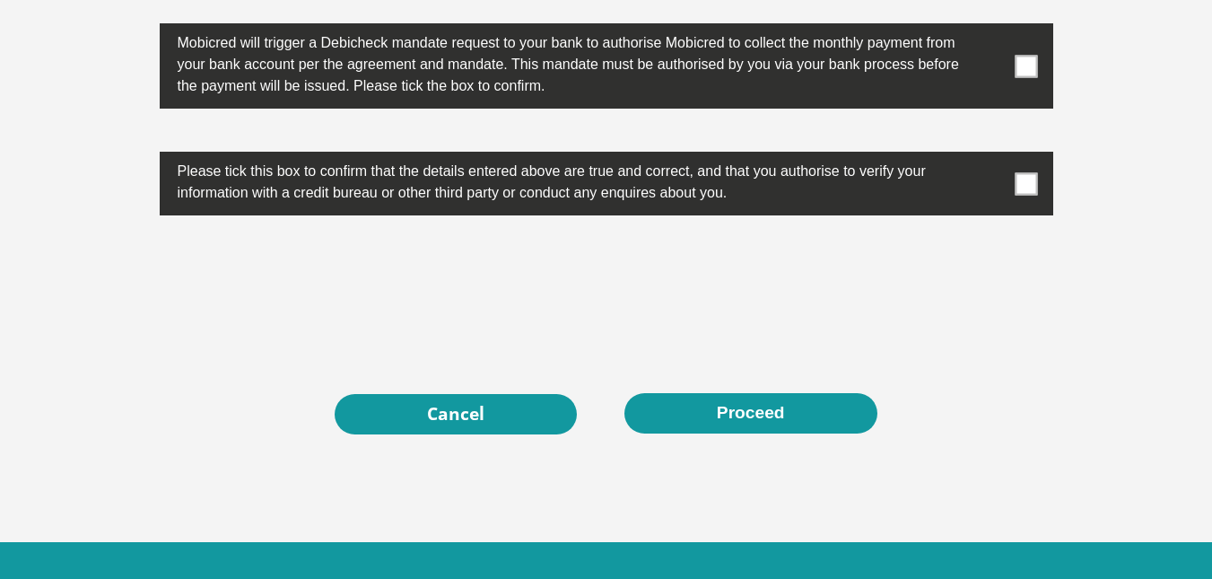
click at [1028, 191] on span at bounding box center [1025, 183] width 22 height 22
click at [990, 156] on input "checkbox" at bounding box center [990, 156] width 0 height 0
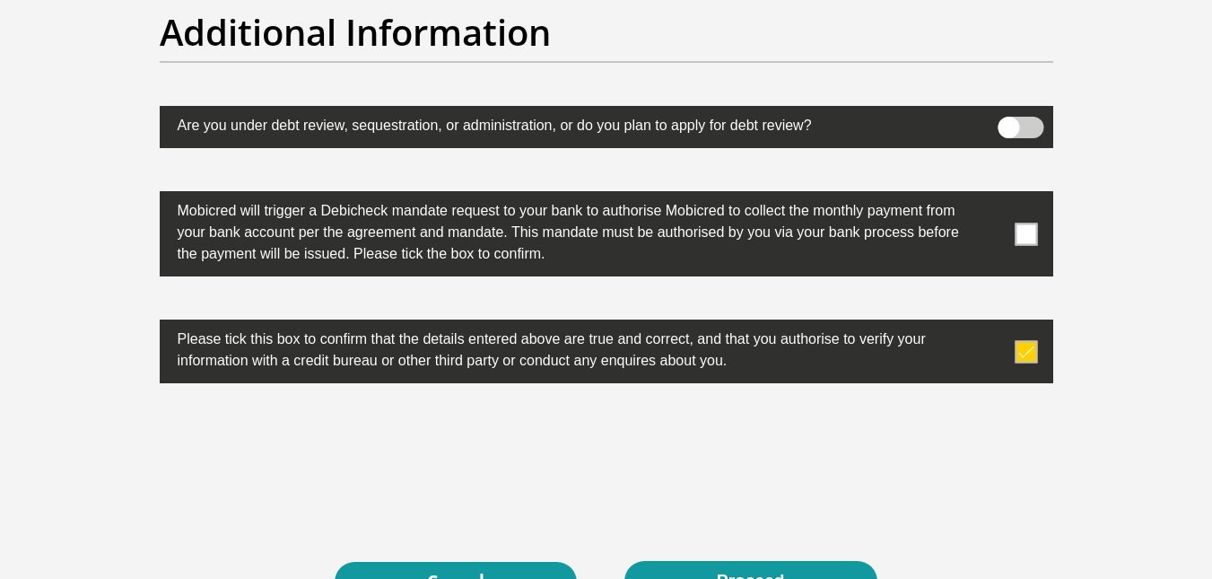
scroll to position [5621, 0]
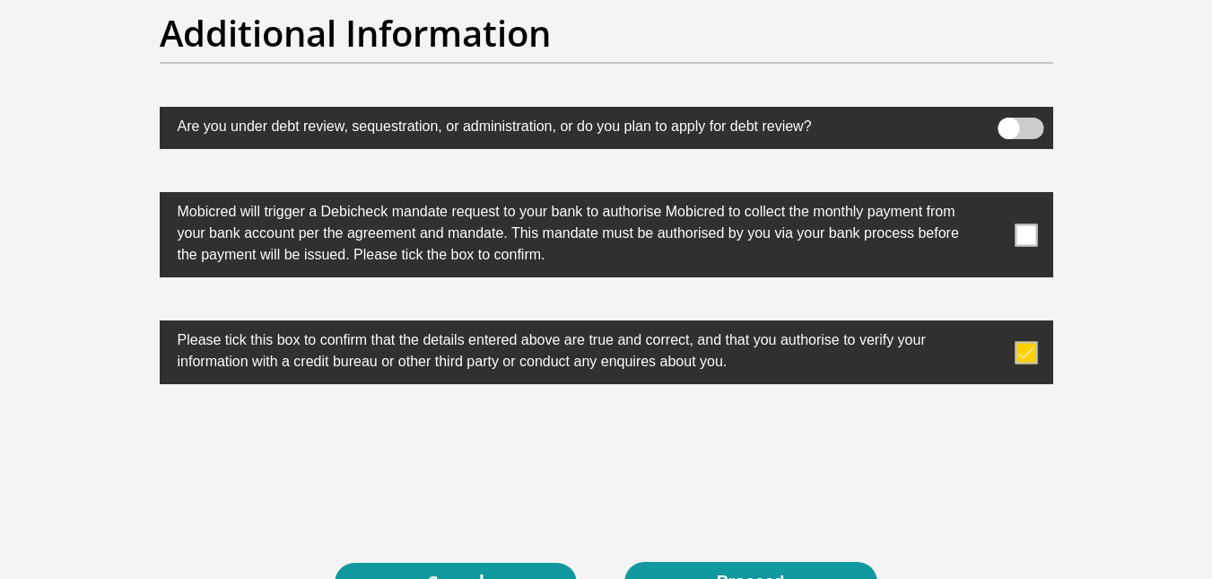
click at [1027, 239] on span at bounding box center [1025, 234] width 22 height 22
click at [990, 196] on input "checkbox" at bounding box center [990, 196] width 0 height 0
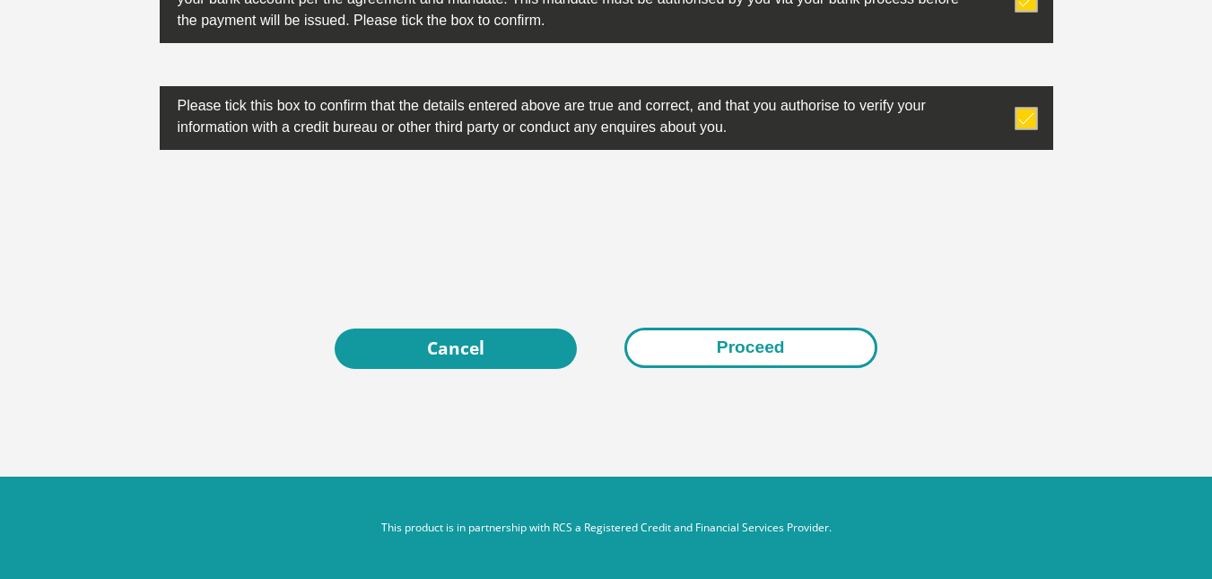
click at [768, 349] on button "Proceed" at bounding box center [750, 347] width 253 height 40
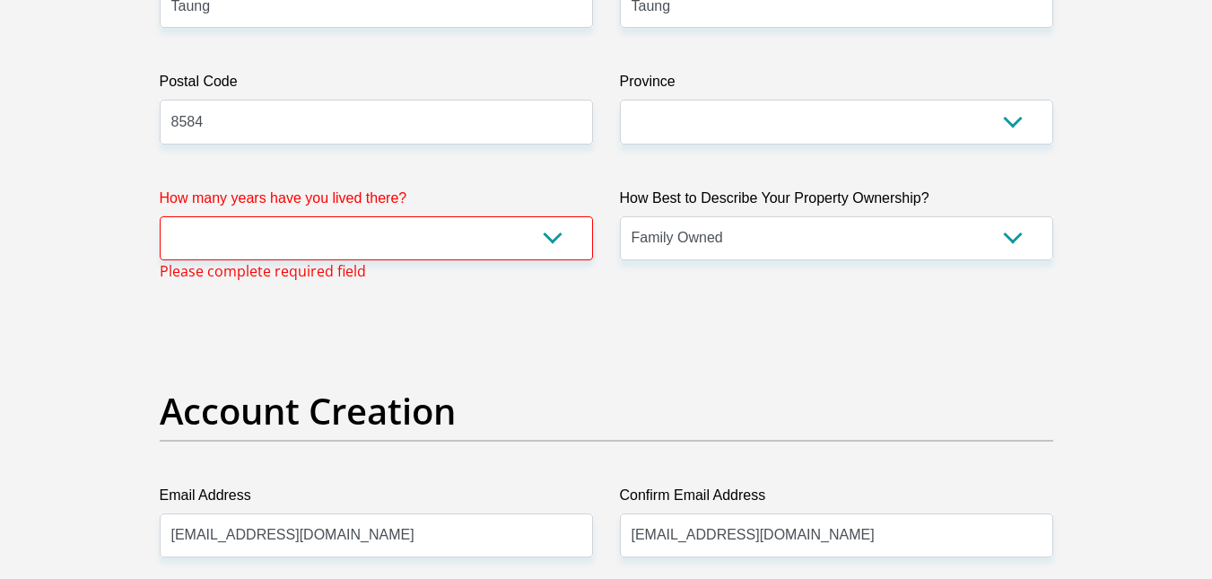
scroll to position [1172, 0]
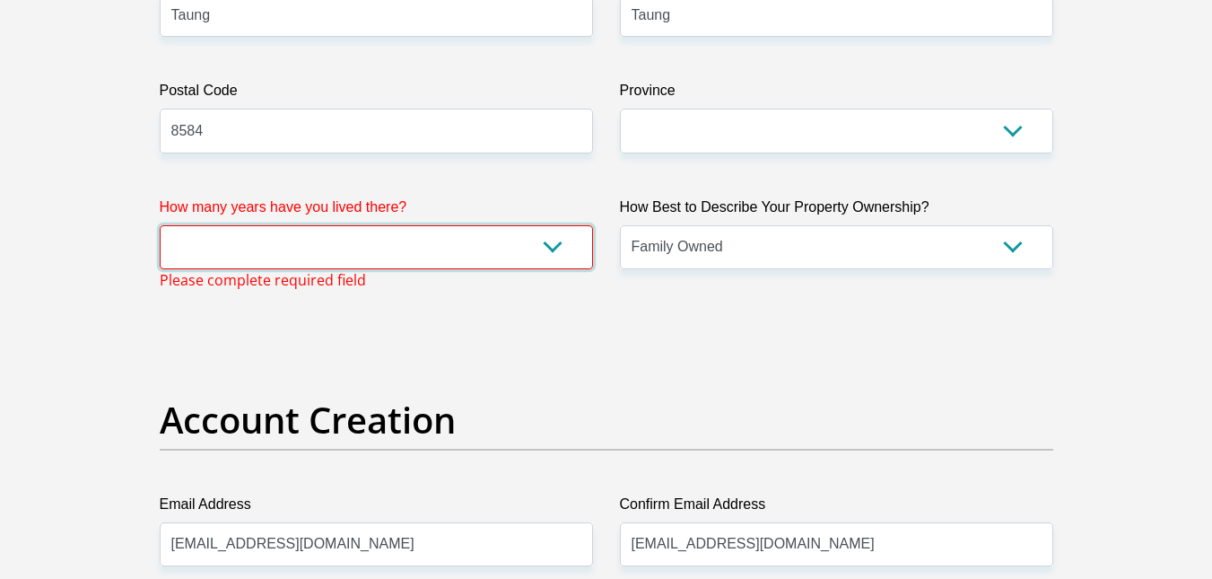
click at [579, 247] on select "less than 1 year 1-3 years 3-5 years 5+ years" at bounding box center [376, 247] width 433 height 44
select select "5"
click at [160, 225] on select "less than 1 year 1-3 years 3-5 years 5+ years" at bounding box center [376, 247] width 433 height 44
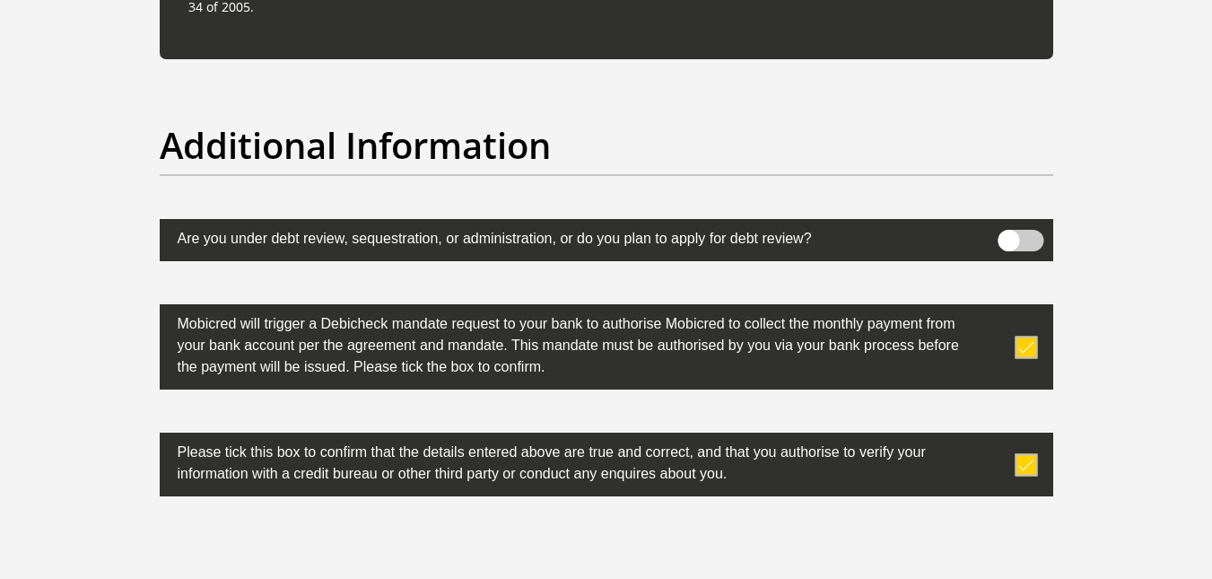
scroll to position [5857, 0]
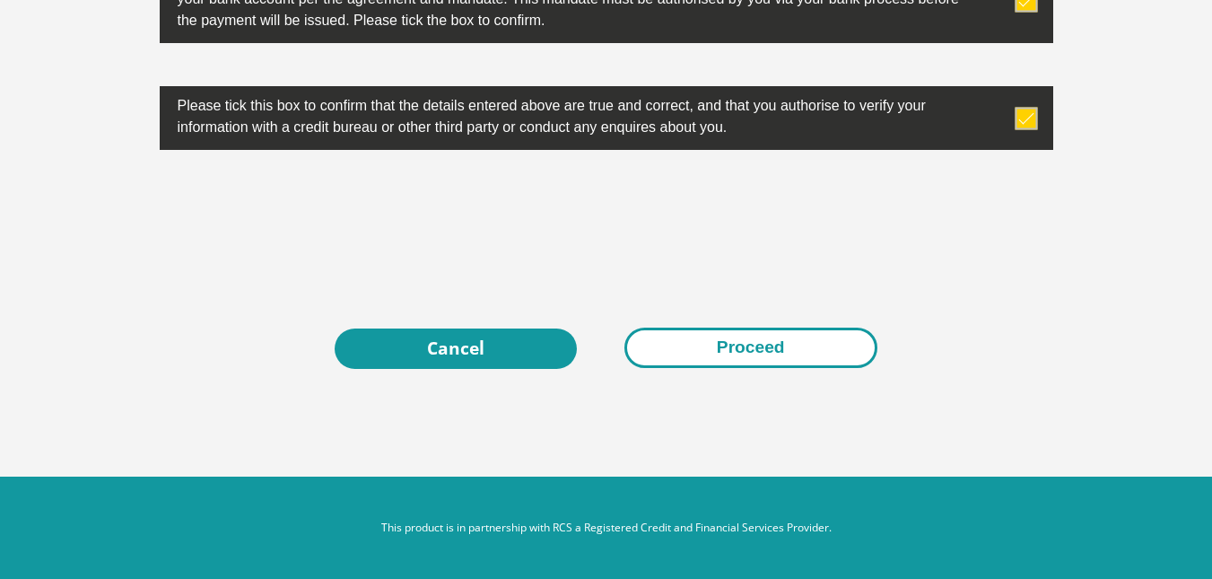
click at [847, 355] on button "Proceed" at bounding box center [750, 347] width 253 height 40
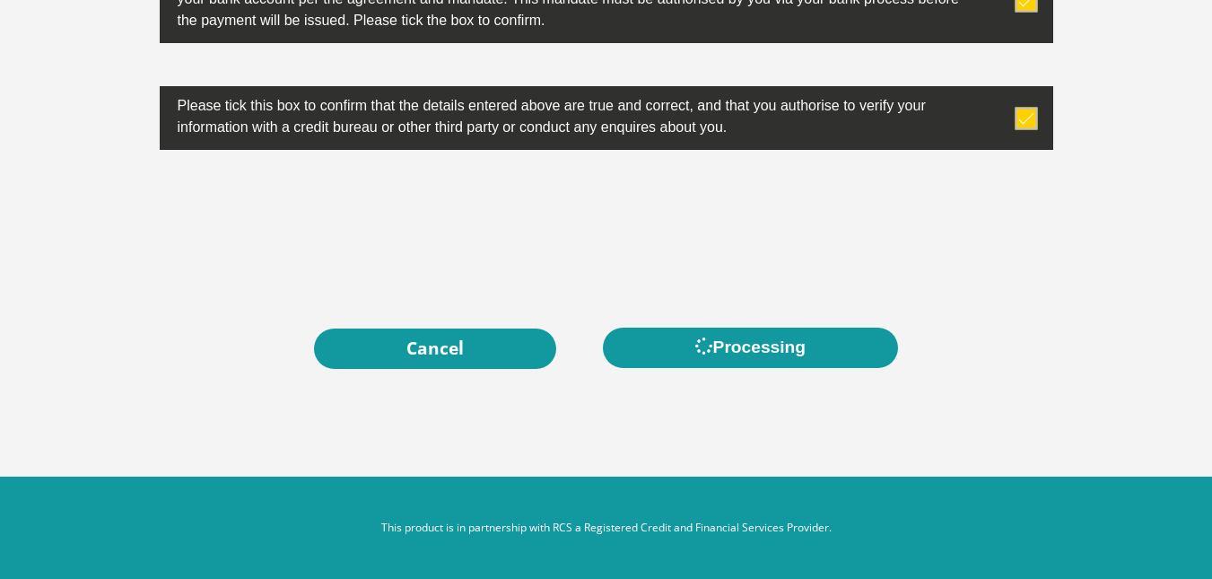
scroll to position [0, 0]
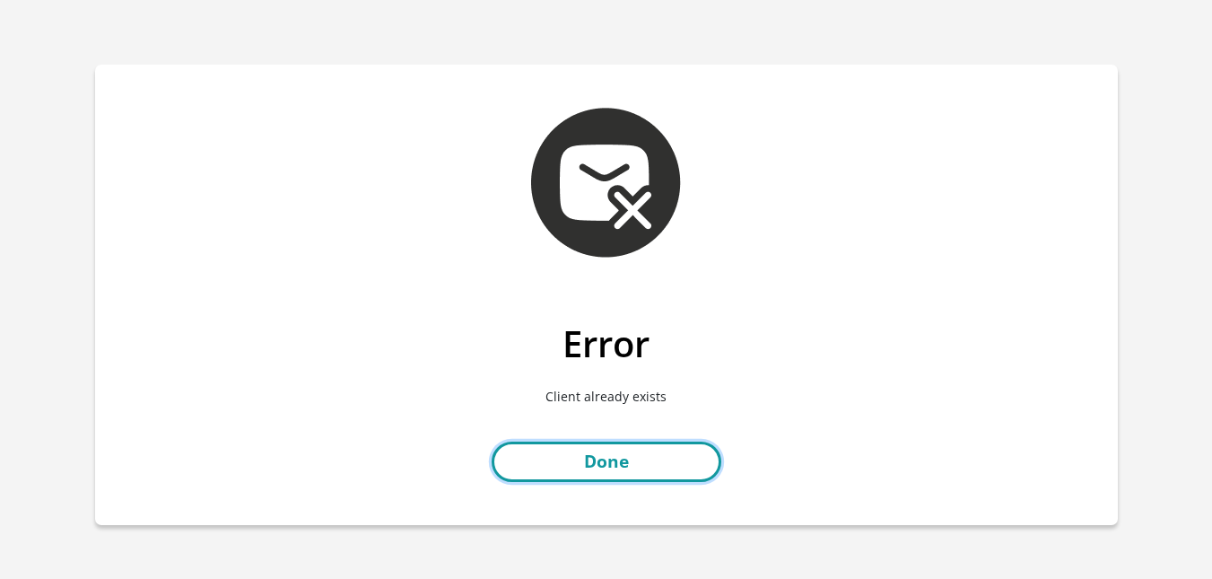
click at [527, 480] on link "Done" at bounding box center [607, 461] width 230 height 40
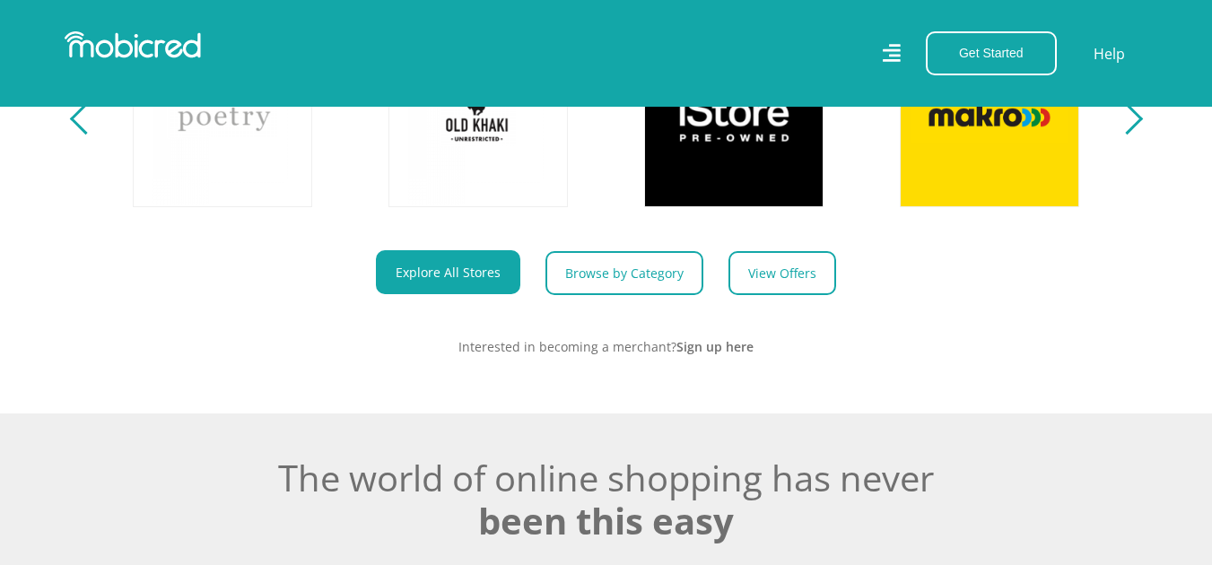
scroll to position [688, 0]
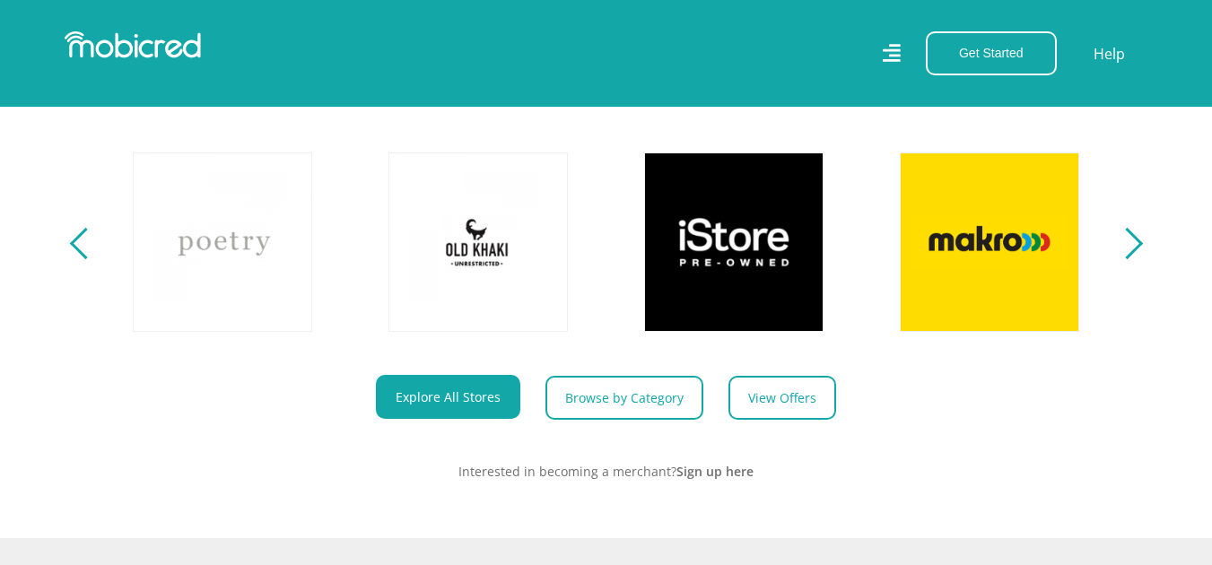
click at [1132, 276] on section "Explore One Account. Infinite Possibilities. Unlock the possibilities of online…" at bounding box center [606, 207] width 1212 height 661
click at [768, 402] on link "View Offers" at bounding box center [789, 398] width 108 height 44
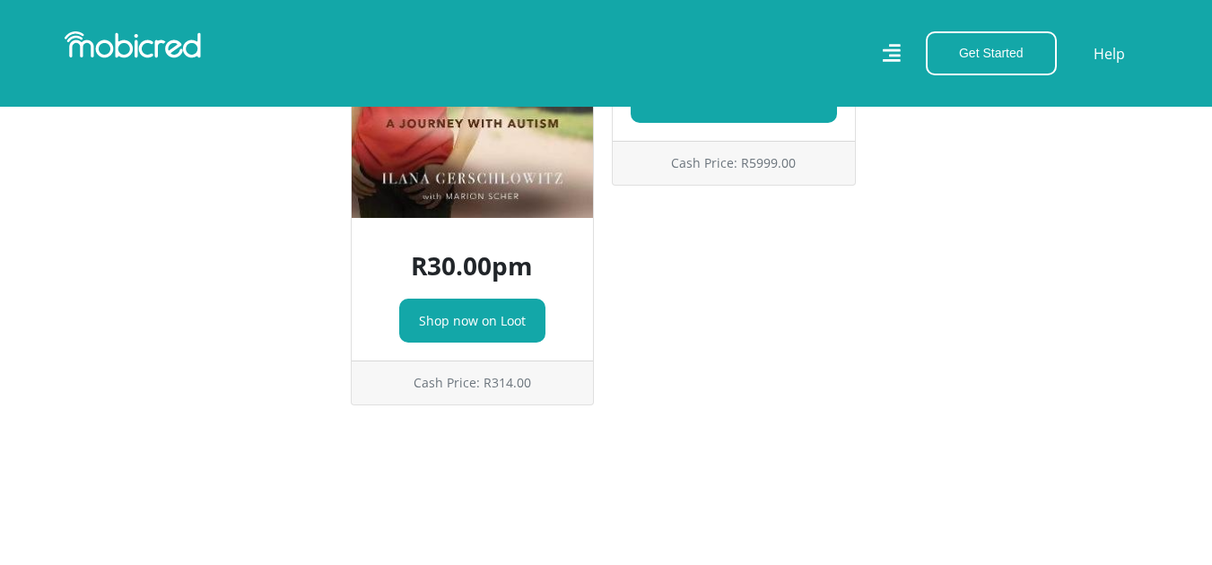
scroll to position [4303, 13]
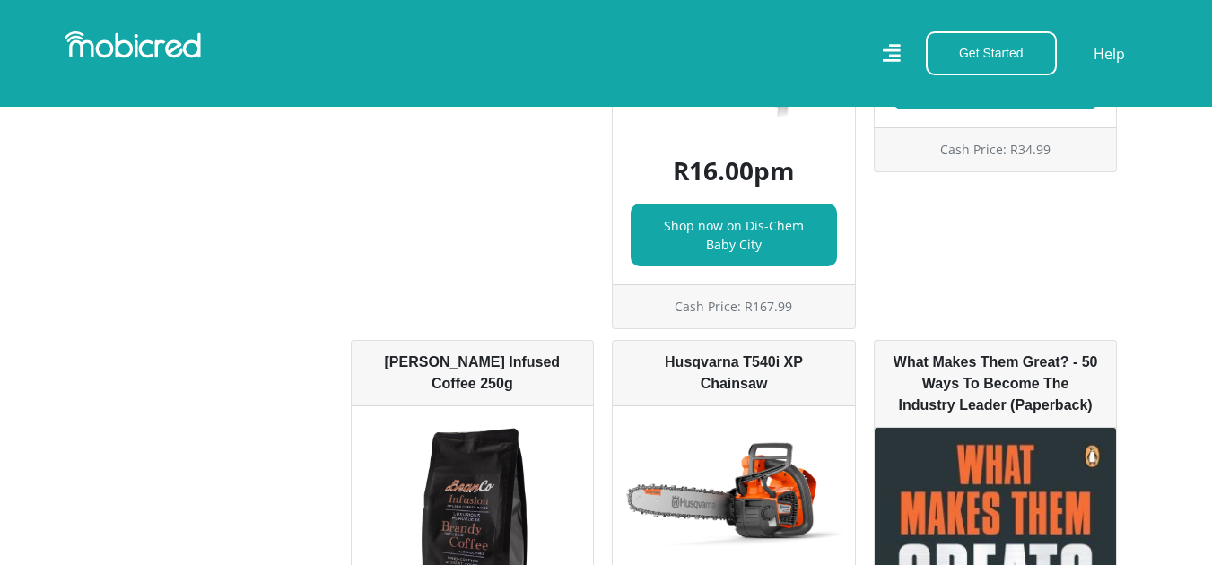
scroll to position [8278, 13]
